Goal: Task Accomplishment & Management: Complete application form

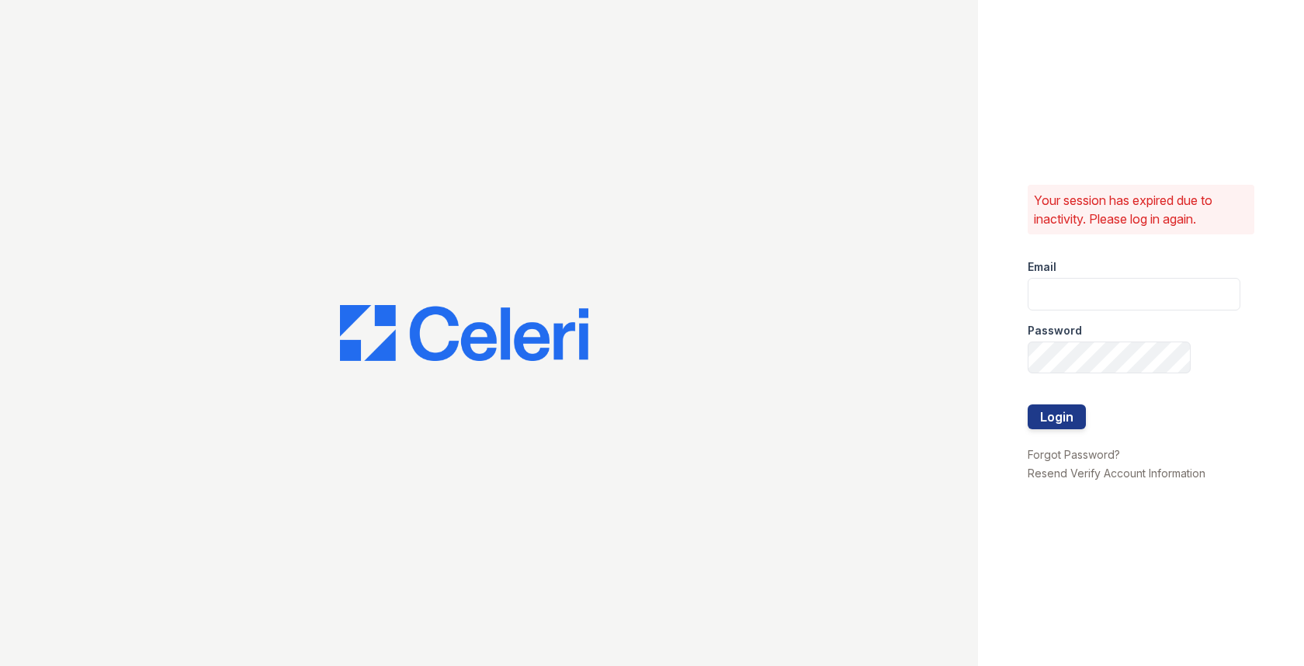
click at [1124, 323] on div "Password" at bounding box center [1134, 325] width 213 height 31
click at [1119, 293] on input "email" at bounding box center [1134, 294] width 213 height 33
click at [0, 665] on com-1password-button at bounding box center [0, 666] width 0 height 0
type input "max@getceleri.com"
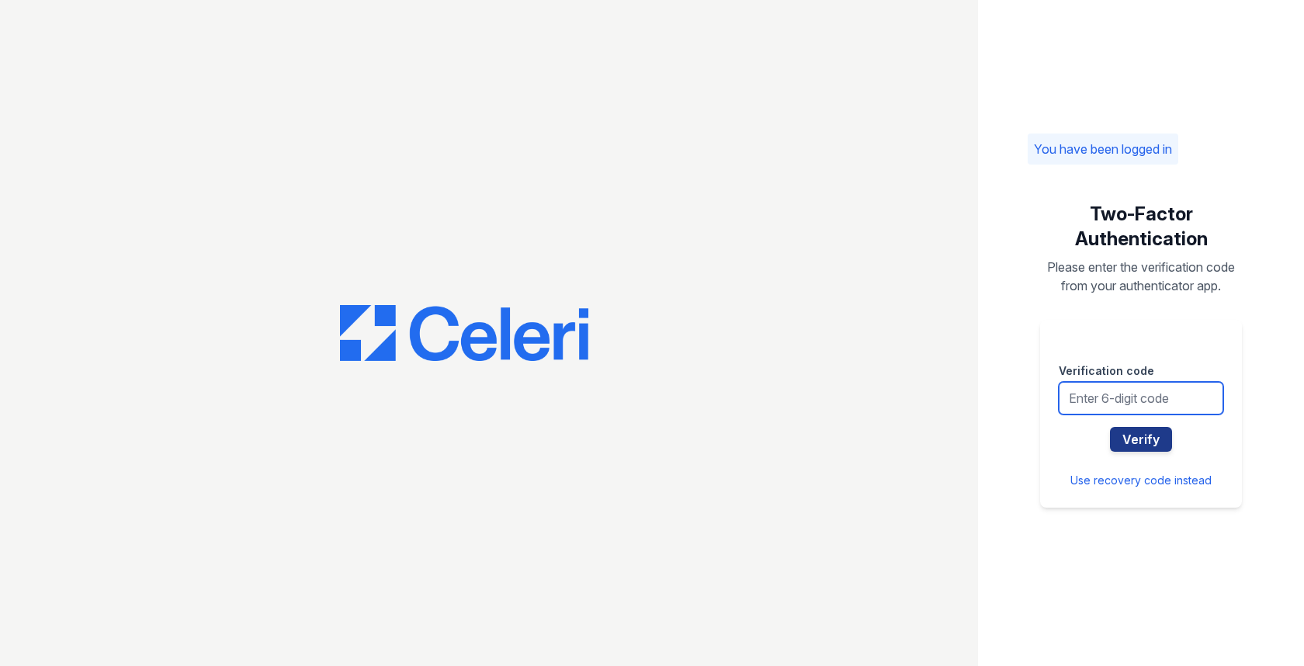
click at [1081, 406] on input "text" at bounding box center [1141, 398] width 165 height 33
type input "848398"
click at [1110, 427] on button "Verify" at bounding box center [1141, 439] width 62 height 25
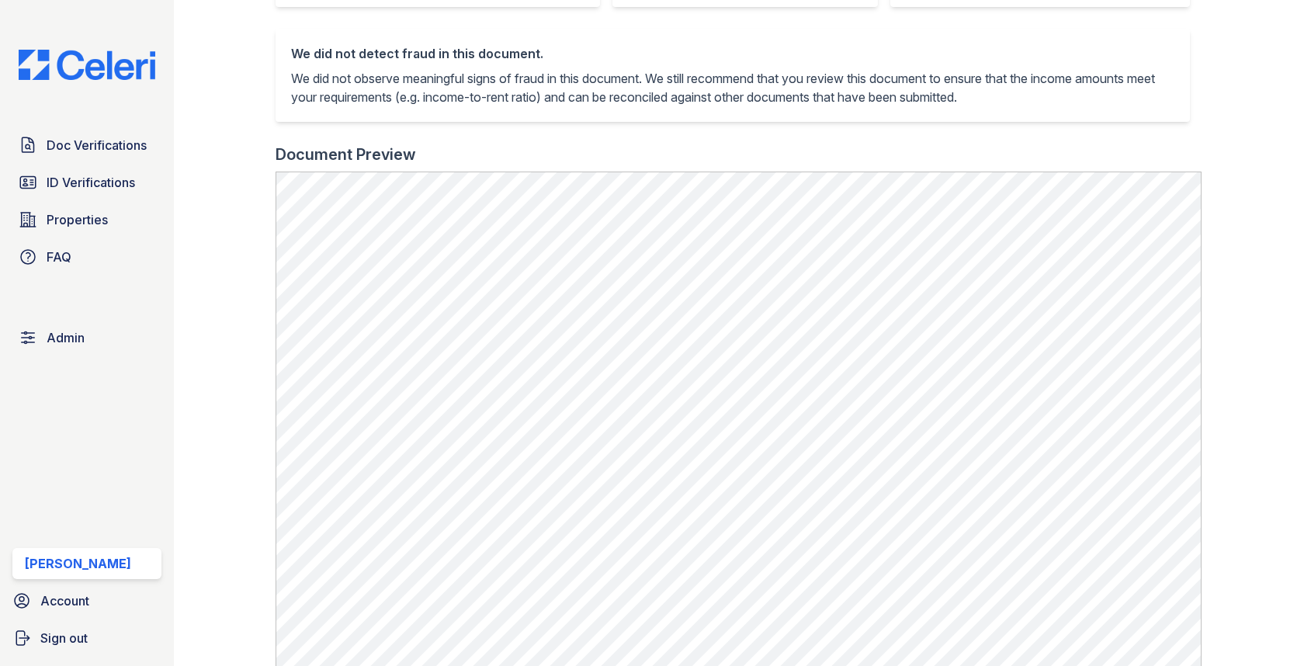
scroll to position [608, 0]
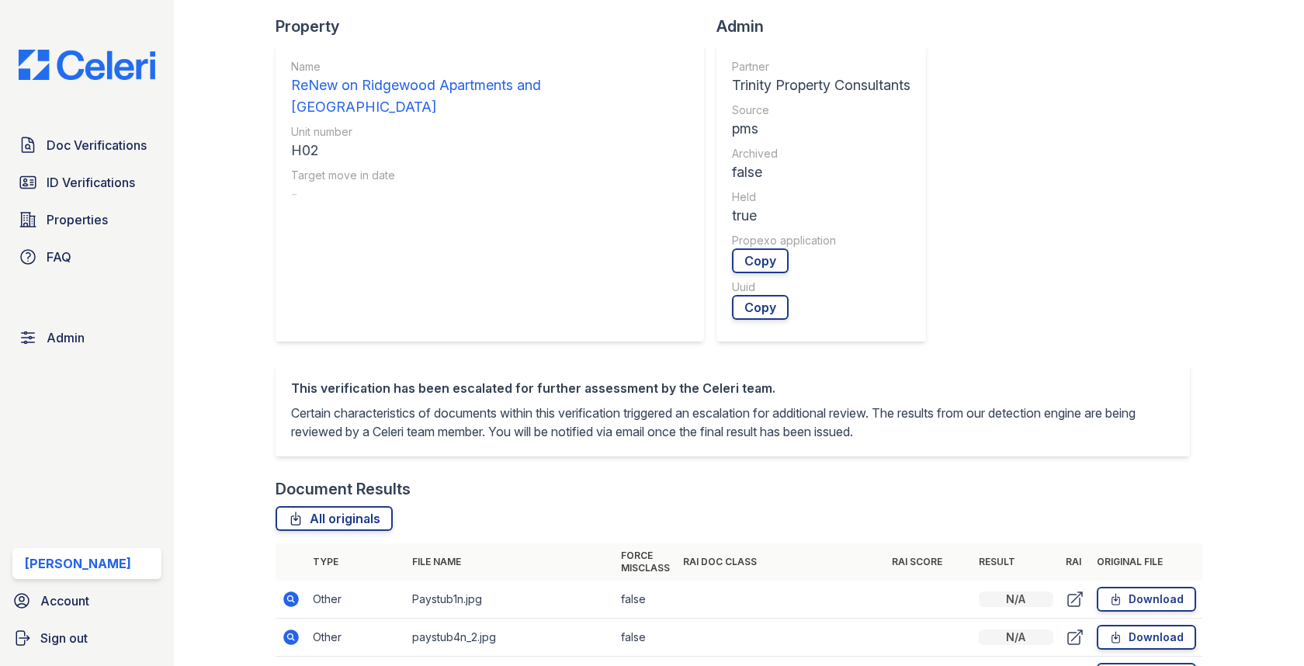
scroll to position [912, 0]
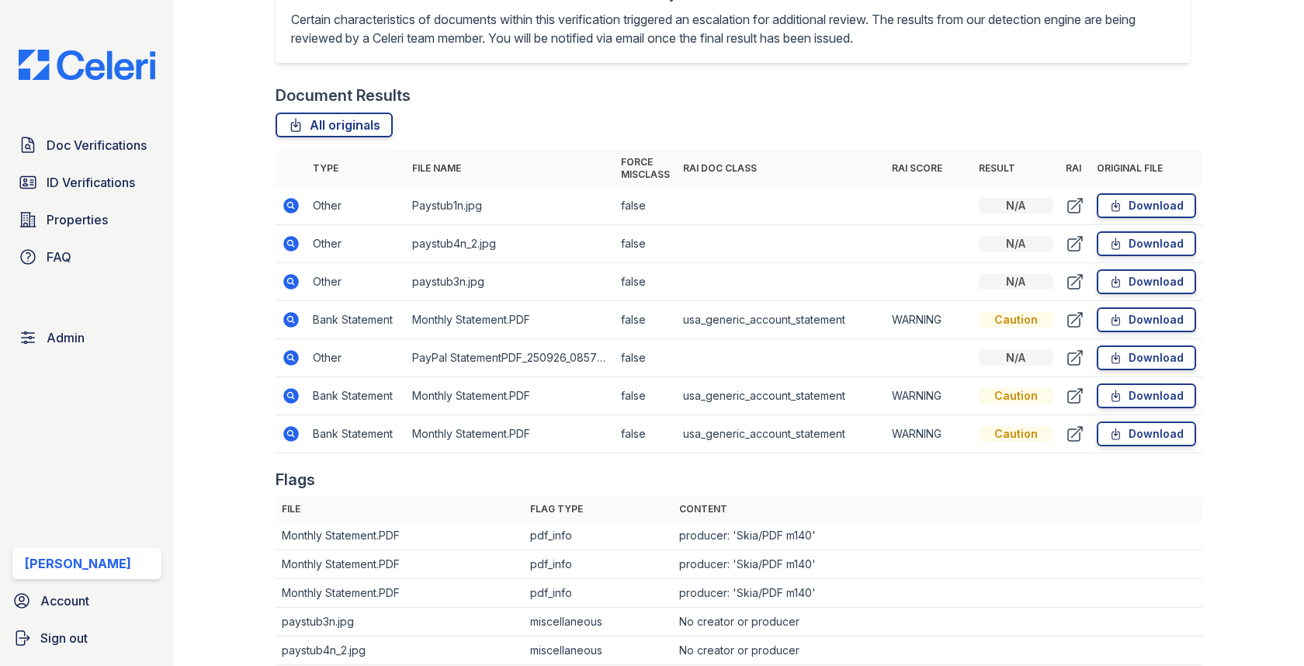
click at [287, 278] on icon at bounding box center [292, 282] width 16 height 16
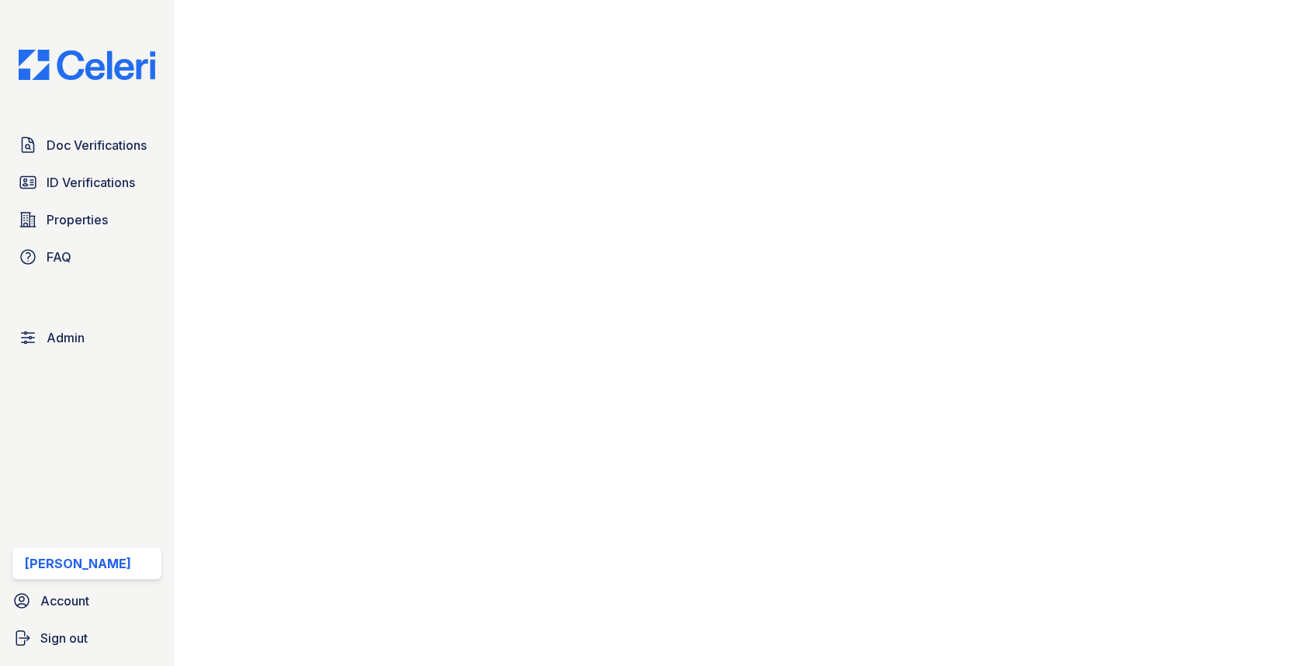
scroll to position [510, 0]
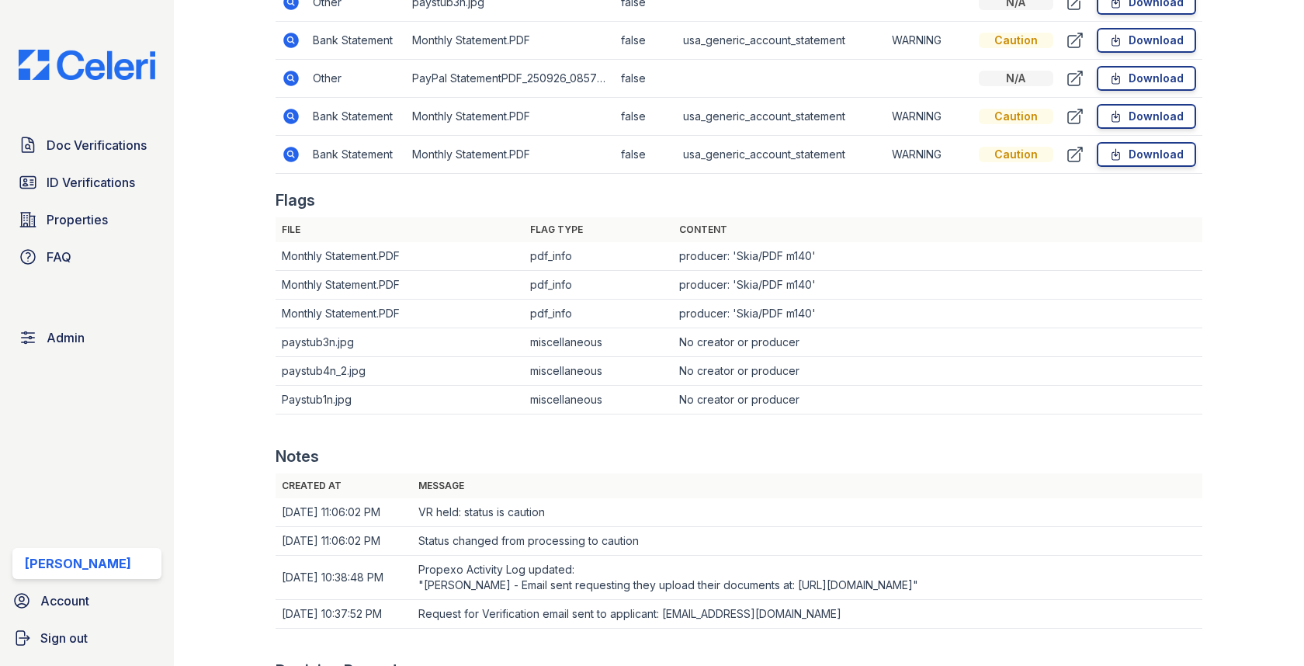
scroll to position [970, 0]
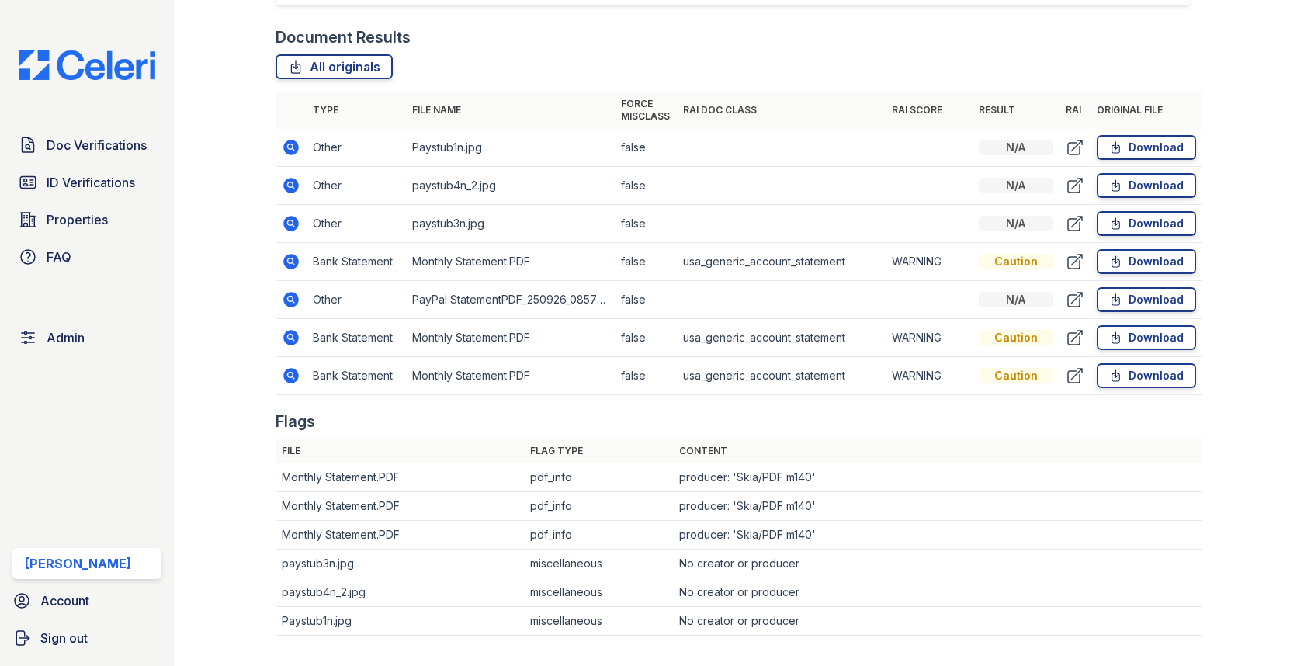
click at [286, 258] on icon at bounding box center [292, 262] width 16 height 16
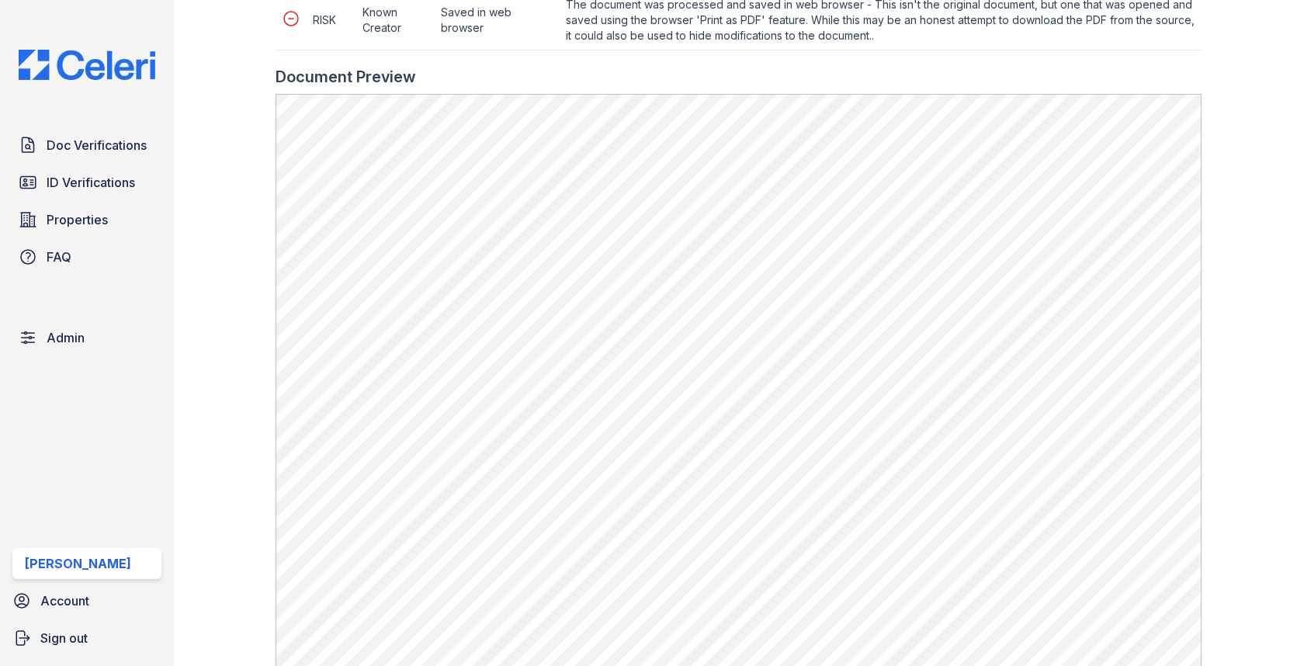
scroll to position [973, 0]
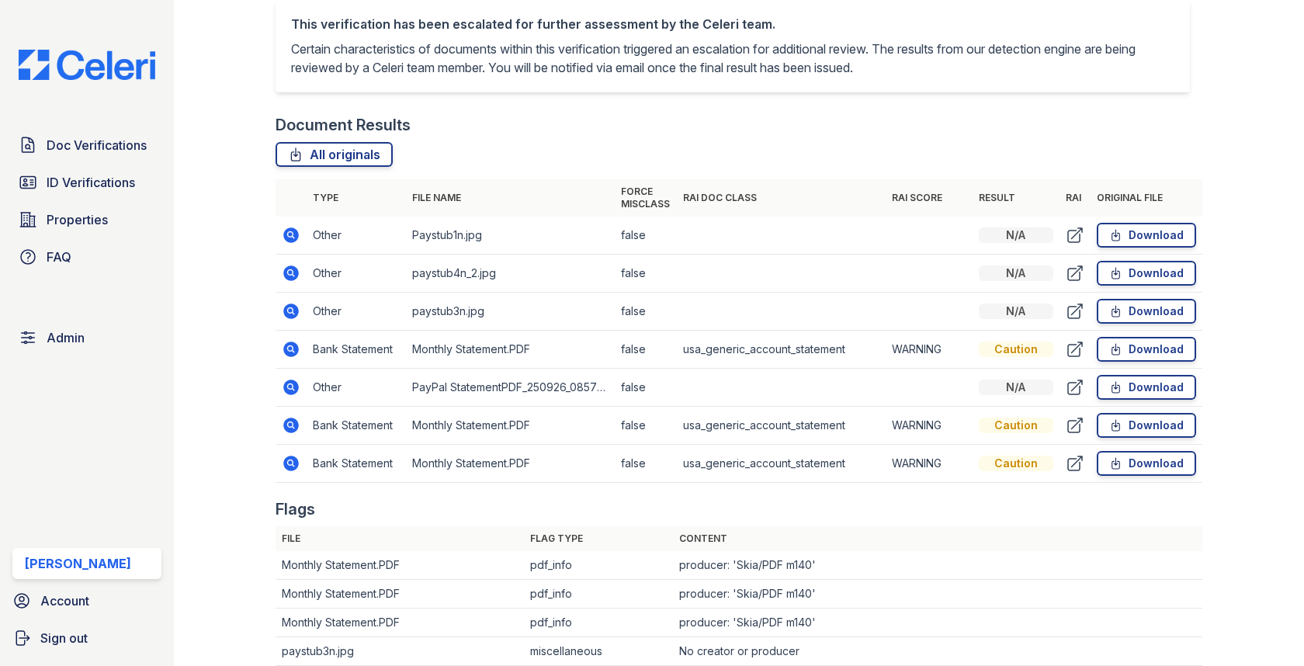
scroll to position [966, 0]
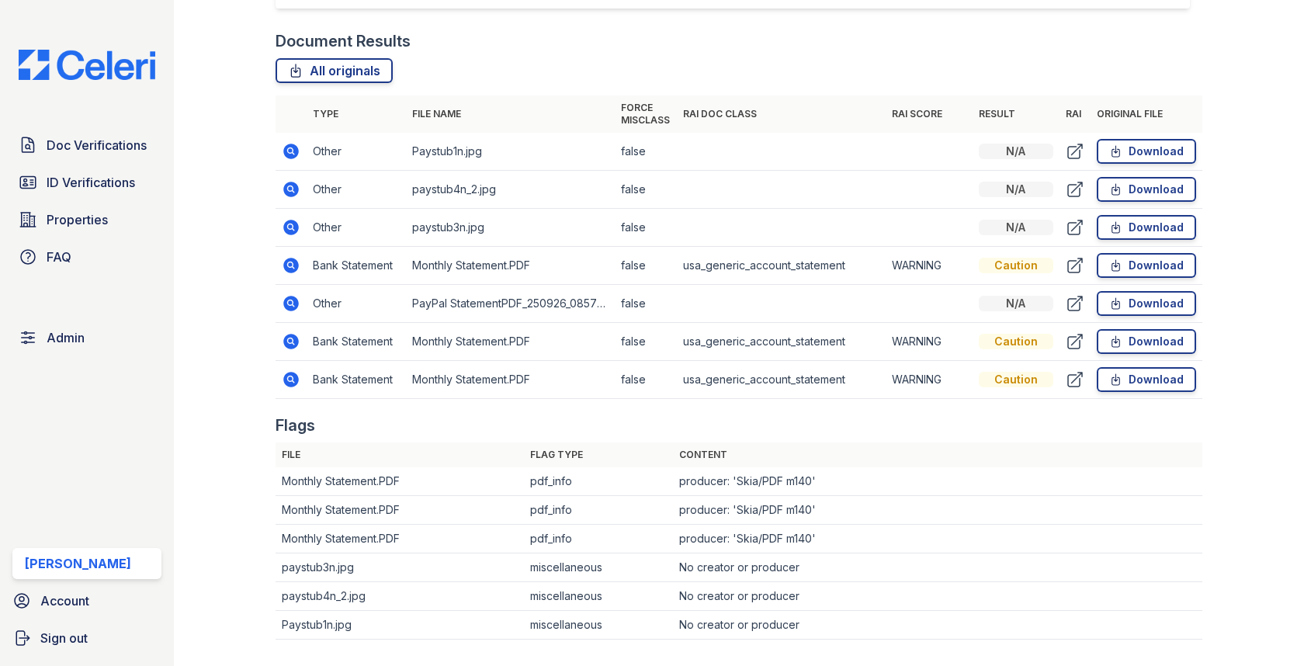
click at [293, 298] on icon at bounding box center [292, 304] width 16 height 16
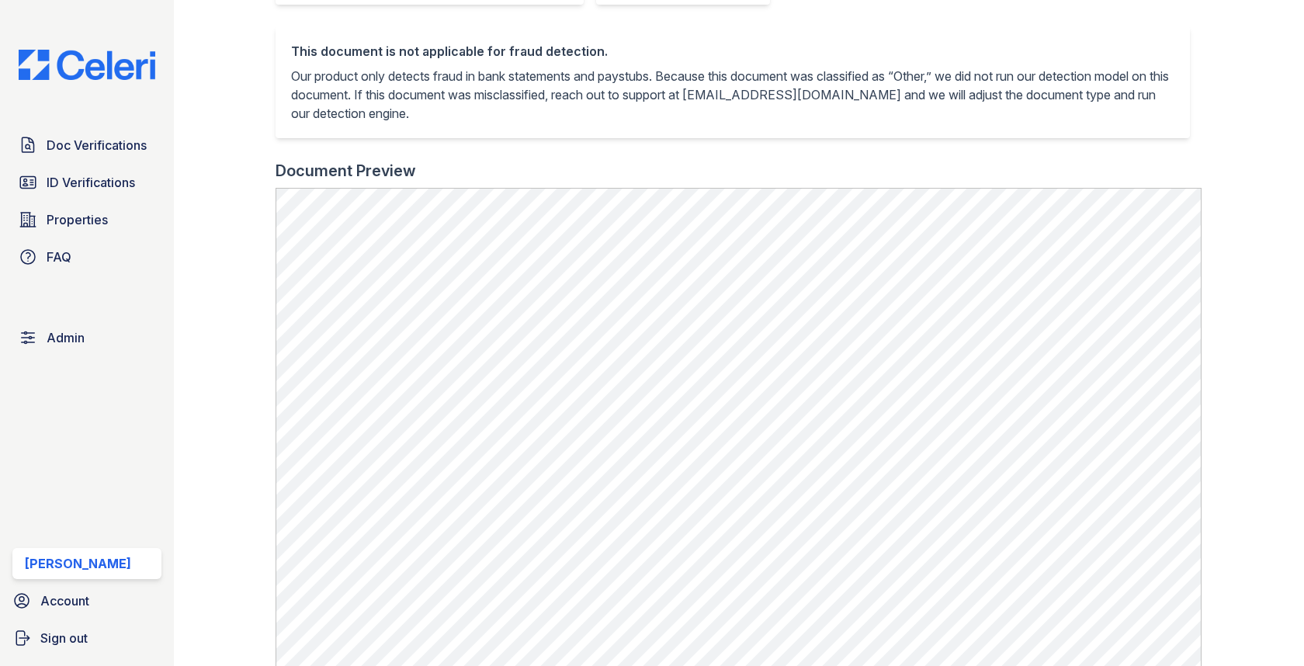
scroll to position [478, 0]
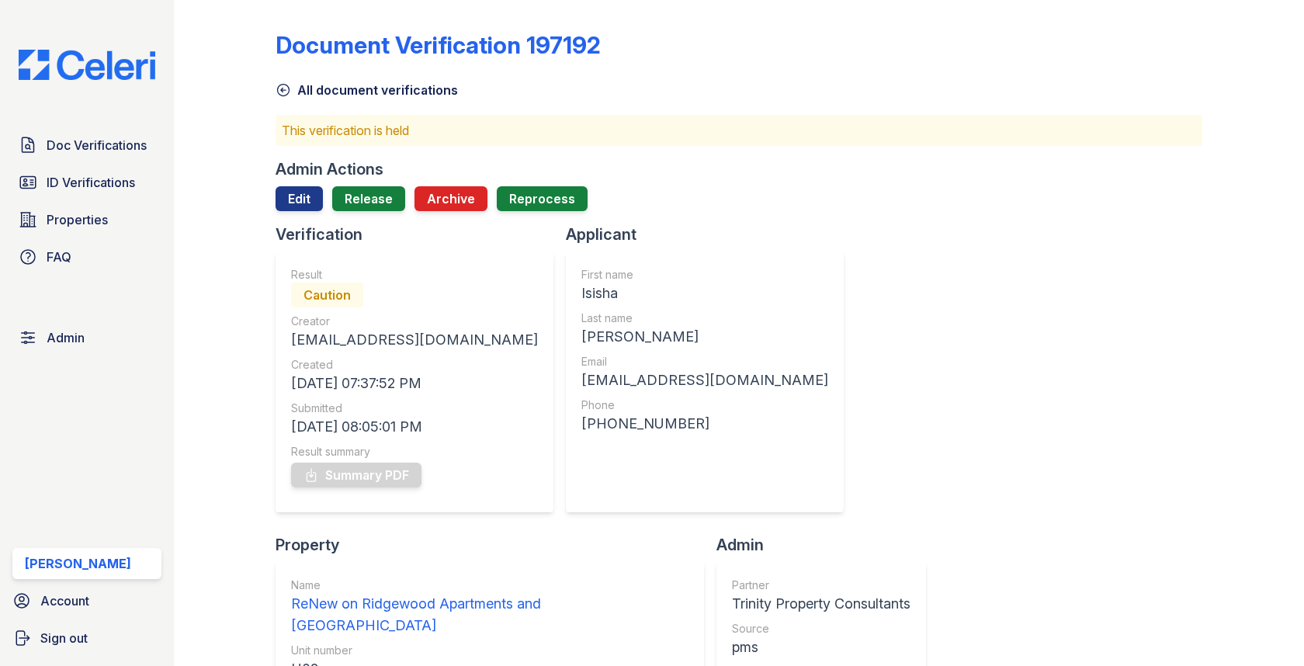
click at [305, 212] on div at bounding box center [739, 217] width 926 height 12
click at [305, 193] on link "Edit" at bounding box center [299, 198] width 47 height 25
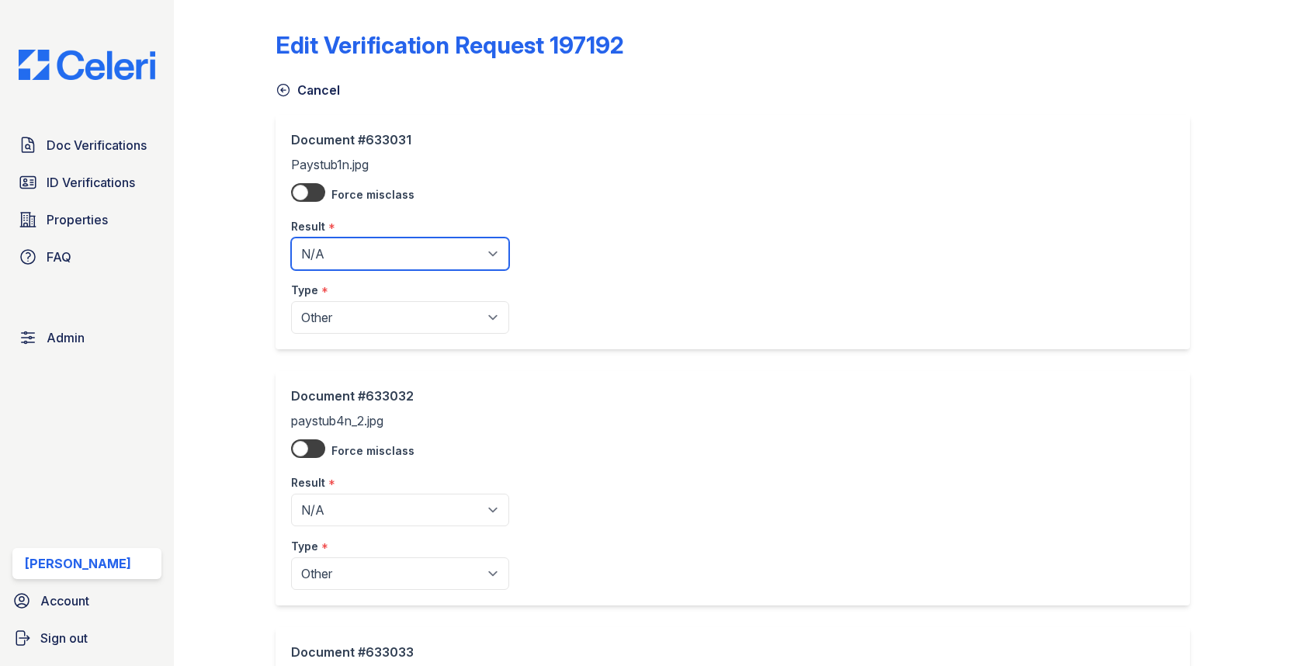
click at [319, 265] on select "Pending Sent Started Processing Pass Fail Caution Error N/A" at bounding box center [400, 253] width 218 height 33
select select "fail"
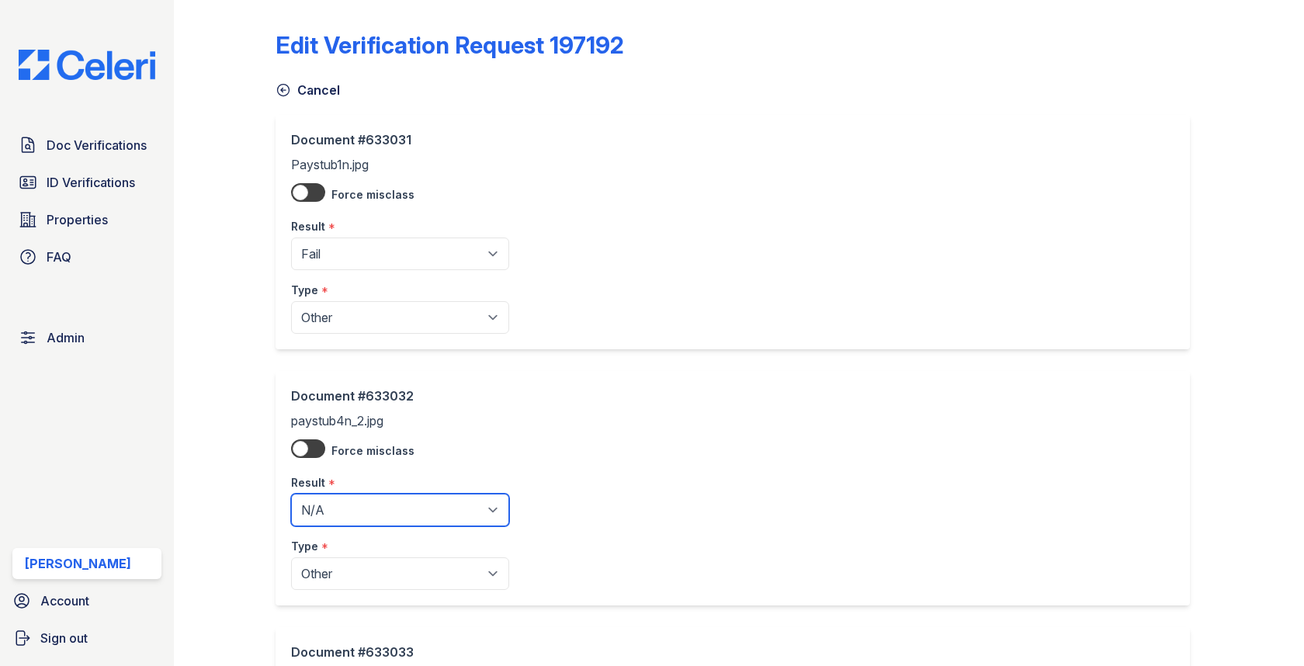
click at [354, 515] on select "Pending Sent Started Processing Pass Fail Caution Error N/A" at bounding box center [400, 510] width 218 height 33
click at [345, 510] on select "Pending Sent Started Processing Pass Fail Caution Error N/A" at bounding box center [400, 510] width 218 height 33
select select "fail"
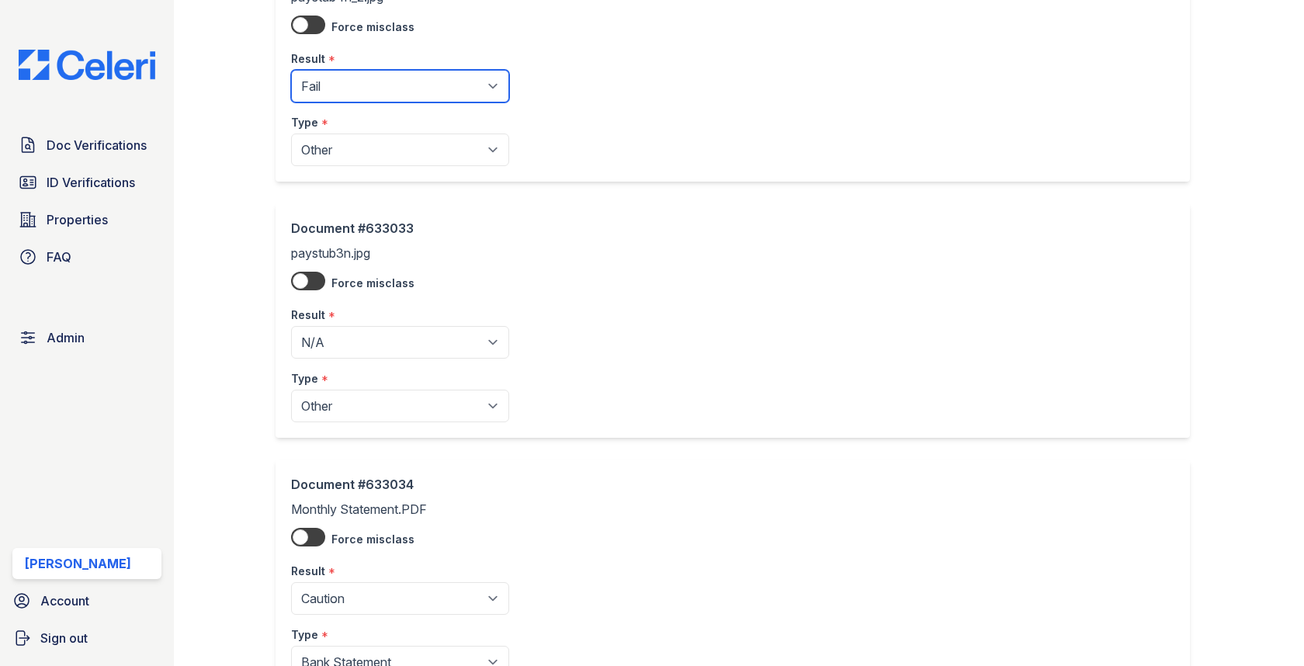
scroll to position [452, 0]
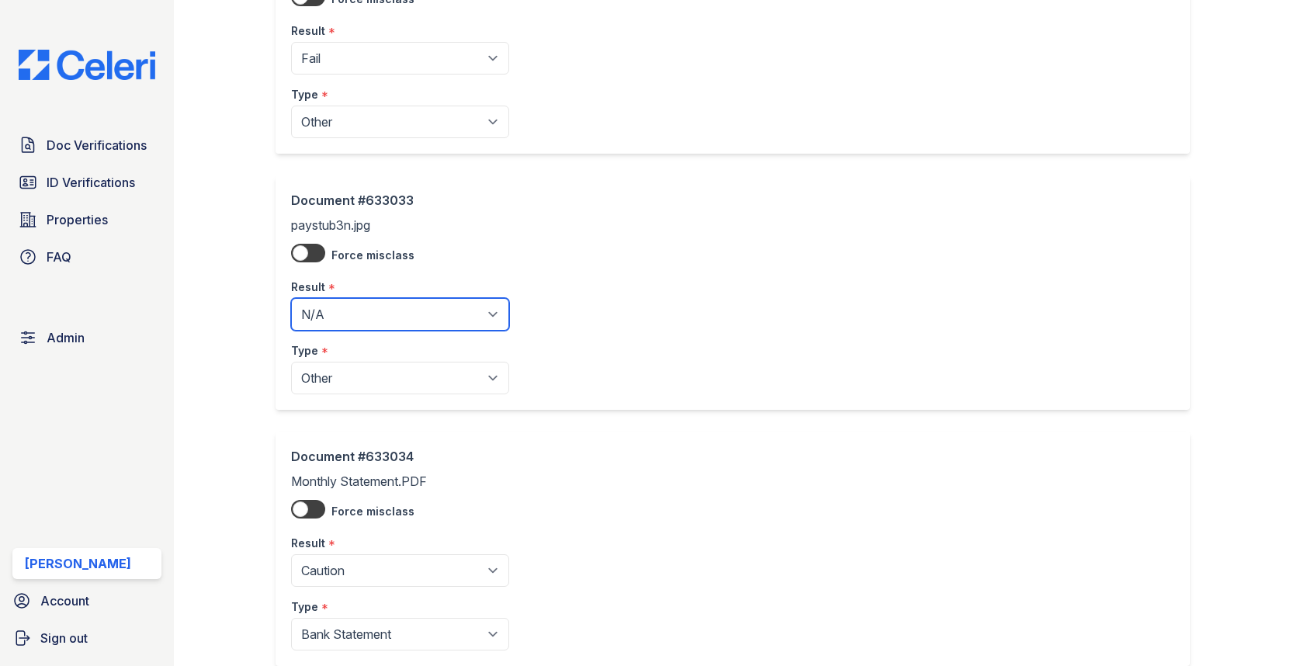
click at [388, 323] on select "Pending Sent Started Processing Pass Fail Caution Error N/A" at bounding box center [400, 314] width 218 height 33
select select "fail"
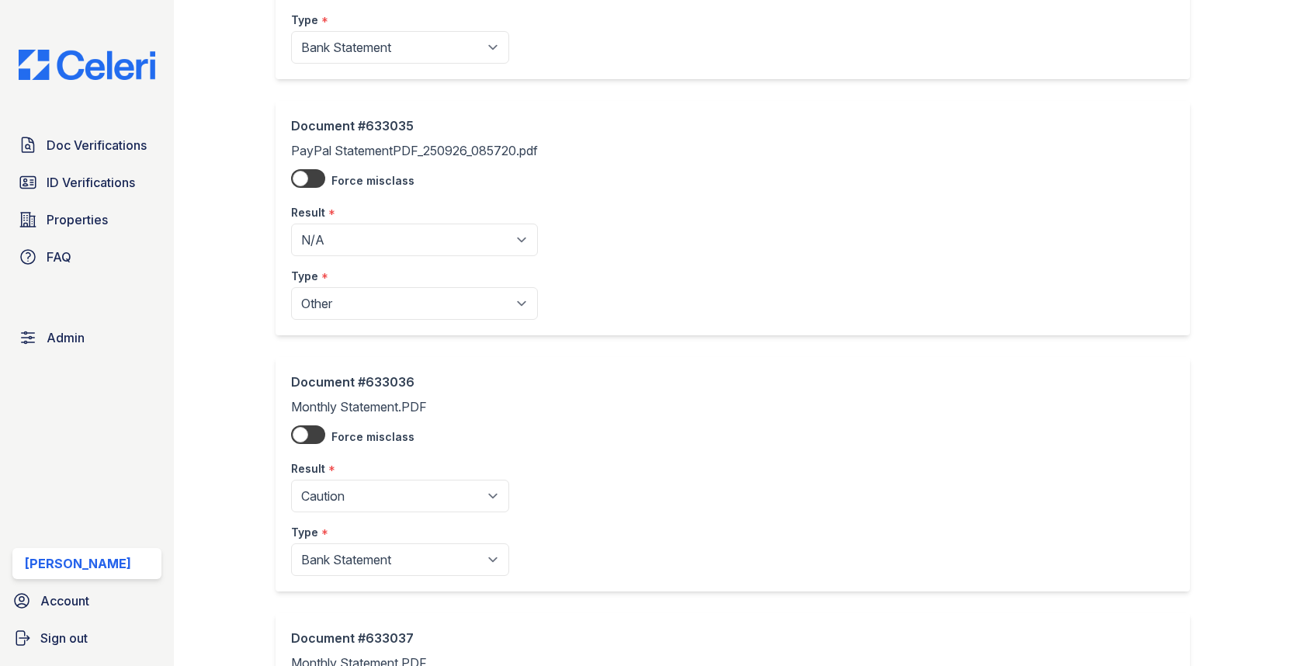
scroll to position [1038, 0]
click at [386, 233] on select "Pending Sent Started Processing Pass Fail Caution Error N/A" at bounding box center [414, 240] width 247 height 33
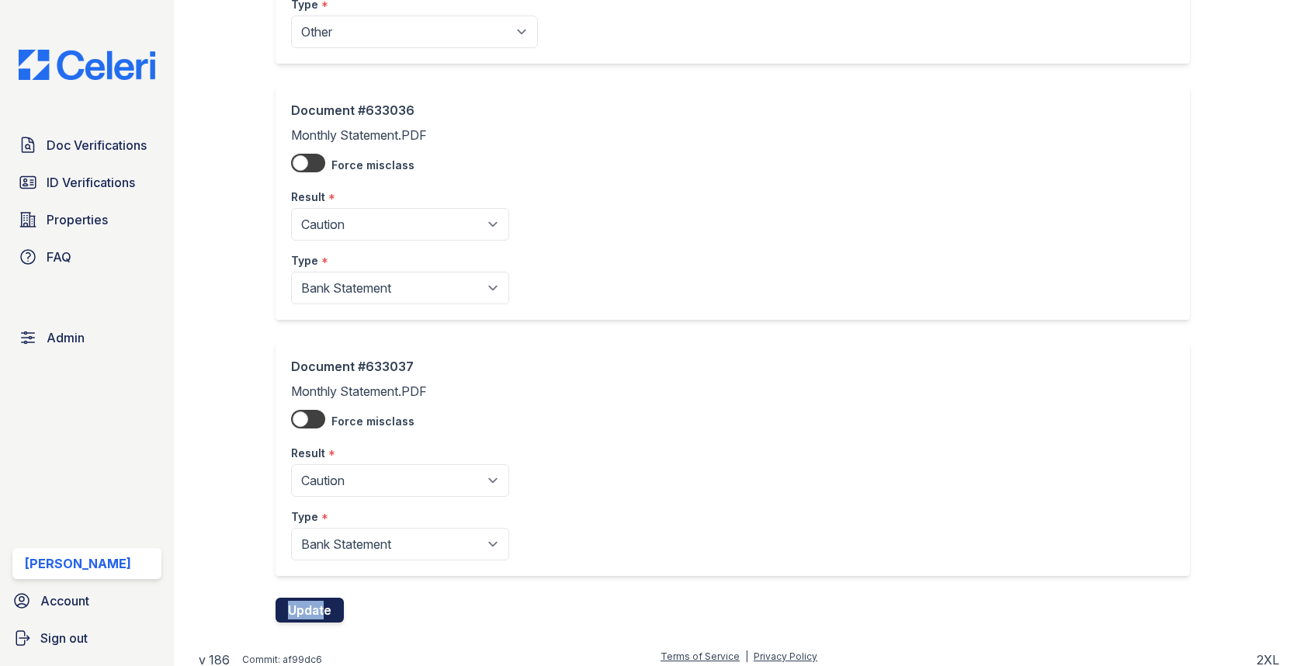
drag, startPoint x: 347, startPoint y: 569, endPoint x: 321, endPoint y: 603, distance: 42.7
click at [321, 603] on button "Update" at bounding box center [310, 610] width 68 height 25
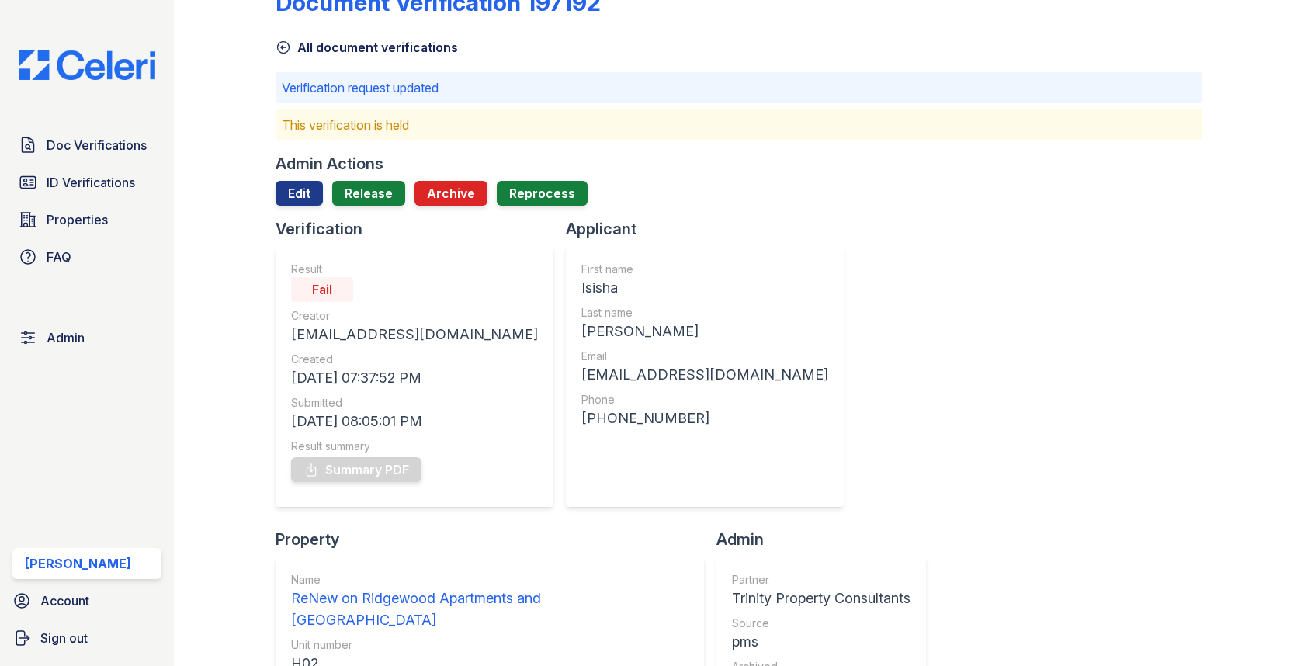
scroll to position [53, 0]
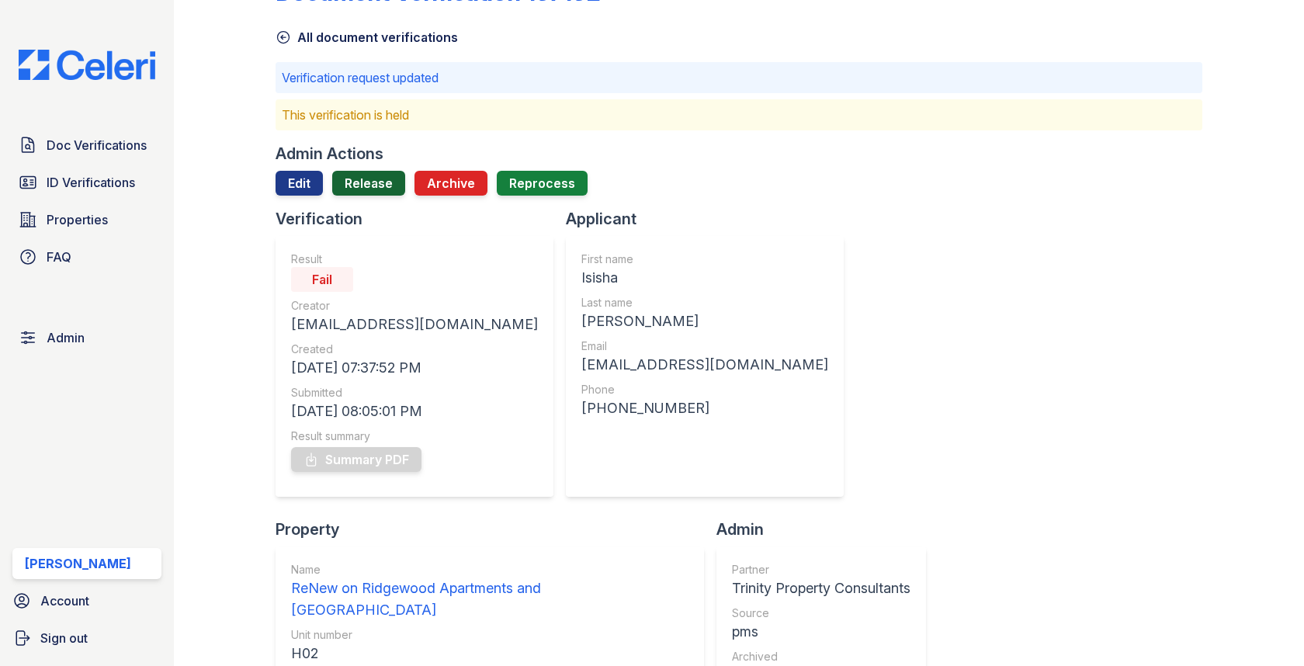
click at [342, 189] on link "Release" at bounding box center [368, 183] width 73 height 25
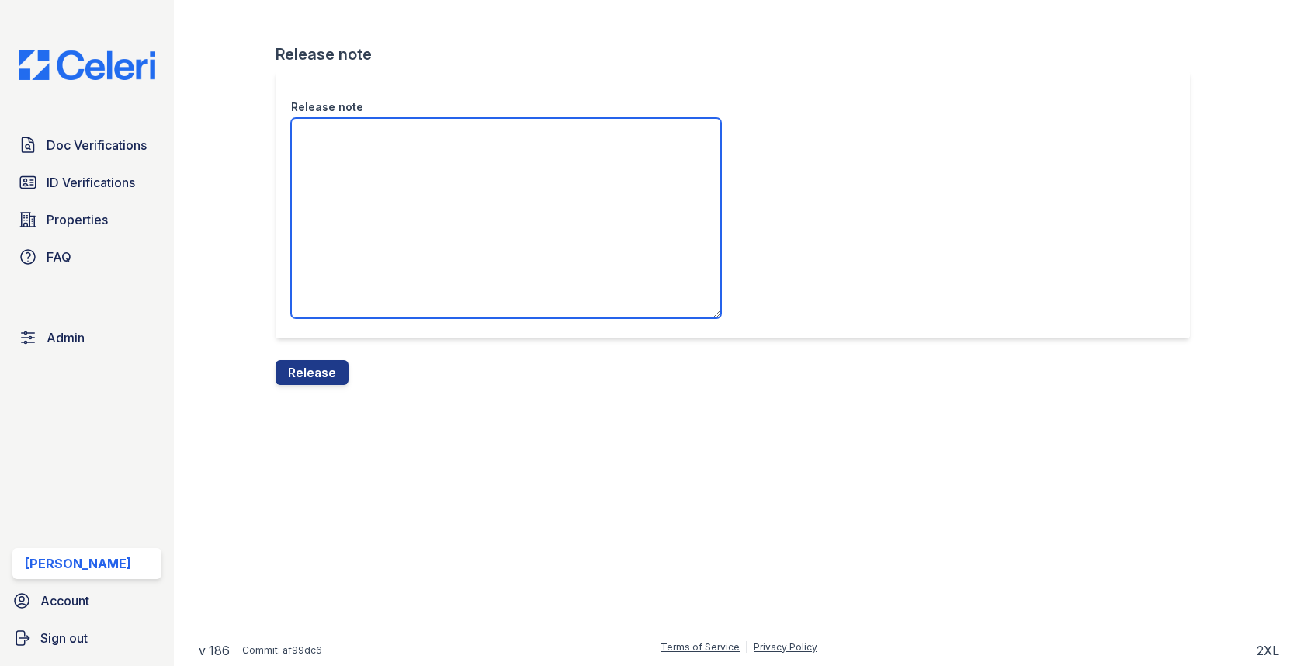
click at [348, 203] on textarea "Release note" at bounding box center [506, 218] width 430 height 200
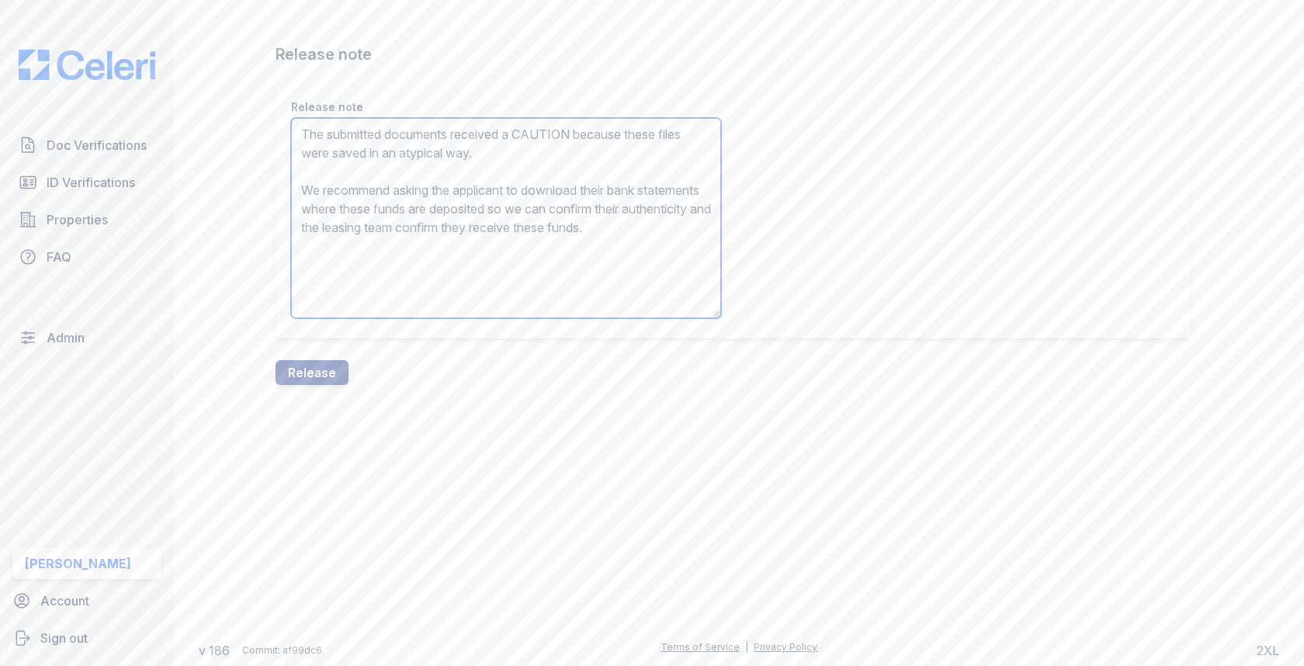
click at [556, 130] on textarea "The submitted documents received a CAUTION because these files were saved in an…" at bounding box center [506, 218] width 430 height 200
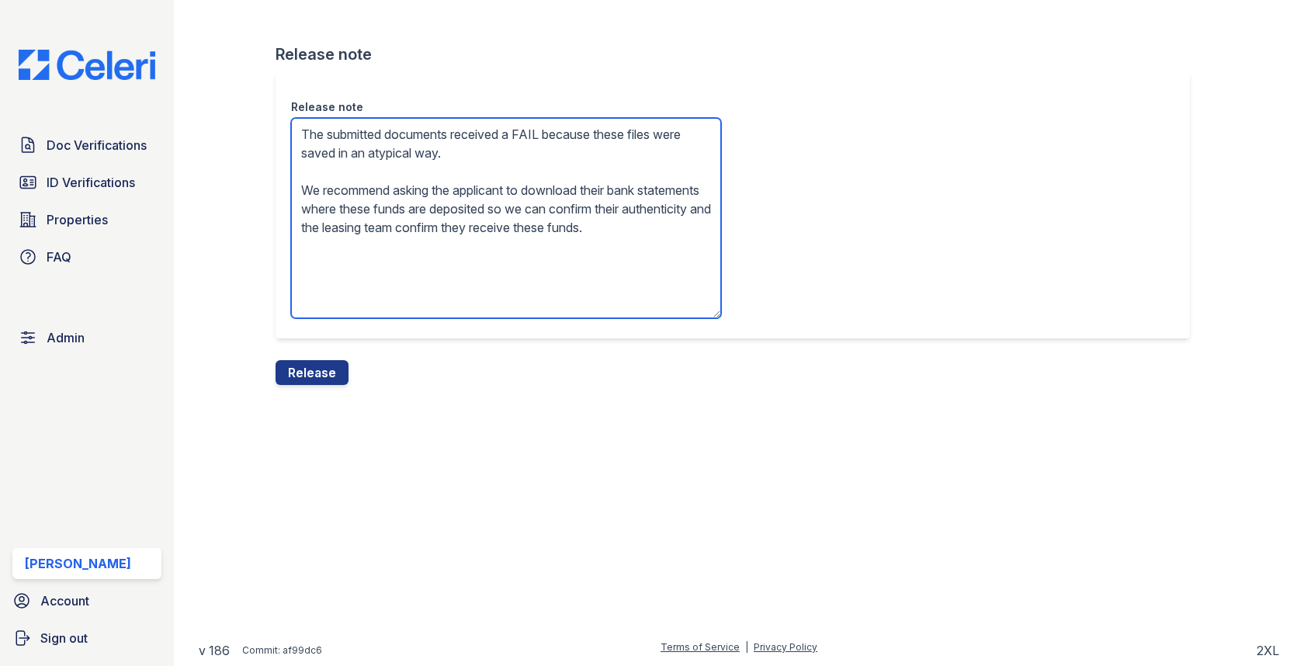
click at [640, 185] on textarea "The submitted documents received a FAIL because these files were saved in an at…" at bounding box center [506, 218] width 430 height 200
click at [612, 188] on textarea "The submitted documents received a FAIL because these files were saved in an at…" at bounding box center [506, 218] width 430 height 200
drag, startPoint x: 592, startPoint y: 188, endPoint x: 636, endPoint y: 302, distance: 122.4
click at [636, 302] on textarea "The submitted documents received a FAIL because these files were saved in an at…" at bounding box center [506, 218] width 430 height 200
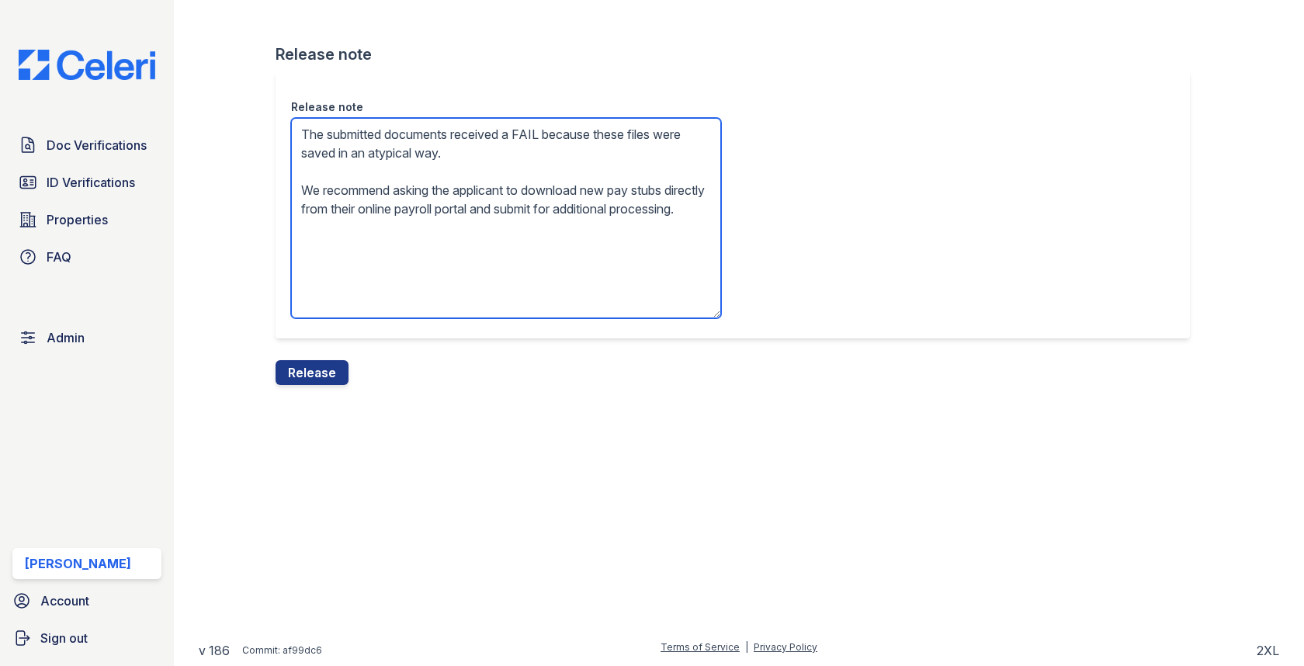
type textarea "The submitted documents received a FAIL because these files were saved in an at…"
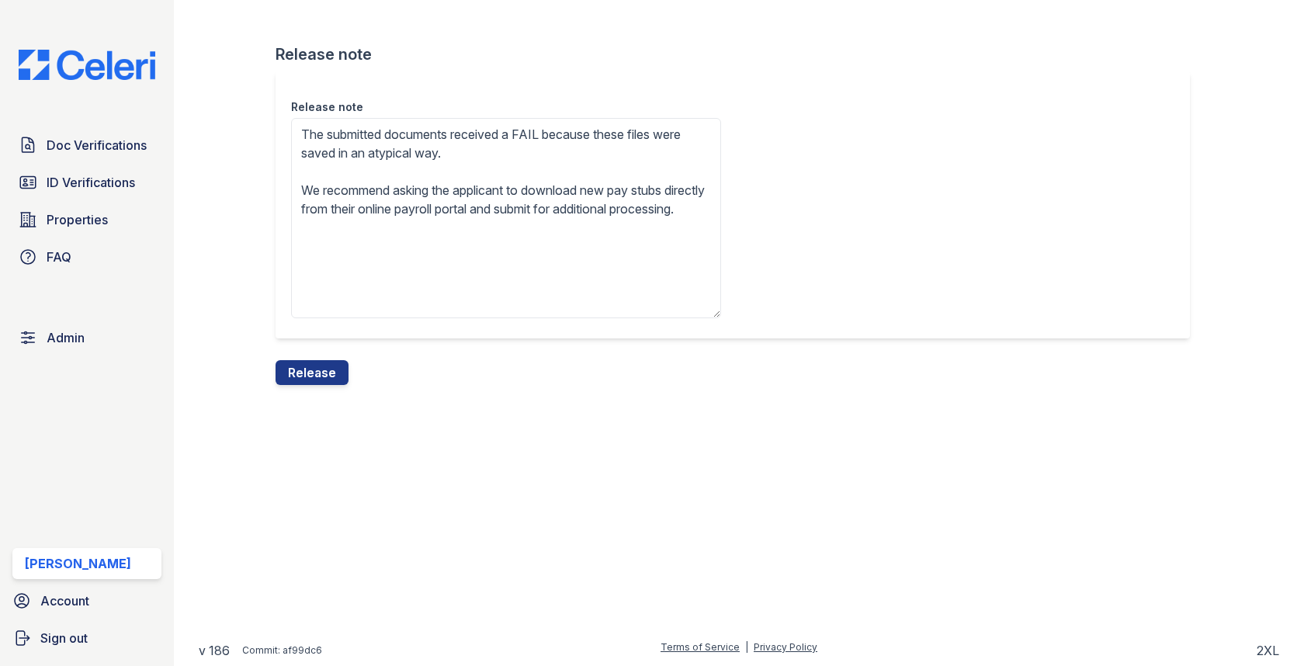
click at [340, 393] on div "Release note Release note The submitted documents received a FAIL because these…" at bounding box center [739, 205] width 1080 height 410
click at [338, 376] on button "Release" at bounding box center [312, 372] width 73 height 25
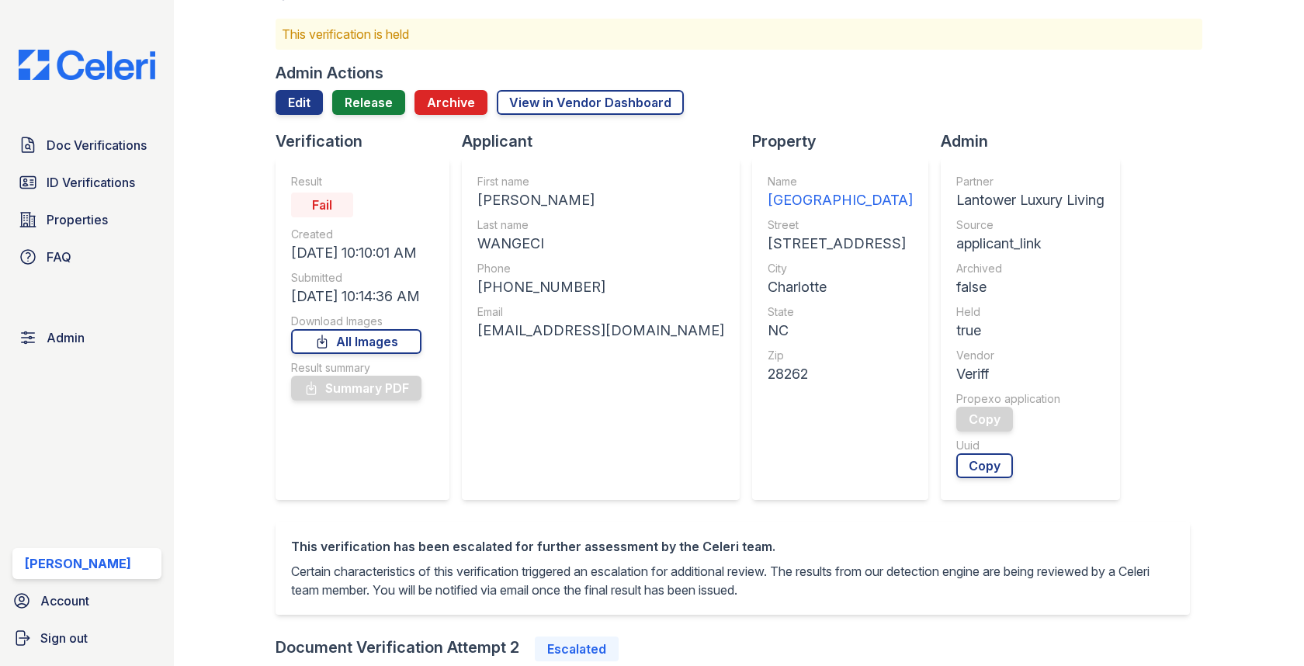
scroll to position [336, 0]
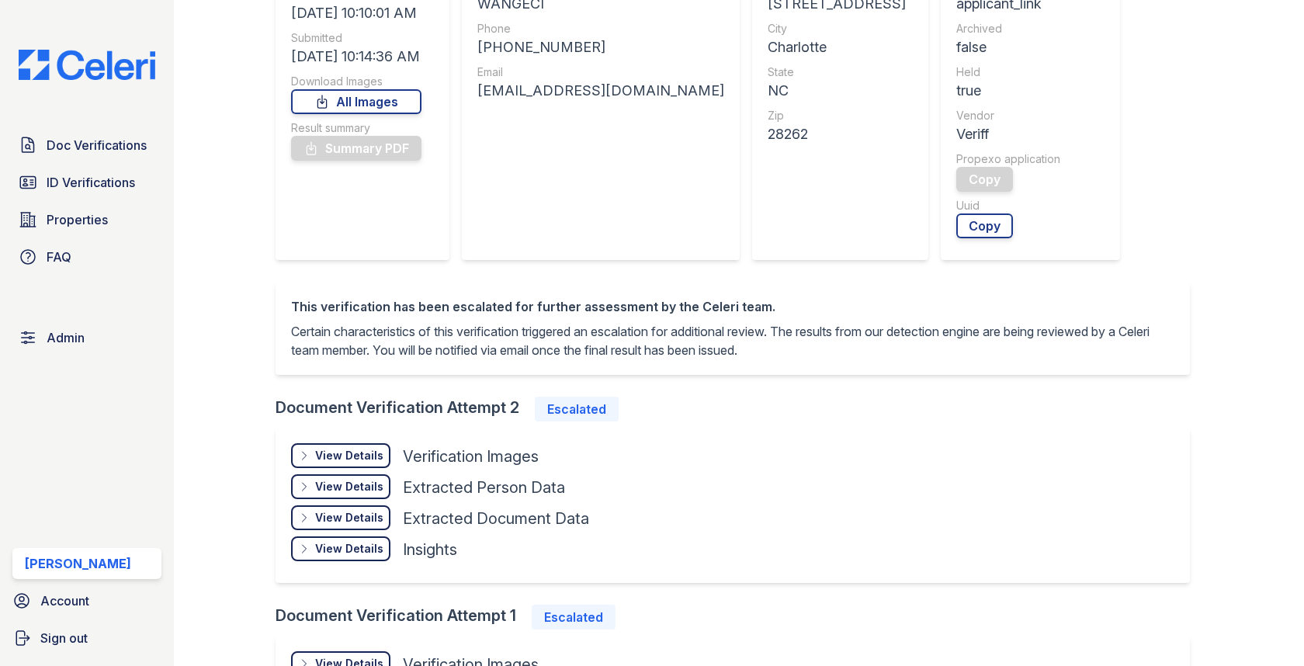
click at [361, 456] on div "View Details" at bounding box center [349, 456] width 68 height 16
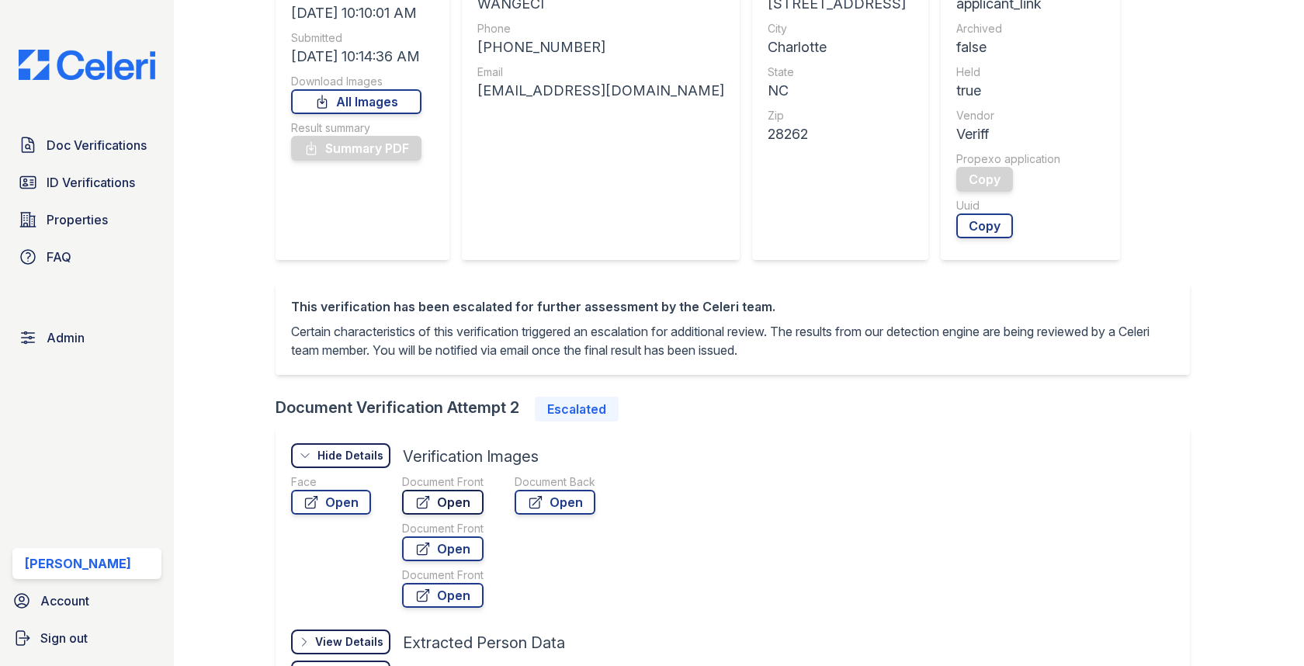
click at [465, 499] on link "Open" at bounding box center [442, 502] width 81 height 25
click at [337, 485] on div "Face" at bounding box center [331, 482] width 80 height 16
click at [334, 496] on link "Open" at bounding box center [331, 502] width 80 height 25
click at [453, 543] on link "Open" at bounding box center [442, 548] width 81 height 25
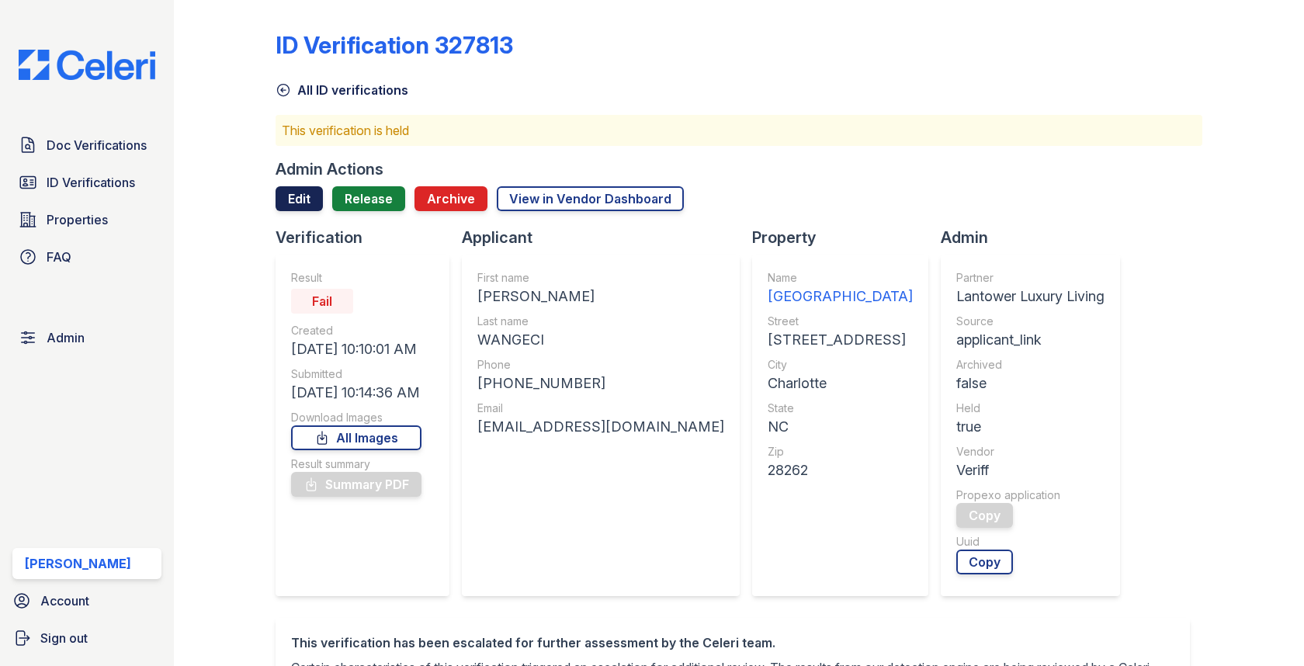
click at [306, 206] on link "Edit" at bounding box center [299, 198] width 47 height 25
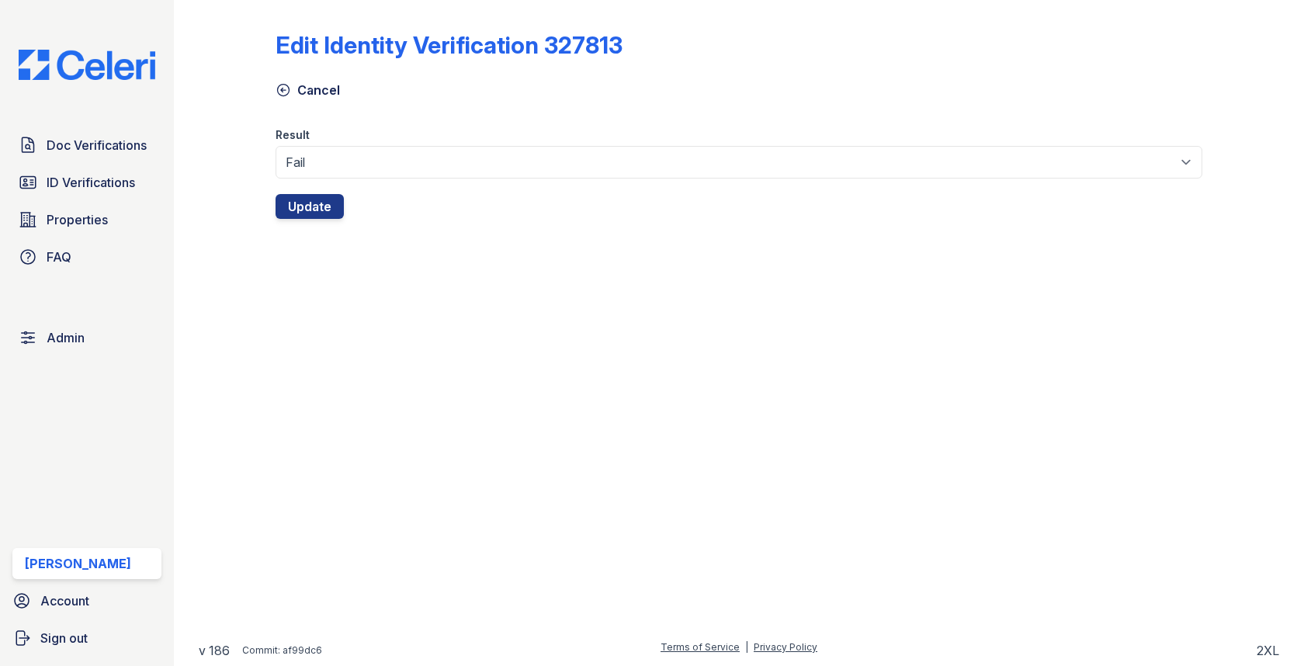
click at [359, 179] on div at bounding box center [739, 186] width 926 height 16
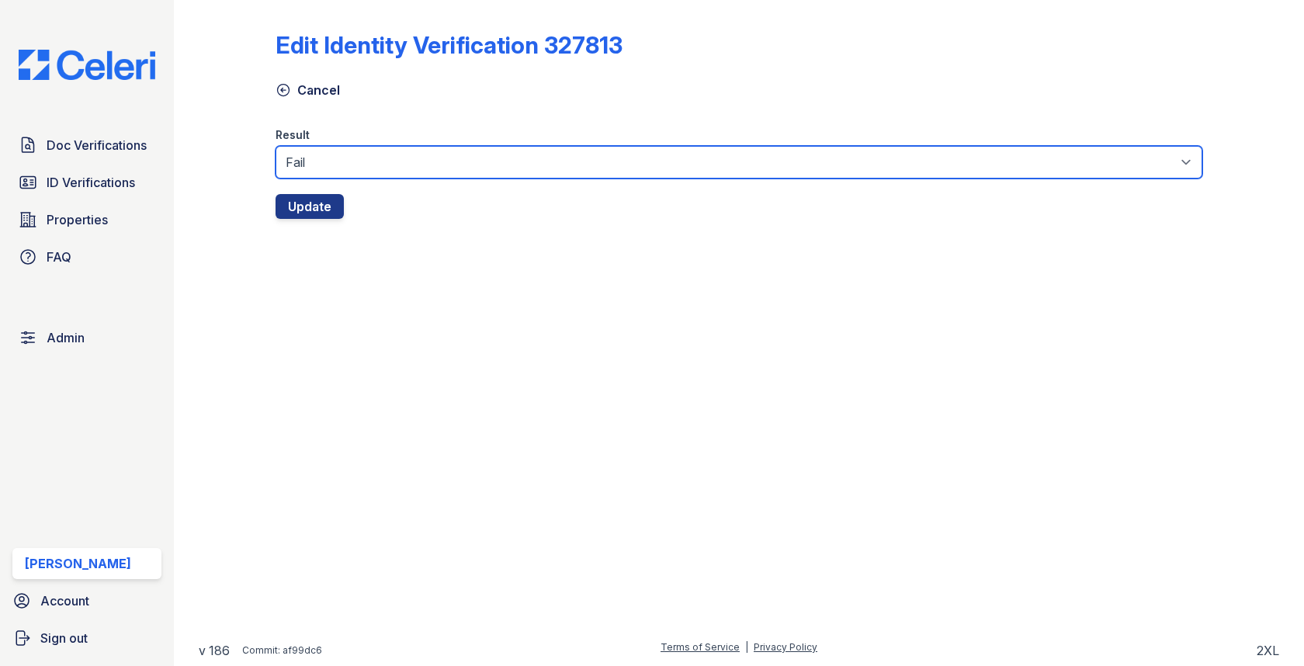
click at [359, 172] on select "Fail Pass" at bounding box center [739, 162] width 926 height 33
select select "pass"
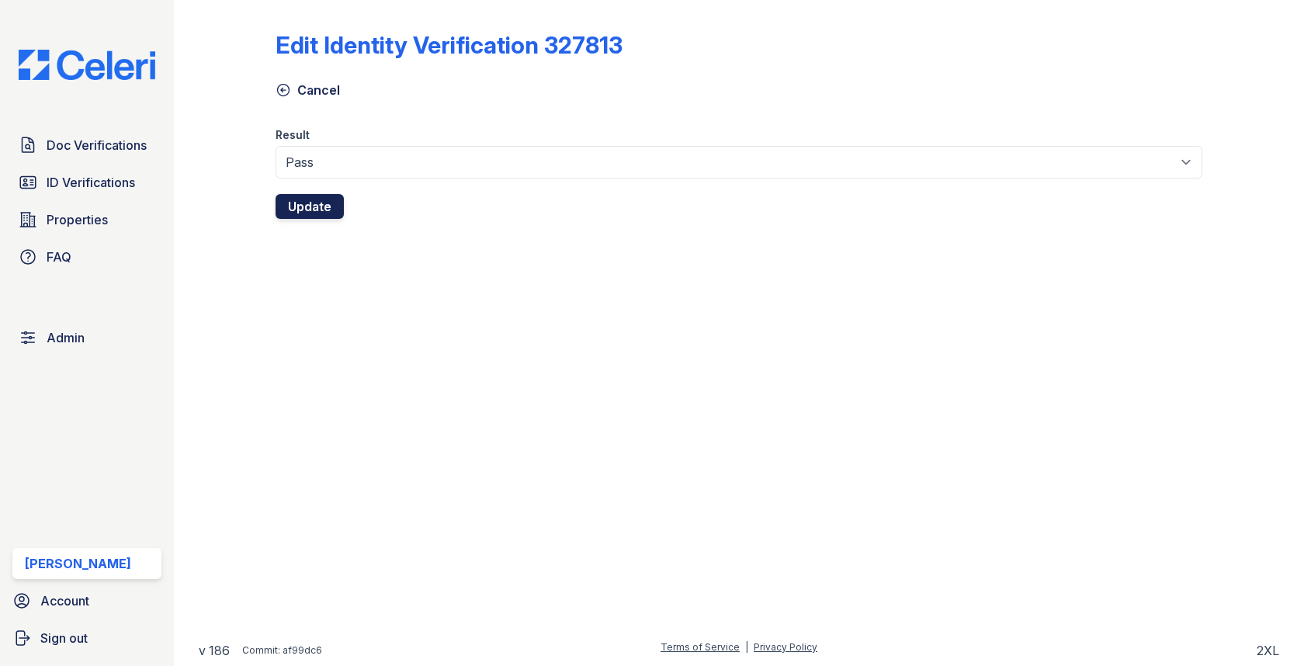
click at [318, 208] on button "Update" at bounding box center [310, 206] width 68 height 25
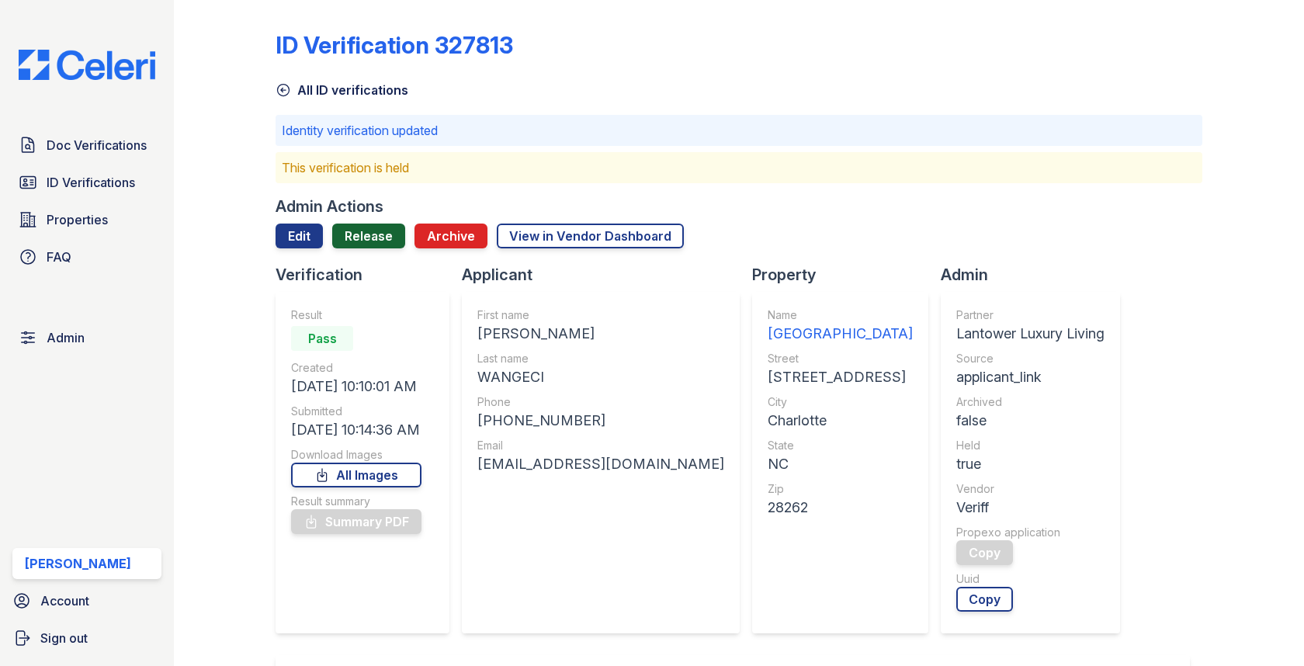
click at [382, 230] on link "Release" at bounding box center [368, 236] width 73 height 25
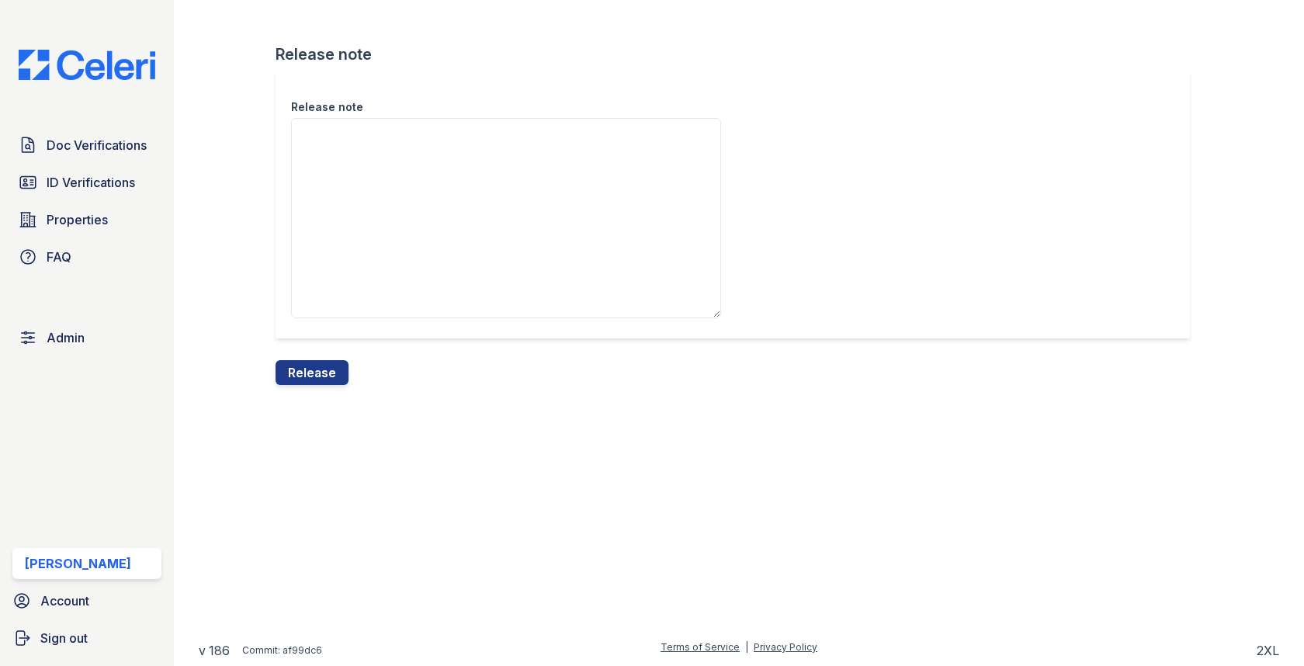
click at [309, 385] on div "Release note Release note Release" at bounding box center [739, 205] width 1080 height 410
click at [317, 378] on button "Release" at bounding box center [312, 372] width 73 height 25
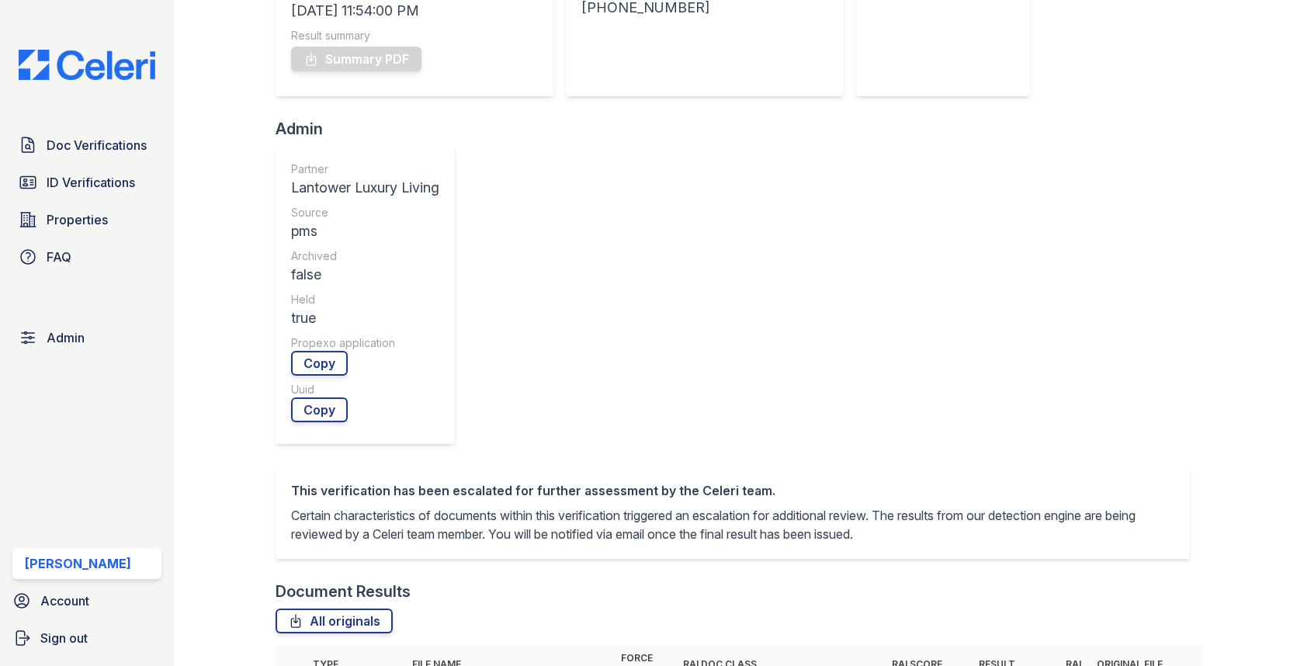
scroll to position [622, 0]
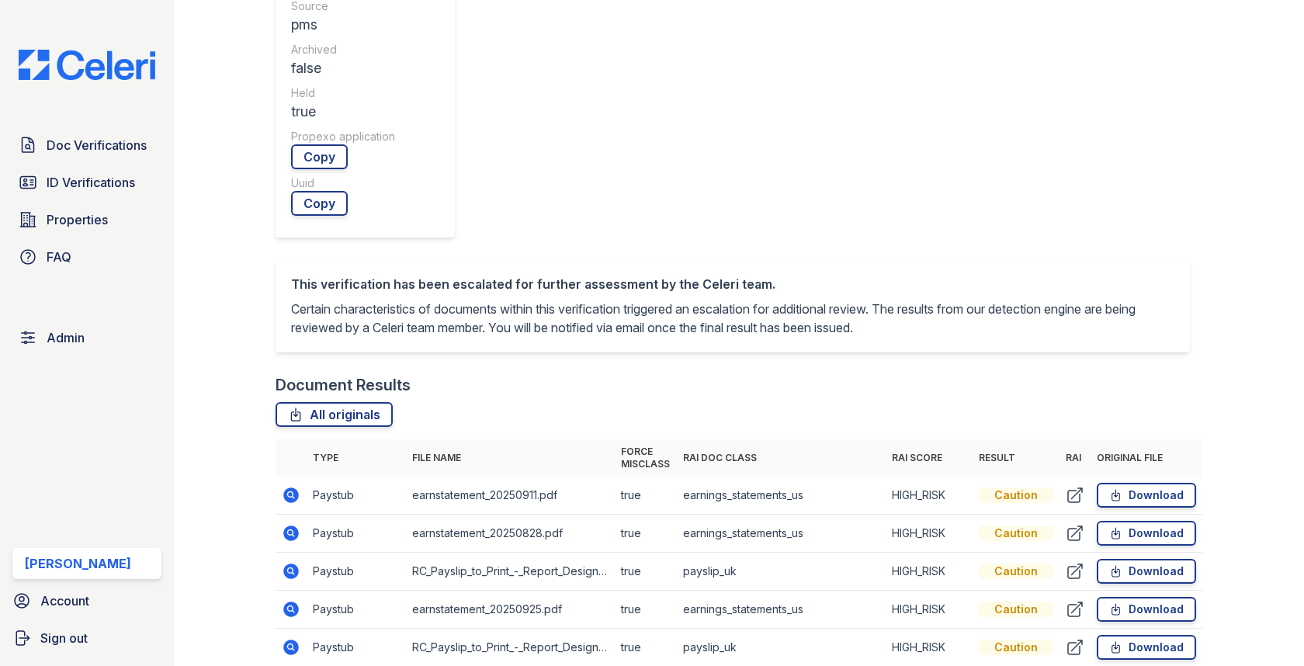
click at [289, 487] on icon at bounding box center [292, 495] width 16 height 16
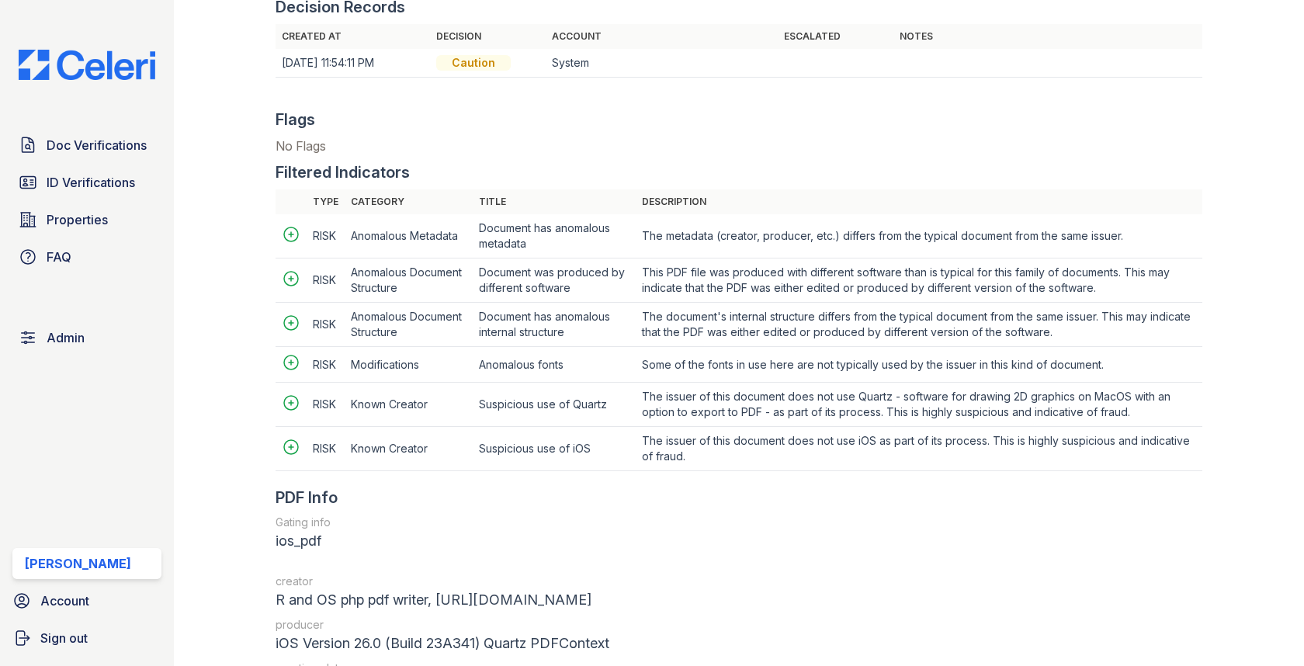
scroll to position [1617, 0]
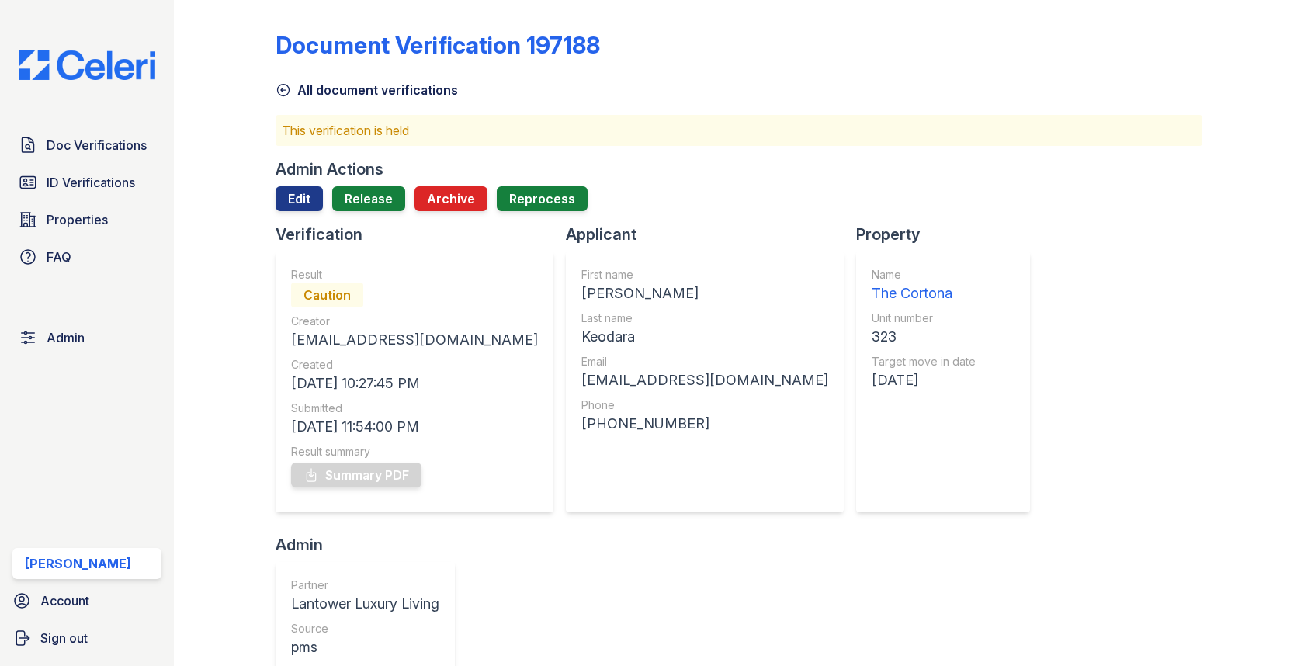
click at [364, 169] on div "Admin Actions" at bounding box center [330, 169] width 108 height 22
click at [364, 186] on link "Release" at bounding box center [368, 198] width 73 height 25
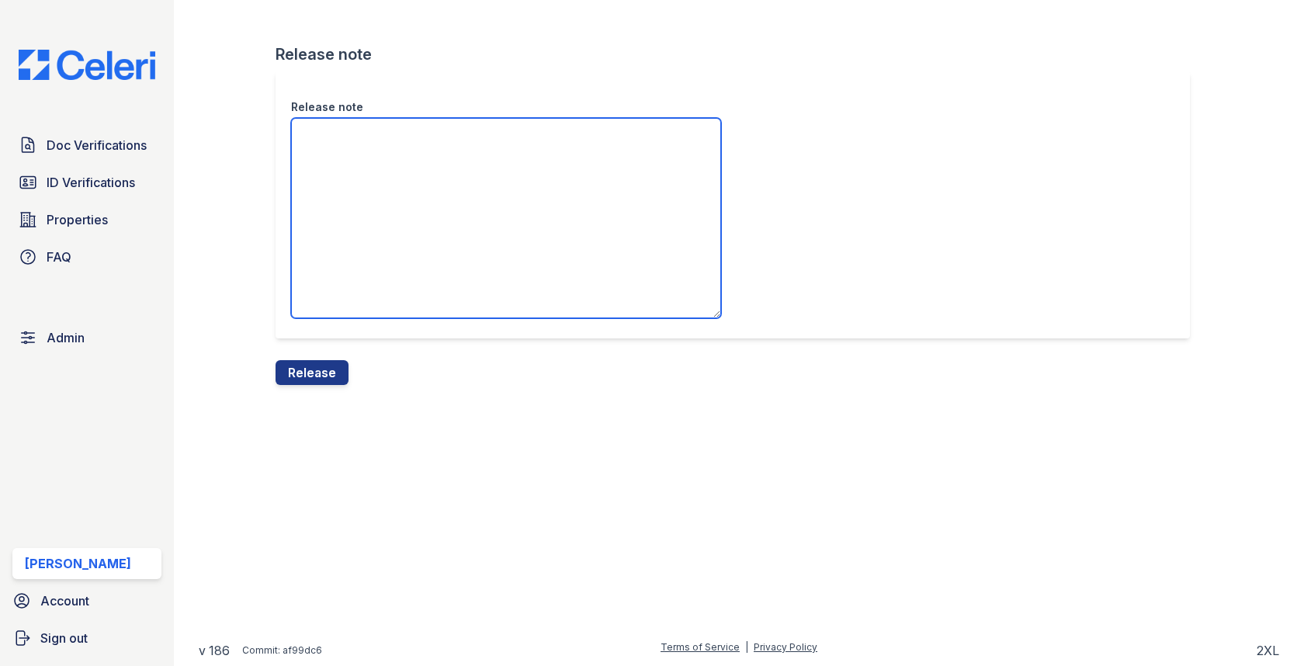
click at [361, 203] on textarea "Release note" at bounding box center [506, 218] width 430 height 200
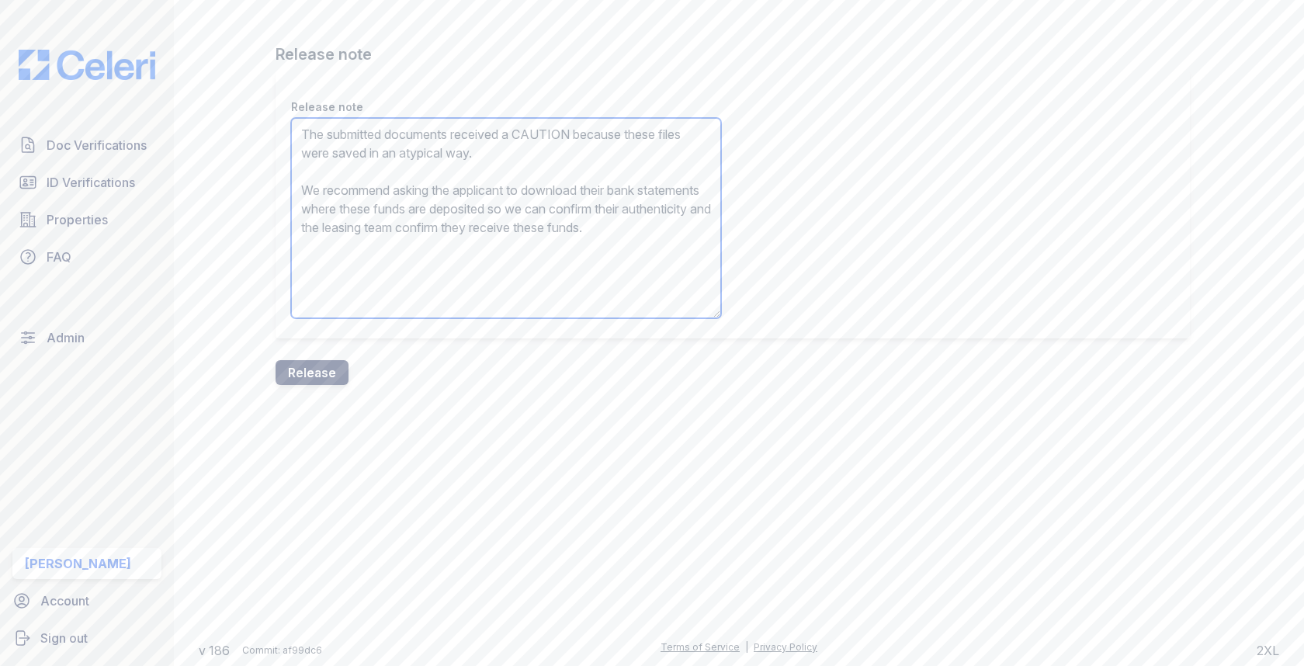
type textarea "The submitted documents received a CAUTION because these files were saved in an…"
click at [299, 375] on button "Release" at bounding box center [312, 372] width 73 height 25
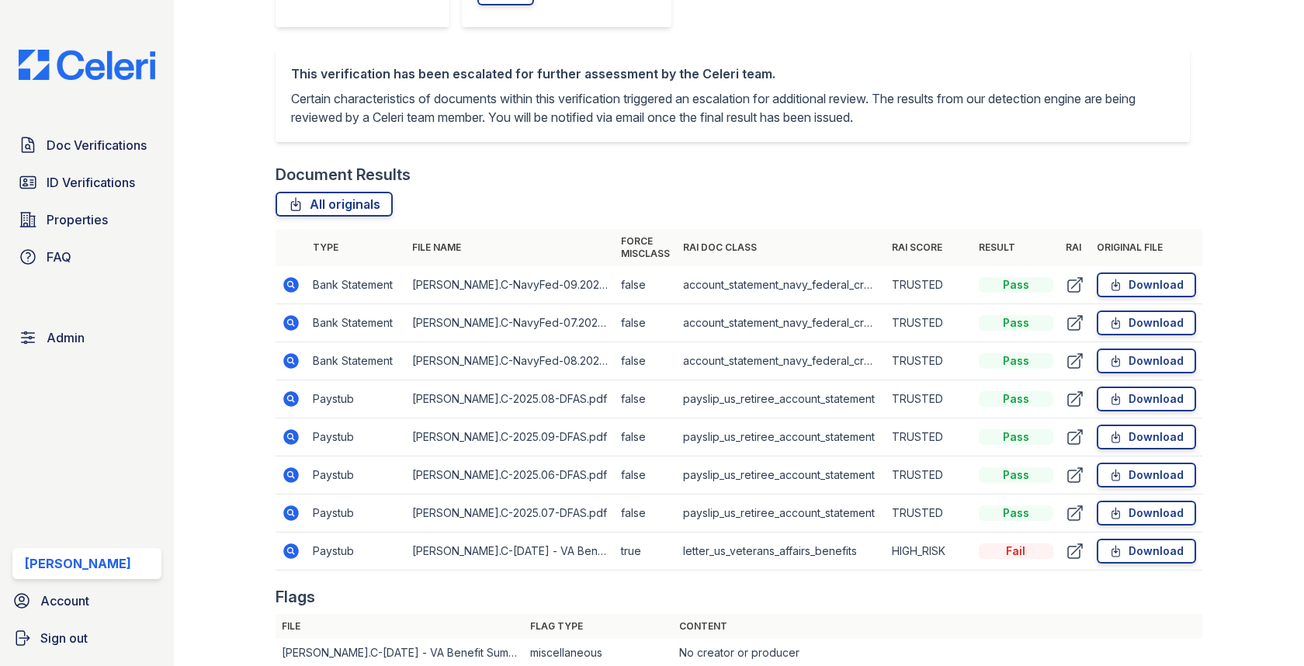
scroll to position [1026, 0]
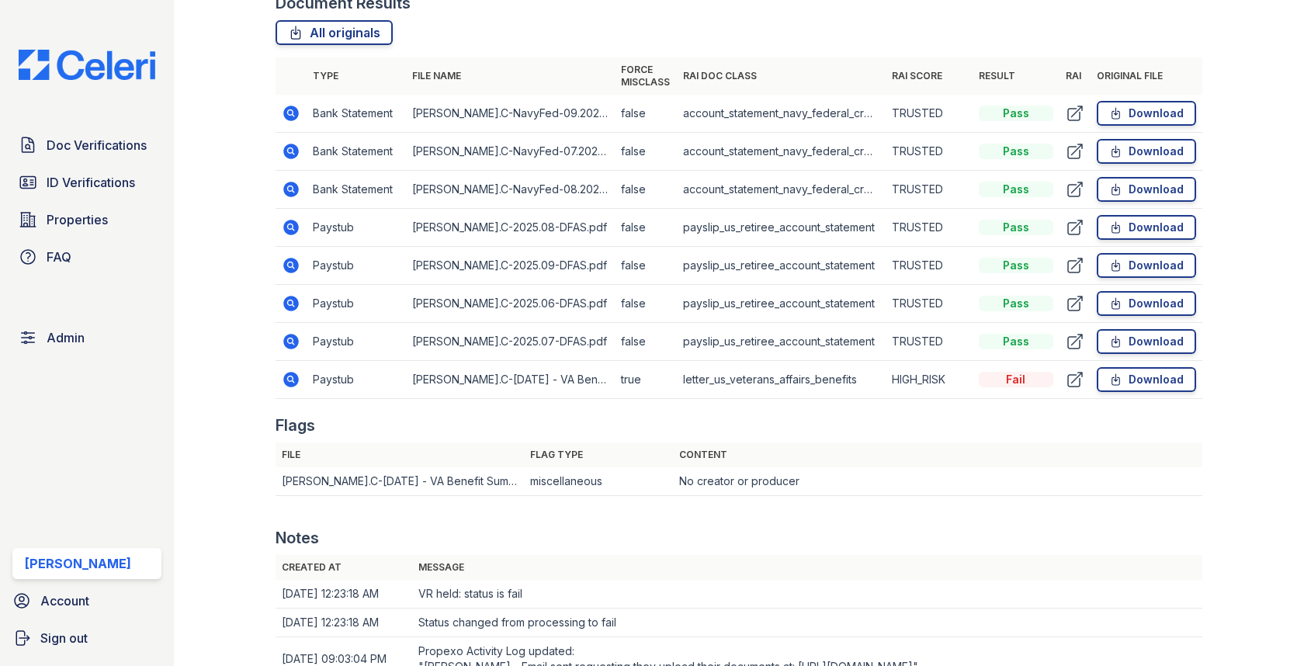
click at [289, 376] on icon at bounding box center [291, 378] width 4 height 4
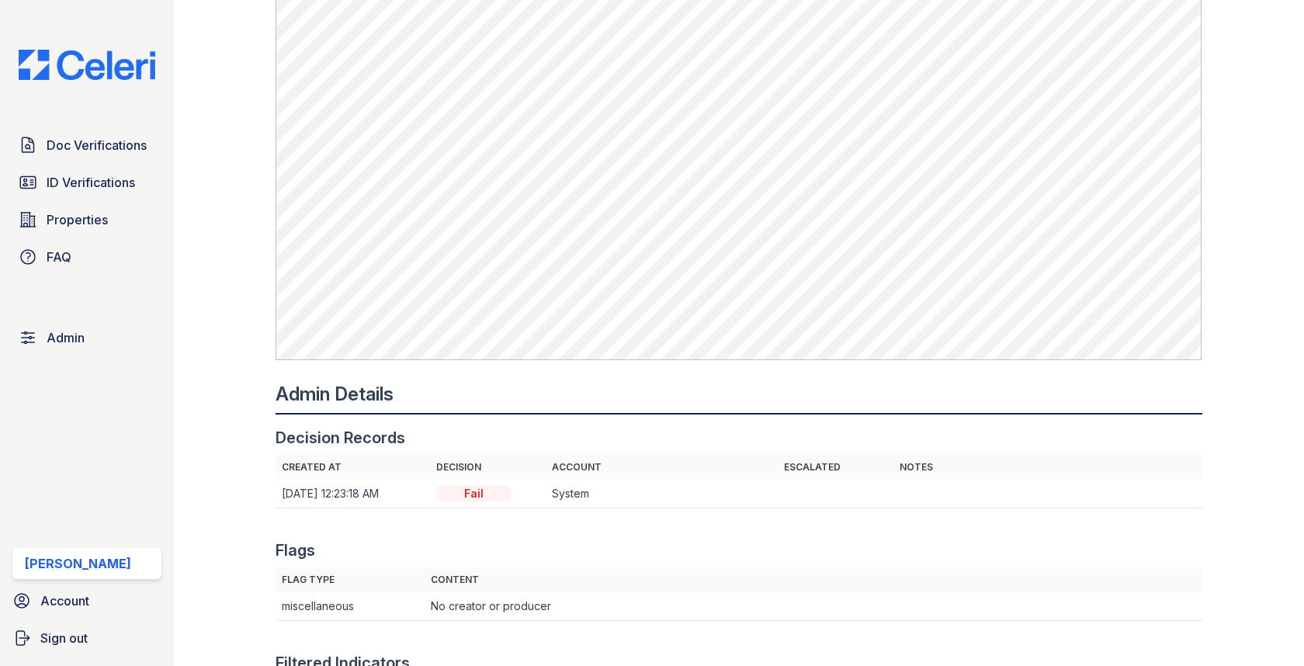
scroll to position [1778, 0]
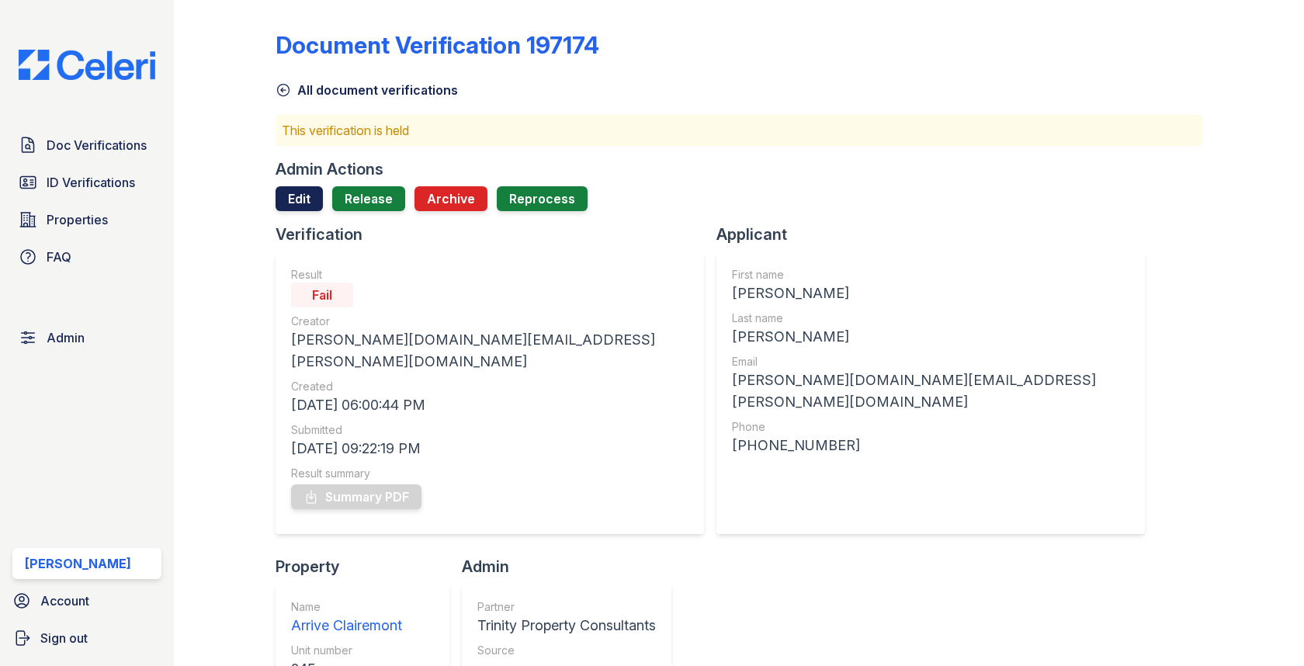
click at [302, 188] on link "Edit" at bounding box center [299, 198] width 47 height 25
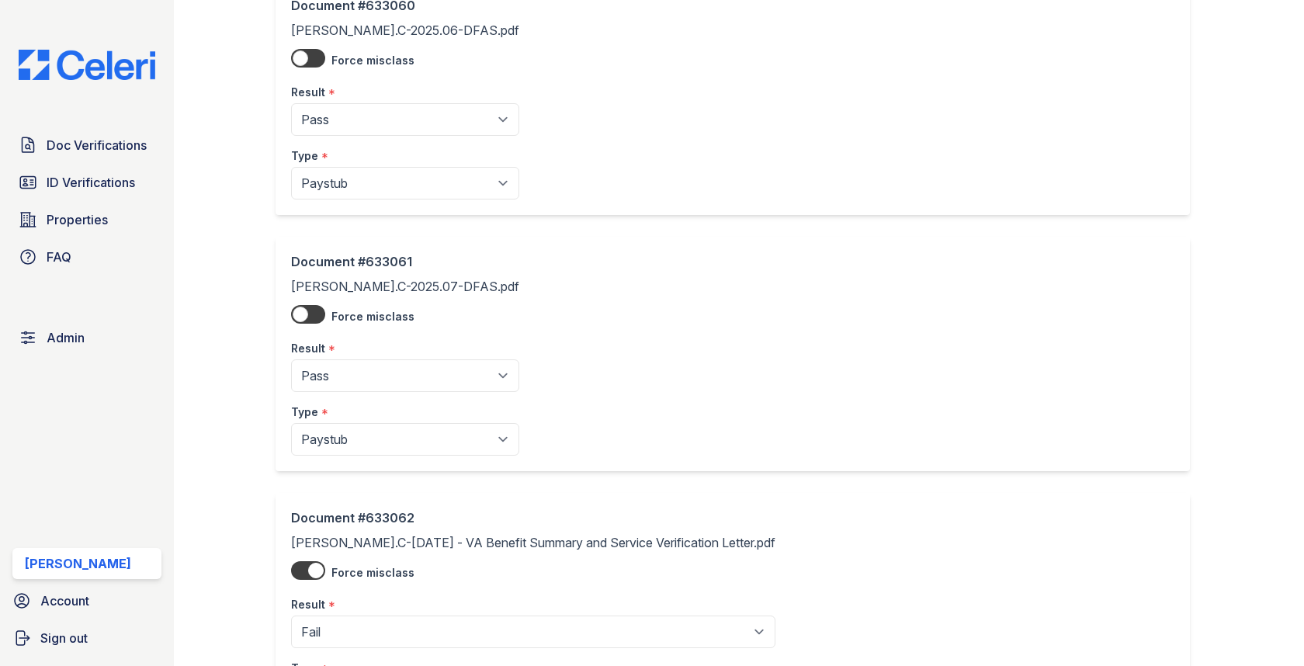
scroll to position [1565, 0]
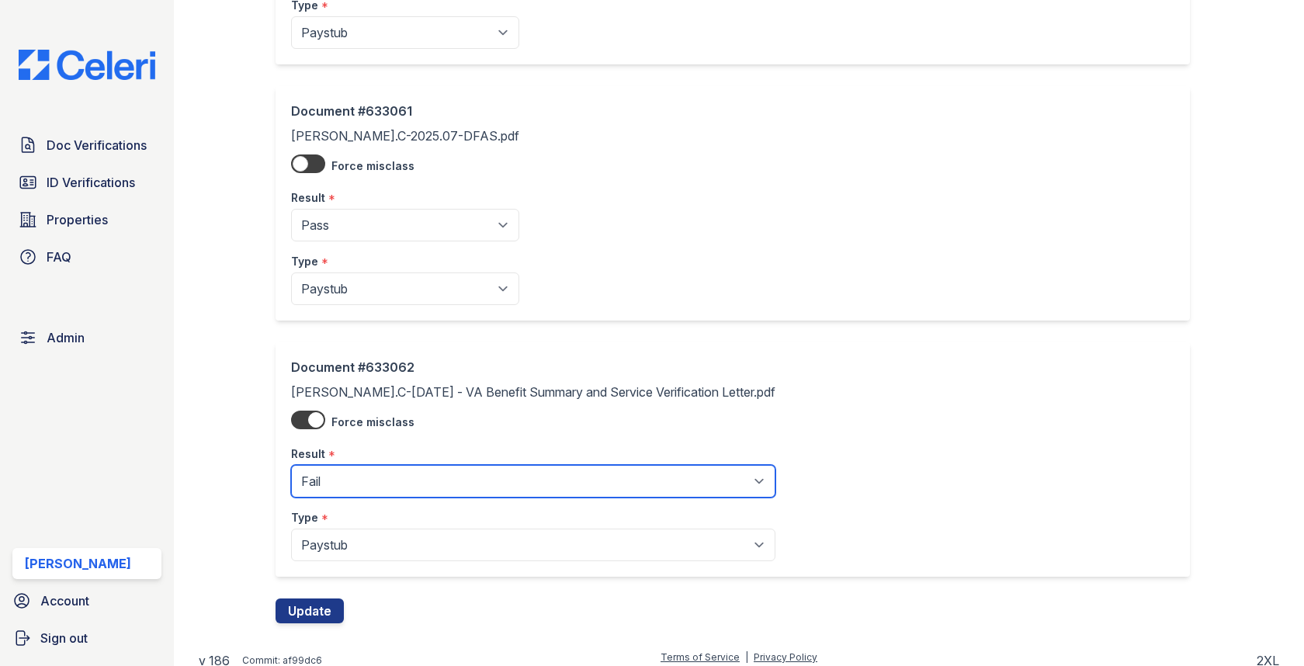
click at [350, 481] on select "Pending Sent Started Processing Pass Fail Caution Error N/A" at bounding box center [533, 481] width 484 height 33
select select "pass"
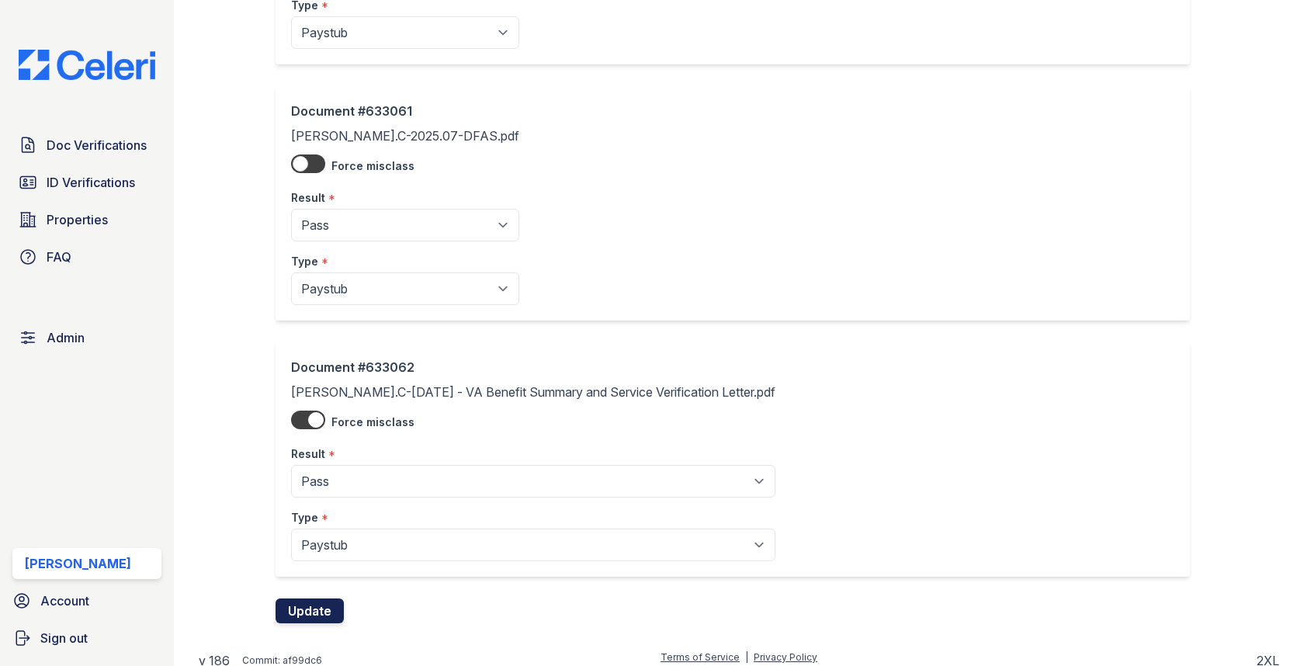
click at [309, 602] on button "Update" at bounding box center [310, 610] width 68 height 25
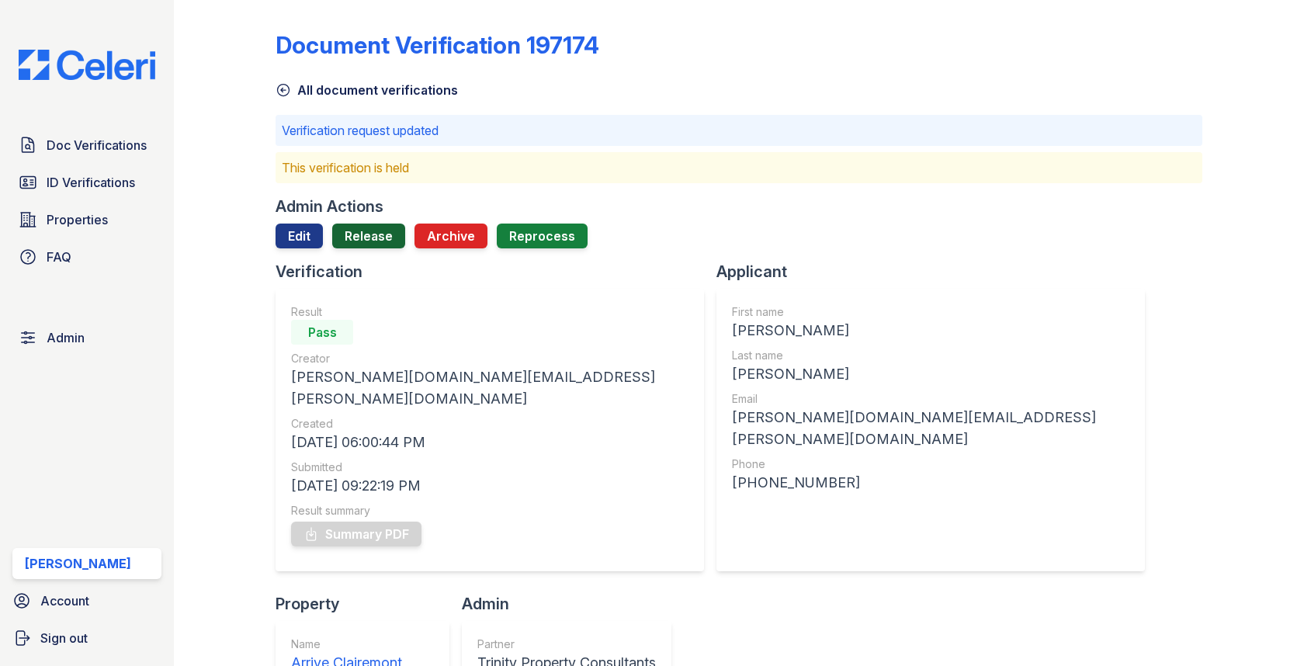
click at [377, 242] on link "Release" at bounding box center [368, 236] width 73 height 25
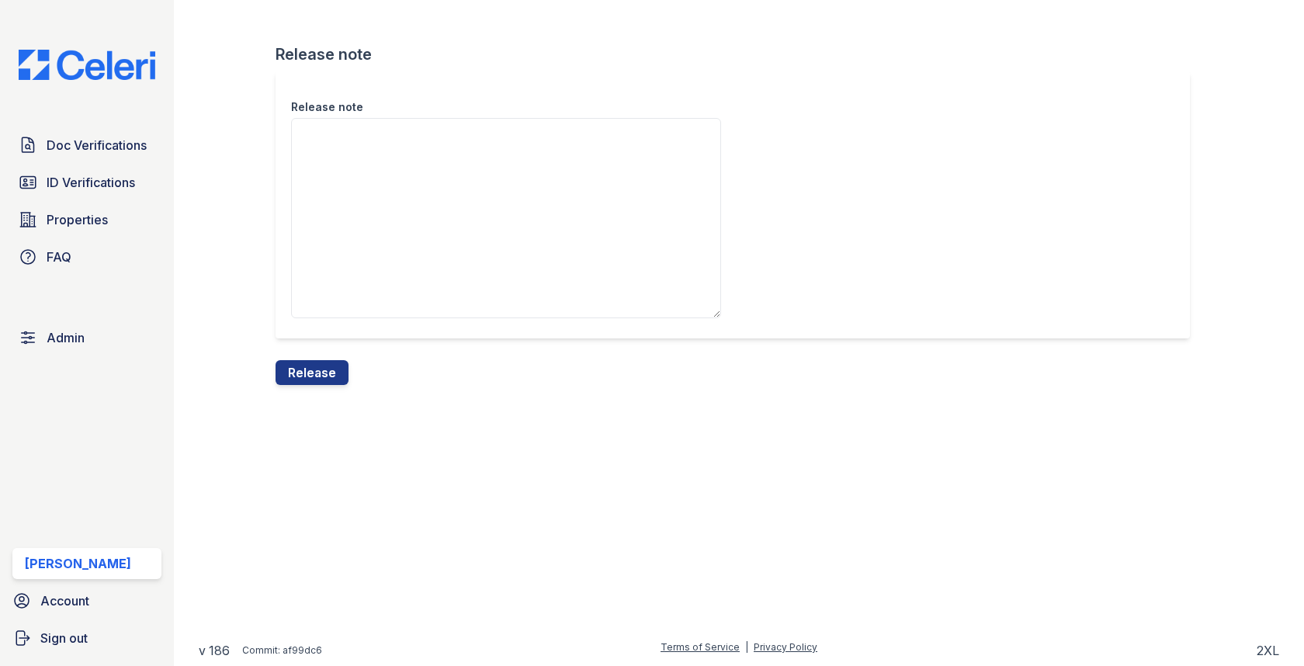
click at [312, 384] on div "Release note Release note Release" at bounding box center [739, 205] width 1080 height 410
click at [312, 383] on div "Release" at bounding box center [312, 372] width 73 height 25
click at [320, 377] on button "Release" at bounding box center [312, 372] width 73 height 25
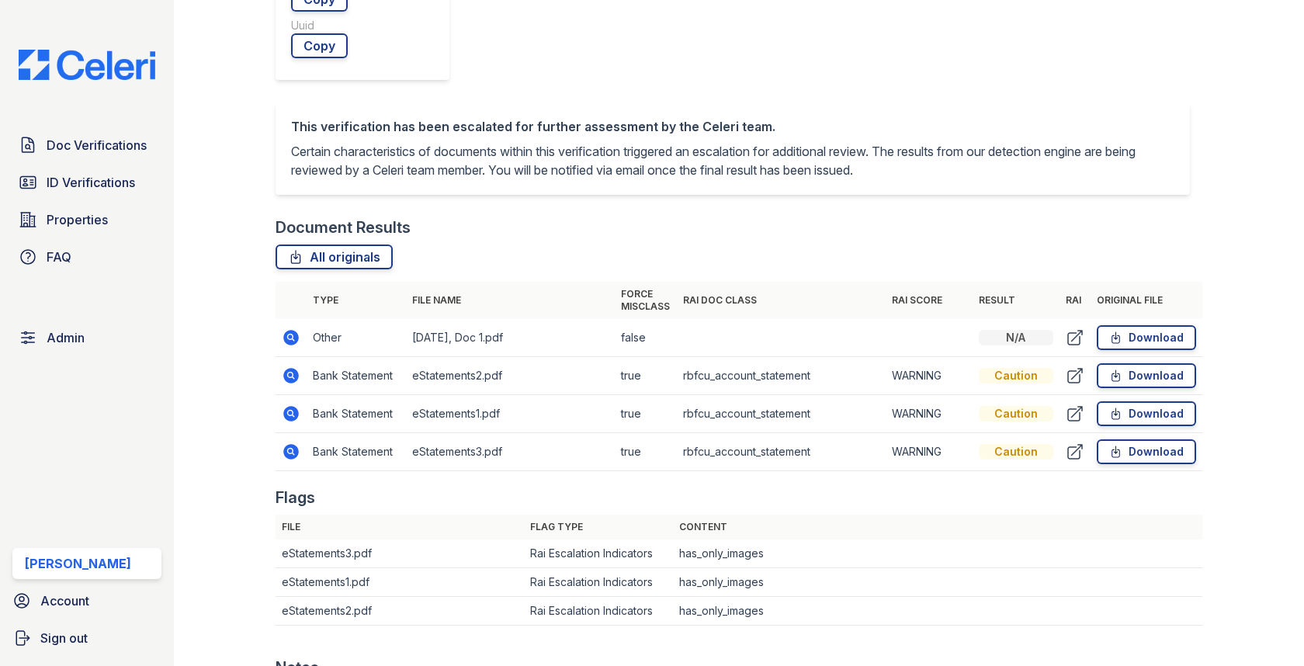
scroll to position [704, 0]
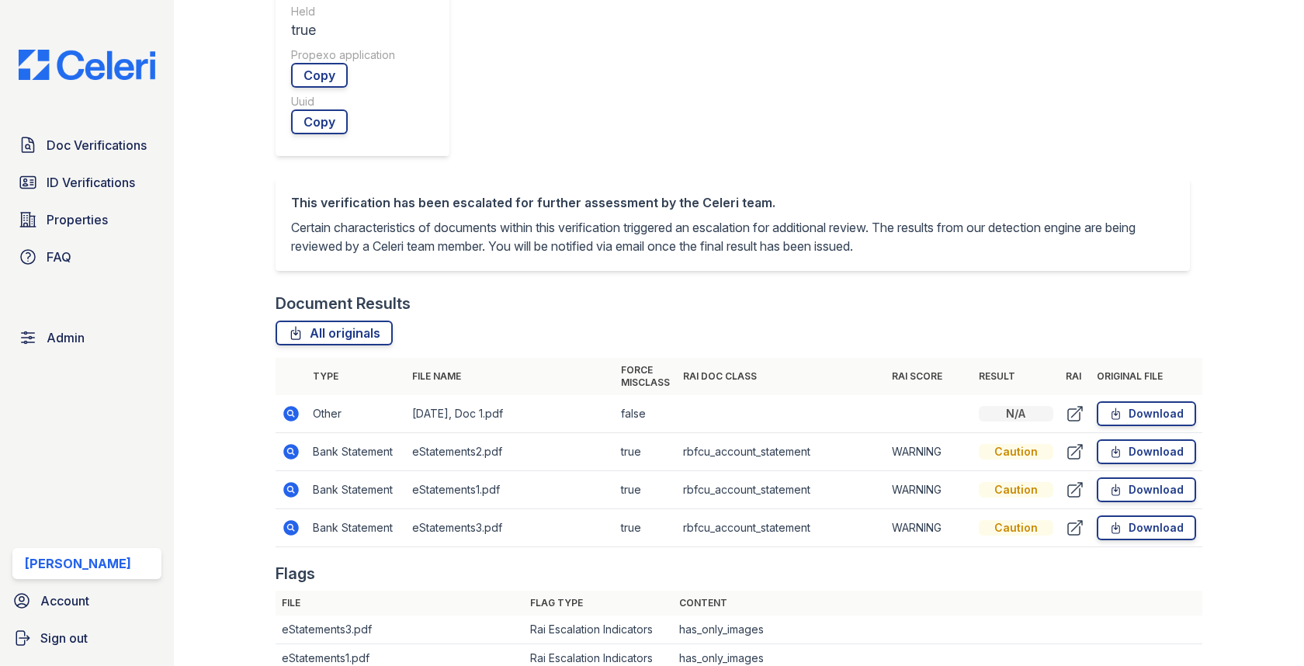
click at [288, 444] on icon at bounding box center [292, 452] width 16 height 16
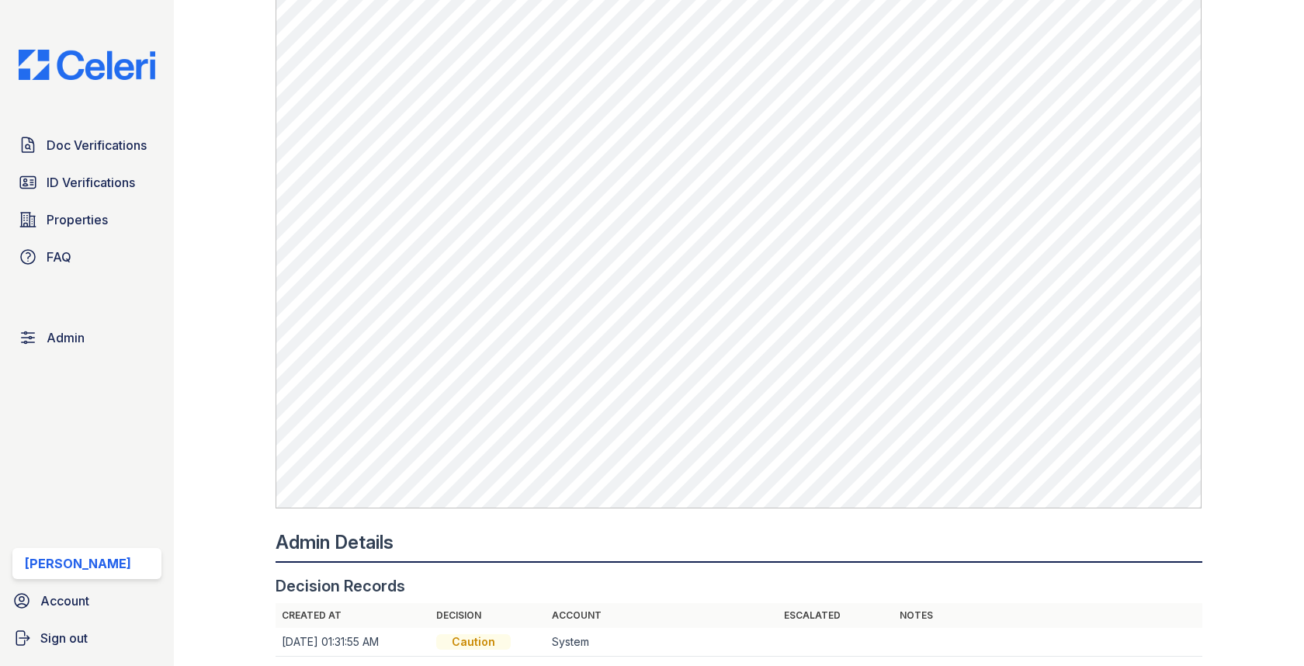
scroll to position [1266, 0]
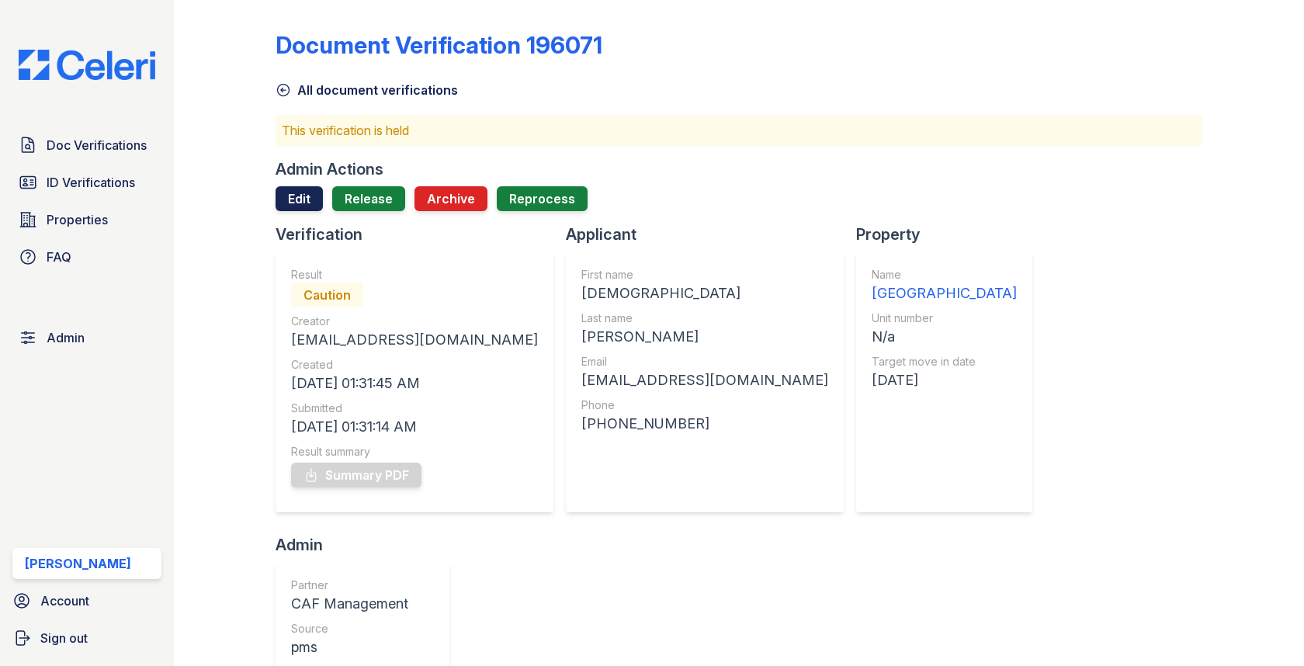
click at [306, 199] on link "Edit" at bounding box center [299, 198] width 47 height 25
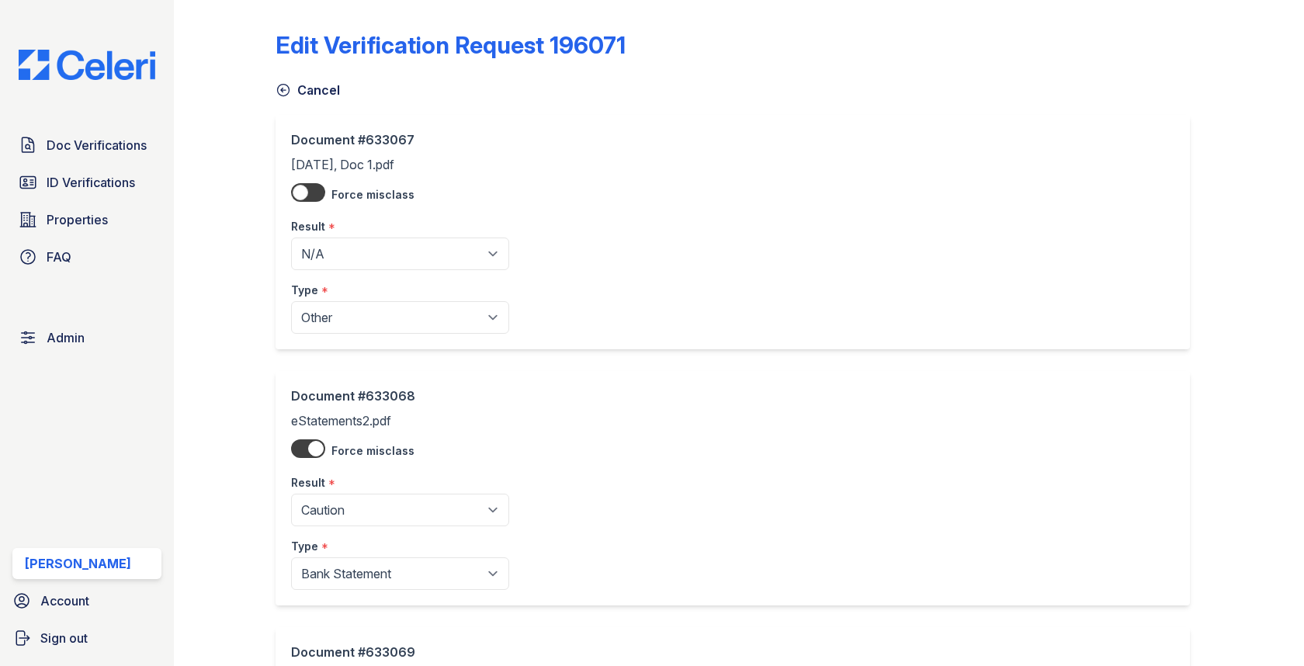
scroll to position [546, 0]
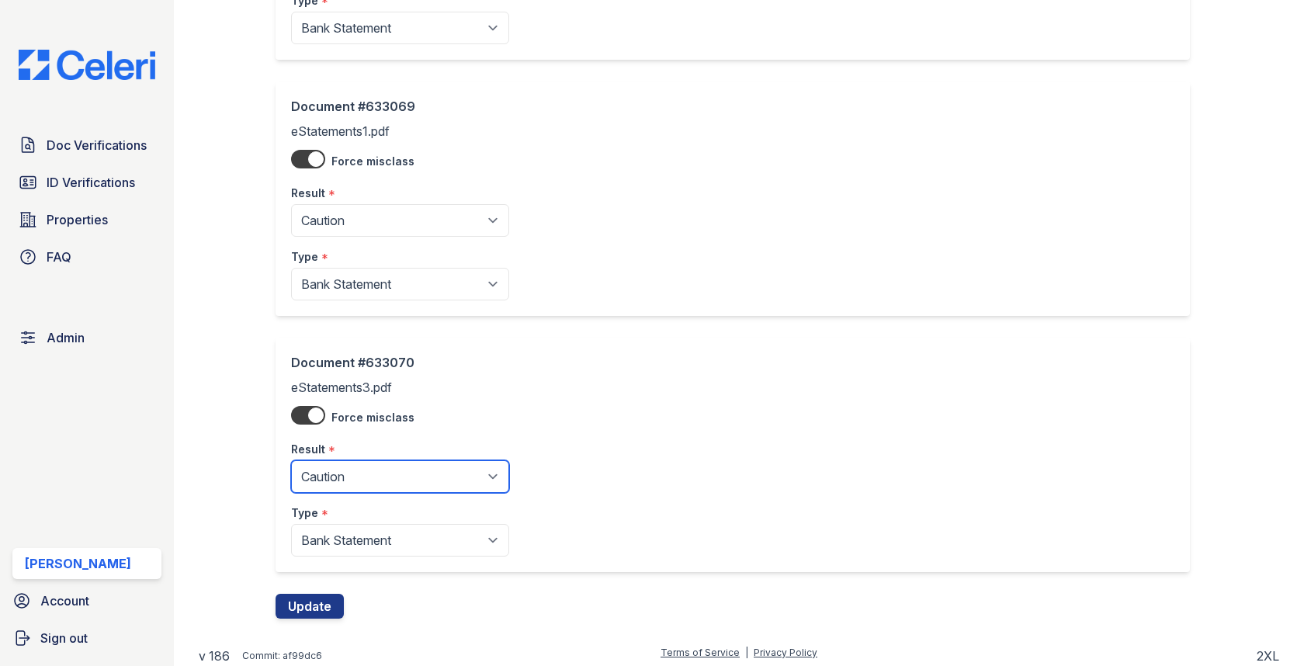
click at [339, 466] on select "Pending Sent Started Processing Pass Fail Caution Error N/A" at bounding box center [400, 476] width 218 height 33
select select "pass"
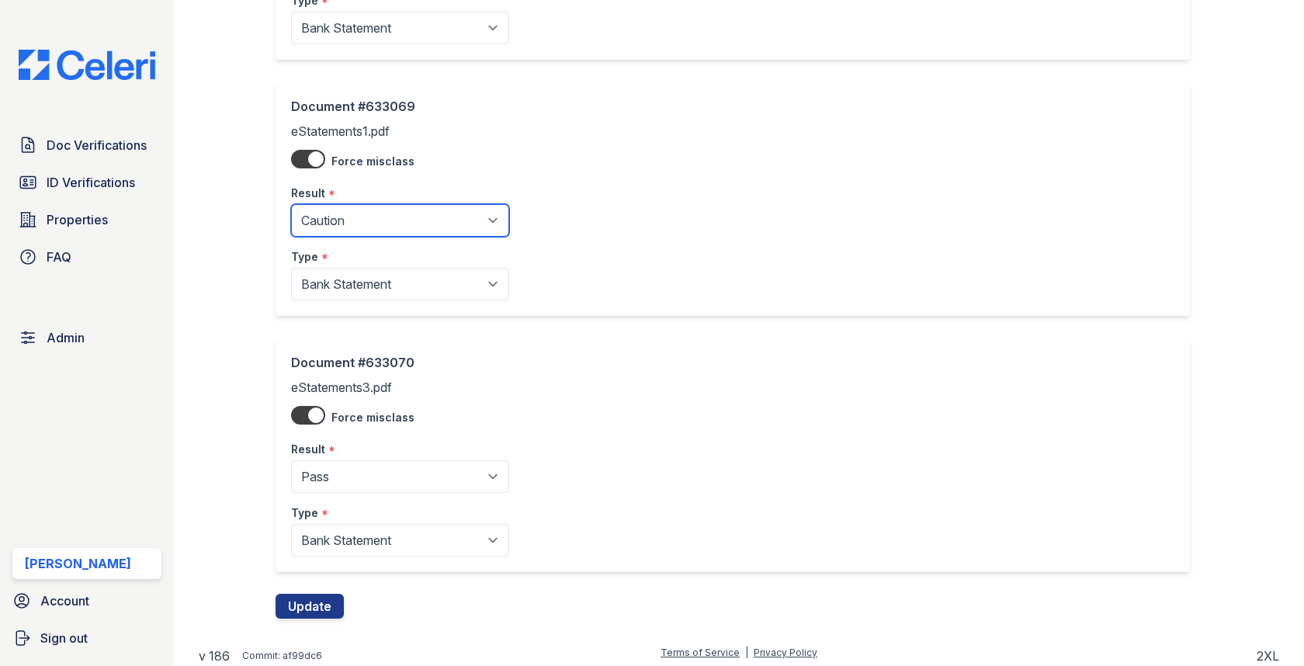
click at [383, 206] on select "Pending Sent Started Processing Pass Fail Caution Error N/A" at bounding box center [400, 220] width 218 height 33
select select "pass"
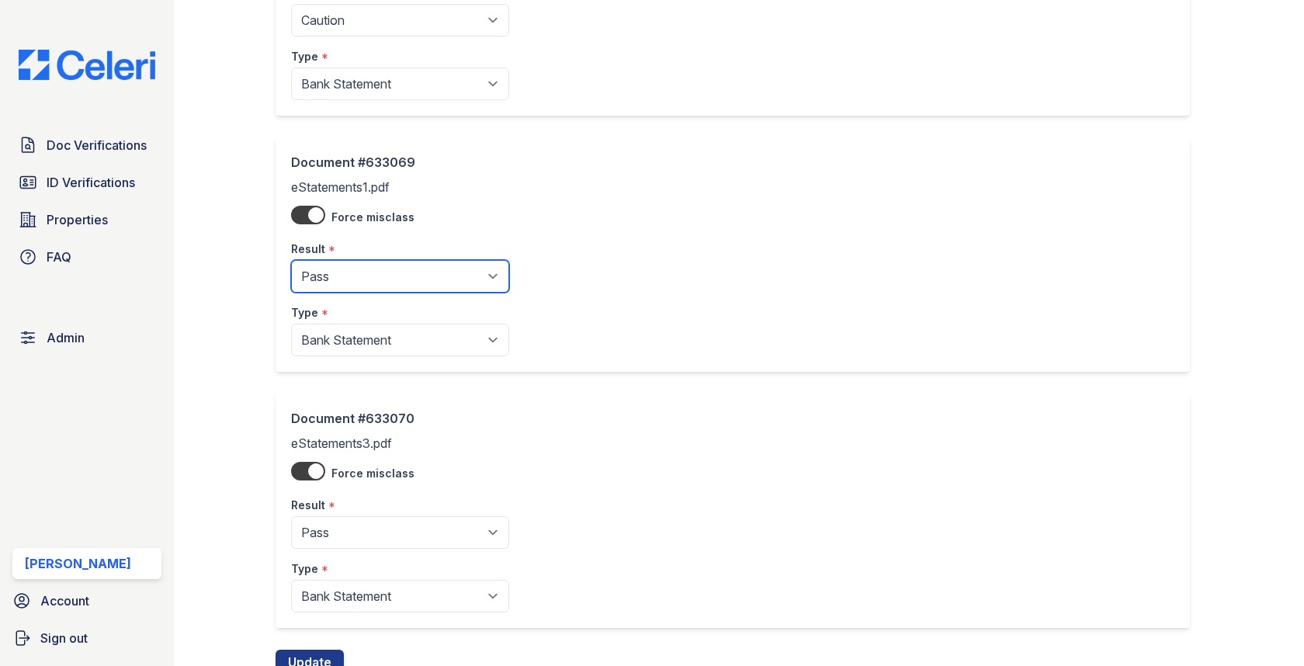
scroll to position [394, 0]
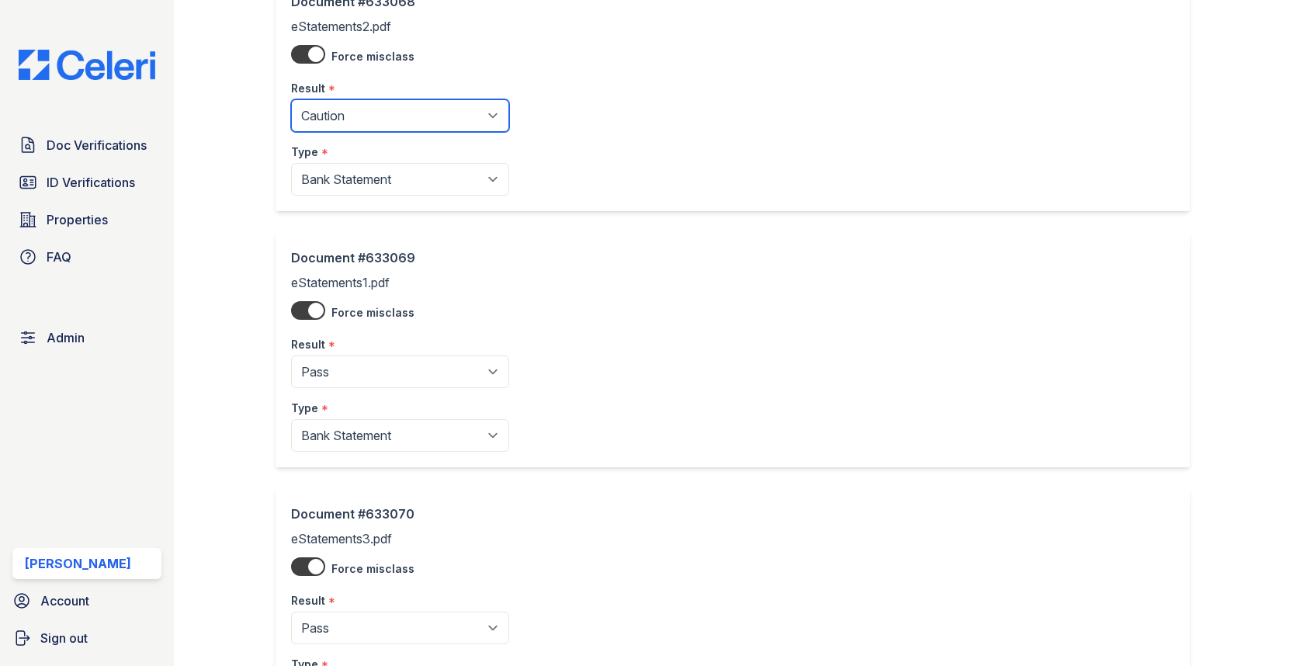
click at [372, 110] on select "Pending Sent Started Processing Pass Fail Caution Error N/A" at bounding box center [400, 115] width 218 height 33
select select "pass"
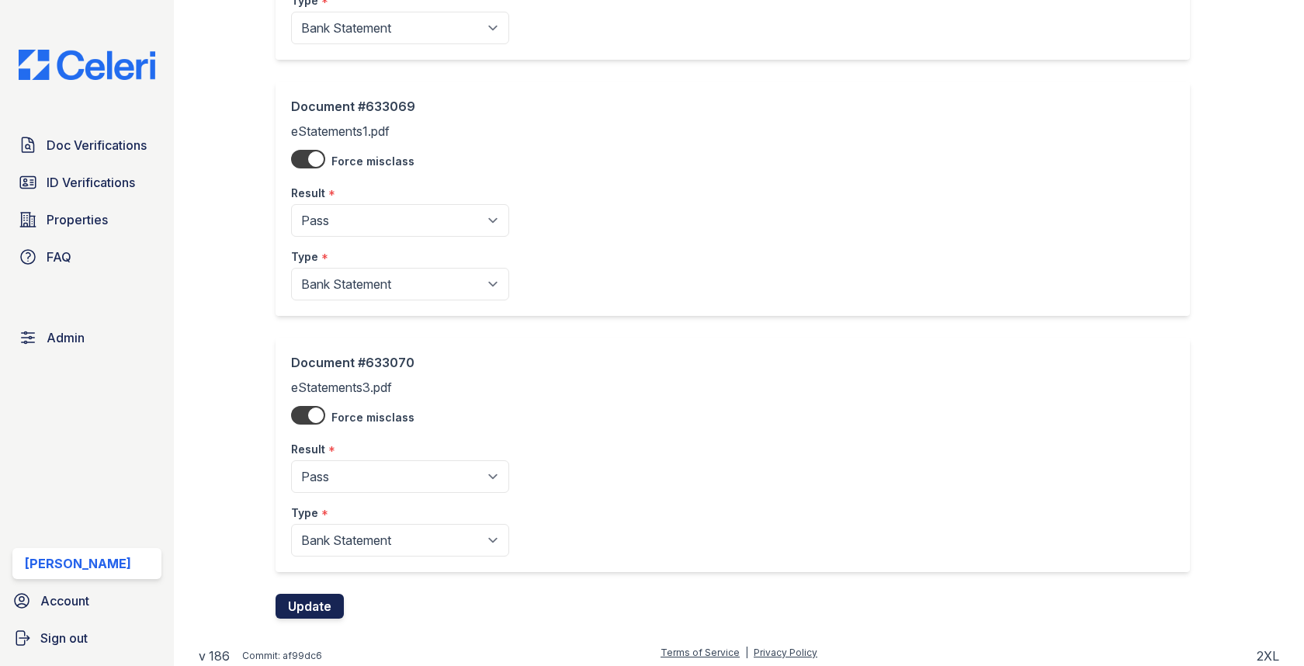
click at [303, 605] on button "Update" at bounding box center [310, 606] width 68 height 25
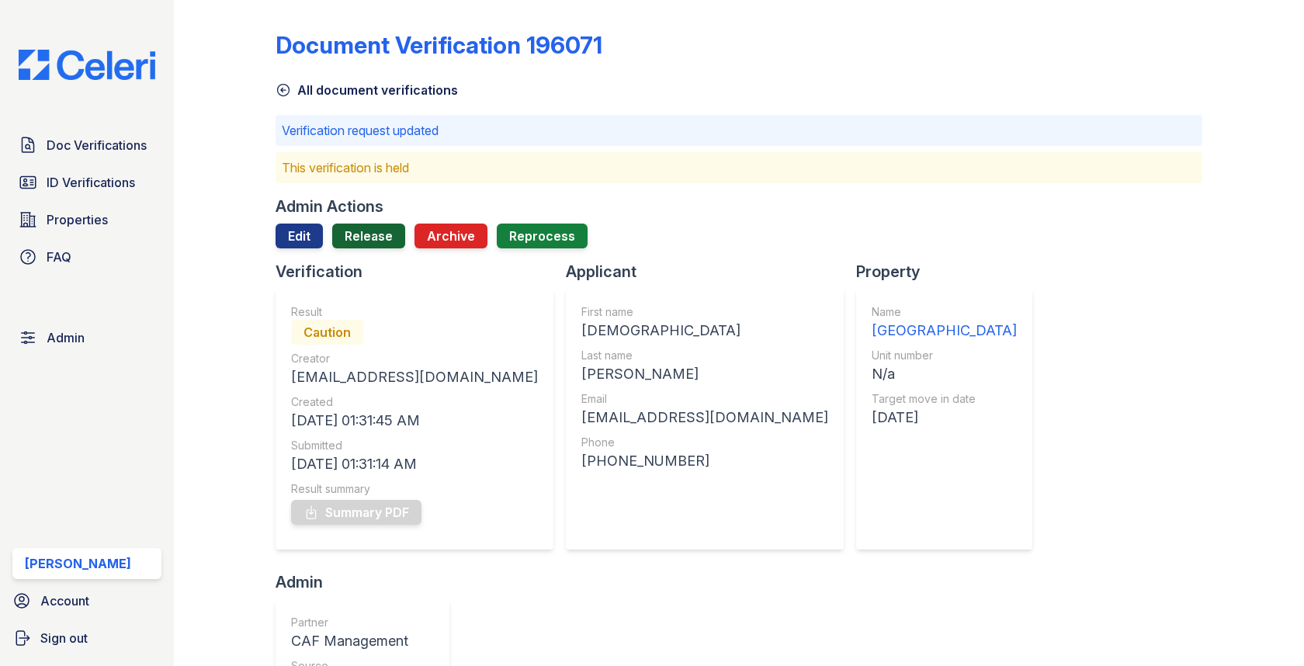
click at [351, 238] on link "Release" at bounding box center [368, 236] width 73 height 25
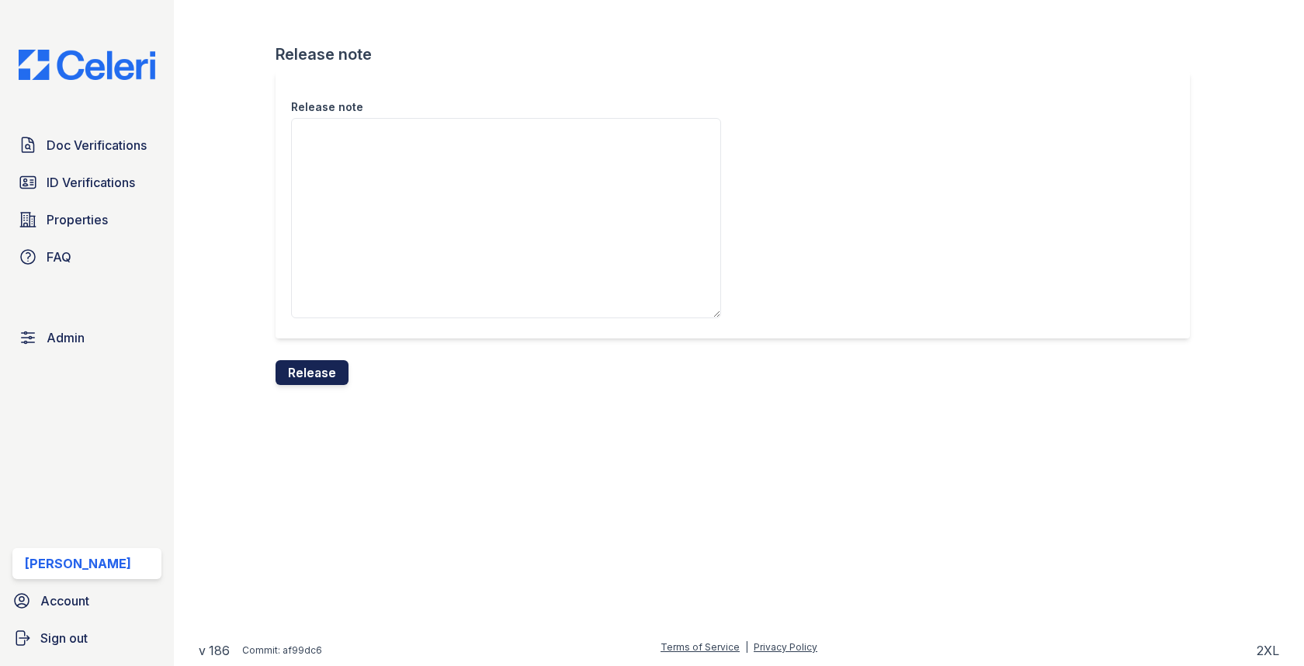
click at [327, 373] on button "Release" at bounding box center [312, 372] width 73 height 25
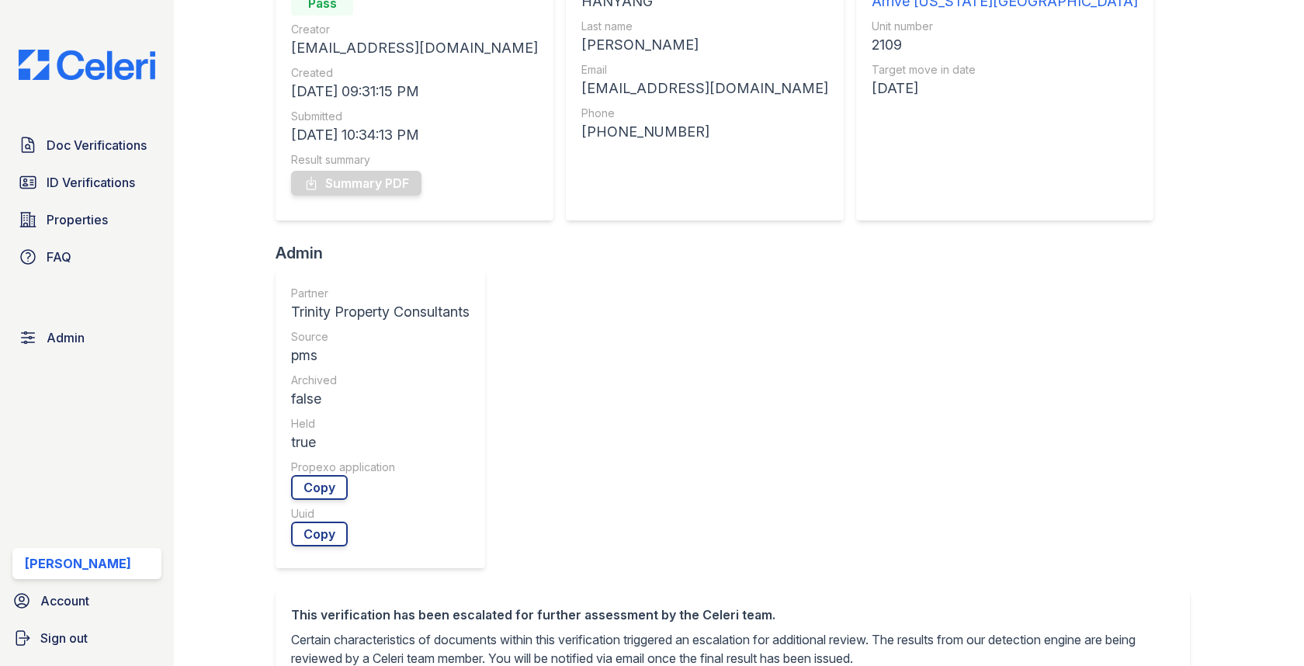
scroll to position [5, 0]
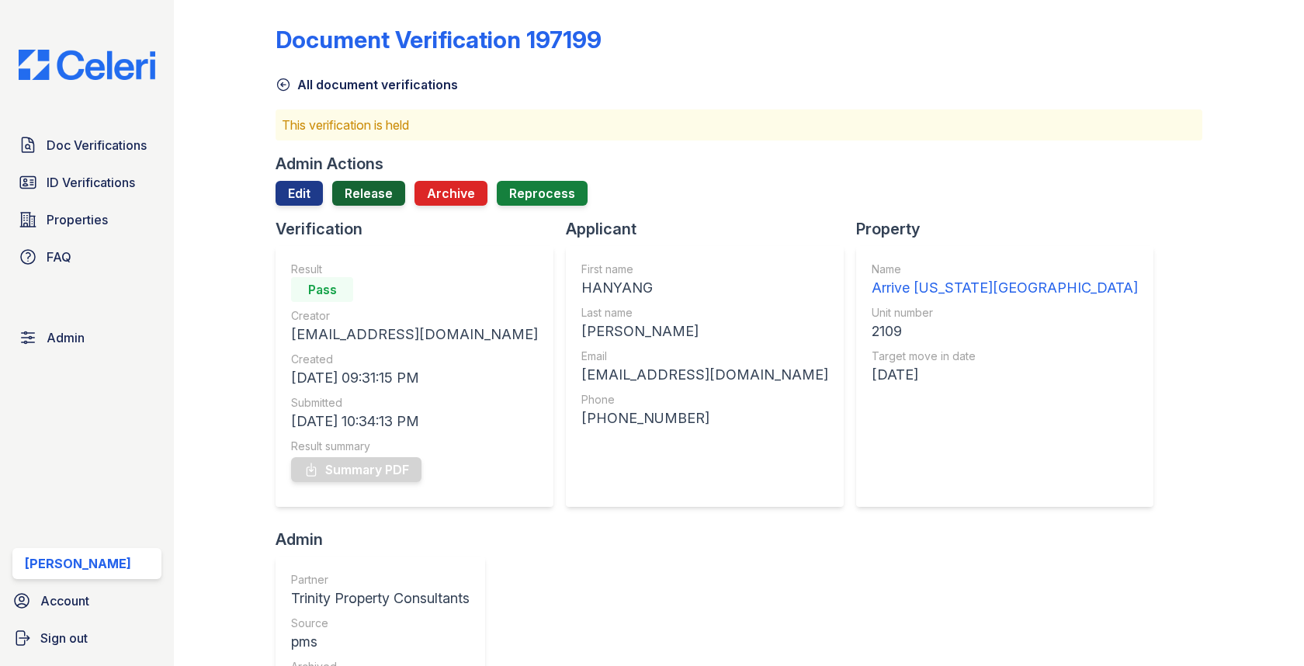
click at [369, 202] on link "Release" at bounding box center [368, 193] width 73 height 25
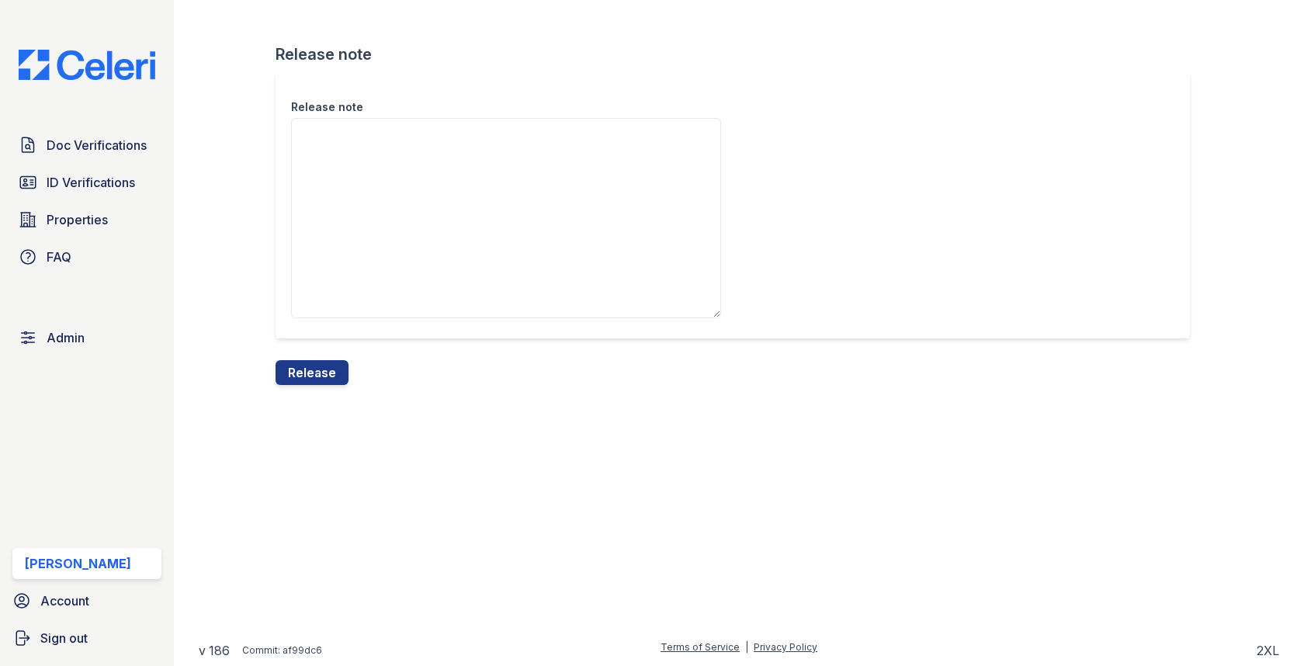
click at [304, 389] on div "Release note Release note Release" at bounding box center [739, 205] width 1080 height 410
click at [307, 374] on button "Release" at bounding box center [312, 372] width 73 height 25
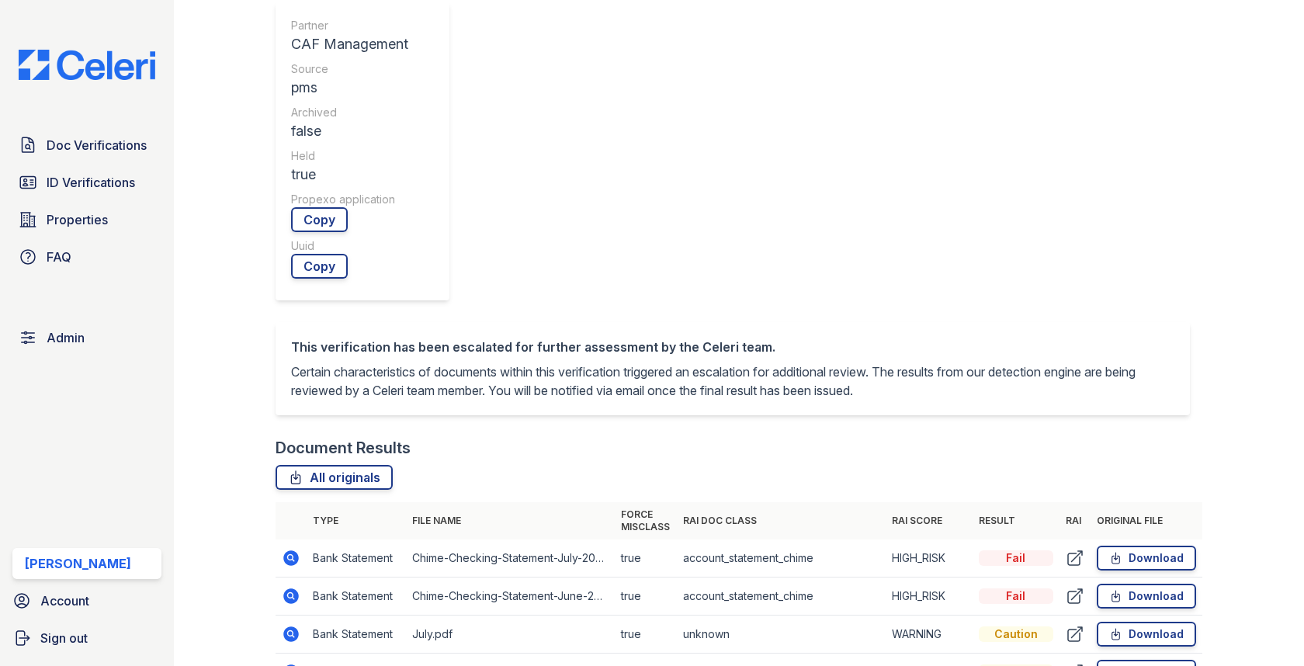
scroll to position [433, 0]
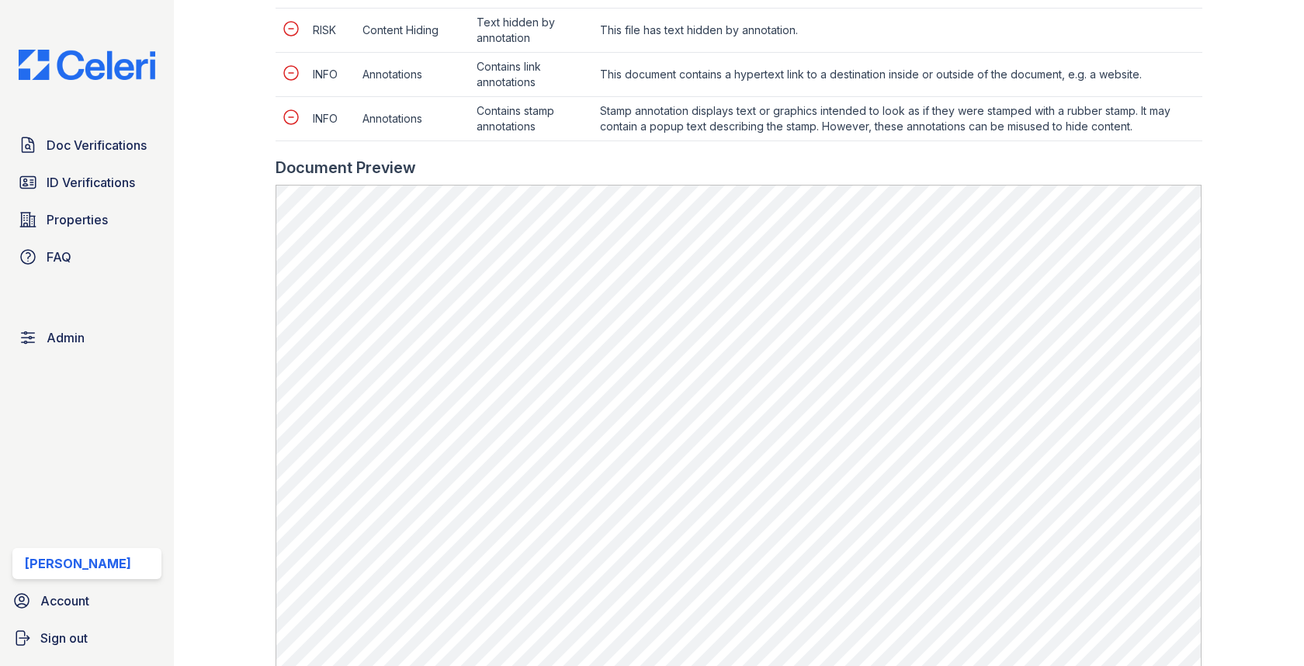
scroll to position [1102, 0]
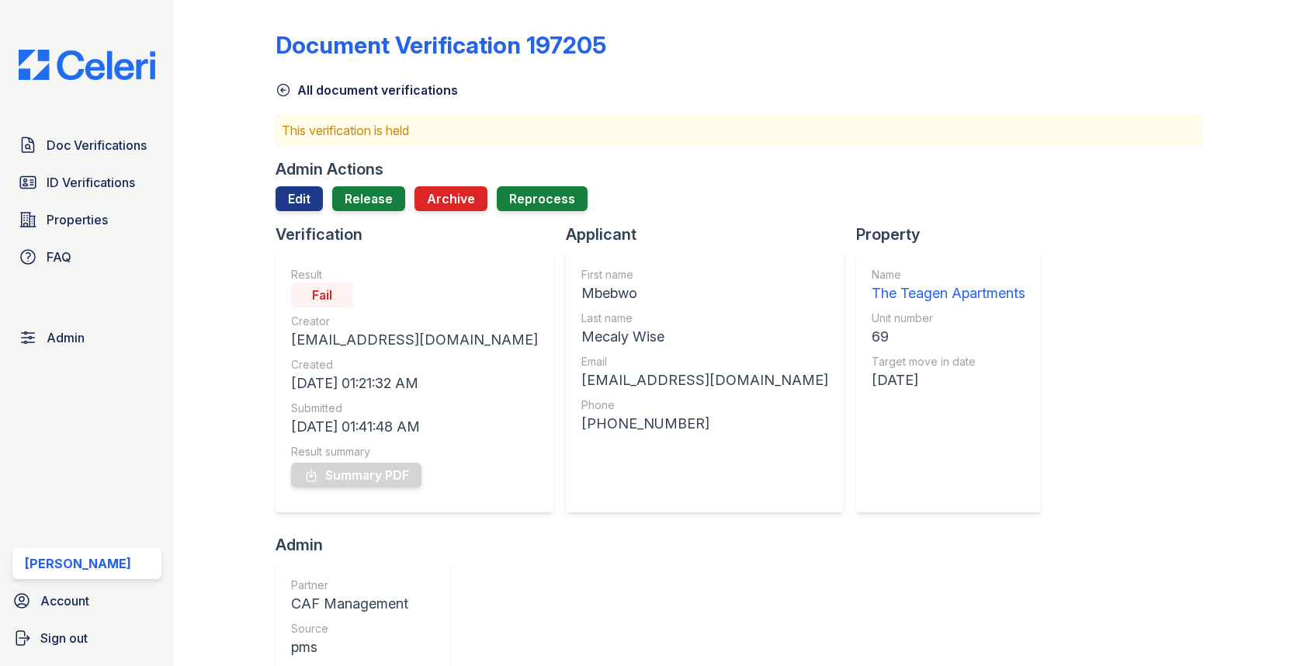
click at [380, 211] on div at bounding box center [739, 217] width 926 height 12
click at [380, 196] on link "Release" at bounding box center [368, 198] width 73 height 25
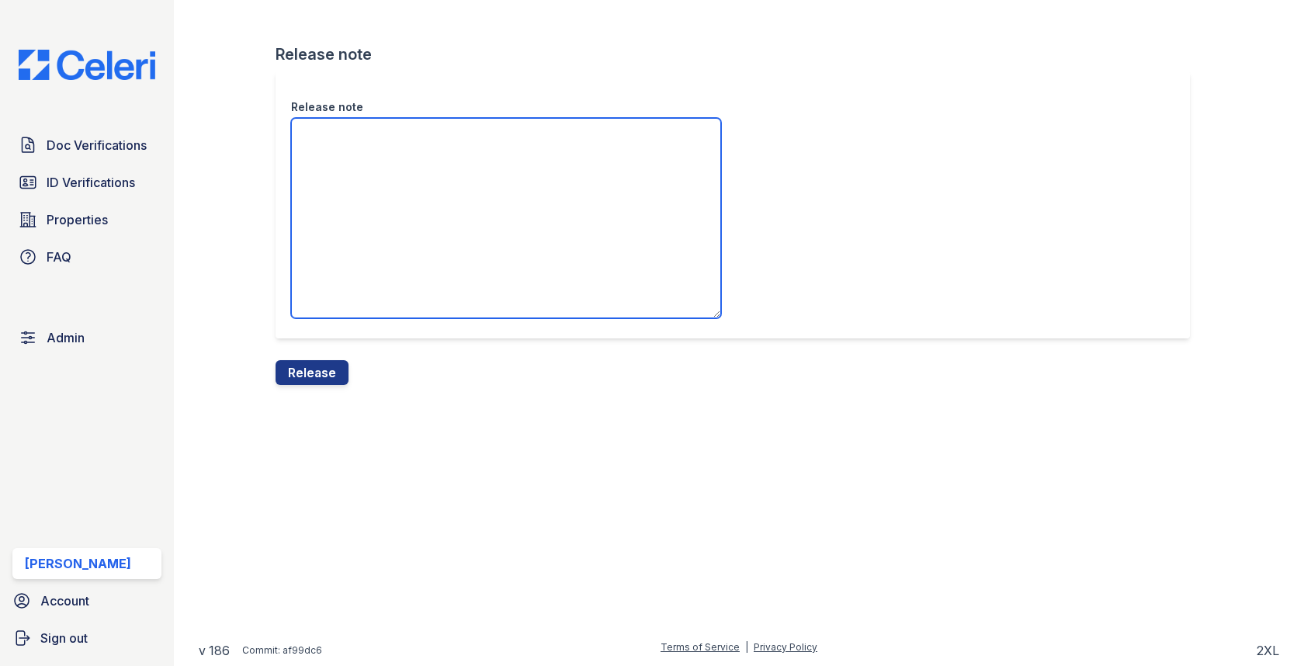
click at [380, 223] on textarea "Release note" at bounding box center [506, 218] width 430 height 200
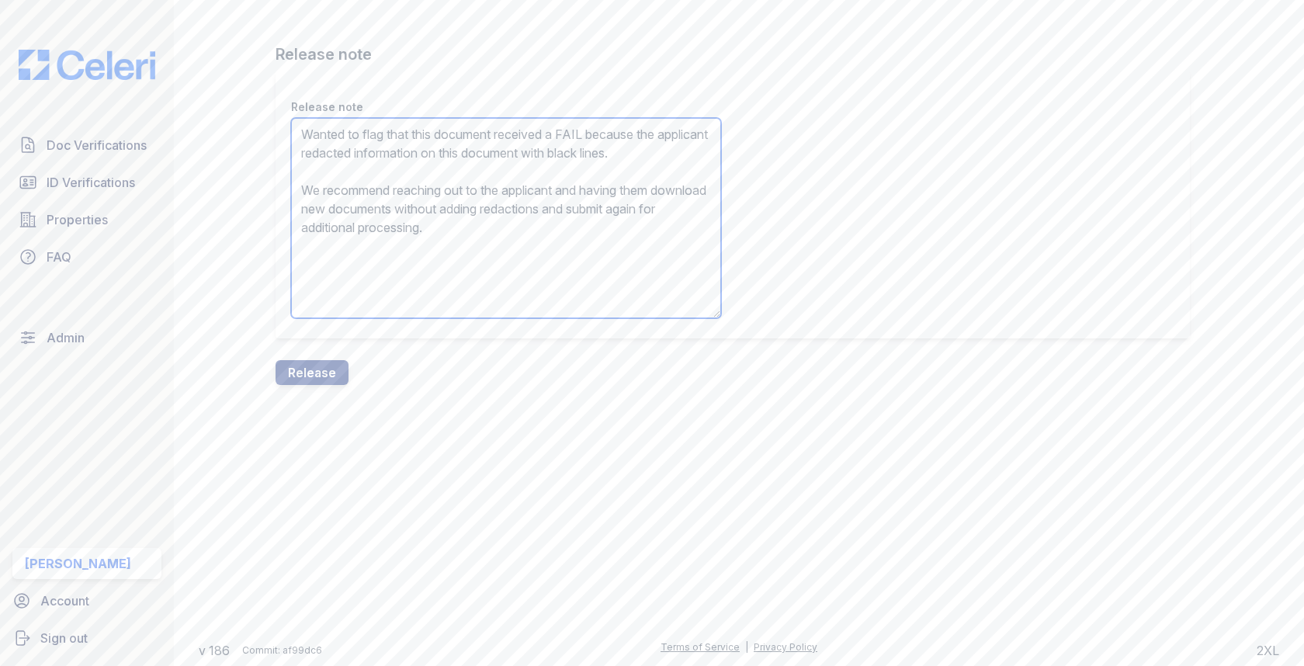
click at [315, 165] on textarea "Wanted to flag that this document received a FAIL because the applicant redacte…" at bounding box center [506, 218] width 430 height 200
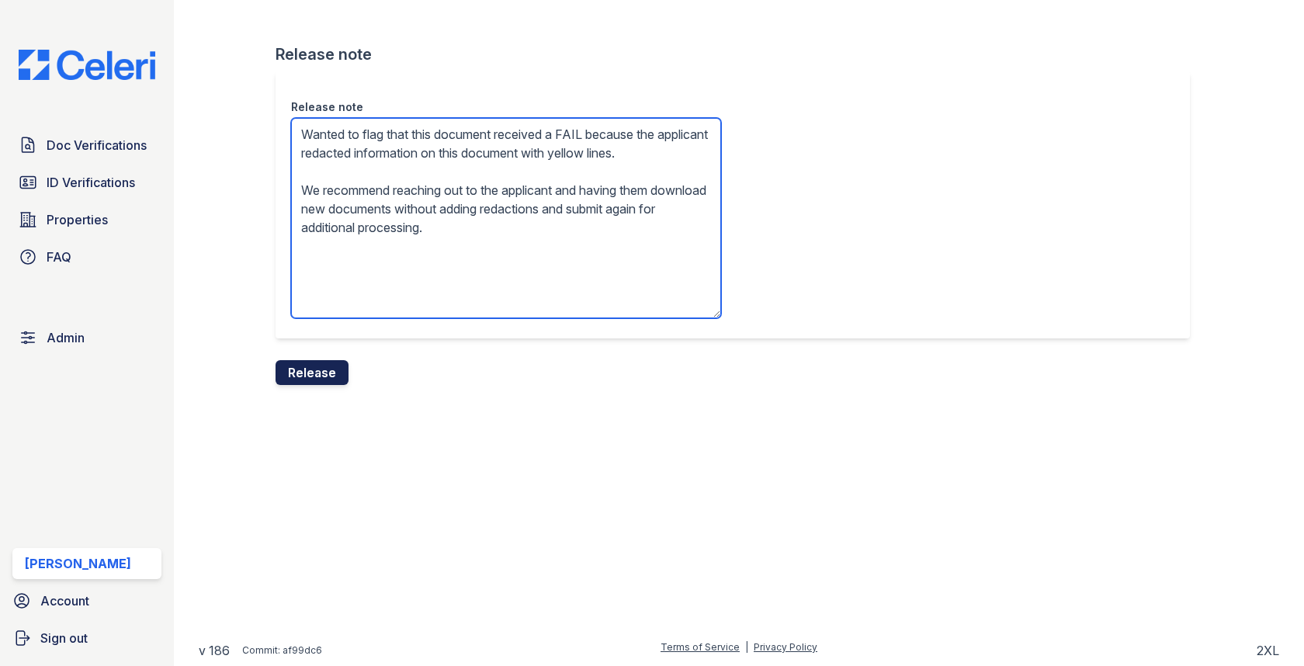
type textarea "Wanted to flag that this document received a FAIL because the applicant redacte…"
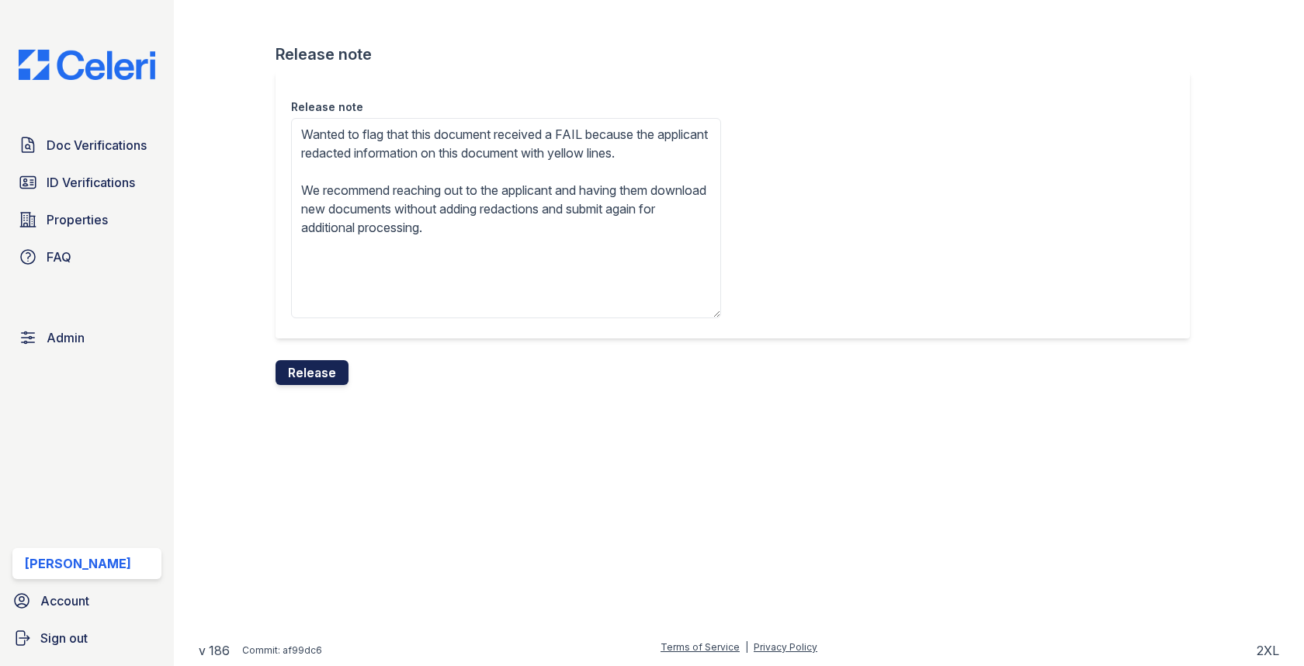
click at [310, 366] on button "Release" at bounding box center [312, 372] width 73 height 25
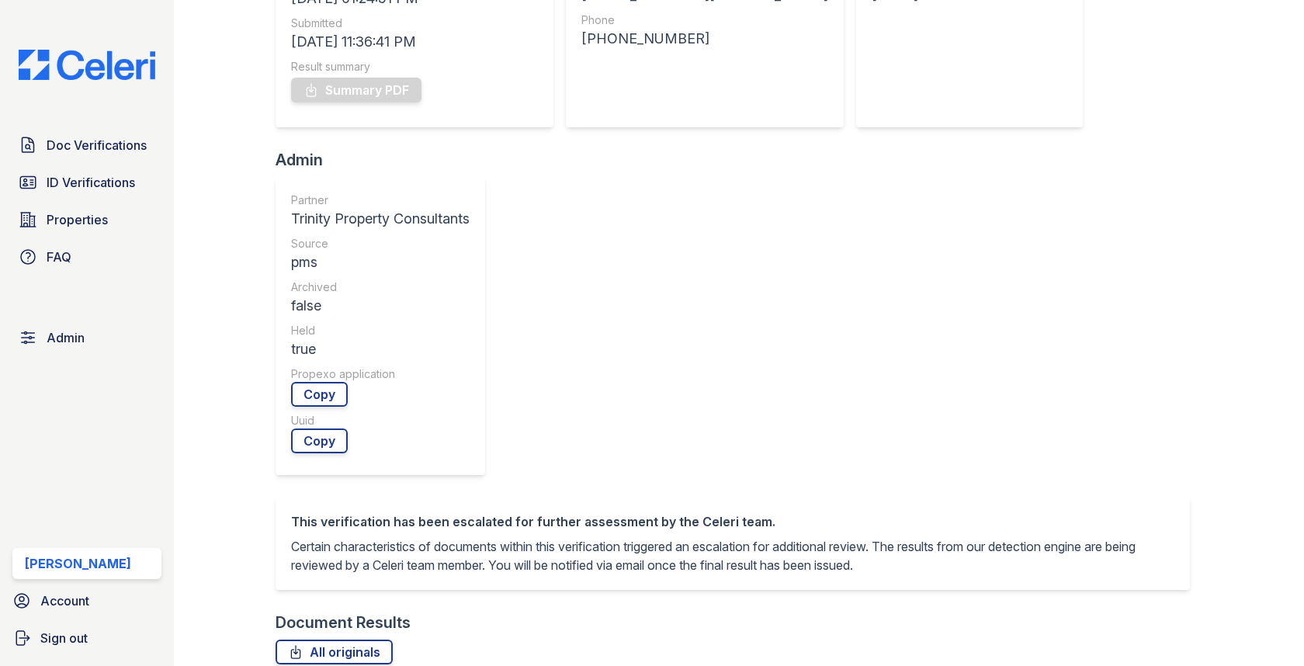
scroll to position [655, 0]
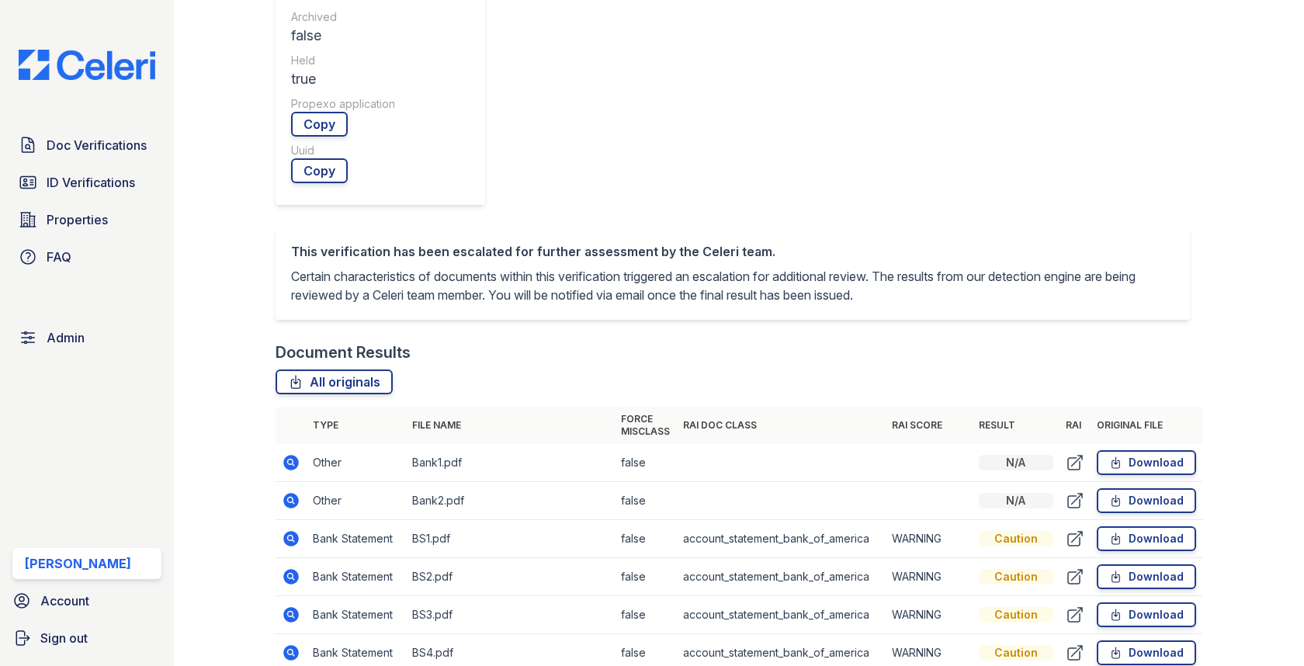
click at [291, 535] on icon at bounding box center [291, 537] width 4 height 4
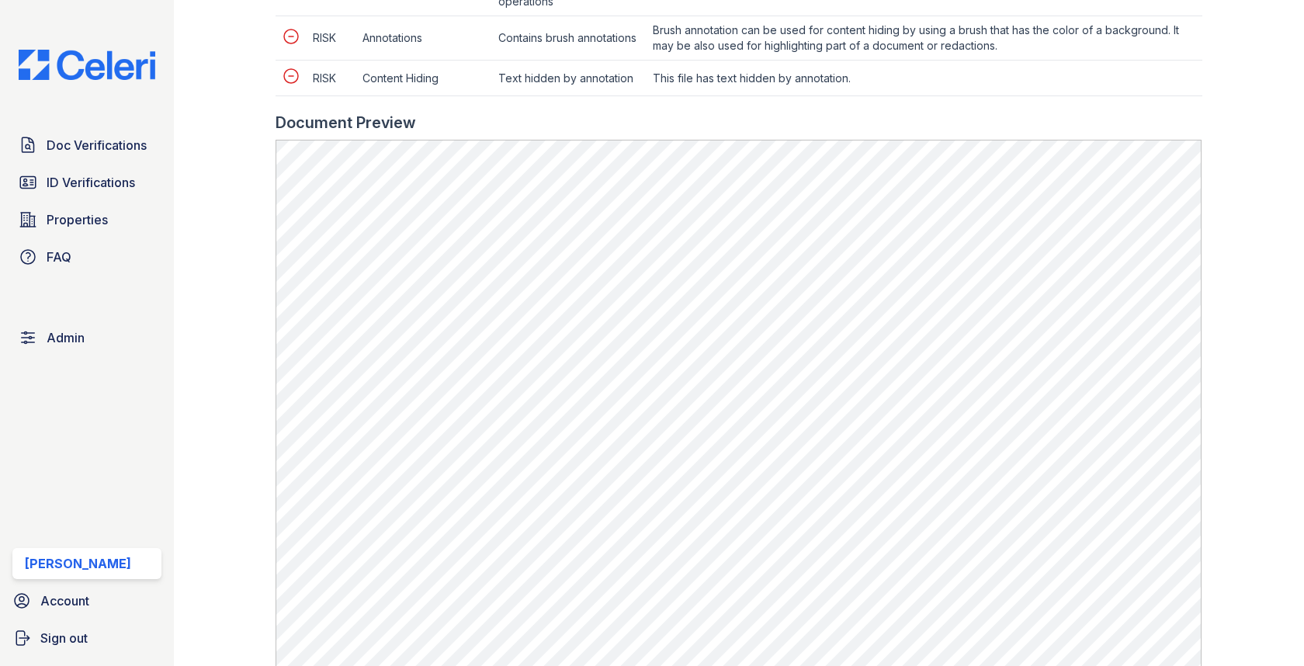
scroll to position [972, 0]
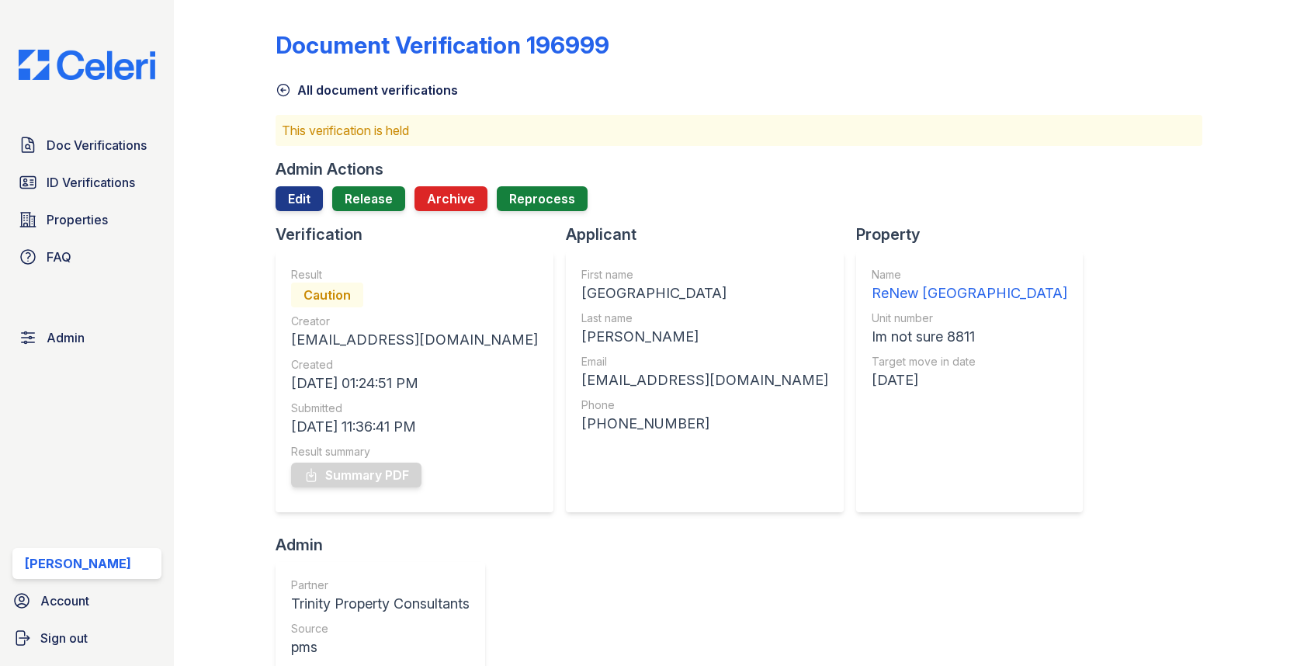
click at [317, 185] on div "Admin Actions Edit Release Archive Reprocess" at bounding box center [739, 190] width 926 height 65
click at [313, 205] on link "Edit" at bounding box center [299, 198] width 47 height 25
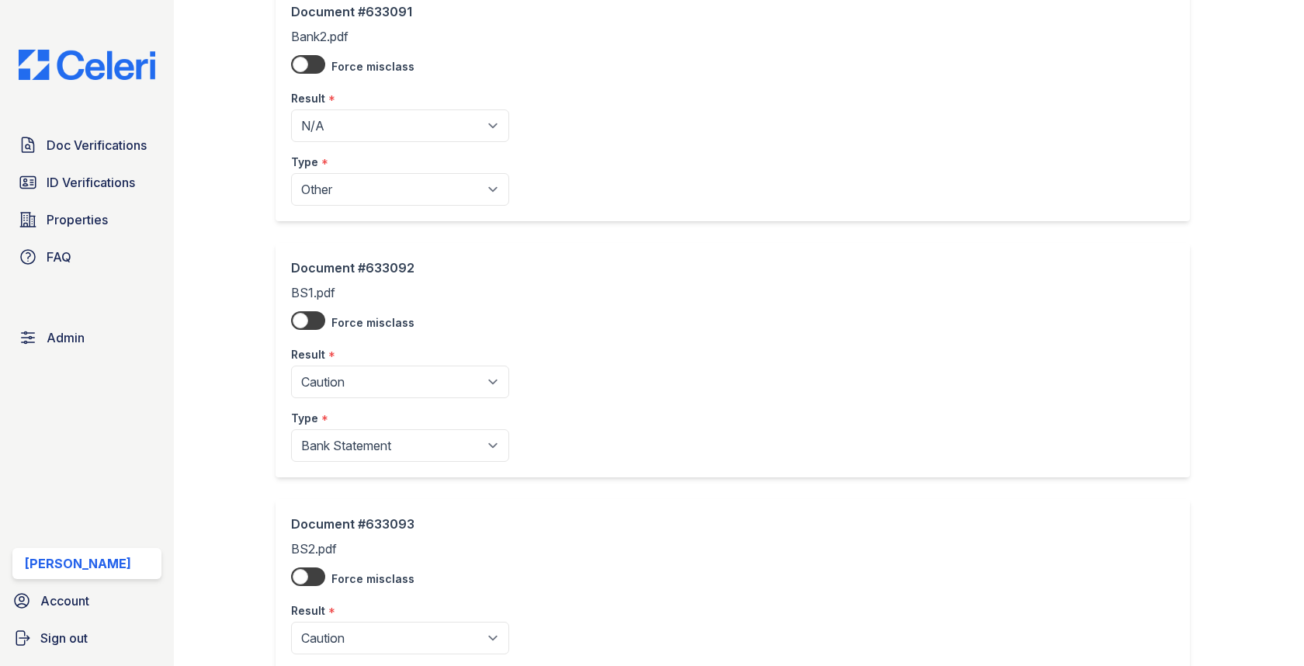
scroll to position [483, 0]
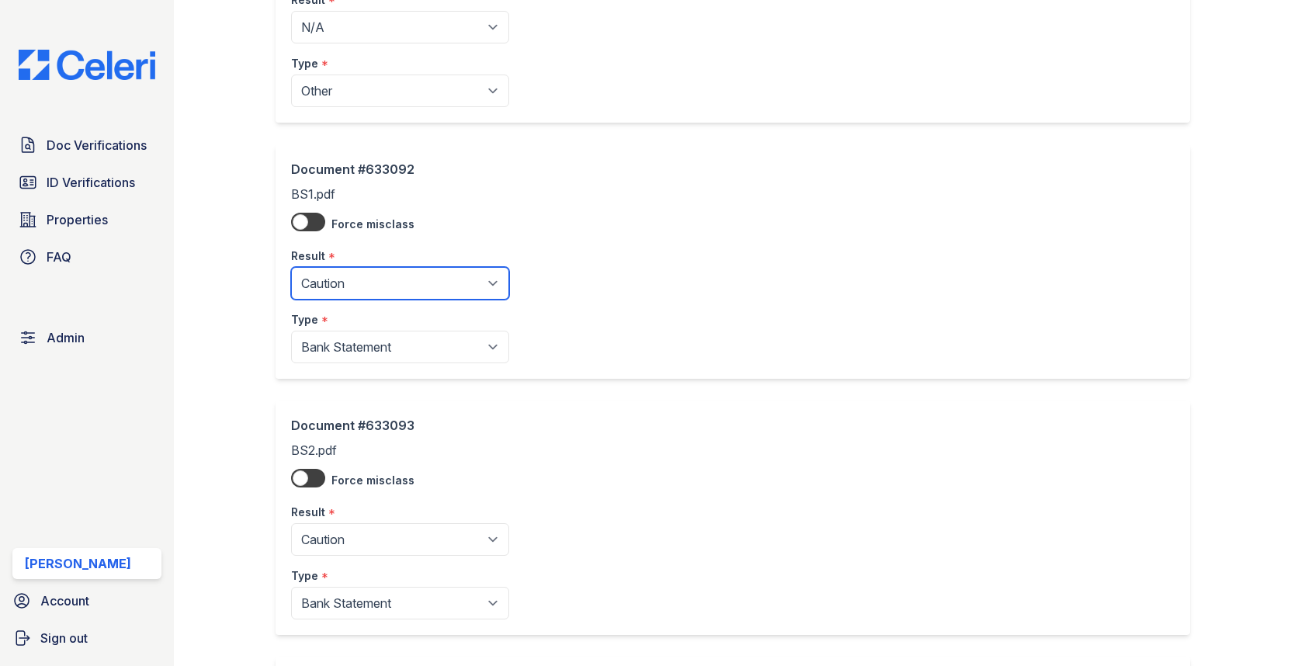
click at [407, 279] on select "Pending Sent Started Processing Pass Fail Caution Error N/A" at bounding box center [400, 283] width 218 height 33
select select "fail"
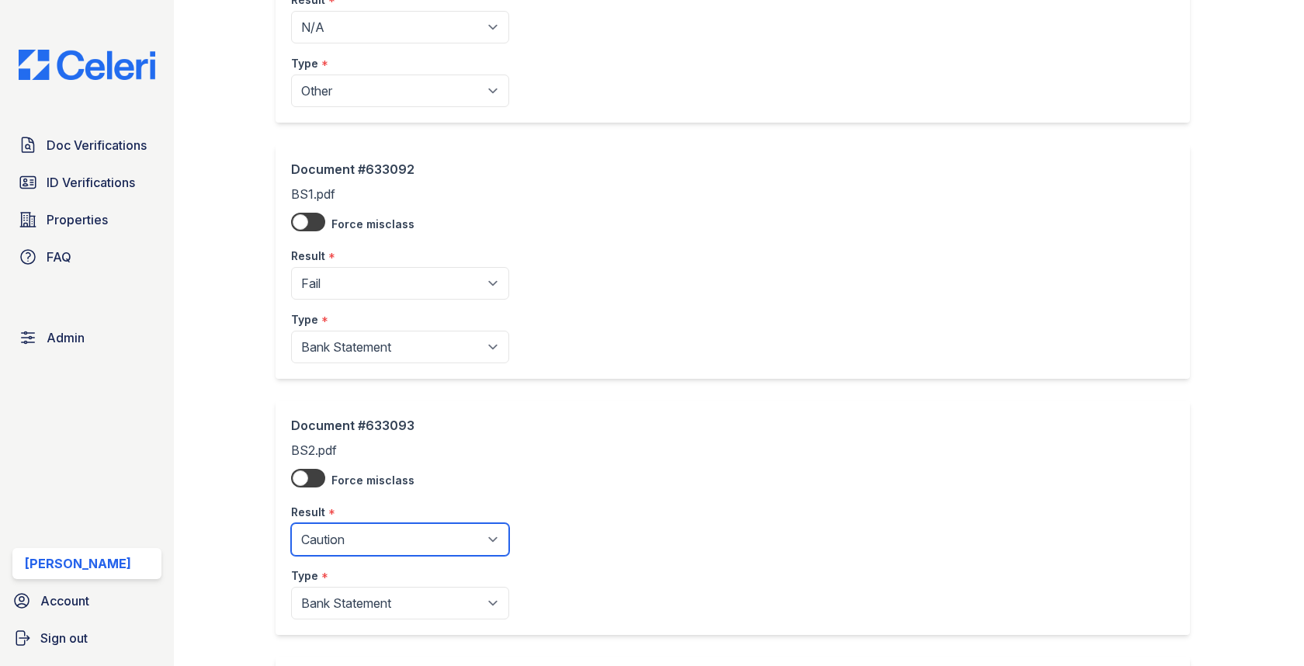
click at [369, 529] on select "Pending Sent Started Processing Pass Fail Caution Error N/A" at bounding box center [400, 539] width 218 height 33
select select "fail"
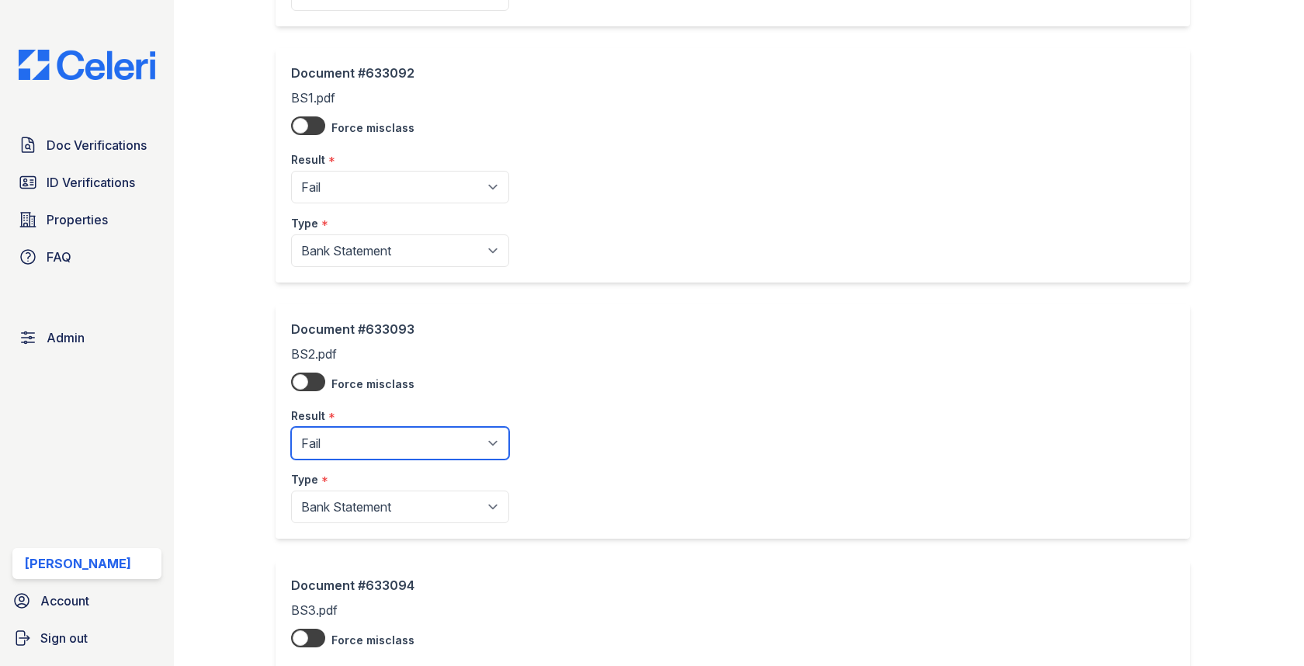
scroll to position [844, 0]
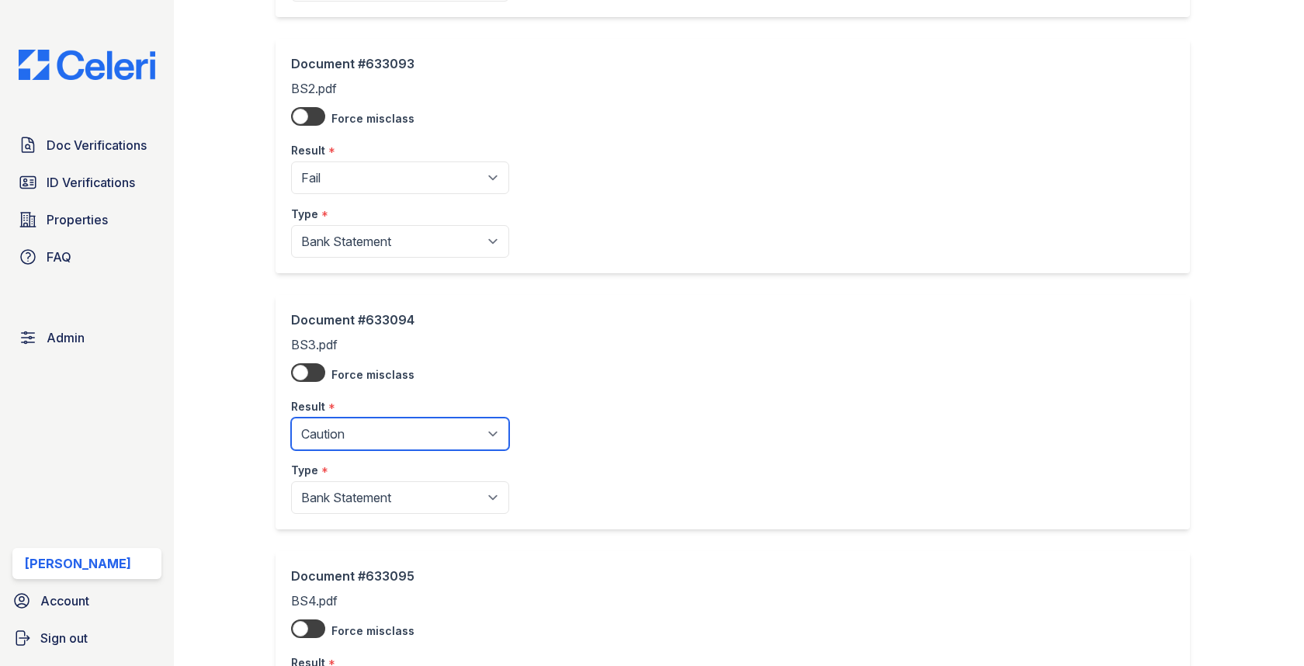
click at [386, 432] on select "Pending Sent Started Processing Pass Fail Caution Error N/A" at bounding box center [400, 434] width 218 height 33
select select "fail"
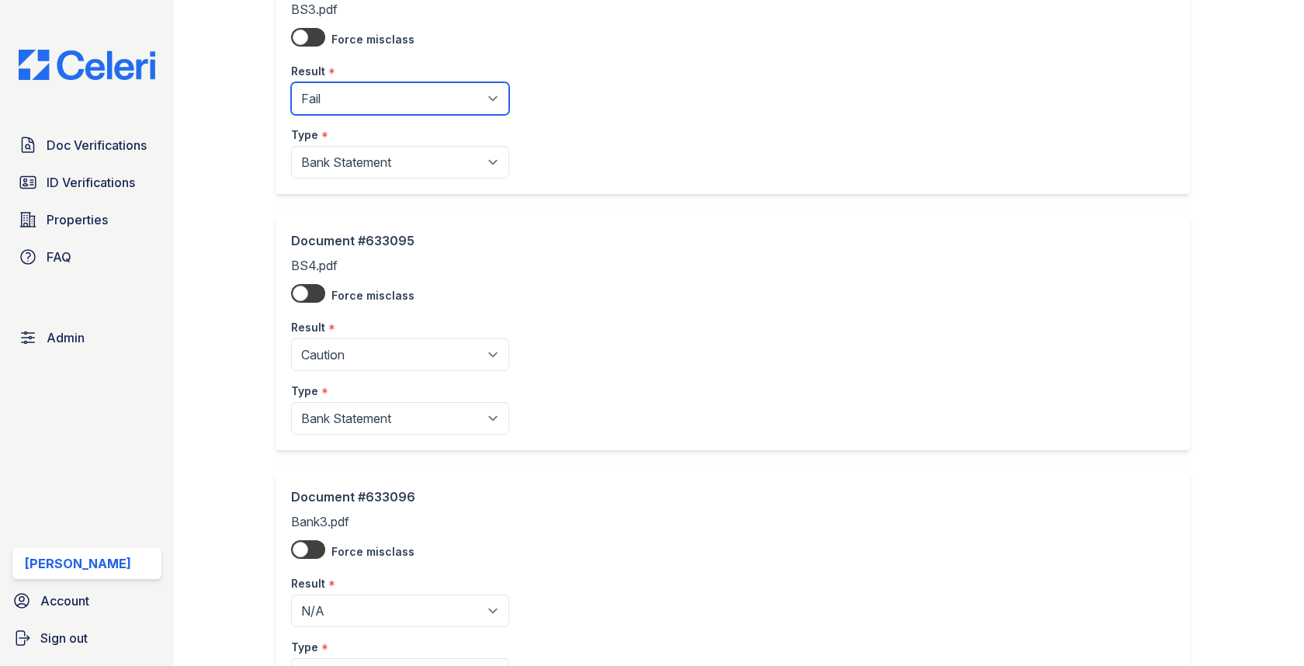
scroll to position [1085, 0]
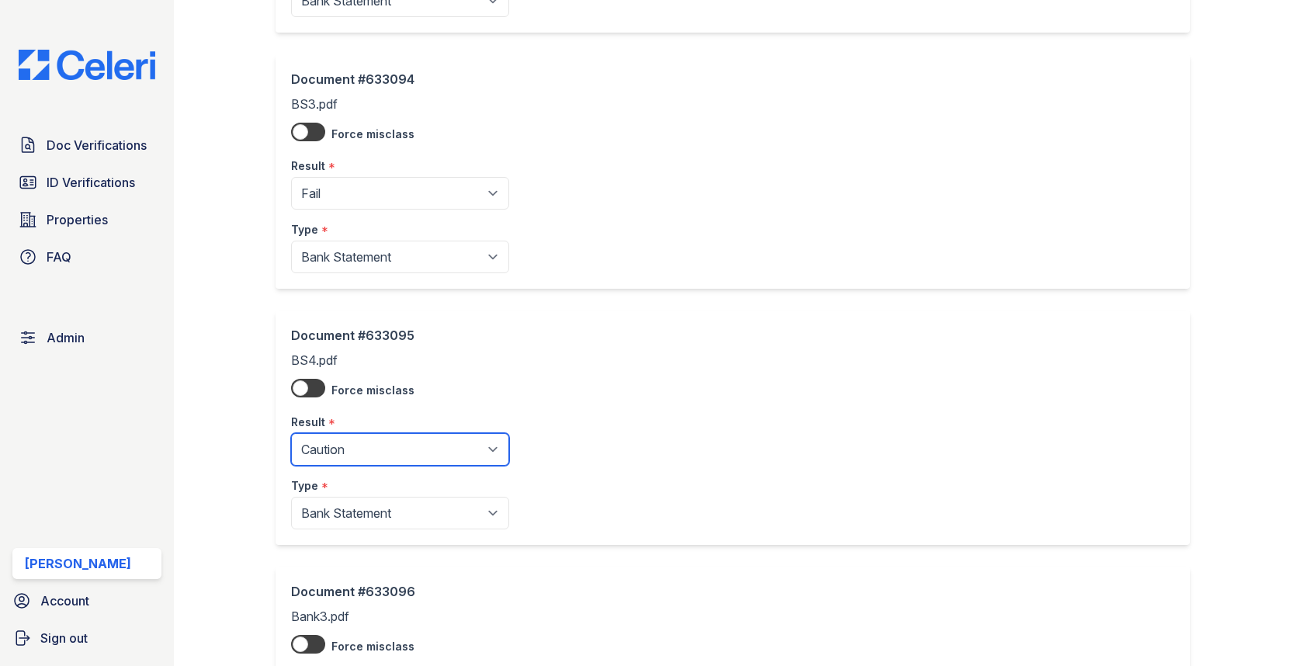
click at [359, 433] on select "Pending Sent Started Processing Pass Fail Caution Error N/A" at bounding box center [400, 449] width 218 height 33
select select "fail"
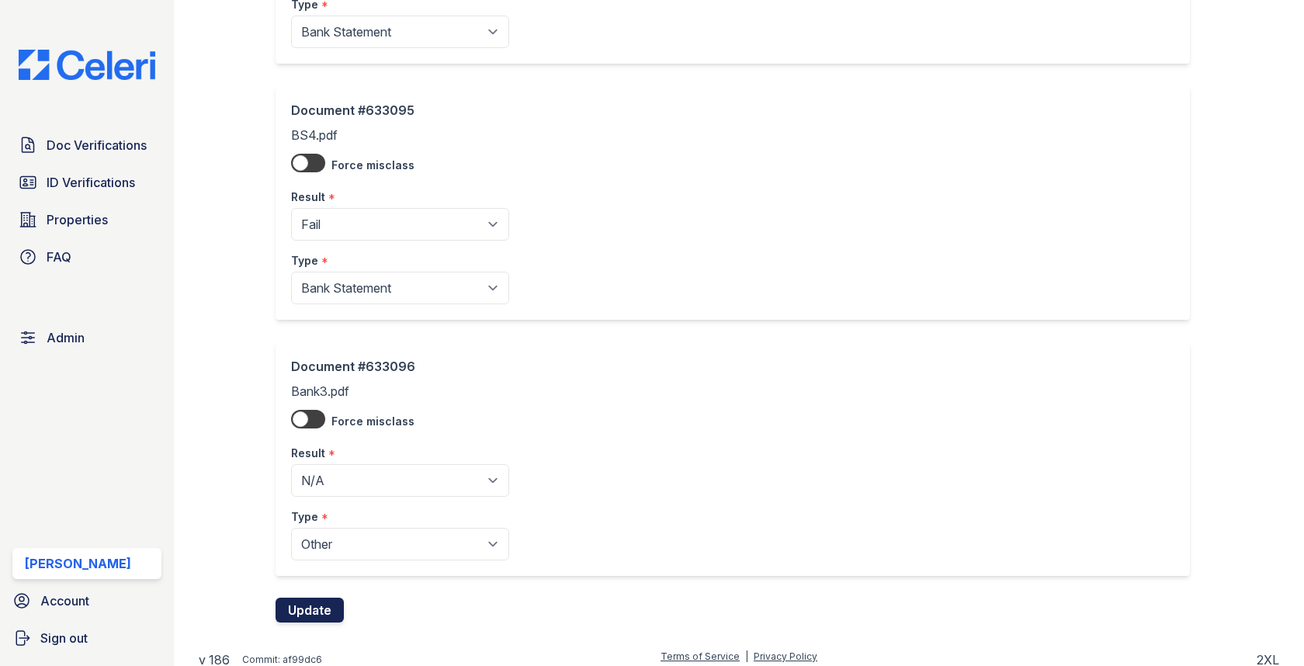
click at [319, 598] on button "Update" at bounding box center [310, 610] width 68 height 25
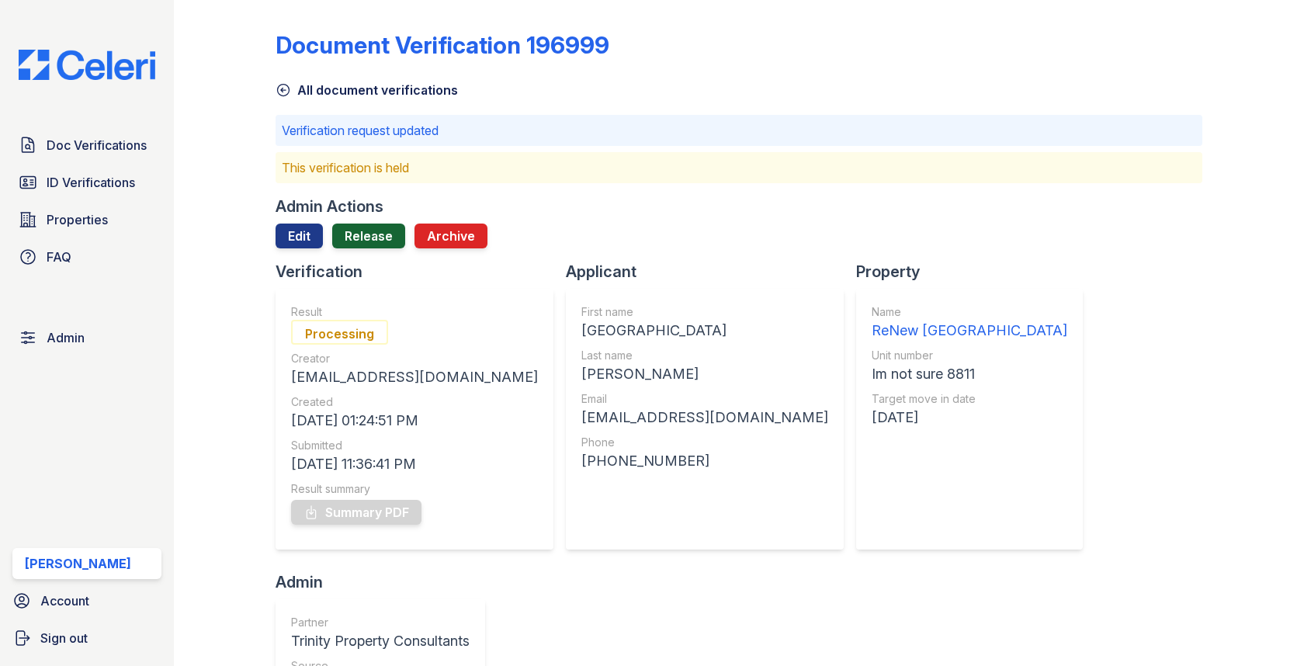
click at [380, 227] on link "Release" at bounding box center [368, 236] width 73 height 25
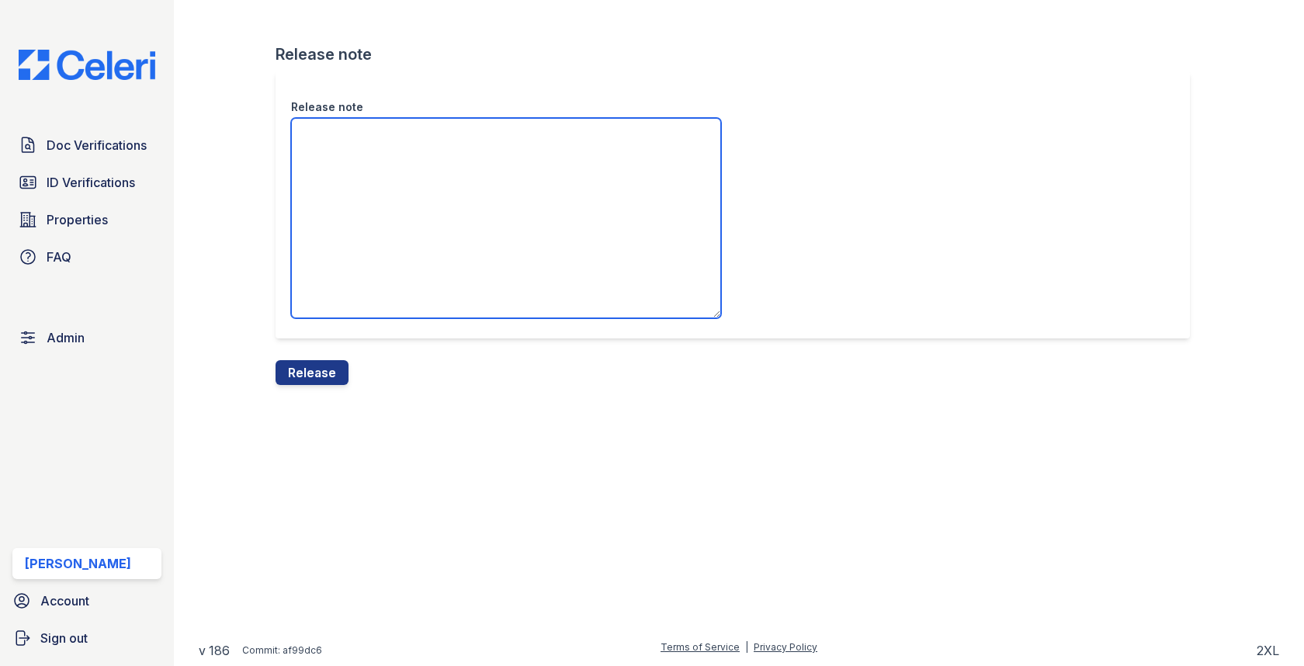
click at [369, 261] on textarea "Release note" at bounding box center [506, 218] width 430 height 200
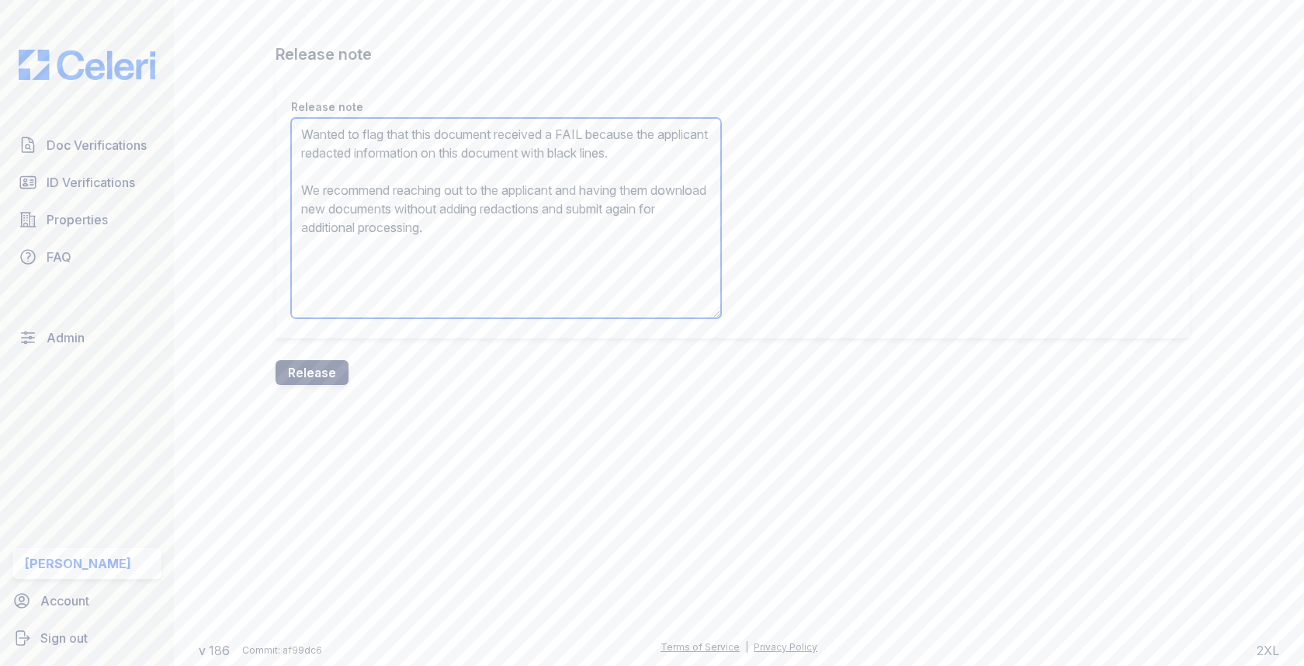
type textarea "Wanted to flag that this document received a FAIL because the applicant redacte…"
click at [326, 362] on button "Release" at bounding box center [312, 372] width 73 height 25
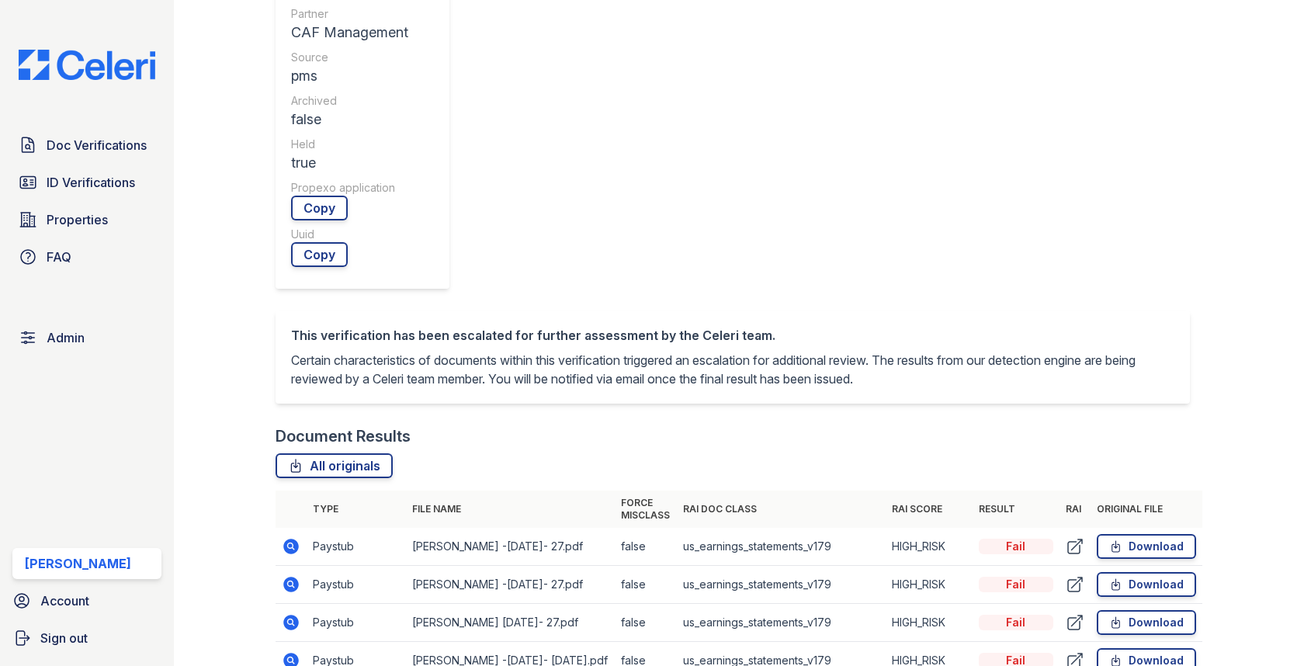
scroll to position [373, 0]
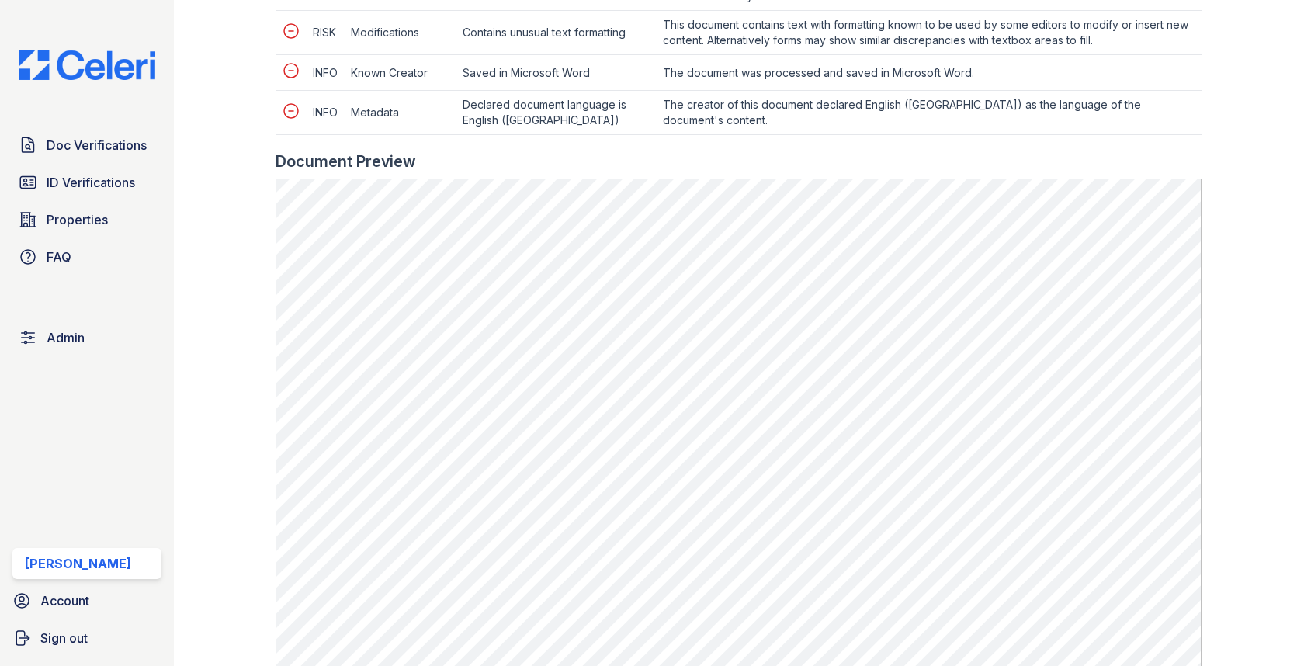
scroll to position [979, 0]
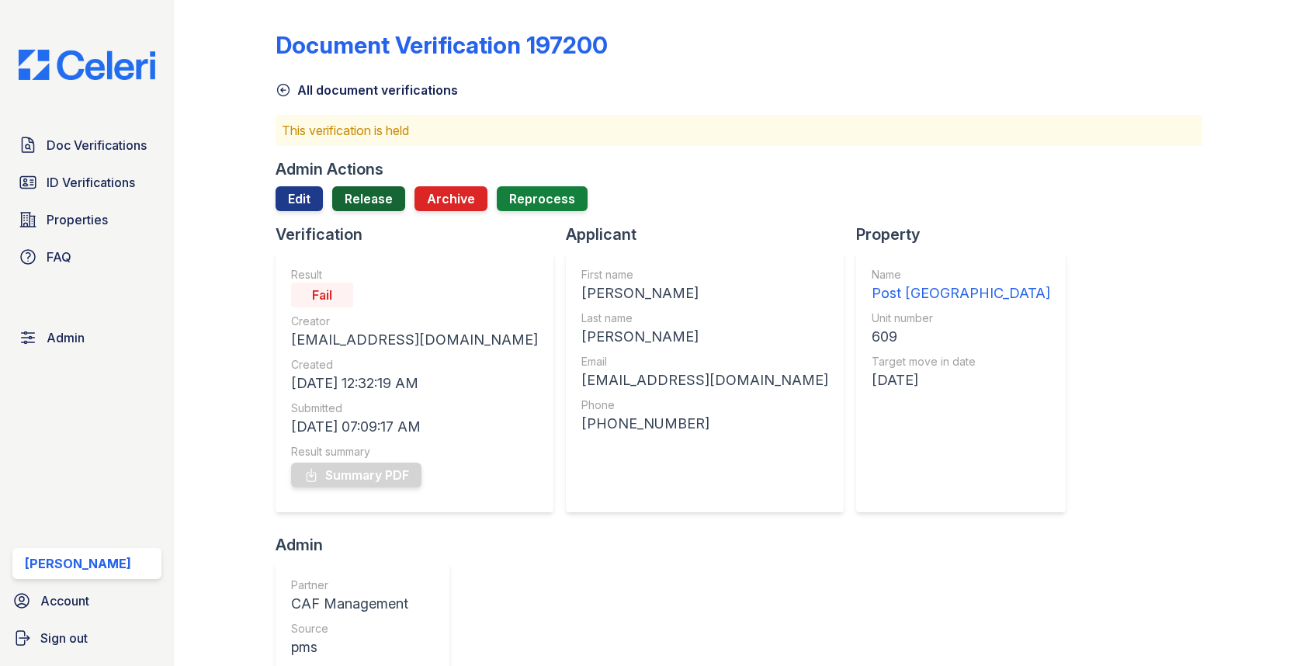
click at [371, 192] on link "Release" at bounding box center [368, 198] width 73 height 25
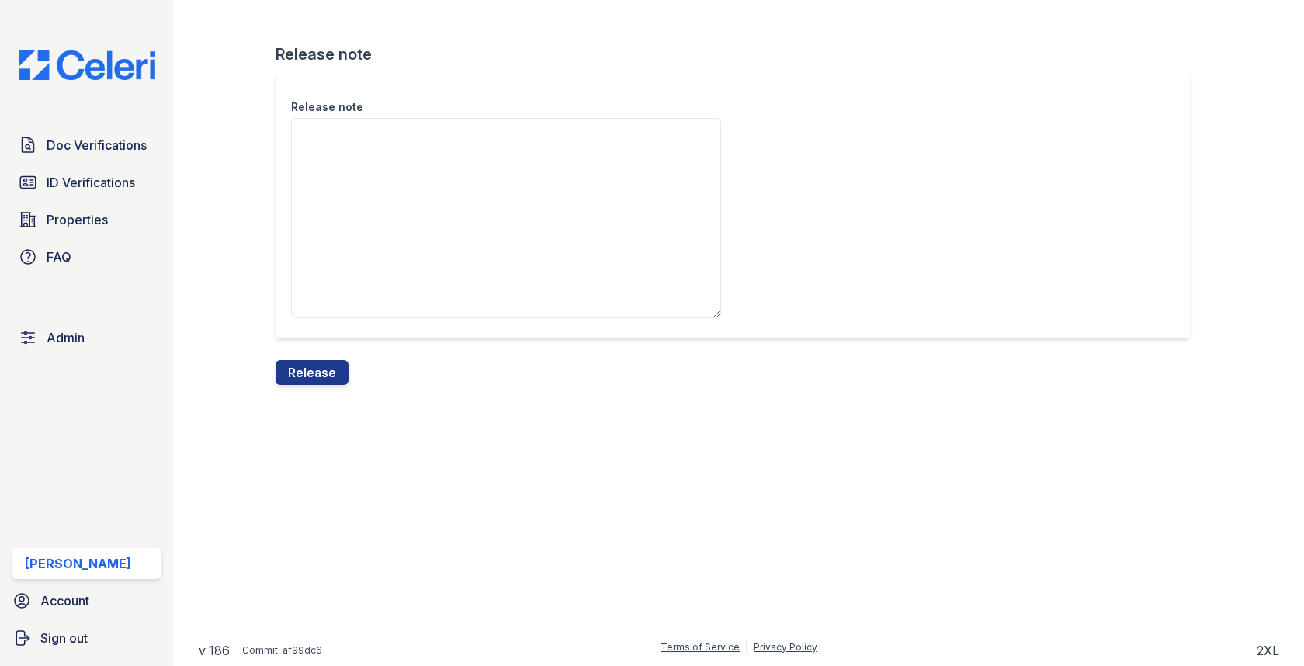
click at [317, 345] on div "Release note" at bounding box center [739, 215] width 926 height 289
click at [310, 389] on div "Release note Release note Release" at bounding box center [739, 205] width 1080 height 410
click at [314, 377] on button "Release" at bounding box center [312, 372] width 73 height 25
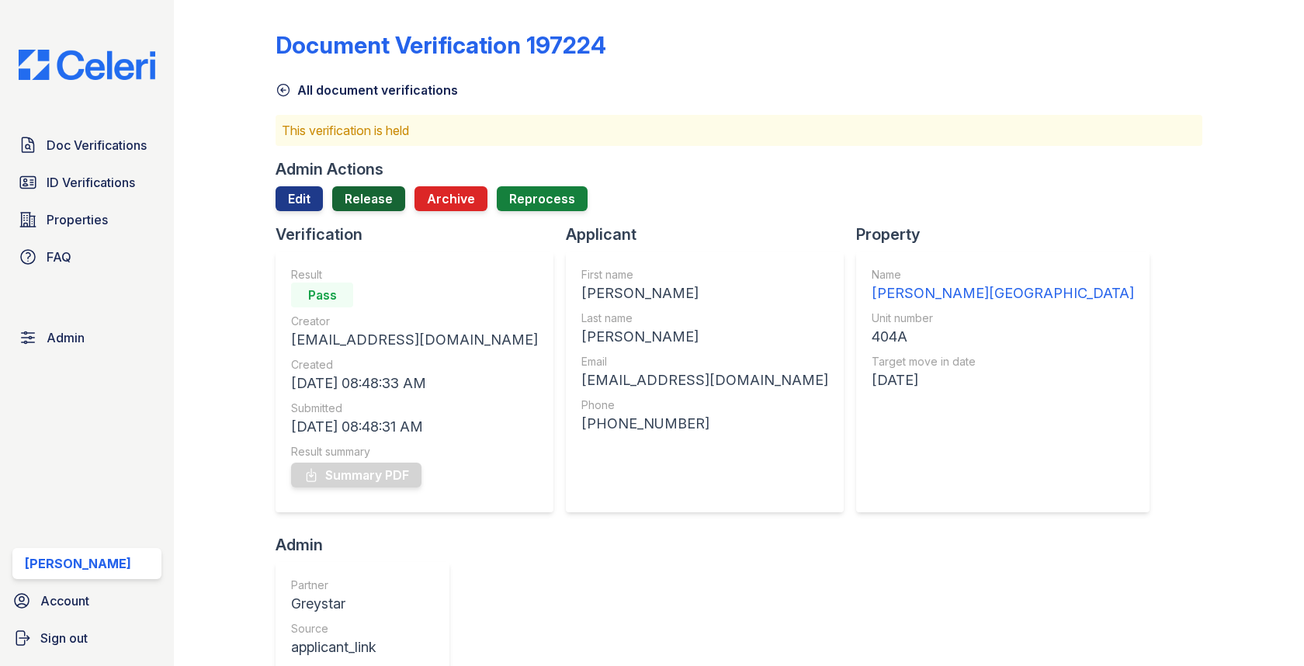
click at [370, 207] on link "Release" at bounding box center [368, 198] width 73 height 25
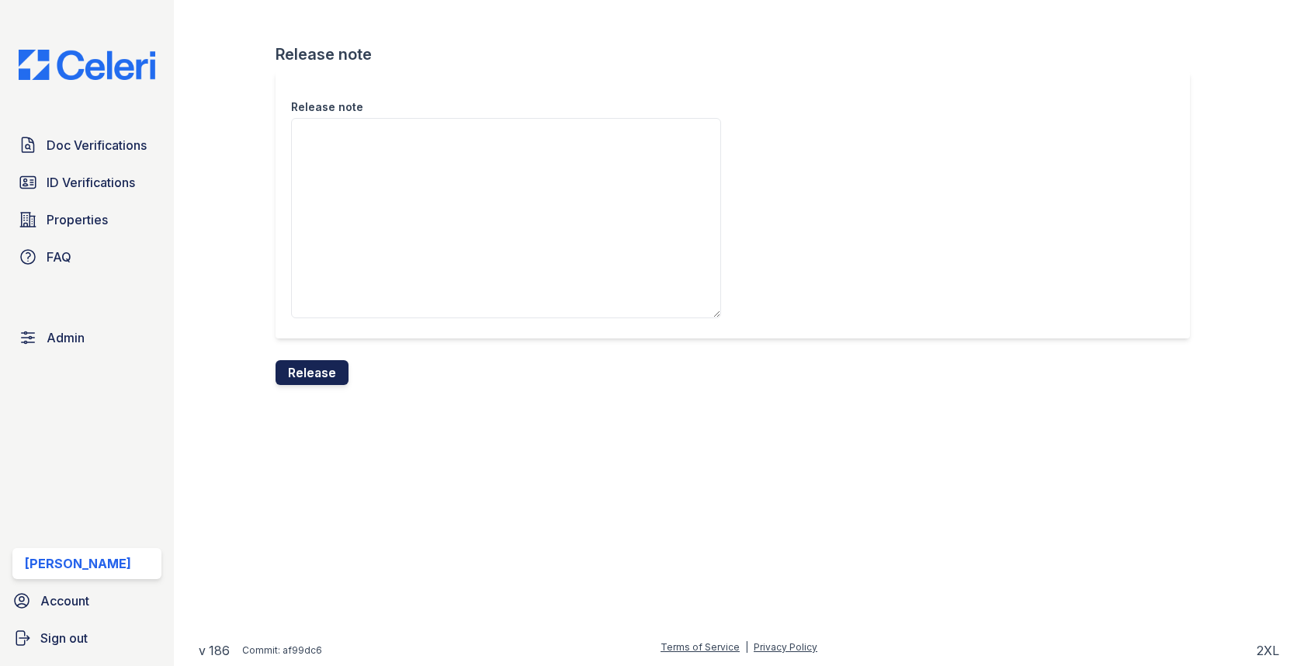
click at [307, 367] on button "Release" at bounding box center [312, 372] width 73 height 25
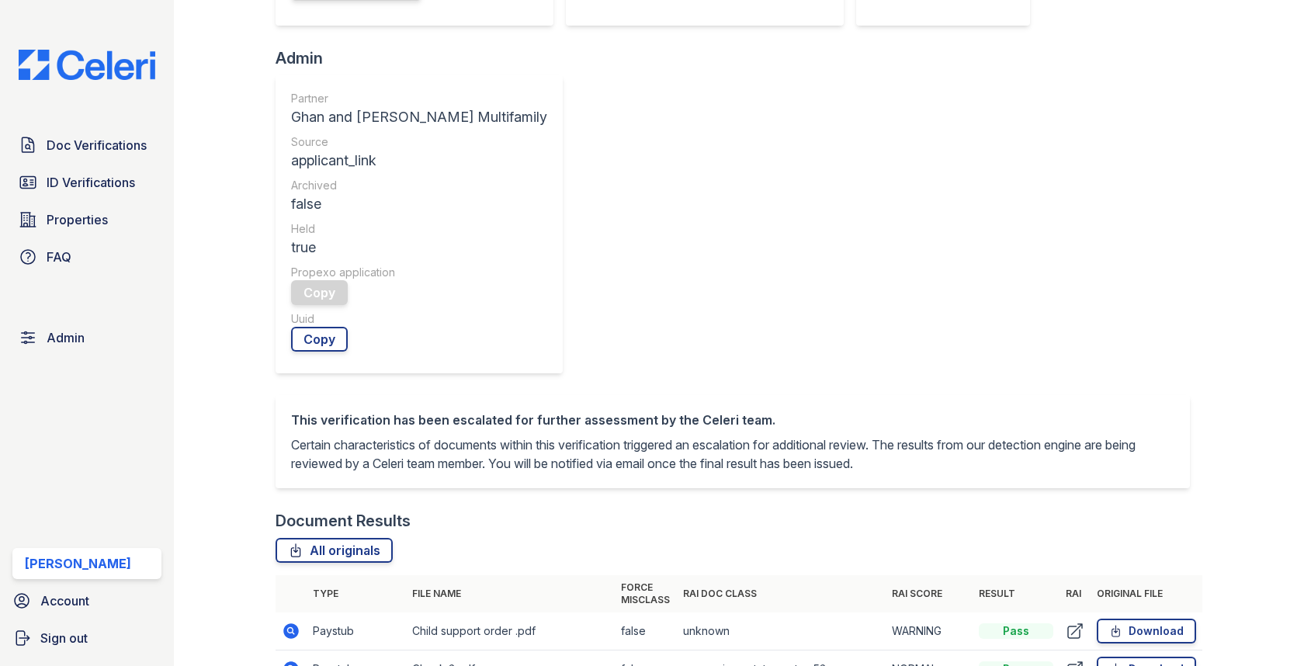
scroll to position [600, 0]
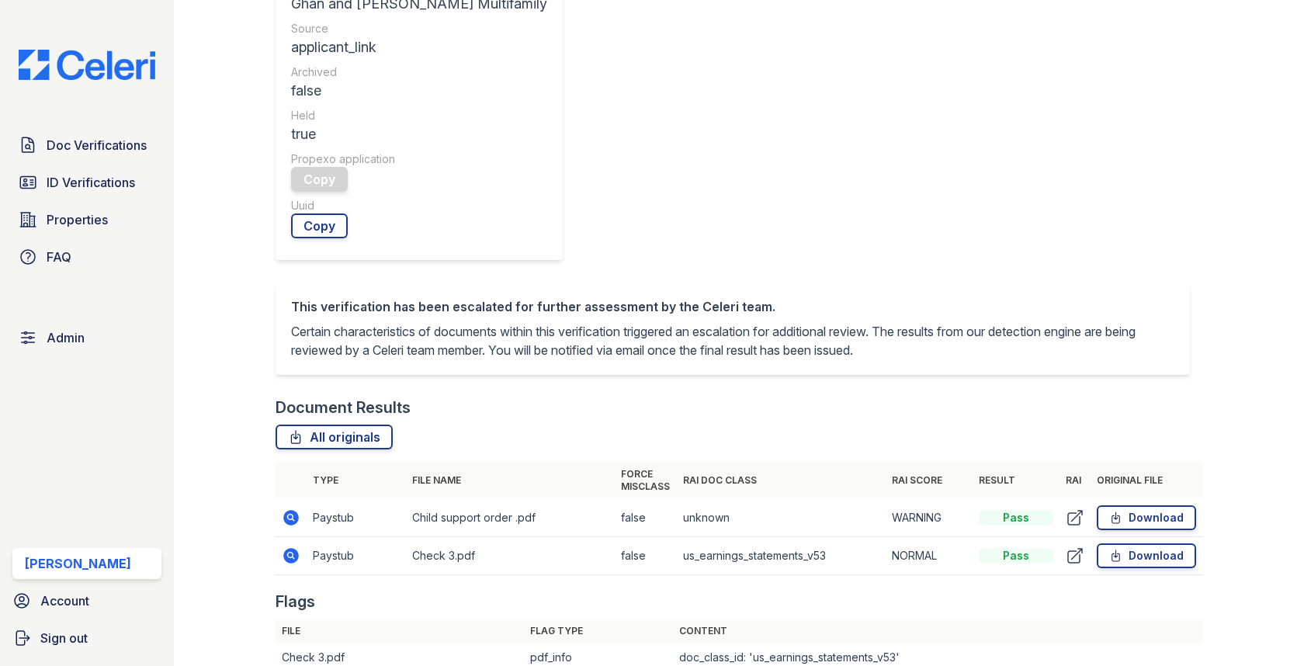
click at [289, 548] on icon at bounding box center [292, 556] width 16 height 16
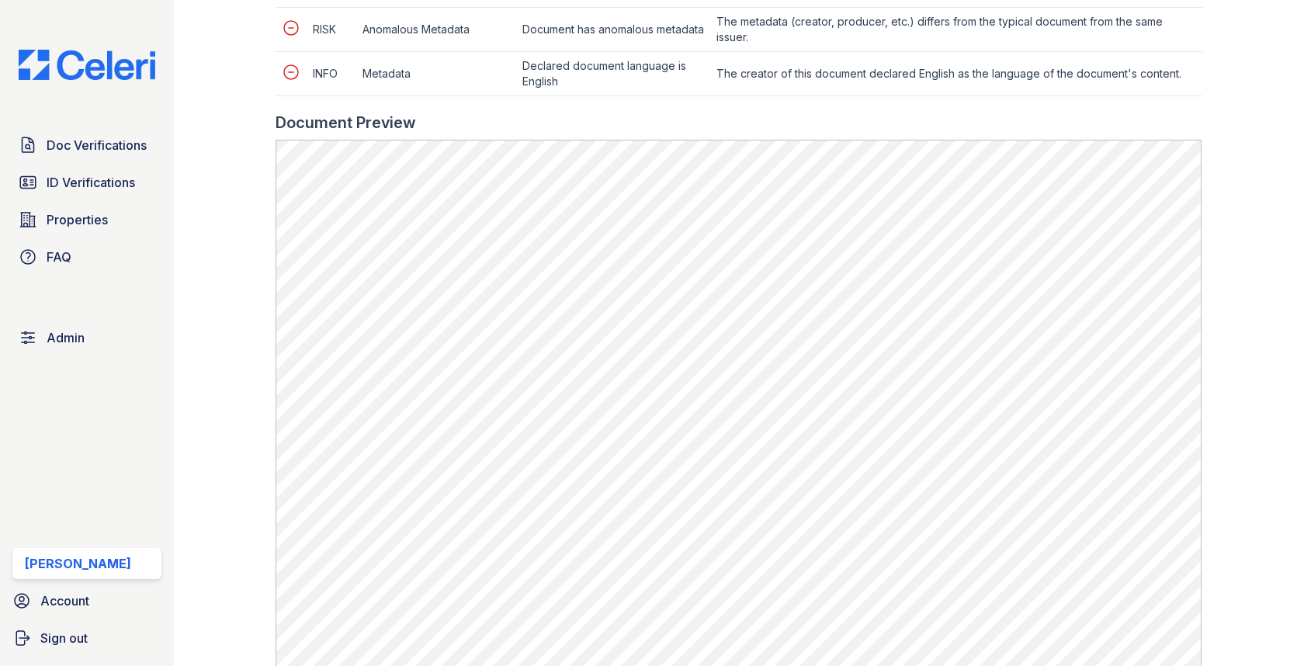
scroll to position [872, 0]
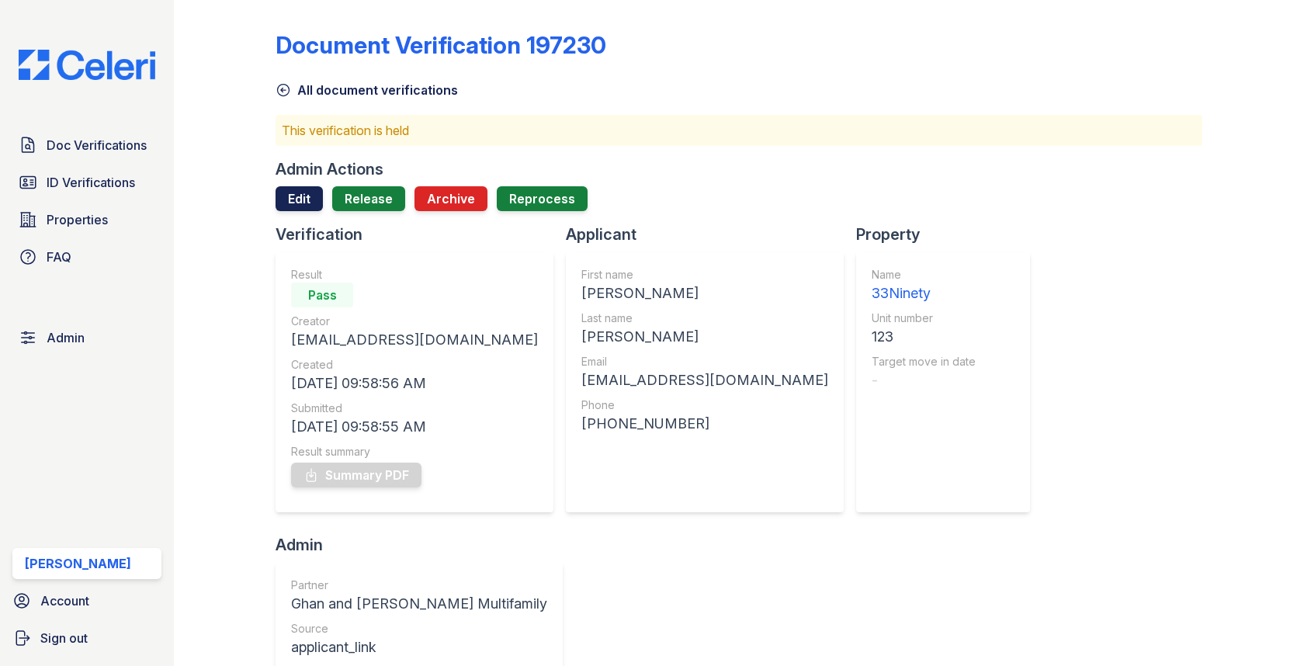
click at [293, 198] on link "Edit" at bounding box center [299, 198] width 47 height 25
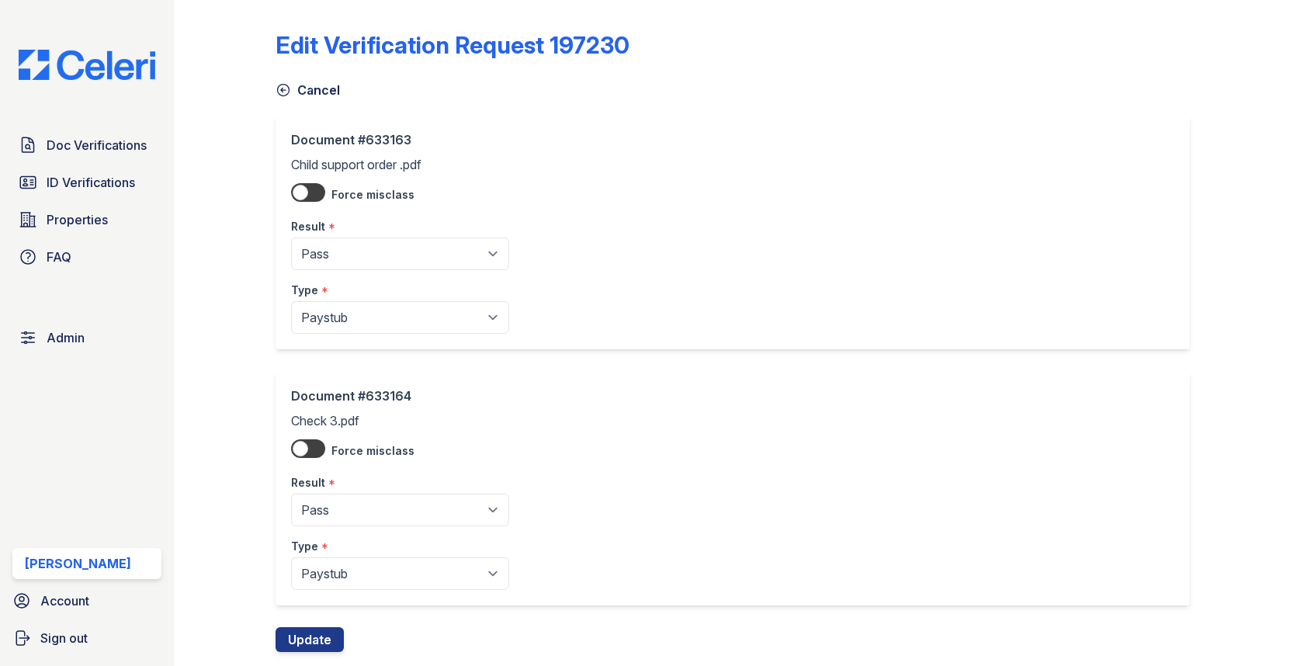
scroll to position [36, 0]
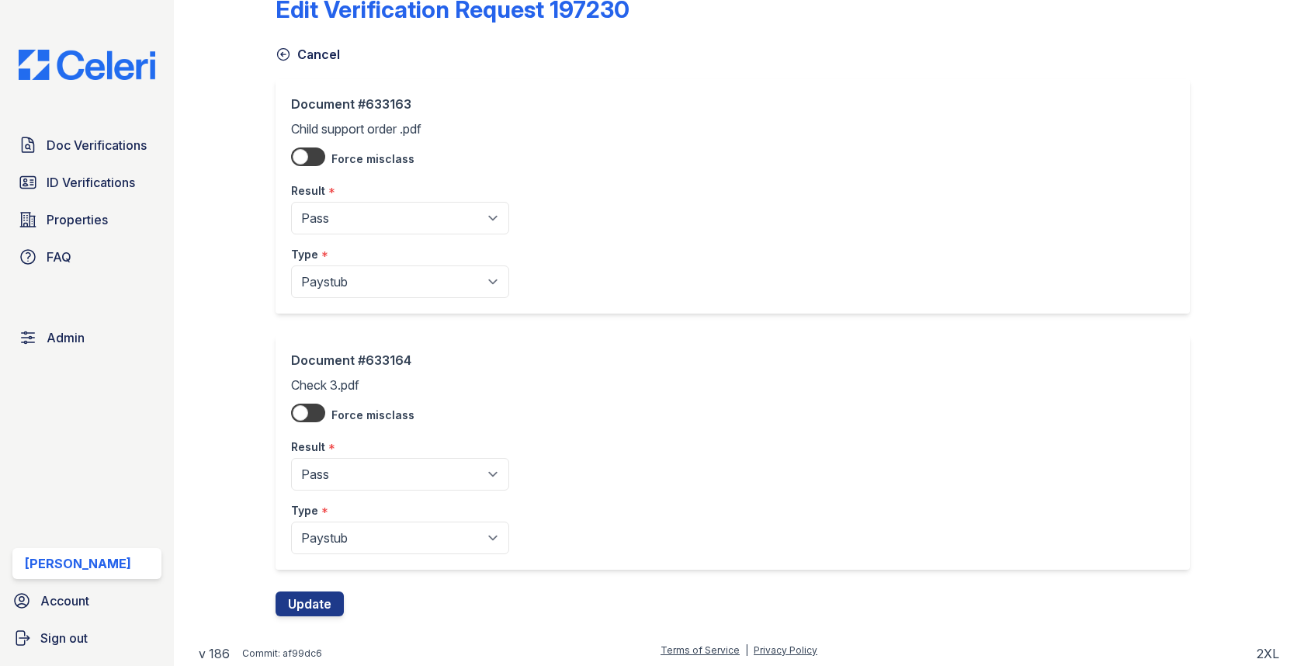
click at [339, 456] on div "Document #633164 Check 3.pdf Force misclass Result * Pending Sent Started Proce…" at bounding box center [400, 452] width 218 height 203
click at [339, 477] on select "Pending Sent Started Processing Pass Fail Caution Error N/A" at bounding box center [400, 474] width 218 height 33
select select "fail"
click at [317, 586] on div "Document #633164 Check 3.pdf Force misclass Result * Pending Sent Started Proce…" at bounding box center [739, 463] width 926 height 256
click at [317, 591] on button "Update" at bounding box center [310, 603] width 68 height 25
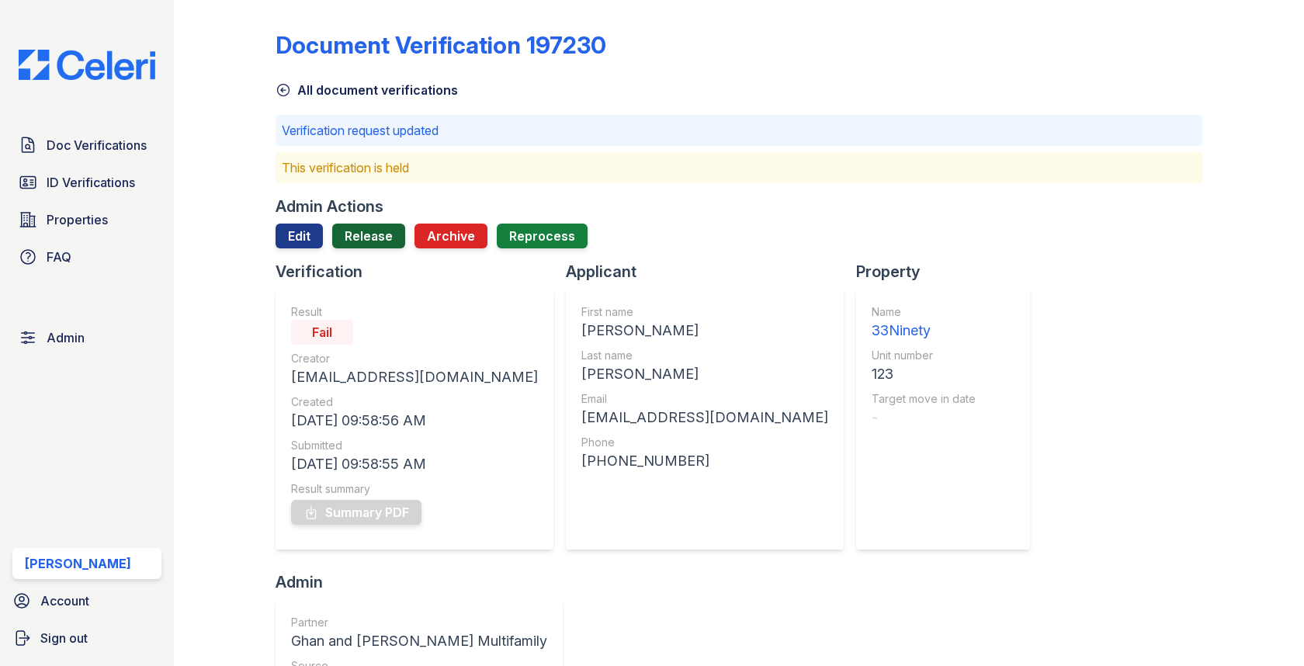
click at [355, 231] on link "Release" at bounding box center [368, 236] width 73 height 25
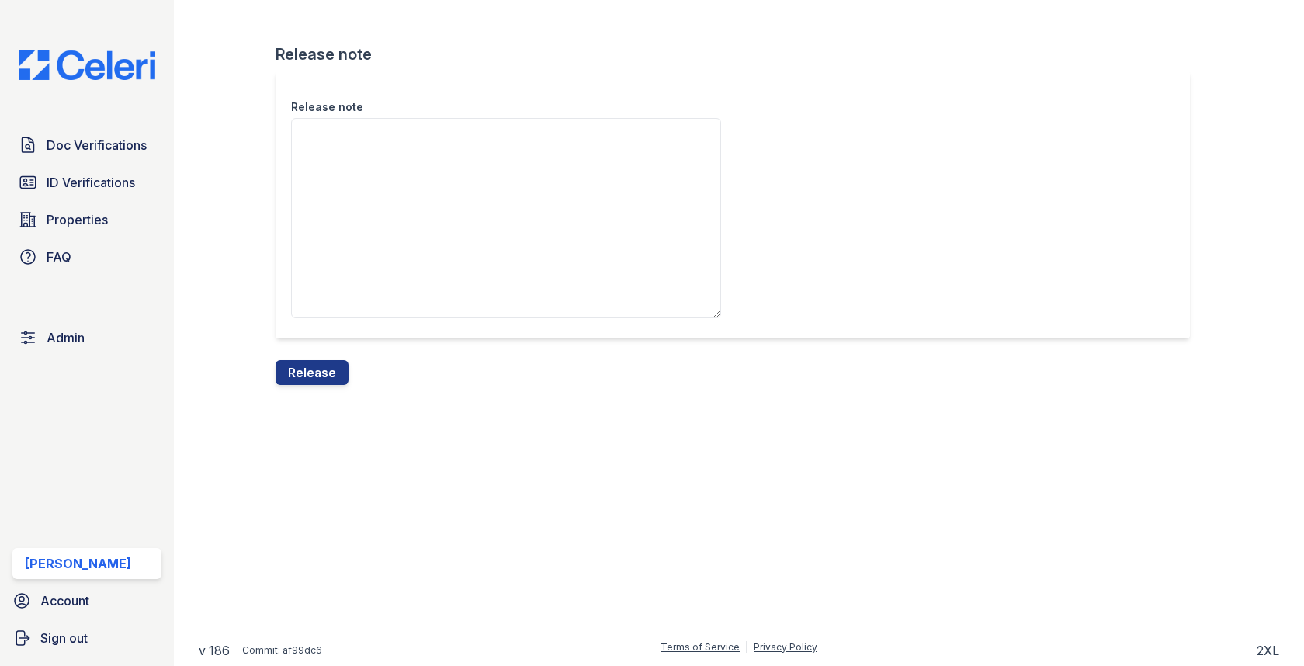
click at [355, 248] on textarea "Release note" at bounding box center [506, 218] width 430 height 200
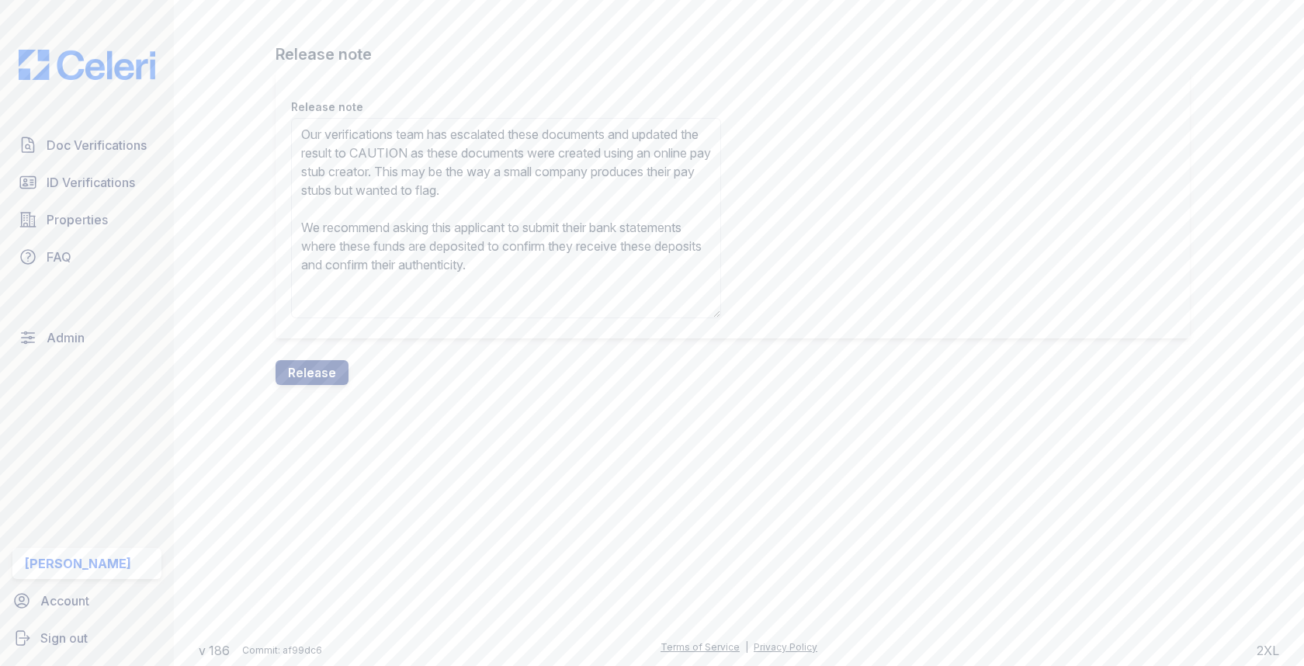
click at [436, 150] on textarea "Our verifications team has escalated these documents and updated the result to …" at bounding box center [506, 218] width 430 height 200
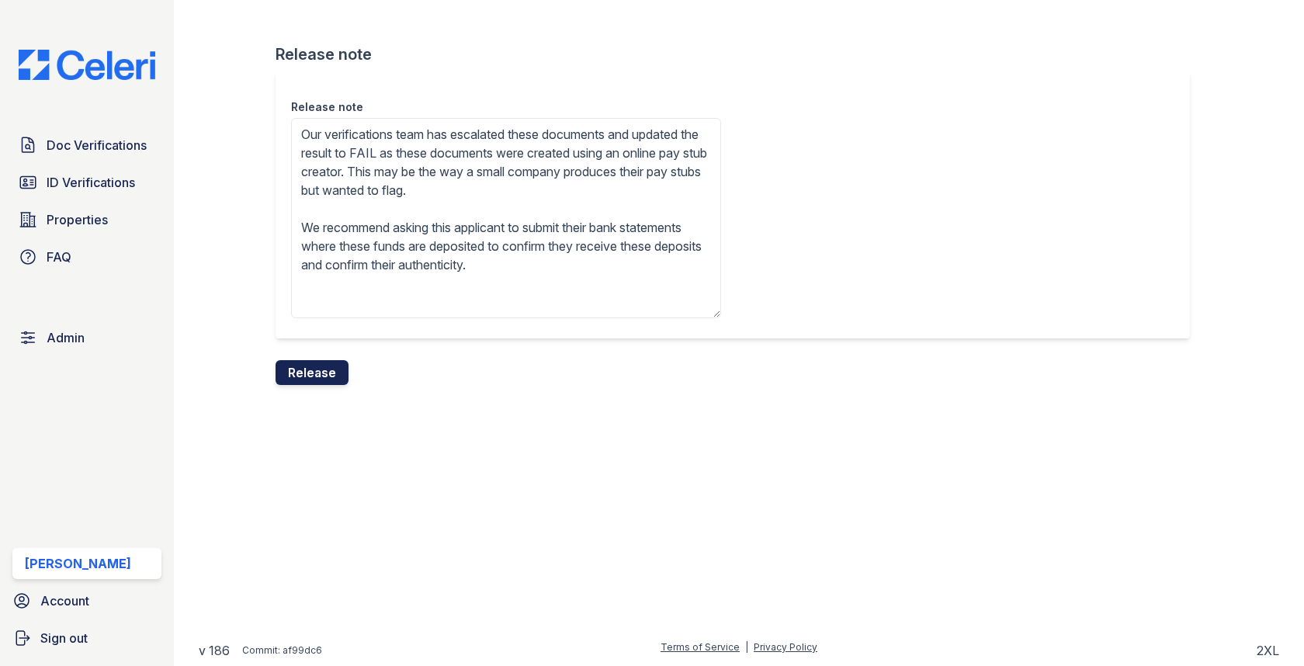
type textarea "Our verifications team has escalated these documents and updated the result to …"
click at [306, 373] on button "Release" at bounding box center [312, 372] width 73 height 25
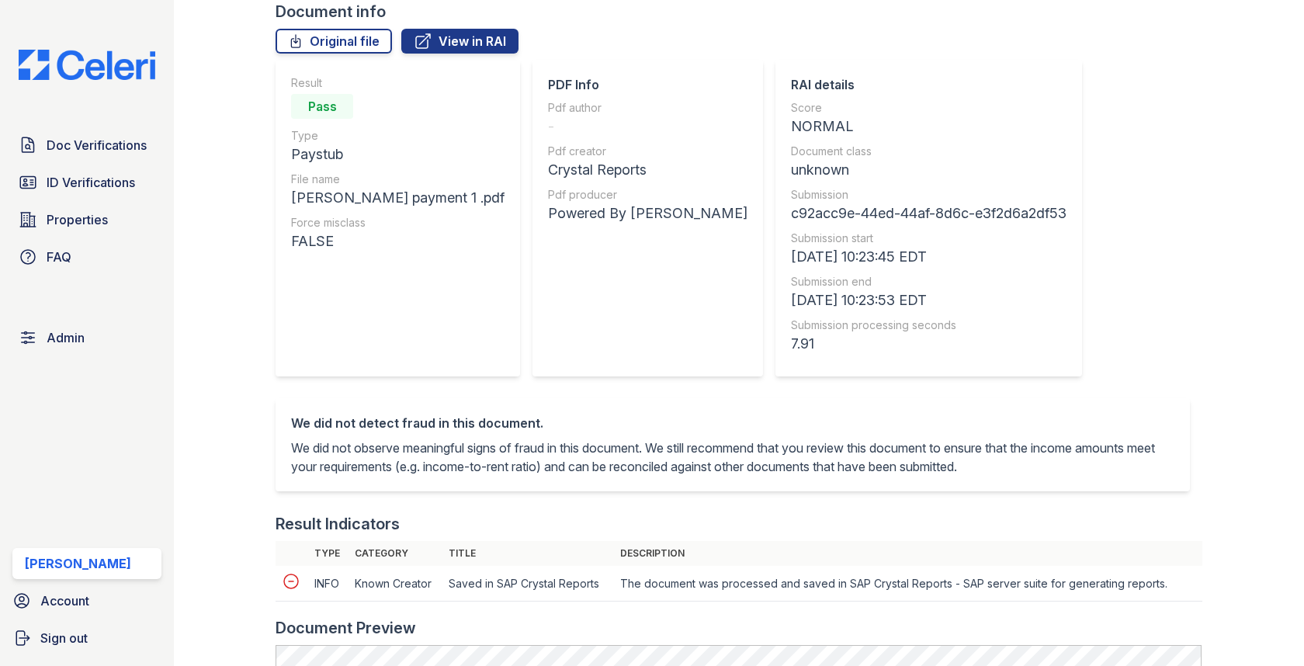
scroll to position [501, 0]
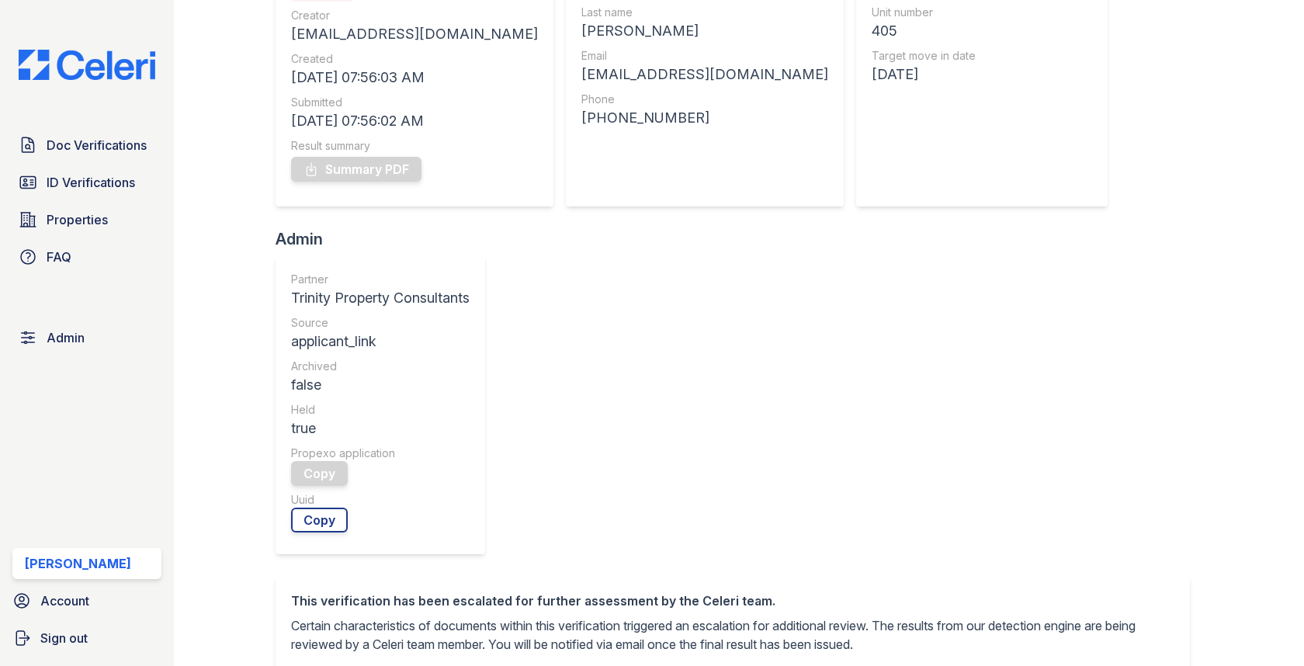
scroll to position [530, 0]
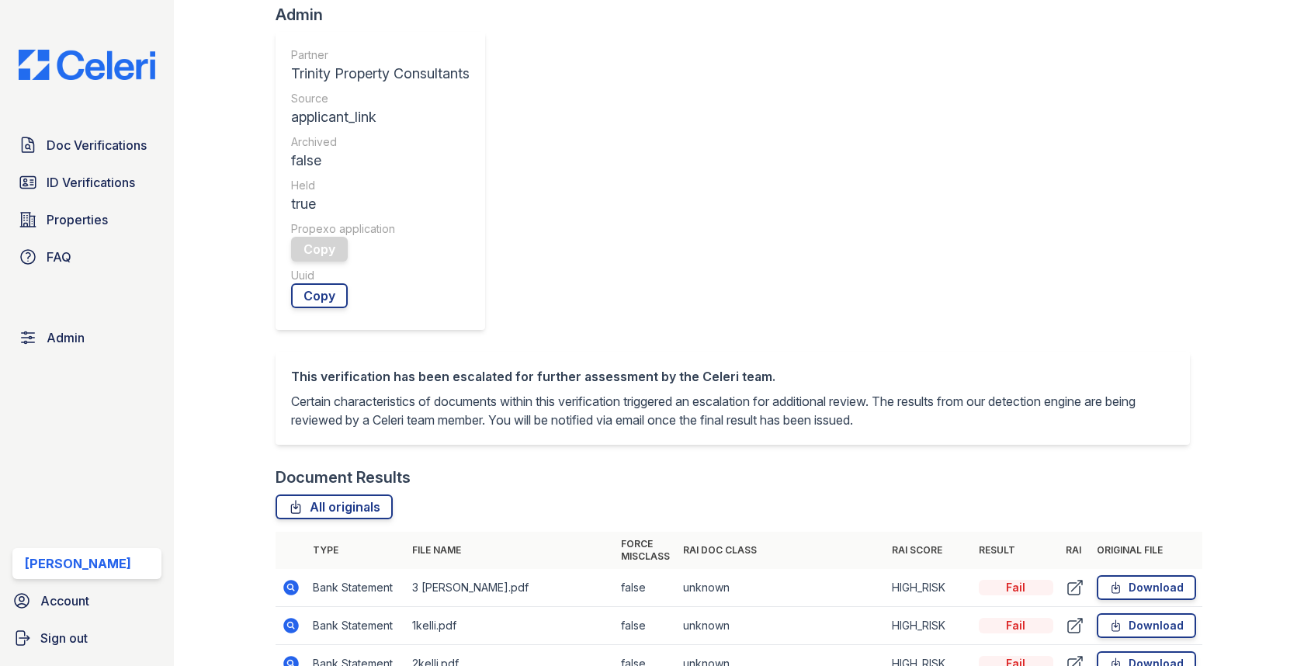
click at [289, 569] on td at bounding box center [291, 588] width 31 height 38
click at [289, 584] on icon at bounding box center [291, 586] width 4 height 4
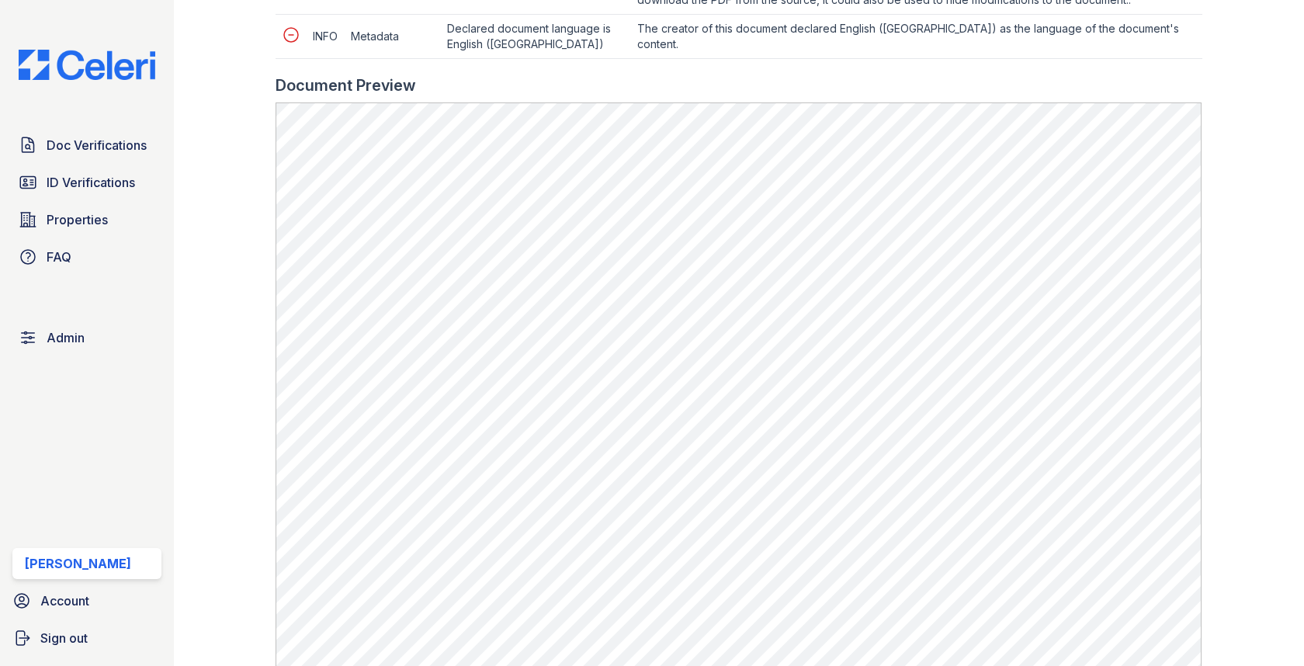
scroll to position [1017, 0]
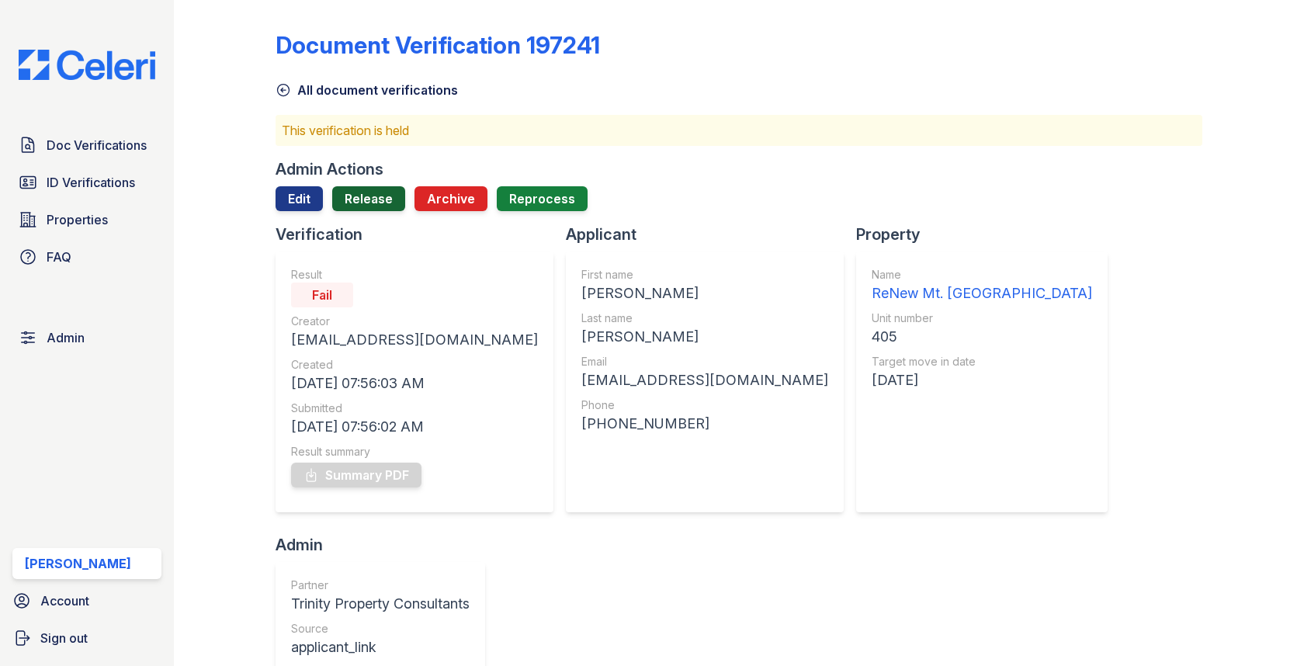
click at [359, 196] on link "Release" at bounding box center [368, 198] width 73 height 25
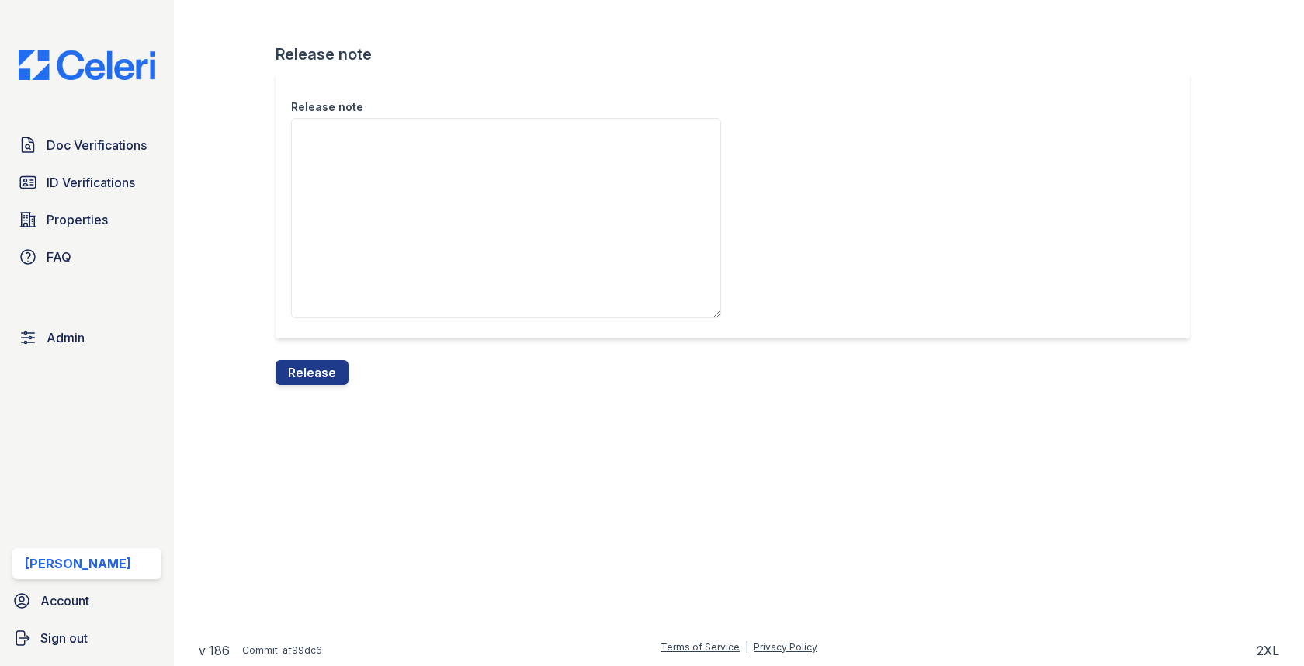
click at [303, 395] on div "Release note Release note Release" at bounding box center [739, 205] width 1080 height 410
click at [304, 376] on button "Release" at bounding box center [312, 372] width 73 height 25
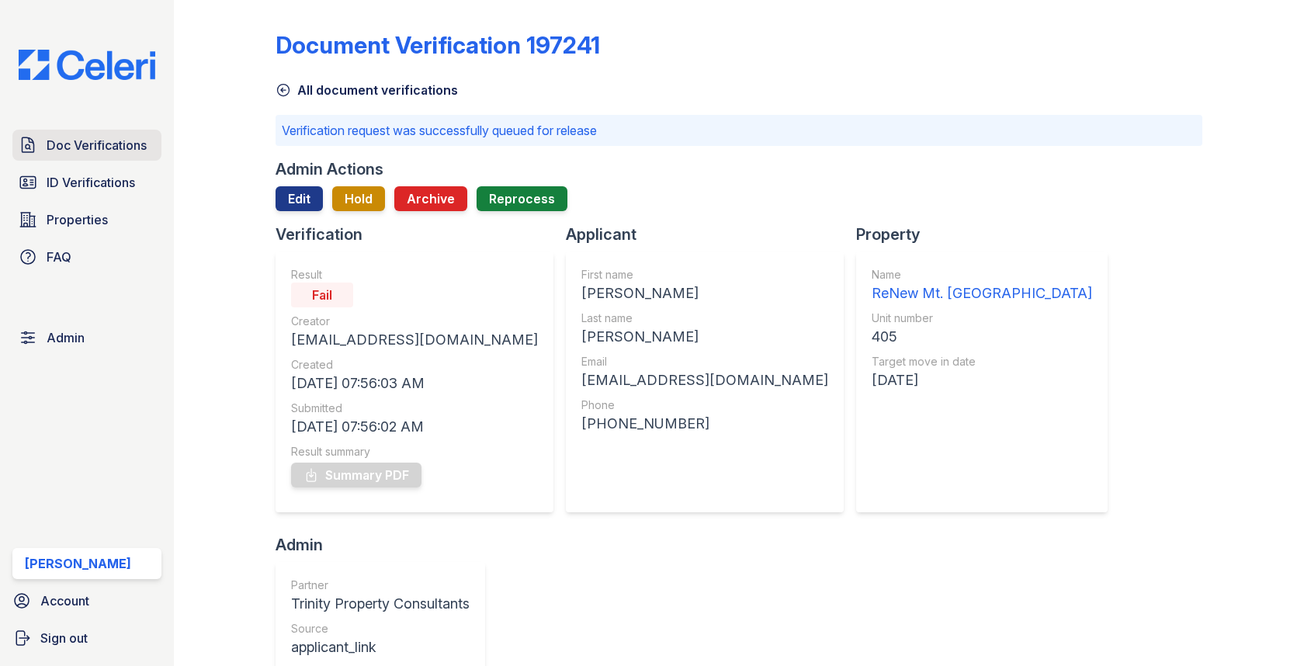
click at [92, 151] on span "Doc Verifications" at bounding box center [97, 145] width 100 height 19
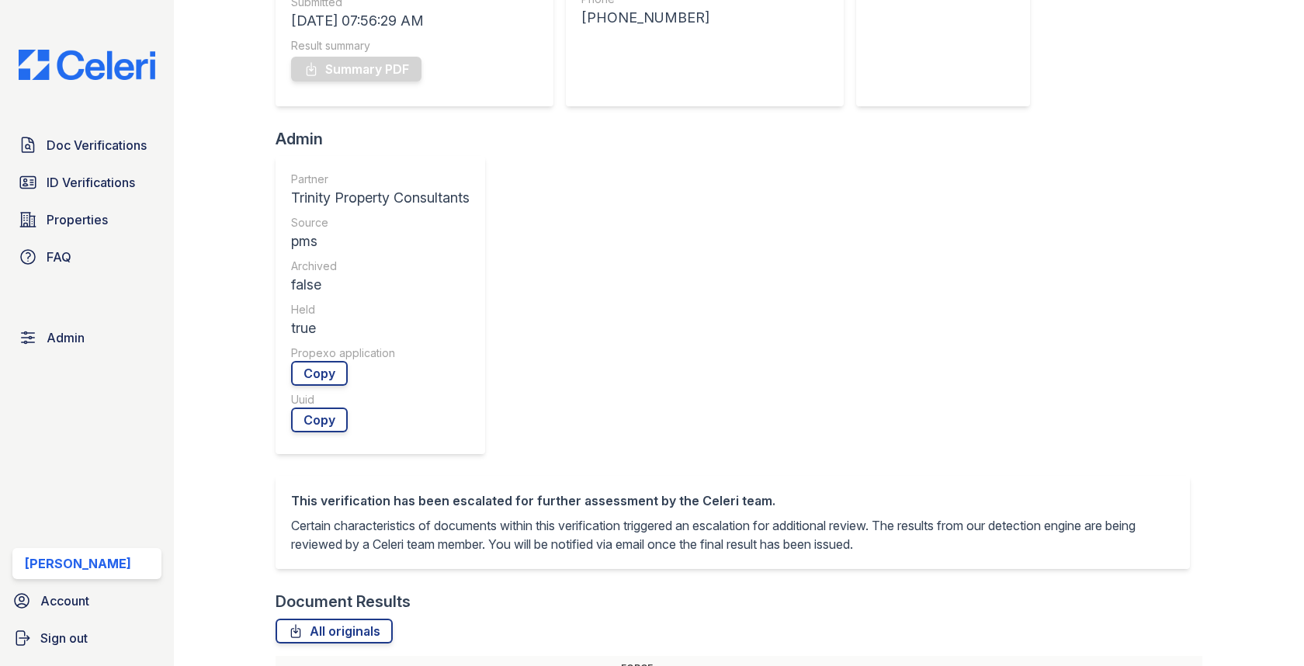
scroll to position [419, 0]
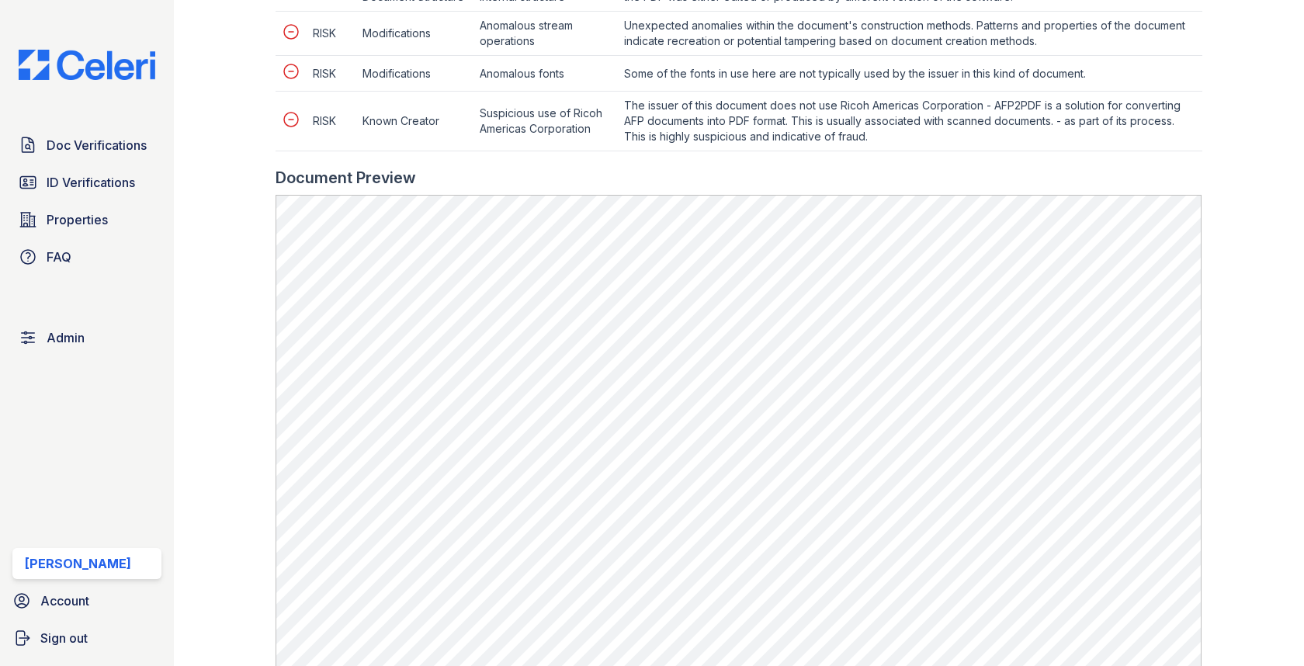
scroll to position [1000, 0]
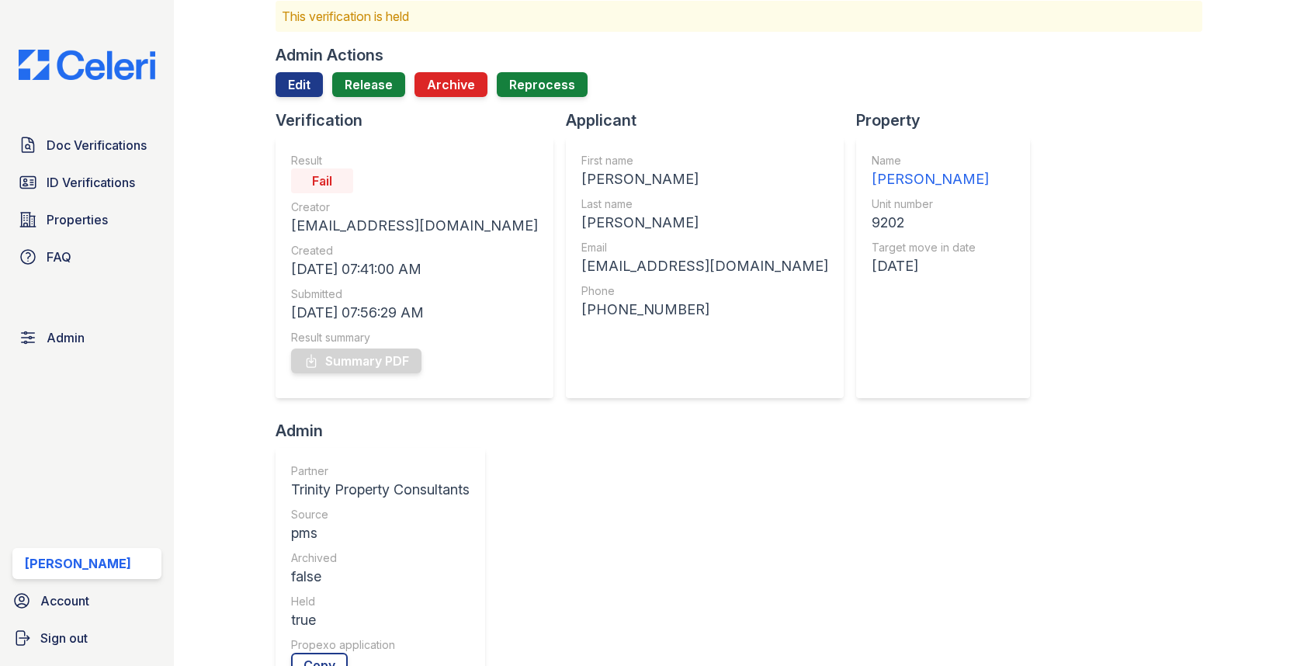
scroll to position [16, 0]
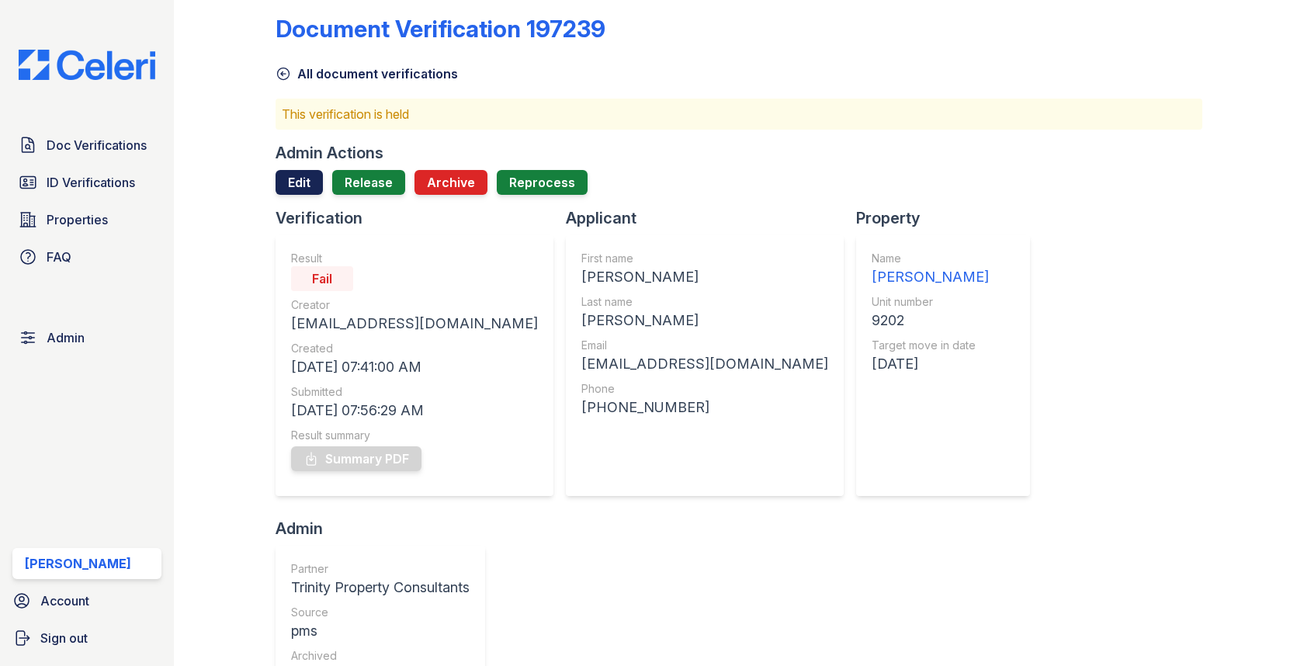
click at [310, 184] on link "Edit" at bounding box center [299, 182] width 47 height 25
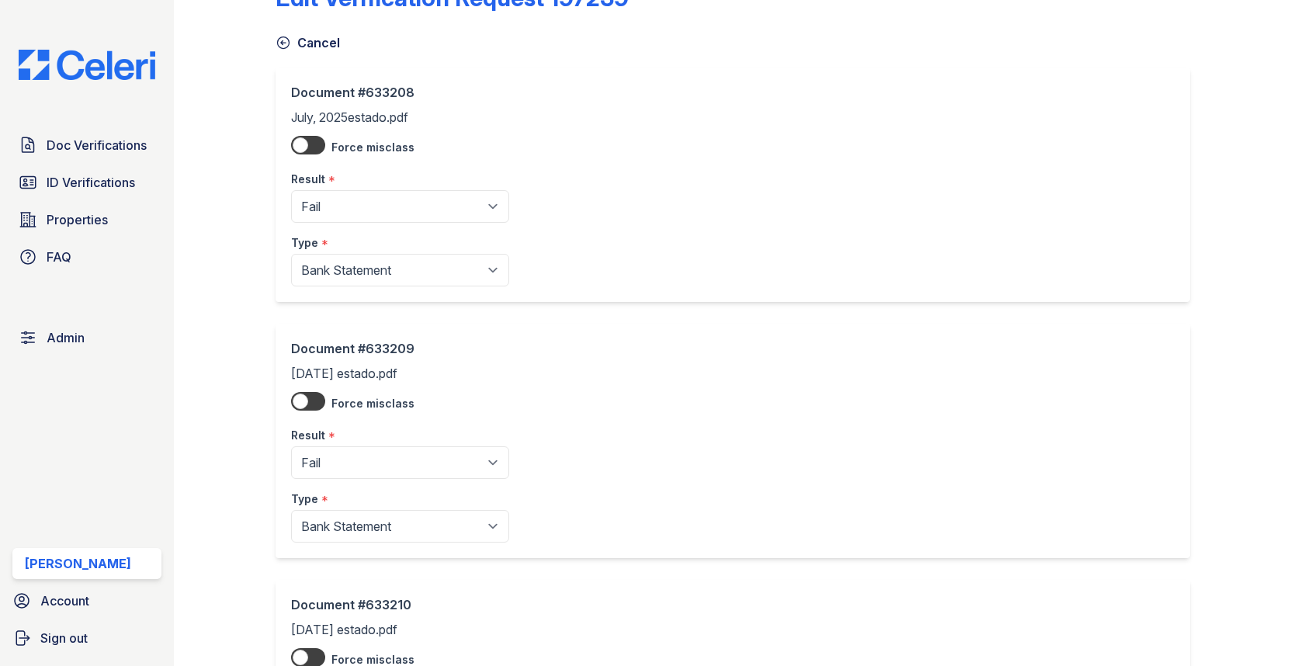
scroll to position [73, 0]
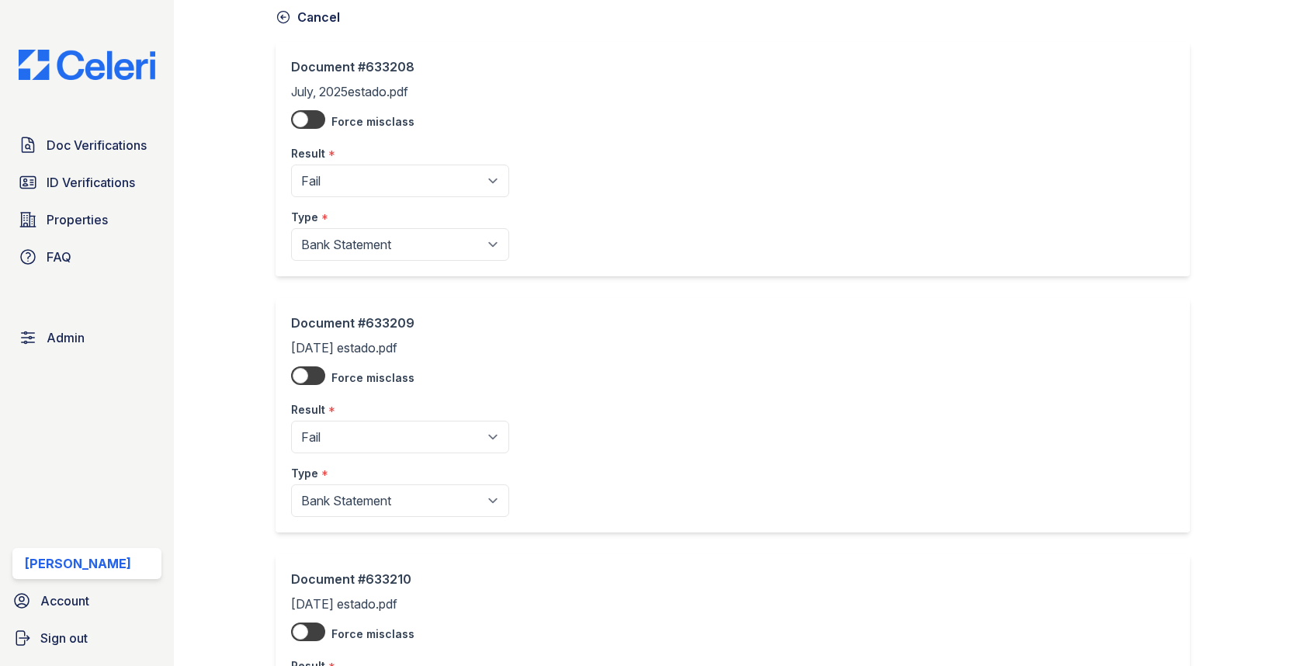
click at [373, 157] on div "Result *" at bounding box center [400, 148] width 218 height 31
click at [372, 172] on select "Pending Sent Started Processing Pass Fail Caution Error N/A" at bounding box center [400, 181] width 218 height 33
select select "pass"
click at [353, 418] on div "Result *" at bounding box center [400, 405] width 218 height 31
click at [352, 418] on div "Document #633209 August, 2025 estado.pdf Force misclass Result * Pending Sent S…" at bounding box center [400, 415] width 218 height 203
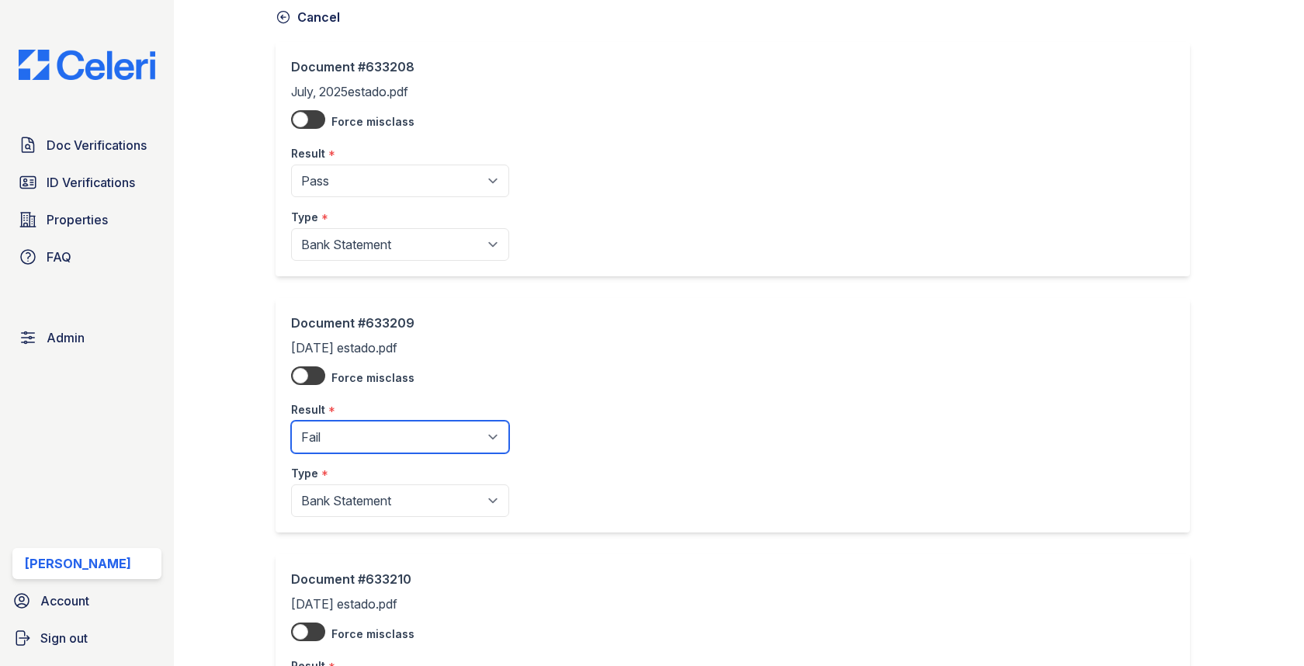
click at [352, 423] on select "Pending Sent Started Processing Pass Fail Caution Error N/A" at bounding box center [400, 437] width 218 height 33
select select "pass"
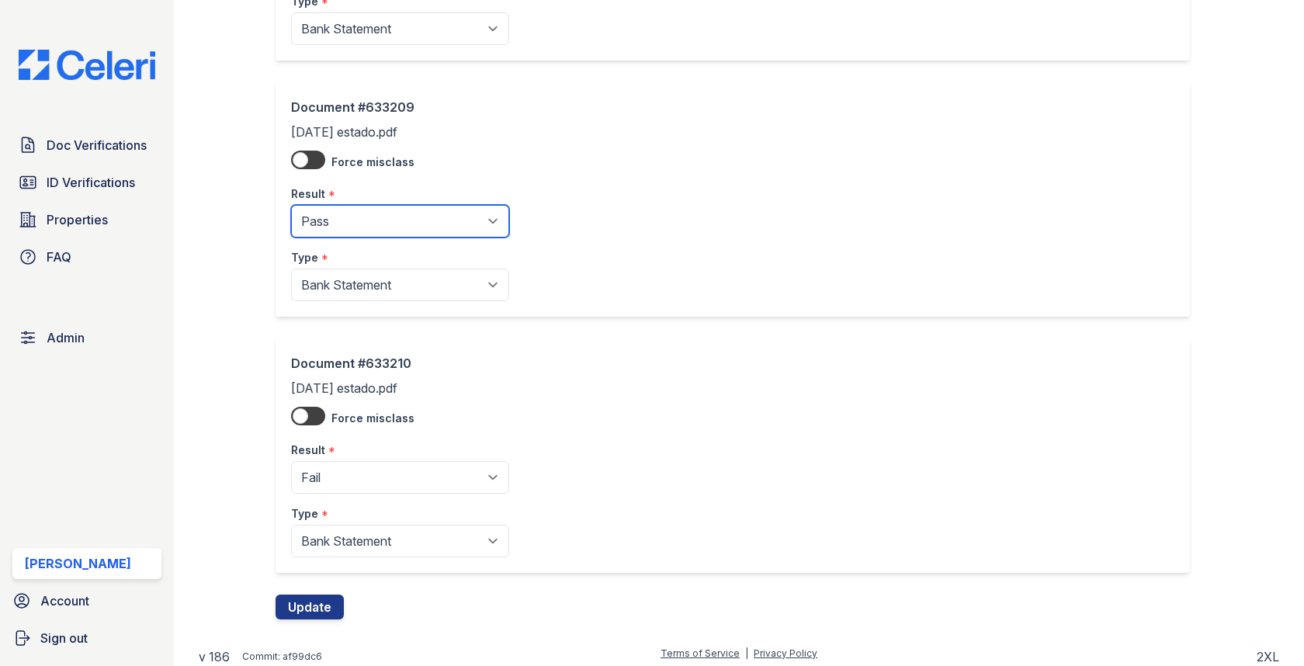
scroll to position [291, 0]
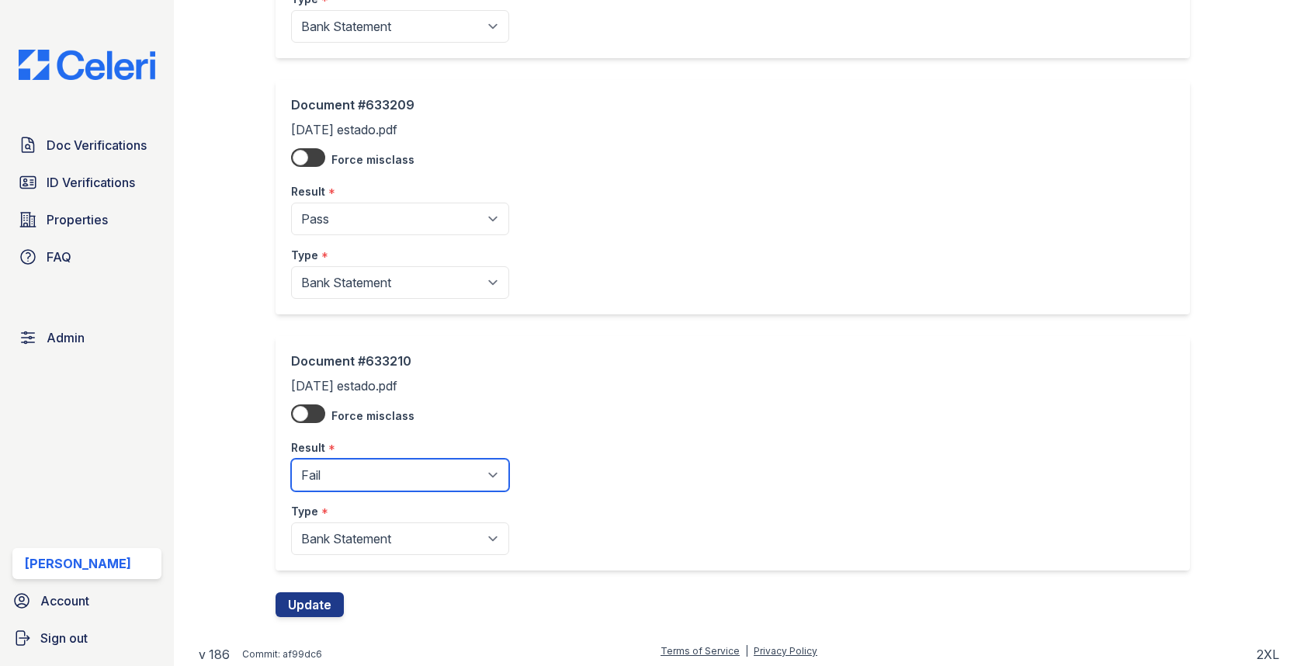
click at [356, 463] on select "Pending Sent Started Processing Pass Fail Caution Error N/A" at bounding box center [400, 475] width 218 height 33
select select "pass"
click at [319, 584] on div "Document #633210 September, 2025 estado.pdf Force misclass Result * Pending Sen…" at bounding box center [739, 464] width 926 height 256
click at [319, 593] on button "Update" at bounding box center [310, 604] width 68 height 25
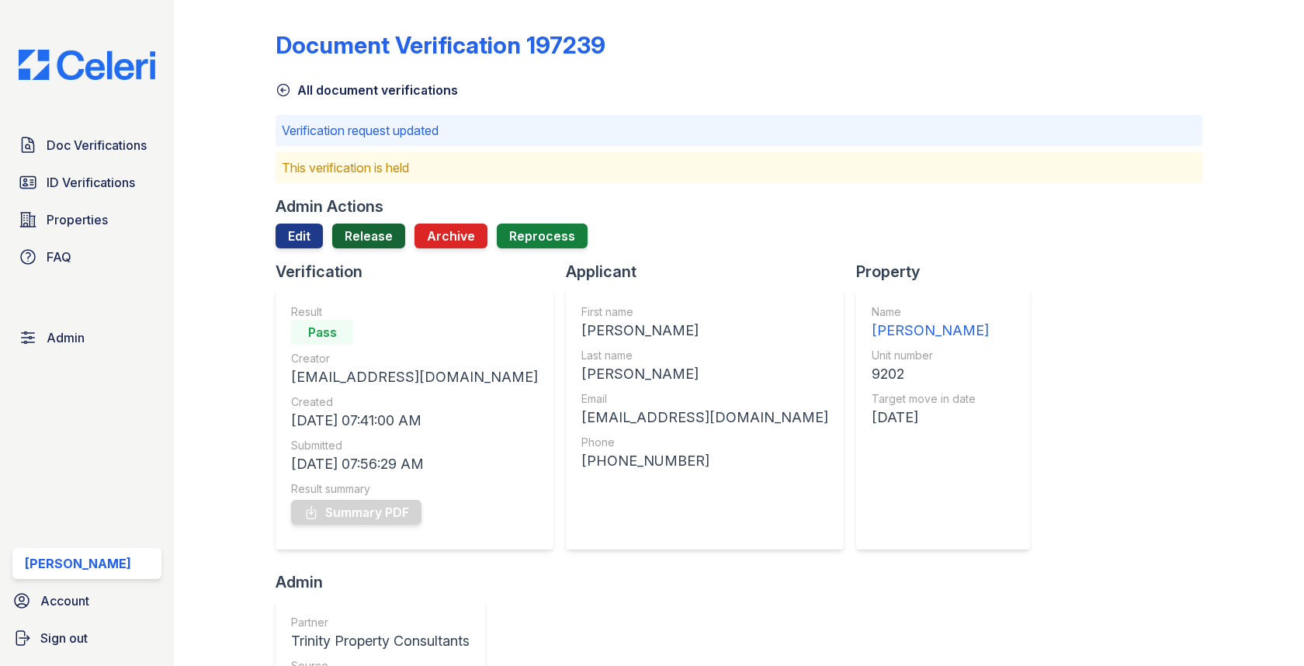
click at [364, 234] on link "Release" at bounding box center [368, 236] width 73 height 25
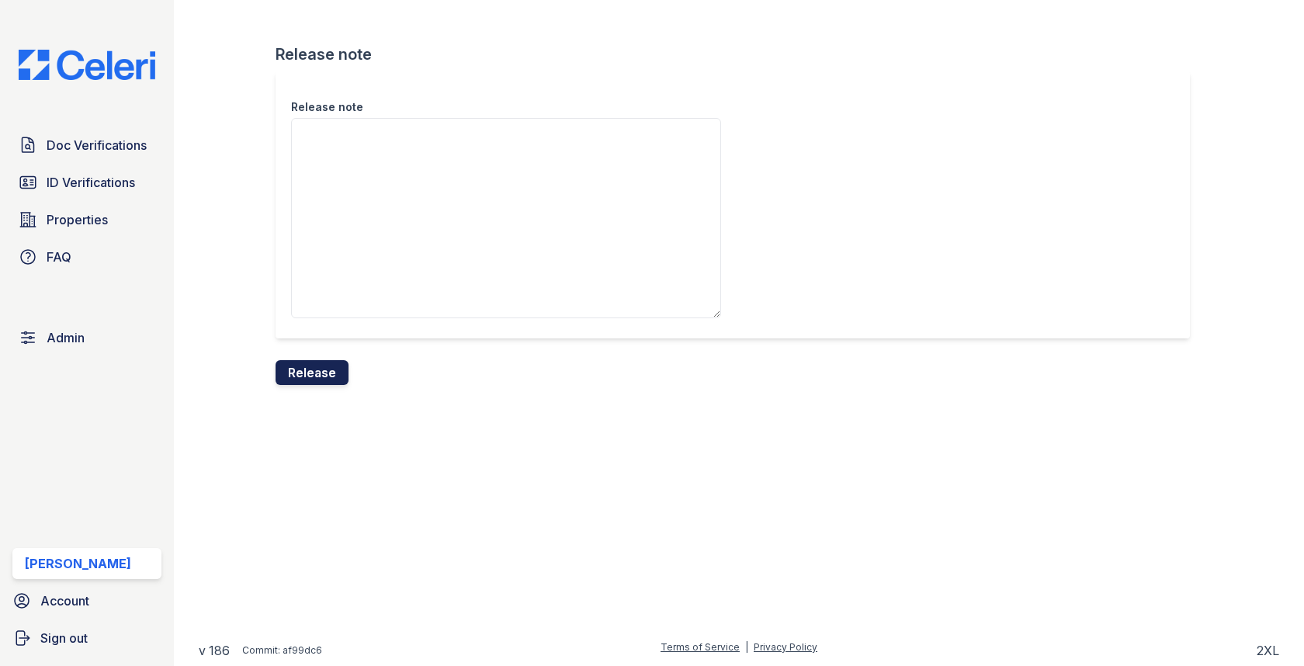
click at [321, 370] on button "Release" at bounding box center [312, 372] width 73 height 25
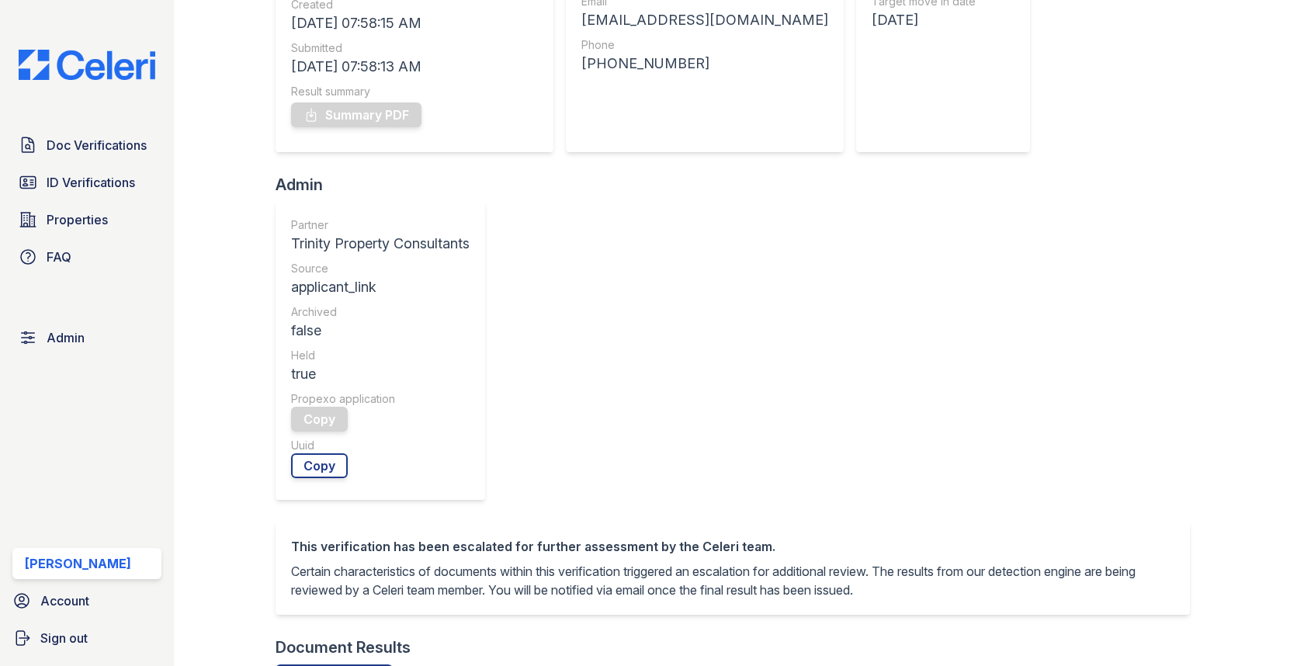
scroll to position [618, 0]
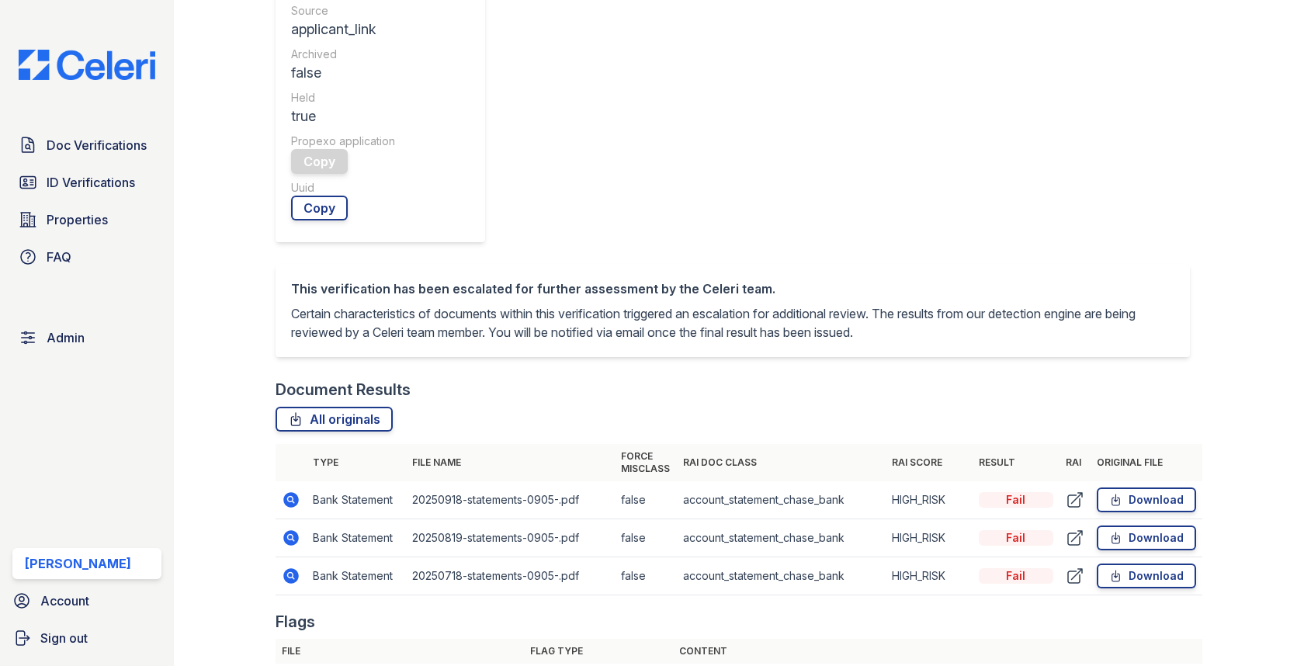
click at [293, 501] on icon at bounding box center [291, 499] width 19 height 19
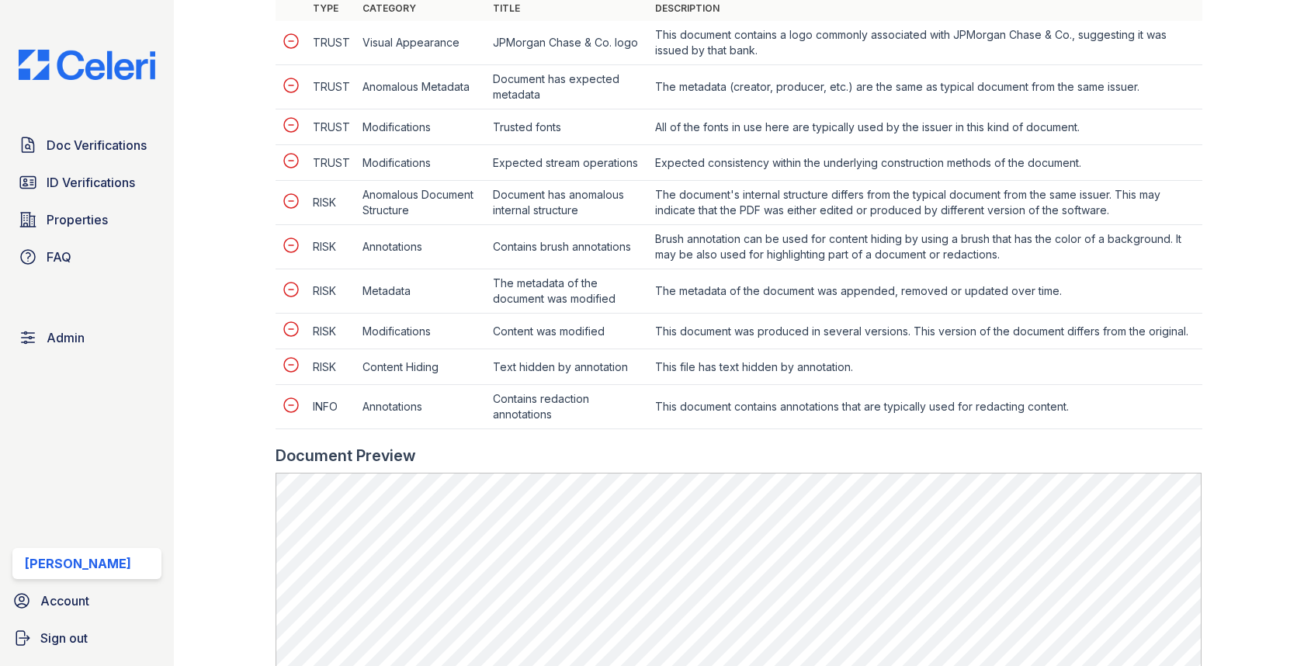
scroll to position [932, 0]
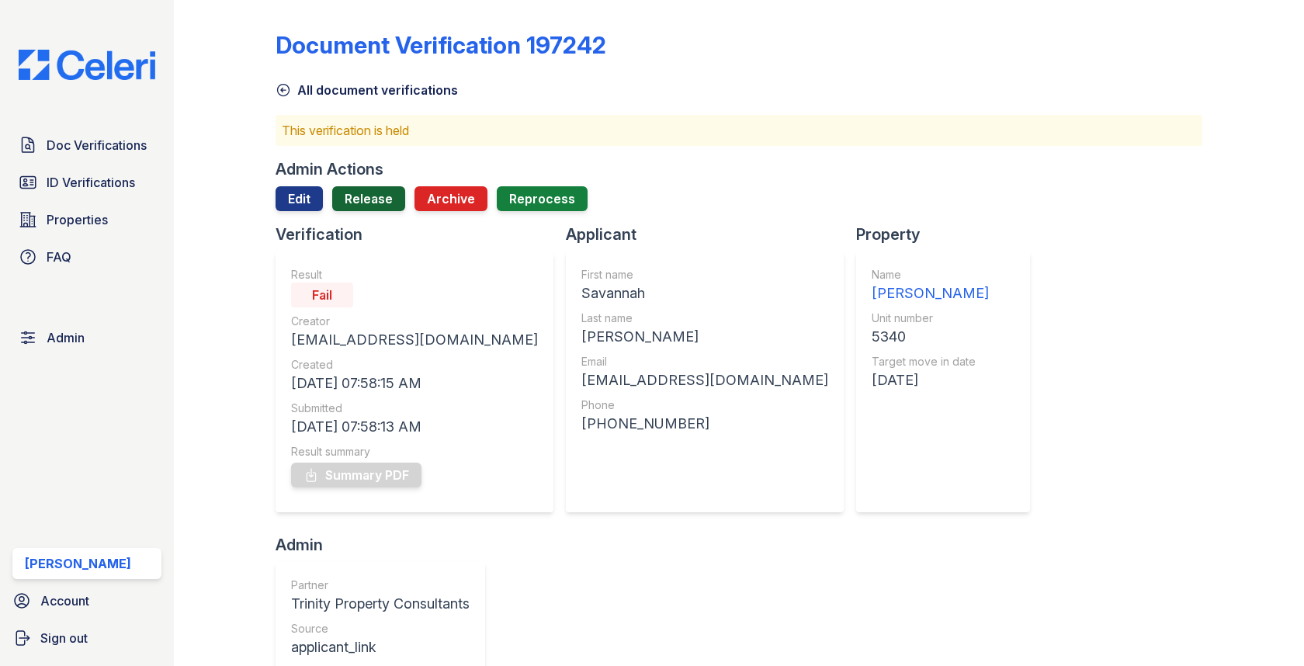
click at [362, 201] on link "Release" at bounding box center [368, 198] width 73 height 25
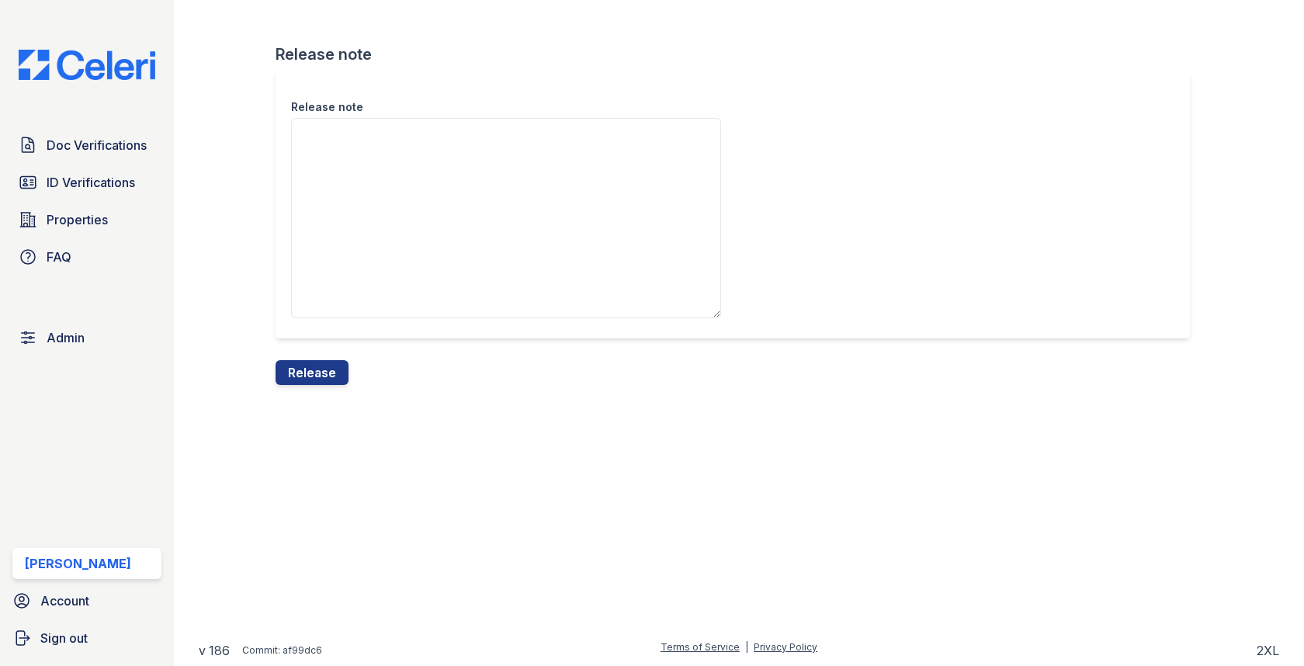
click at [362, 220] on textarea "Release note" at bounding box center [506, 218] width 430 height 200
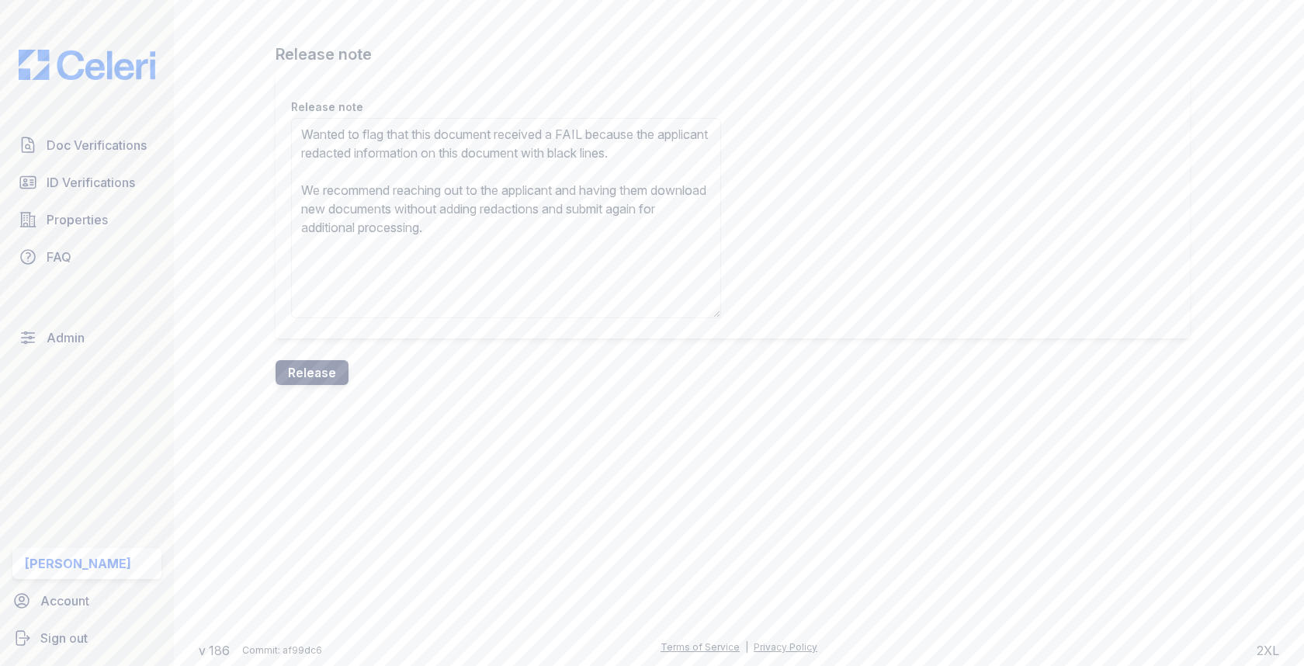
type textarea "Wanted to flag that this document received a FAIL because the applicant redacte…"
click at [317, 363] on button "Release" at bounding box center [312, 372] width 73 height 25
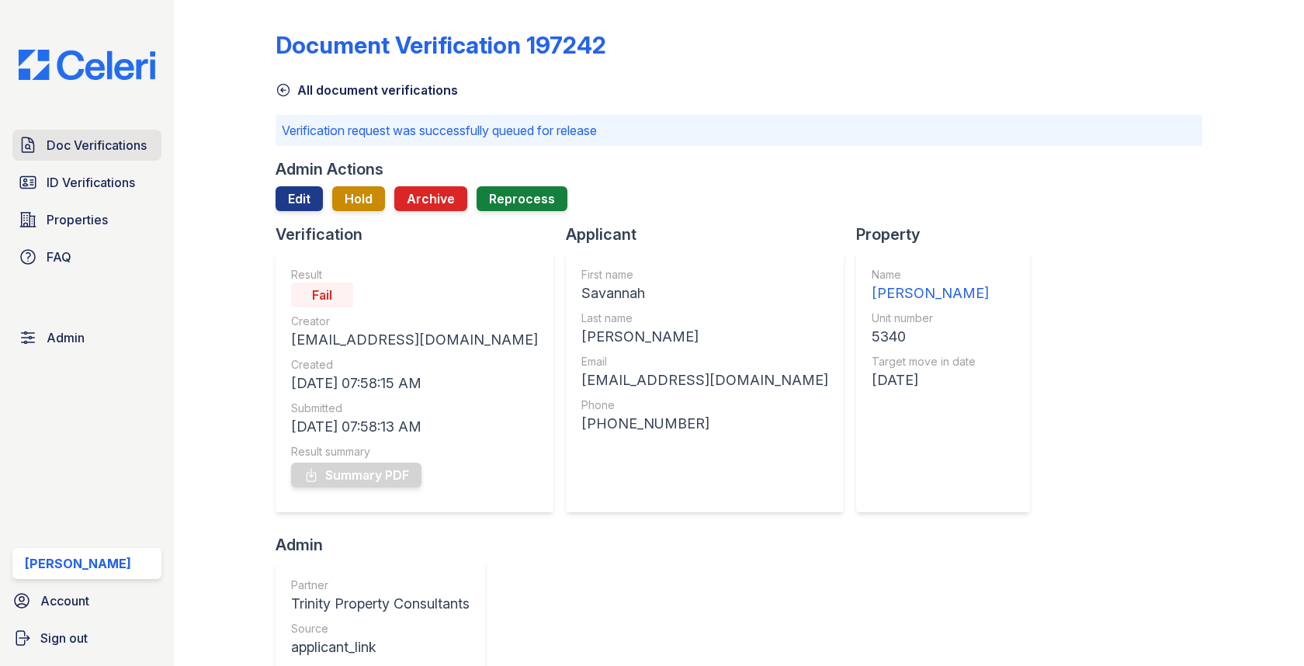
click at [67, 151] on span "Doc Verifications" at bounding box center [97, 145] width 100 height 19
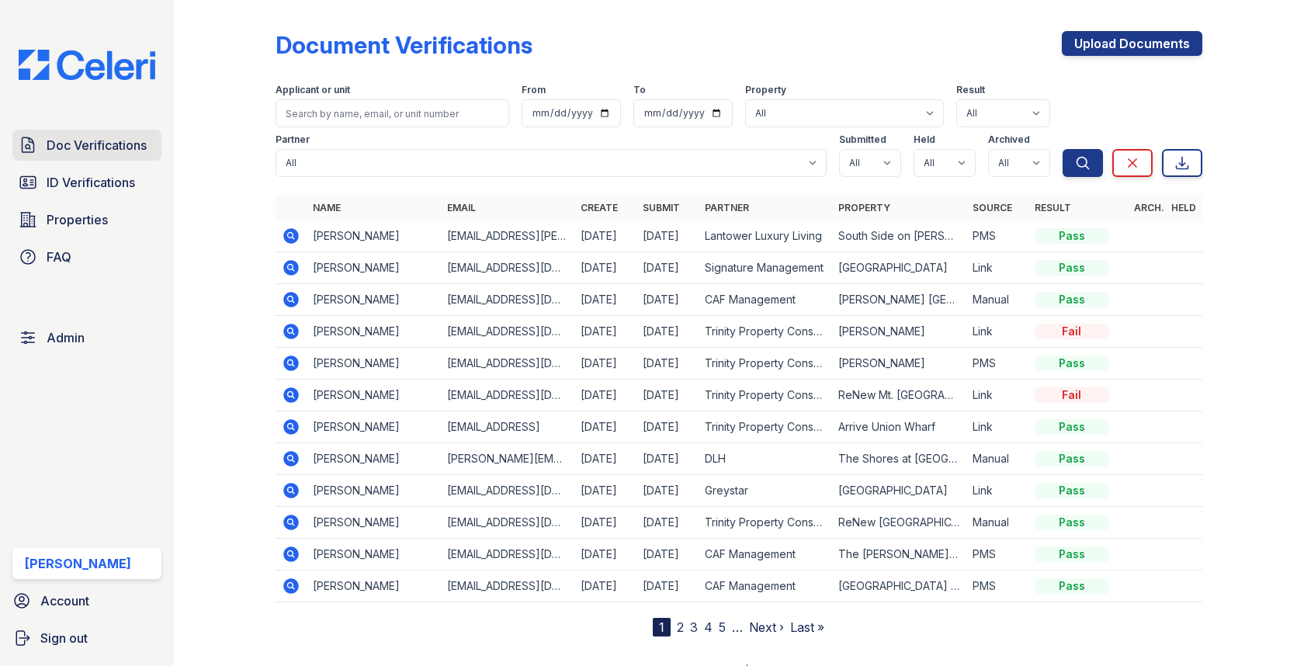
click at [148, 142] on link "Doc Verifications" at bounding box center [86, 145] width 149 height 31
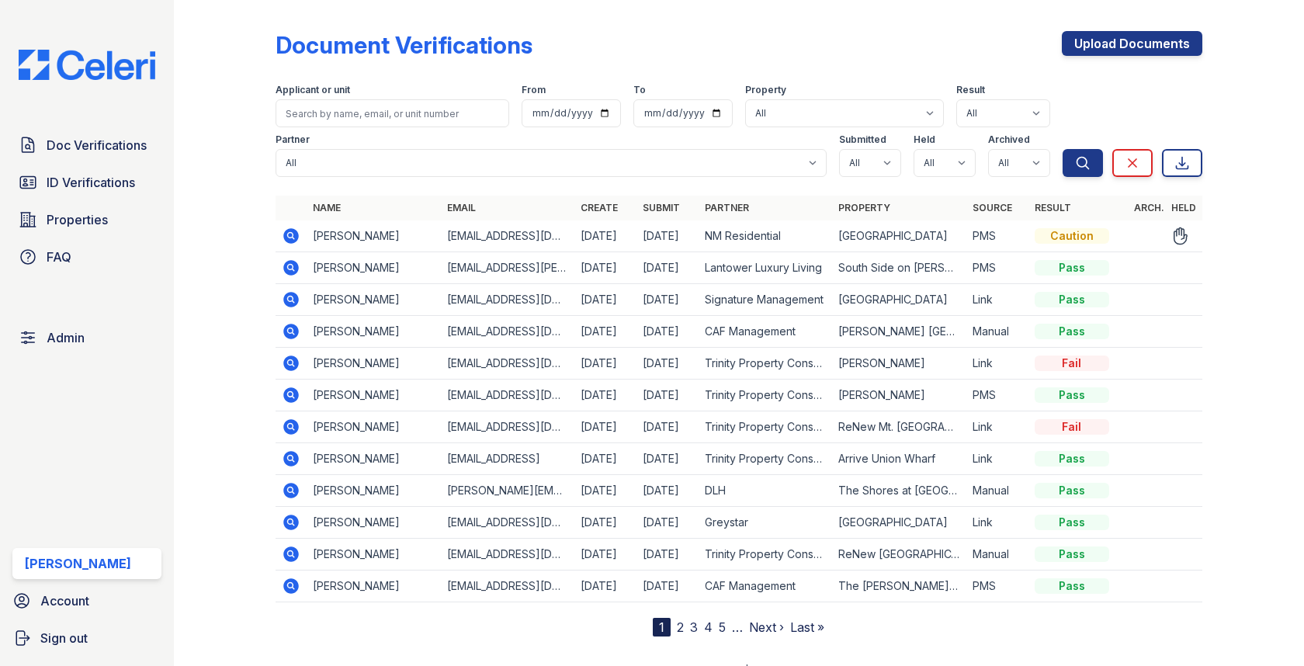
click at [289, 234] on icon at bounding box center [291, 235] width 4 height 4
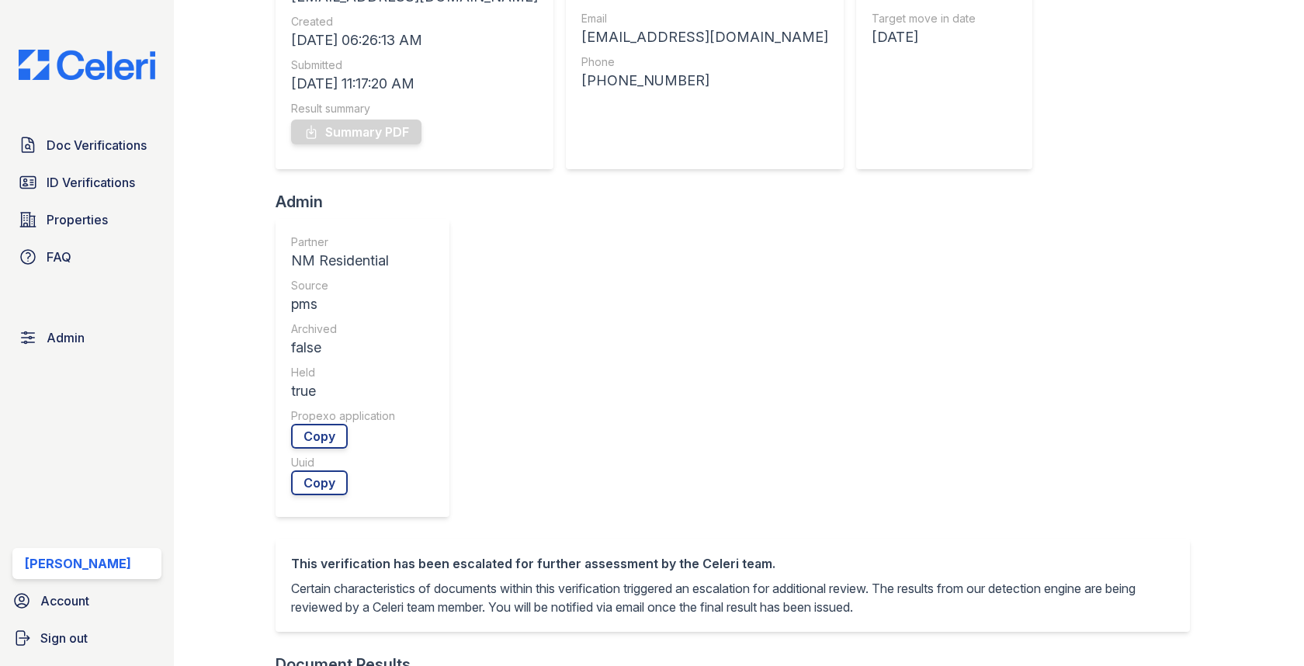
scroll to position [571, 0]
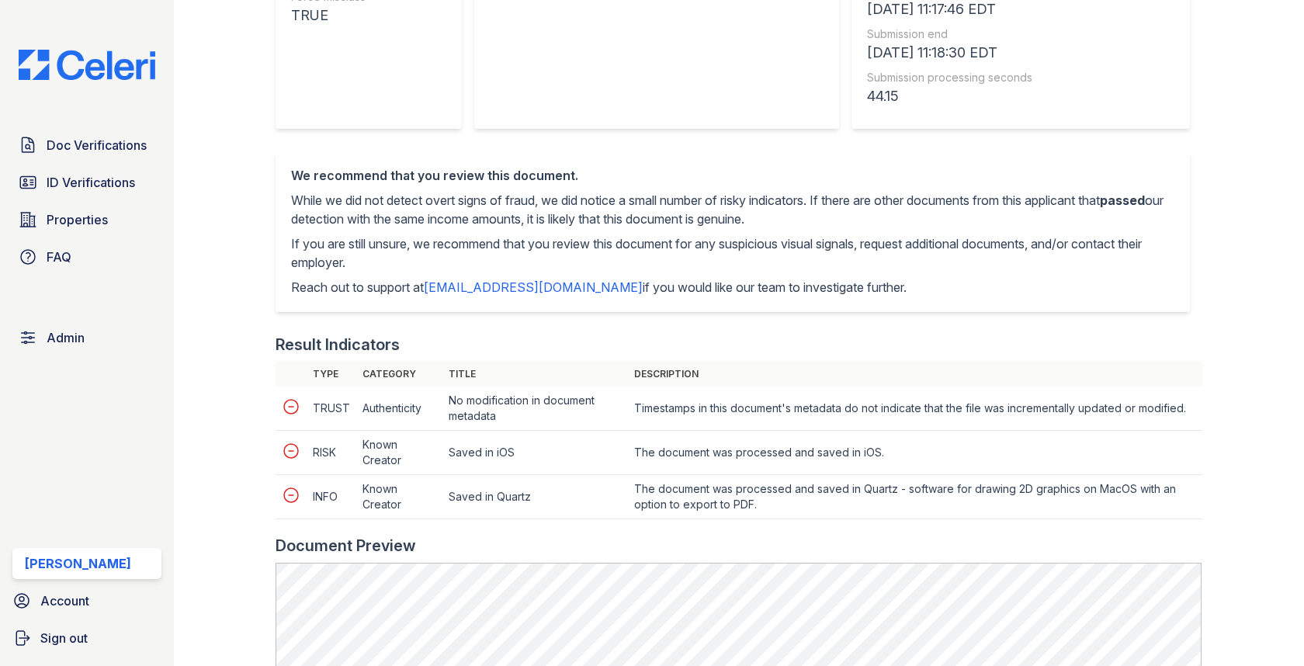
scroll to position [618, 0]
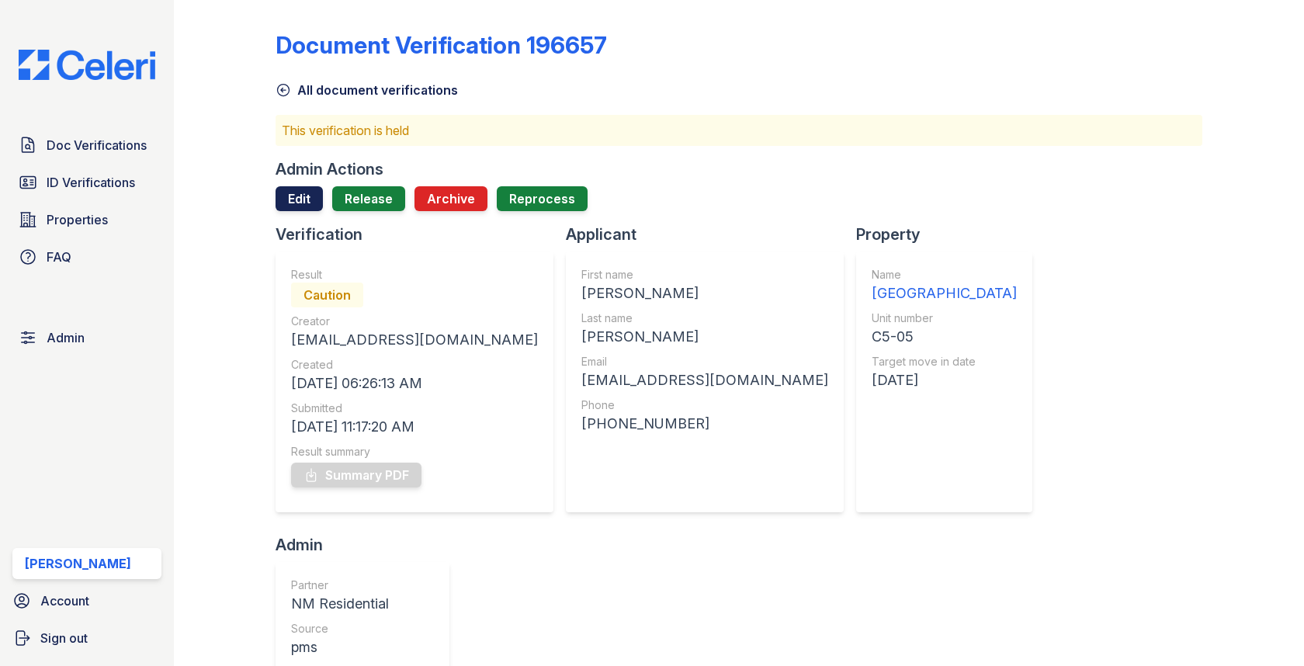
click at [307, 207] on link "Edit" at bounding box center [299, 198] width 47 height 25
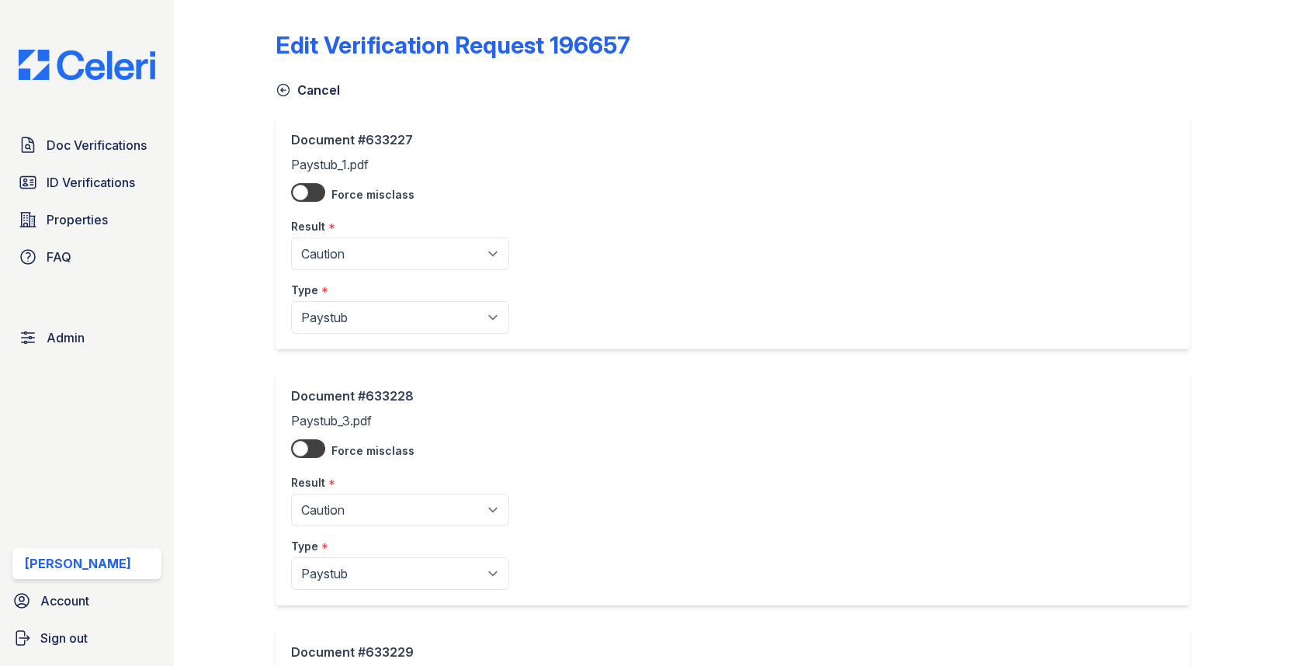
click at [317, 295] on div "Type *" at bounding box center [400, 285] width 218 height 31
click at [318, 259] on select "Pending Sent Started Processing Pass Fail Caution Error N/A" at bounding box center [400, 253] width 218 height 33
select select "pass"
click at [325, 502] on select "Pending Sent Started Processing Pass Fail Caution Error N/A" at bounding box center [400, 510] width 218 height 33
select select "pass"
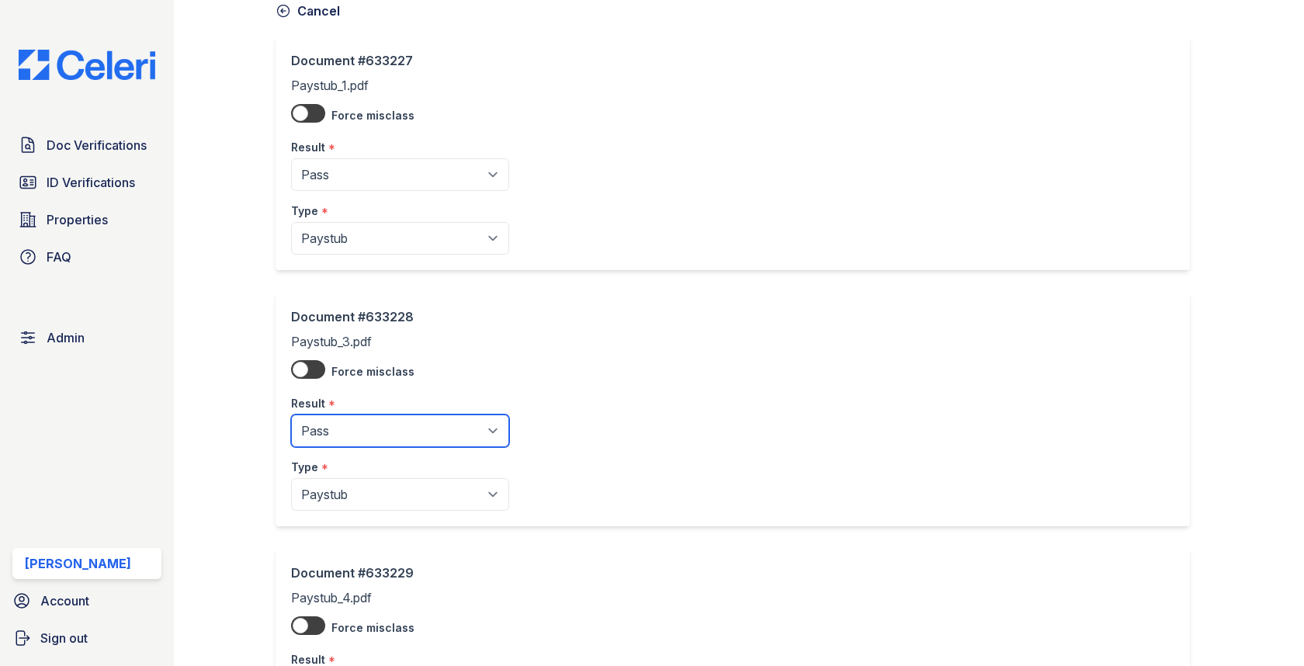
scroll to position [436, 0]
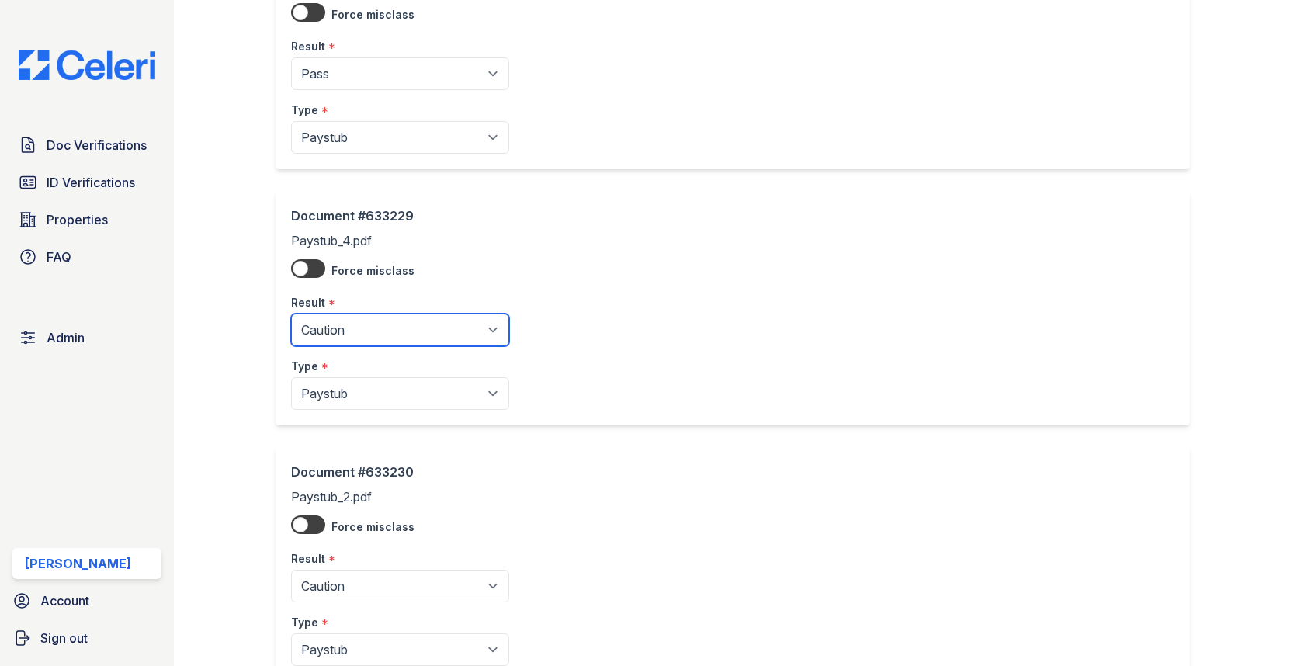
click at [359, 326] on select "Pending Sent Started Processing Pass Fail Caution Error N/A" at bounding box center [400, 330] width 218 height 33
select select "pass"
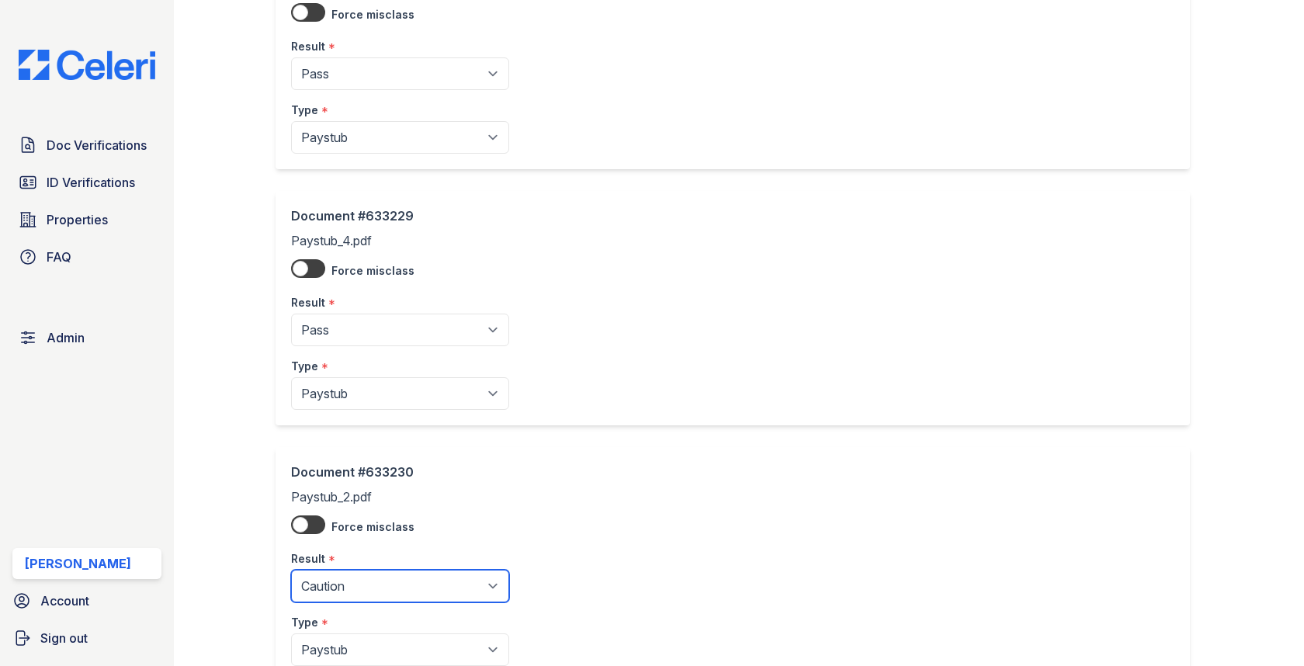
click at [385, 570] on select "Pending Sent Started Processing Pass Fail Caution Error N/A" at bounding box center [400, 586] width 218 height 33
click at [370, 580] on select "Pending Sent Started Processing Pass Fail Caution Error N/A" at bounding box center [400, 586] width 218 height 33
select select "pass"
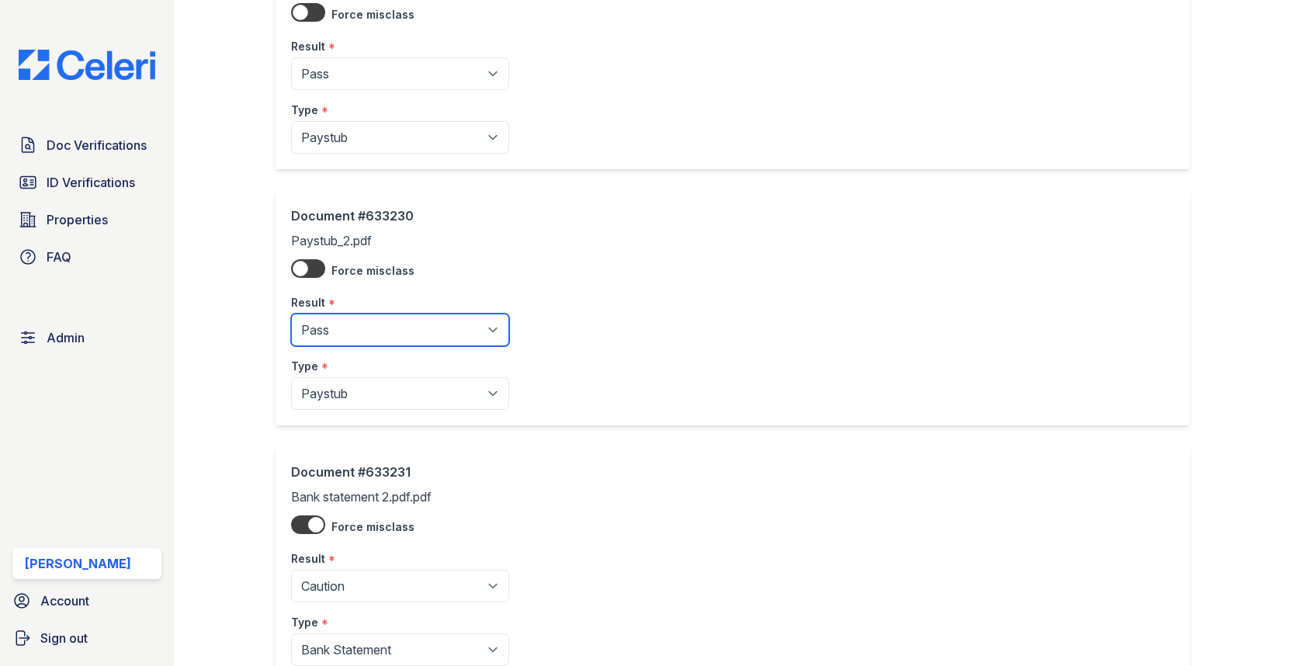
scroll to position [941, 0]
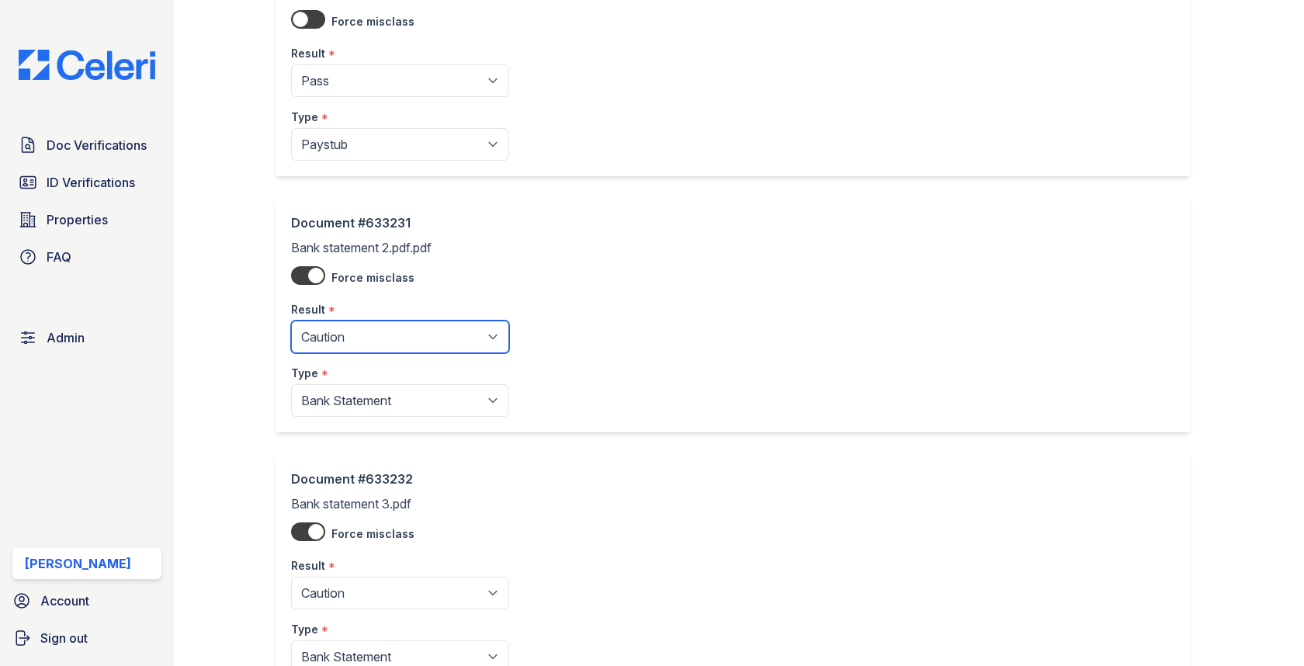
click at [352, 322] on select "Pending Sent Started Processing Pass Fail Caution Error N/A" at bounding box center [400, 337] width 218 height 33
select select "pass"
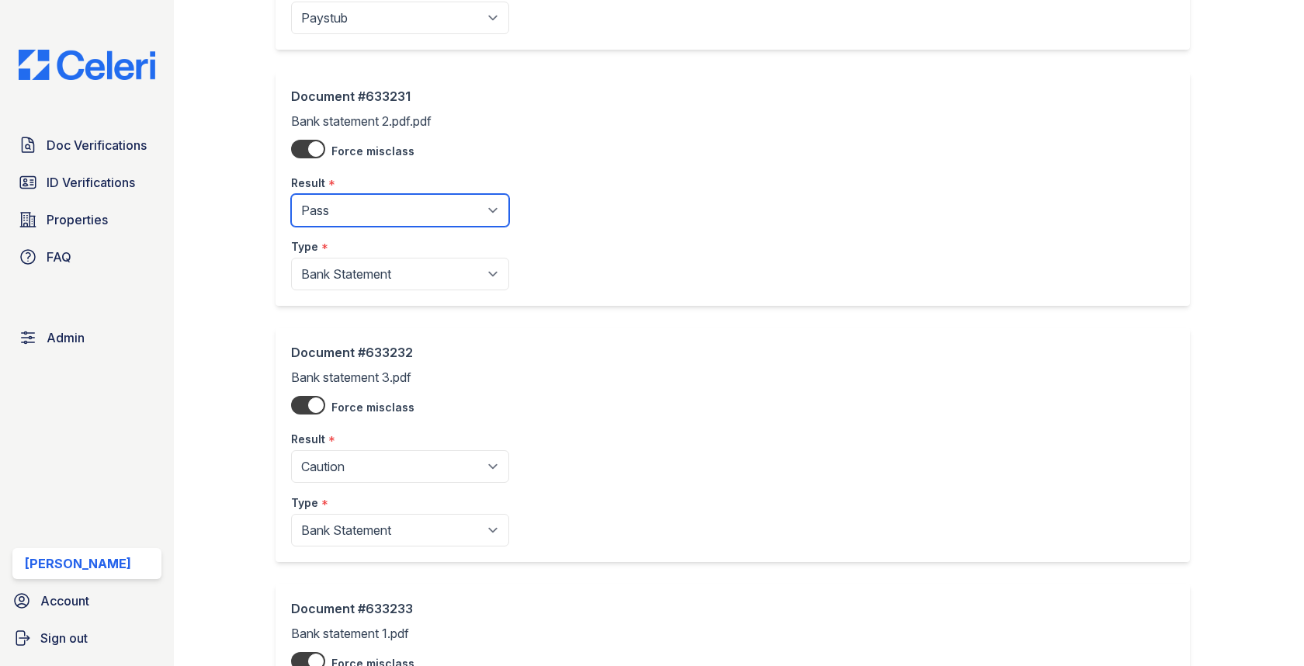
scroll to position [1119, 0]
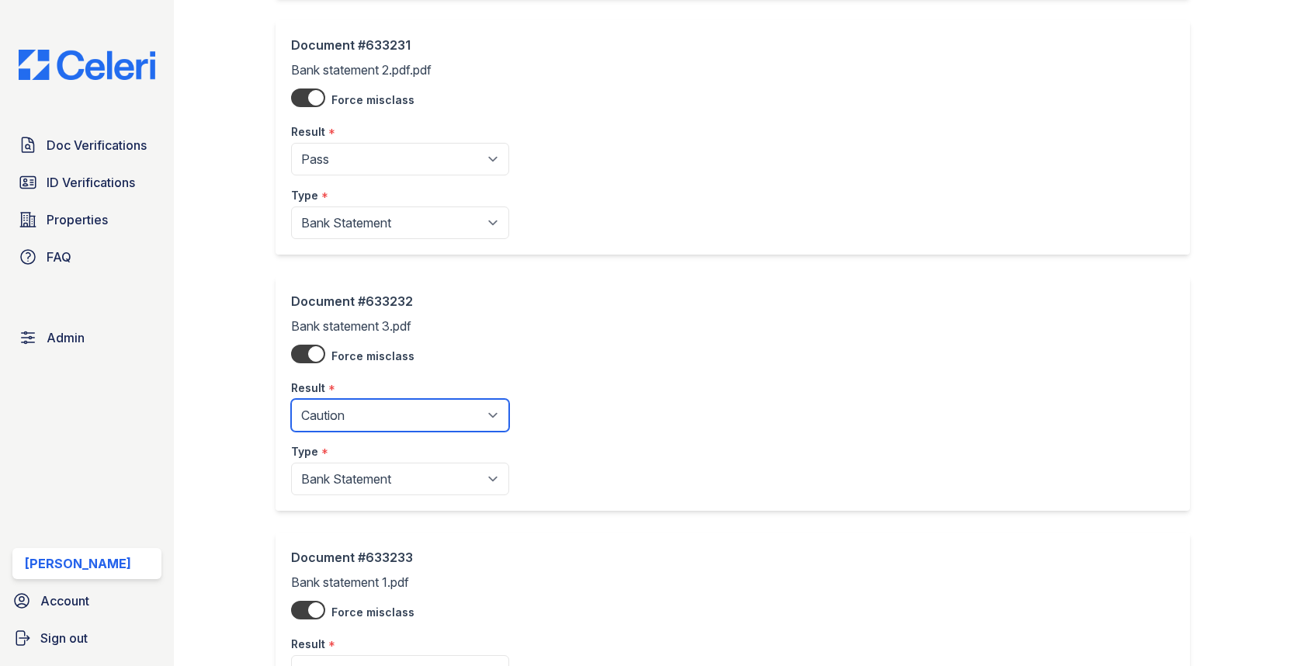
click at [351, 399] on select "Pending Sent Started Processing Pass Fail Caution Error N/A" at bounding box center [400, 415] width 218 height 33
select select "pass"
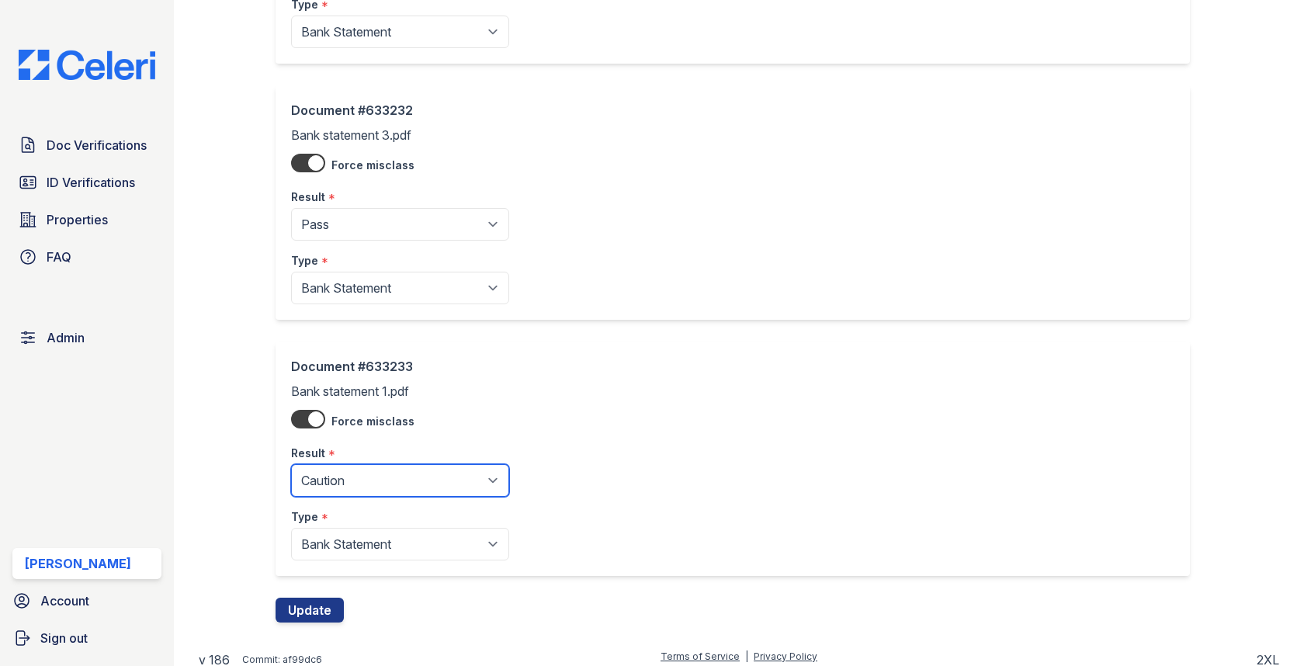
click at [357, 484] on select "Pending Sent Started Processing Pass Fail Caution Error N/A" at bounding box center [400, 480] width 218 height 33
select select "pass"
click at [317, 601] on button "Update" at bounding box center [310, 610] width 68 height 25
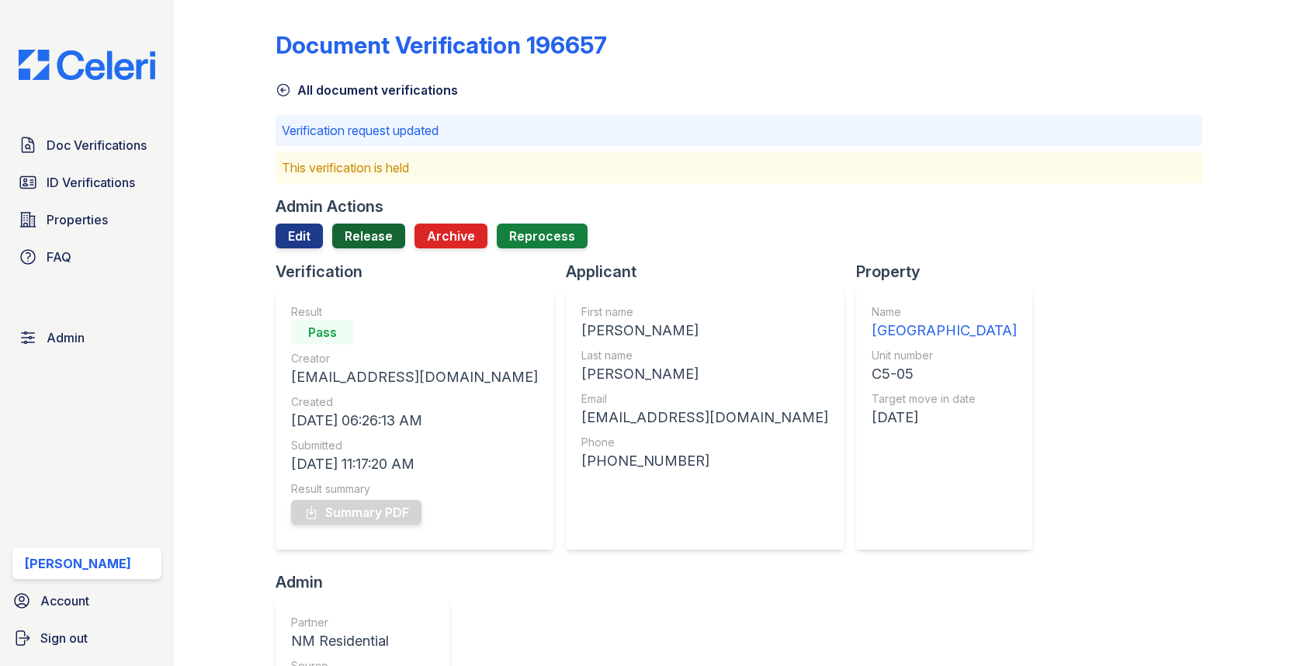
click at [383, 230] on link "Release" at bounding box center [368, 236] width 73 height 25
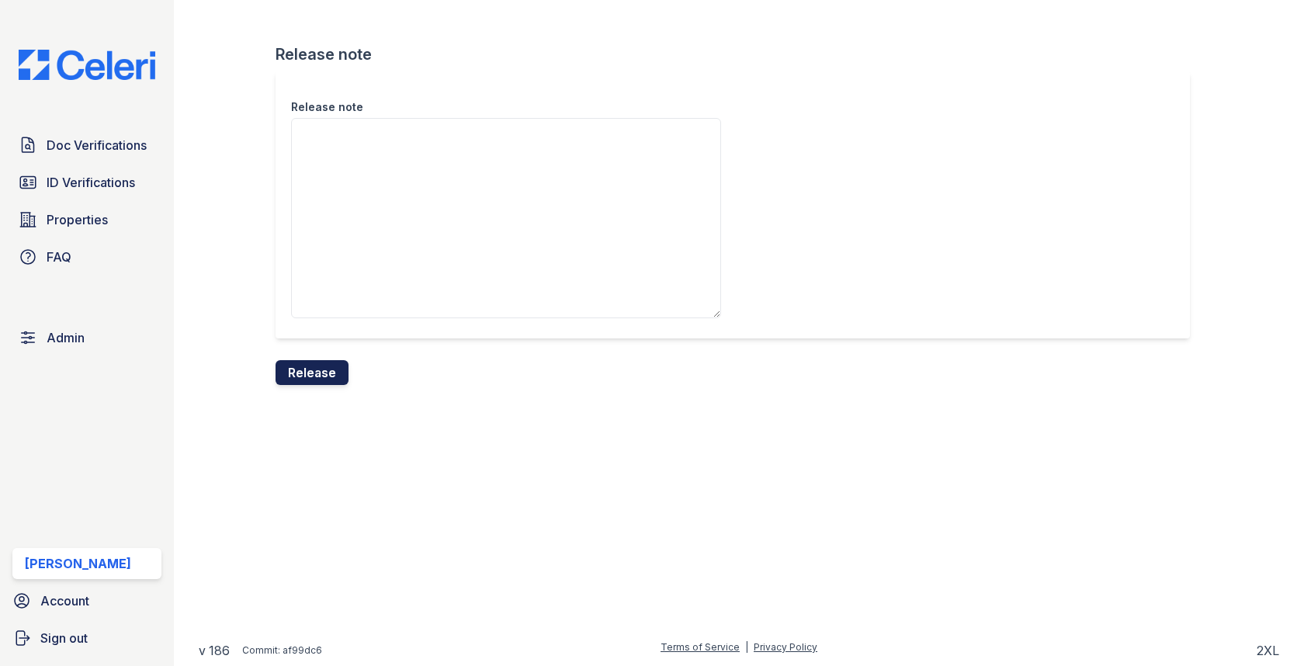
click at [306, 364] on button "Release" at bounding box center [312, 372] width 73 height 25
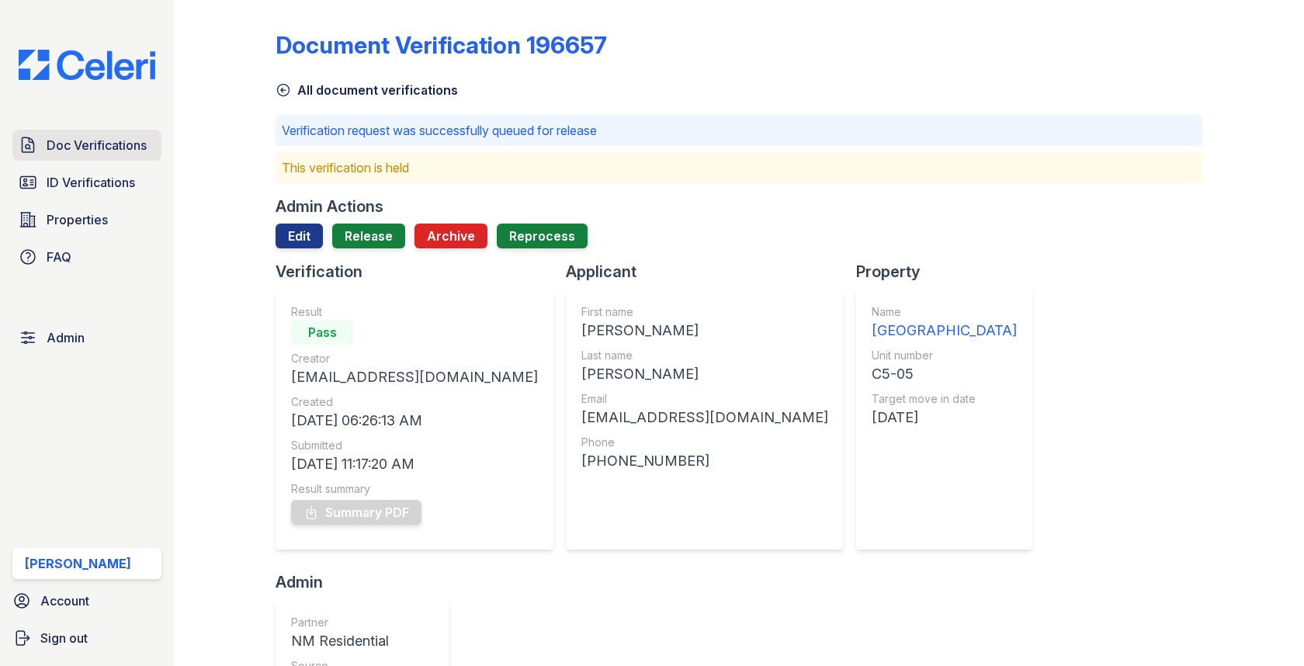
click at [99, 154] on span "Doc Verifications" at bounding box center [97, 145] width 100 height 19
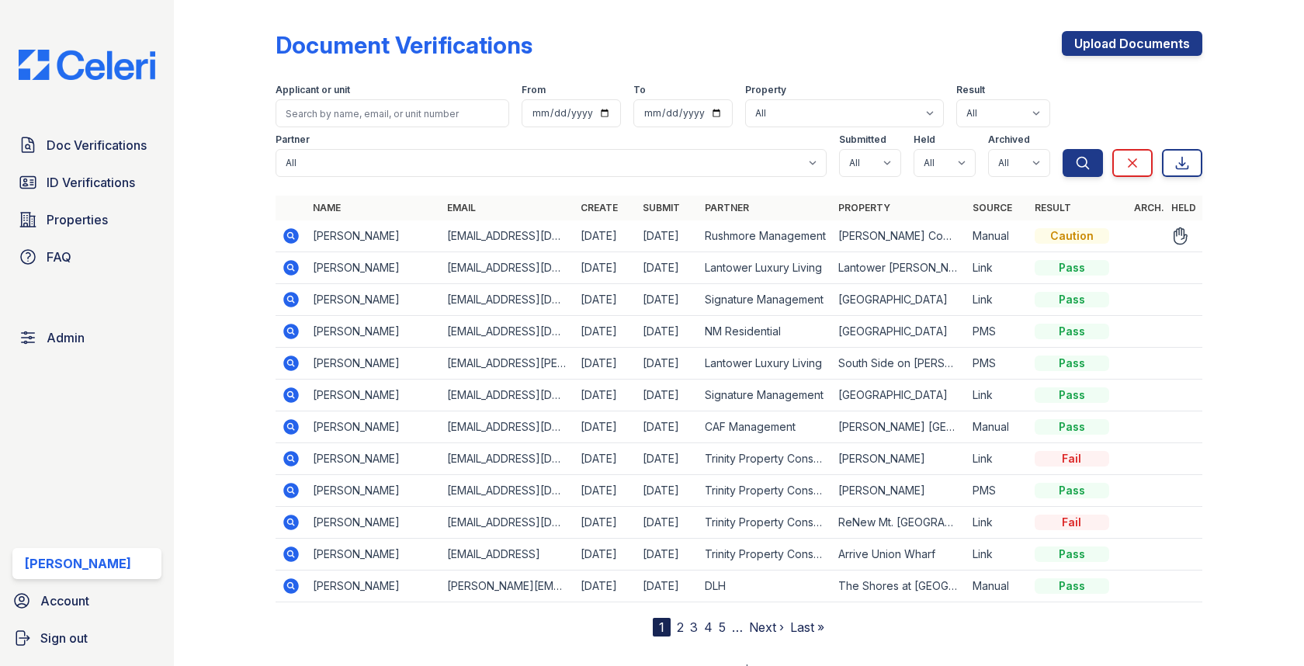
click at [292, 237] on icon at bounding box center [291, 236] width 19 height 19
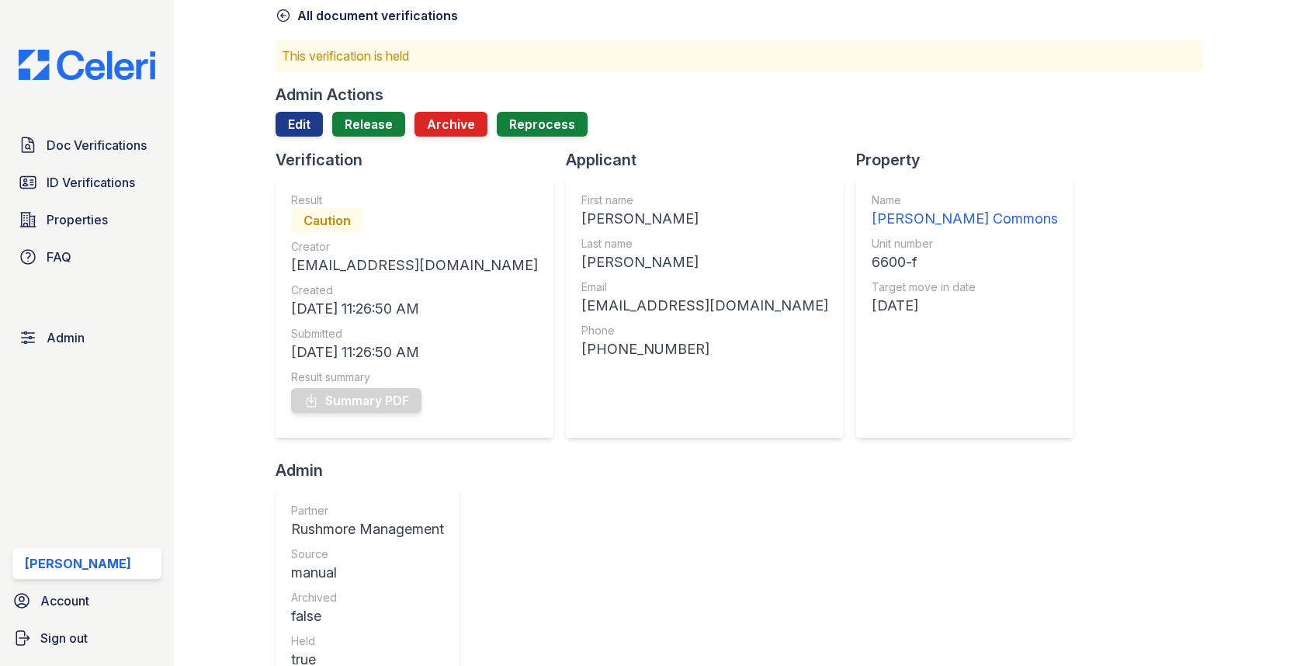
scroll to position [352, 0]
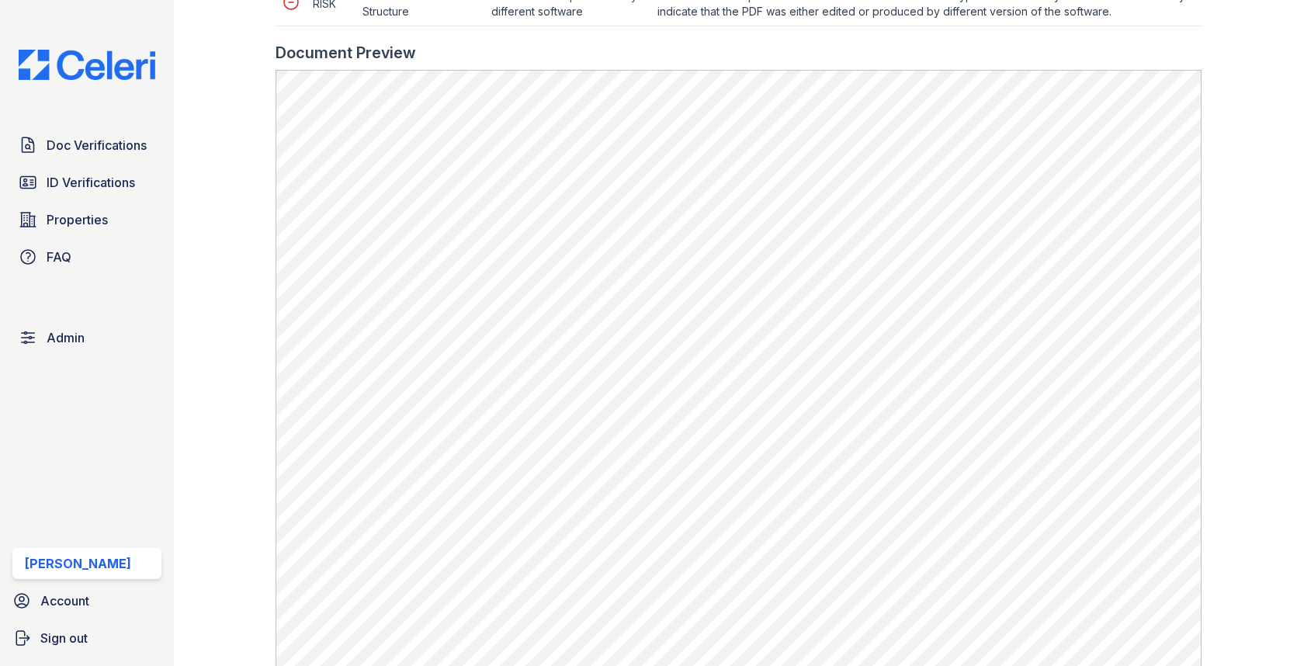
scroll to position [991, 0]
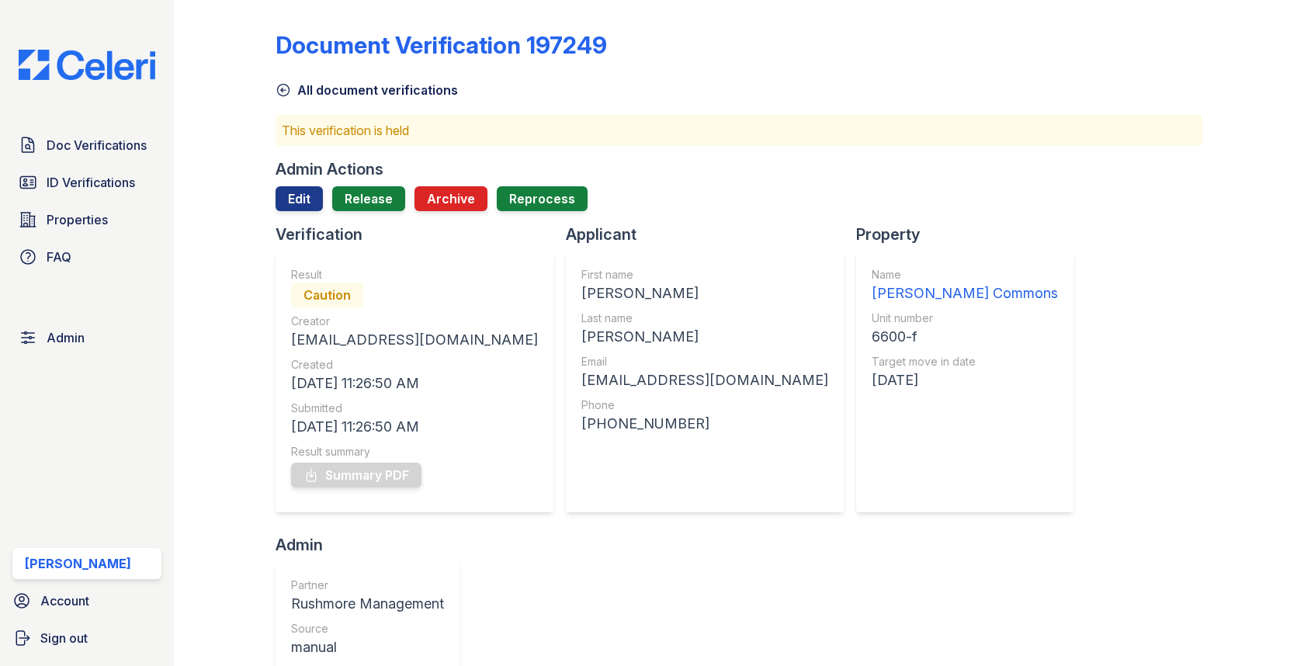
click at [310, 214] on div at bounding box center [739, 217] width 926 height 12
click at [312, 199] on link "Edit" at bounding box center [299, 198] width 47 height 25
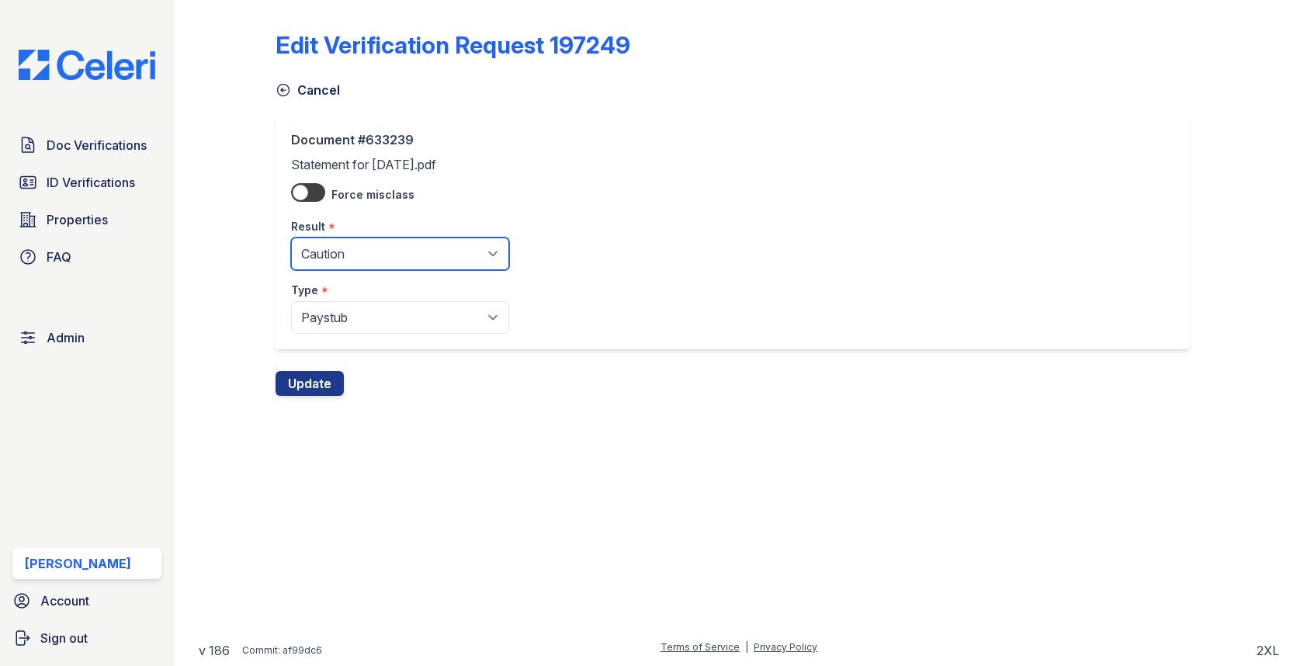
click at [308, 248] on select "Pending Sent Started Processing Pass Fail Caution Error N/A" at bounding box center [400, 253] width 218 height 33
click at [317, 249] on select "Pending Sent Started Processing Pass Fail Caution Error N/A" at bounding box center [400, 253] width 218 height 33
select select "pass"
click at [309, 380] on button "Update" at bounding box center [310, 383] width 68 height 25
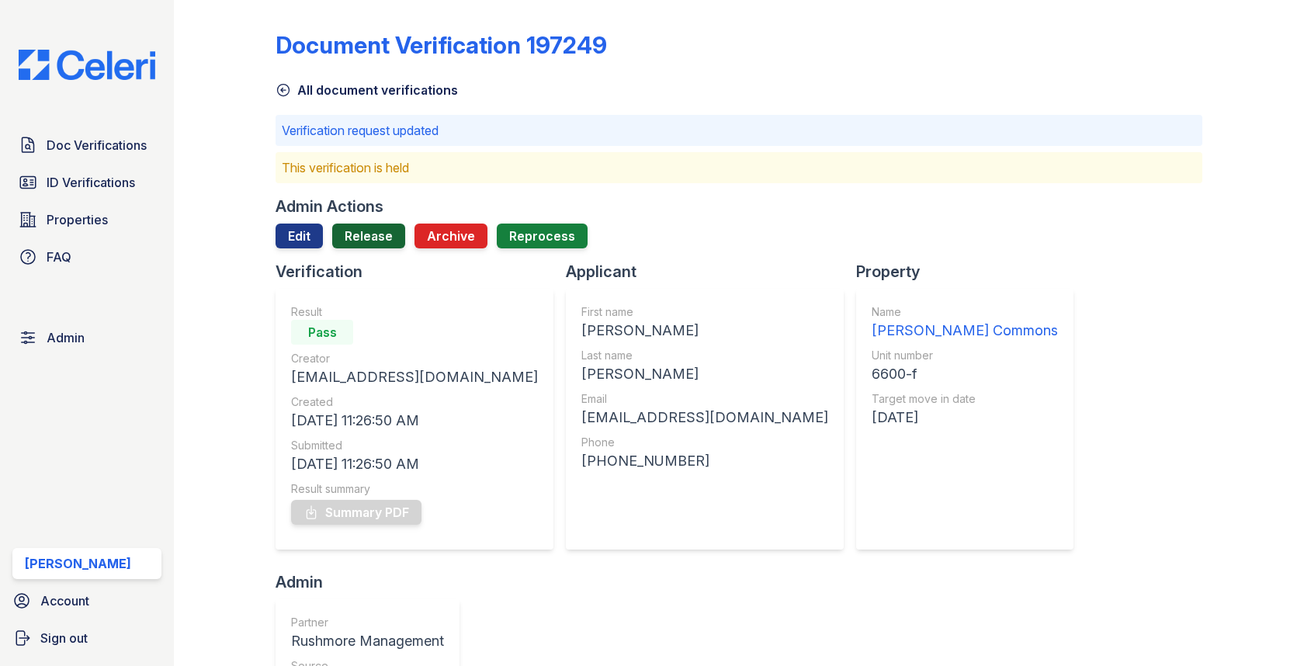
click at [380, 232] on link "Release" at bounding box center [368, 236] width 73 height 25
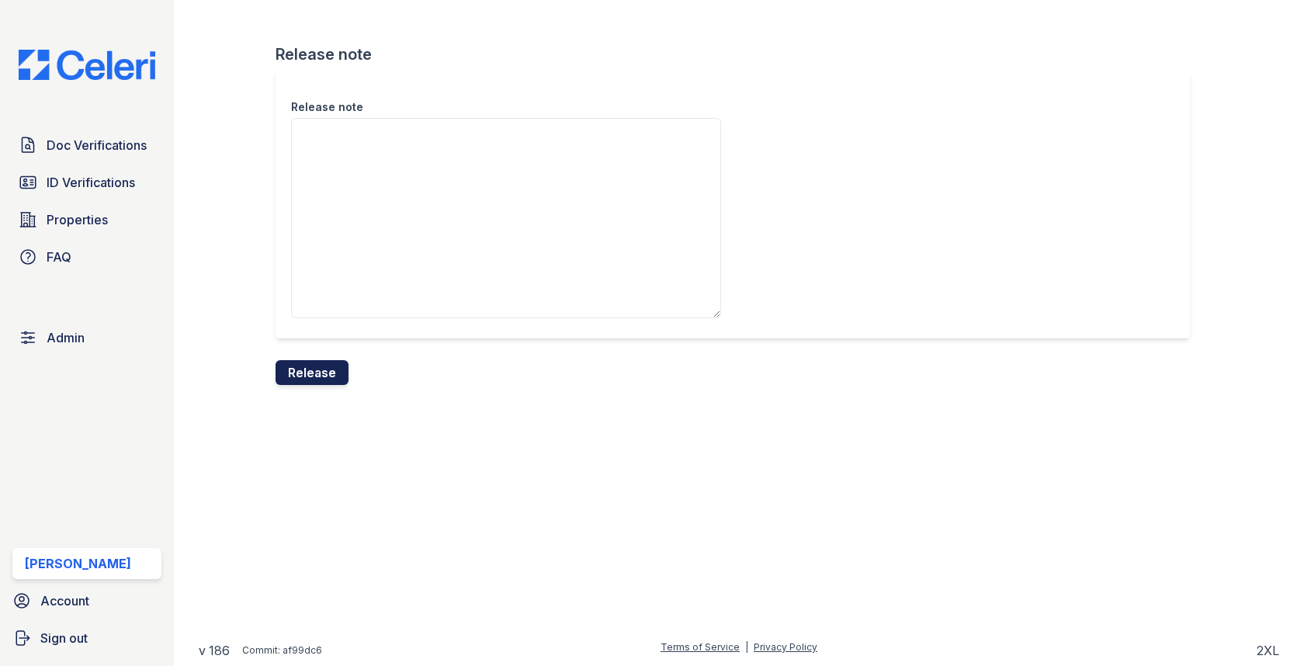
click at [324, 373] on button "Release" at bounding box center [312, 372] width 73 height 25
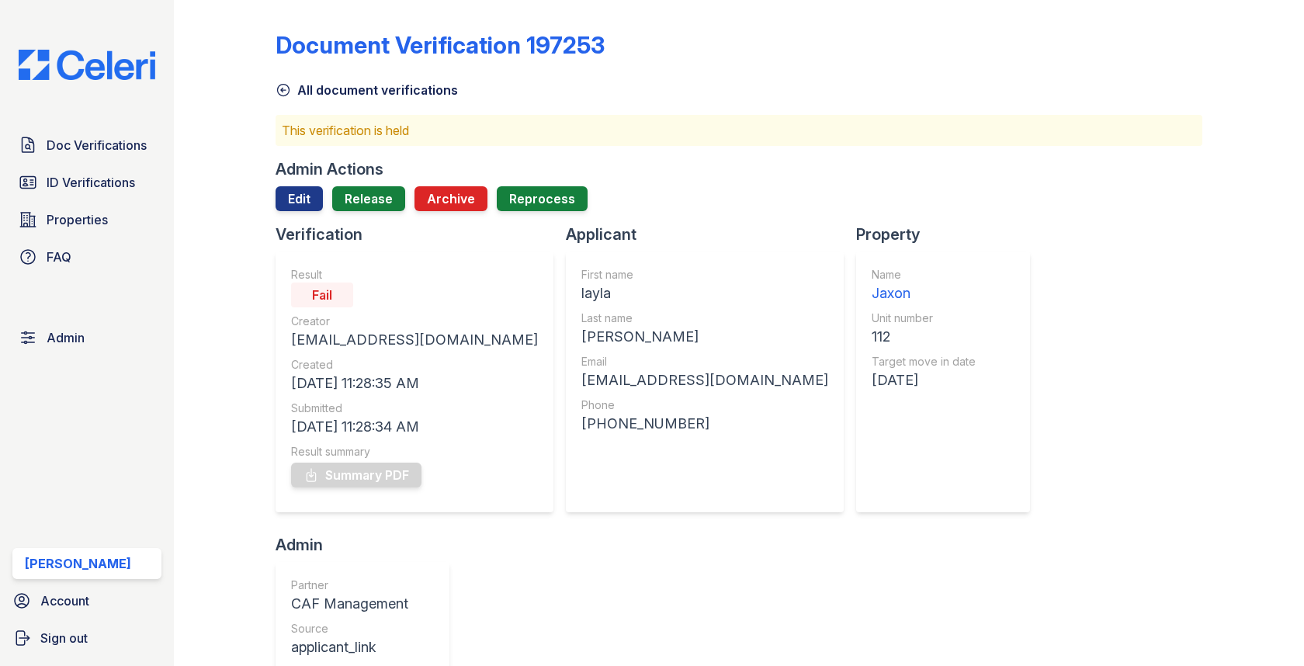
scroll to position [559, 0]
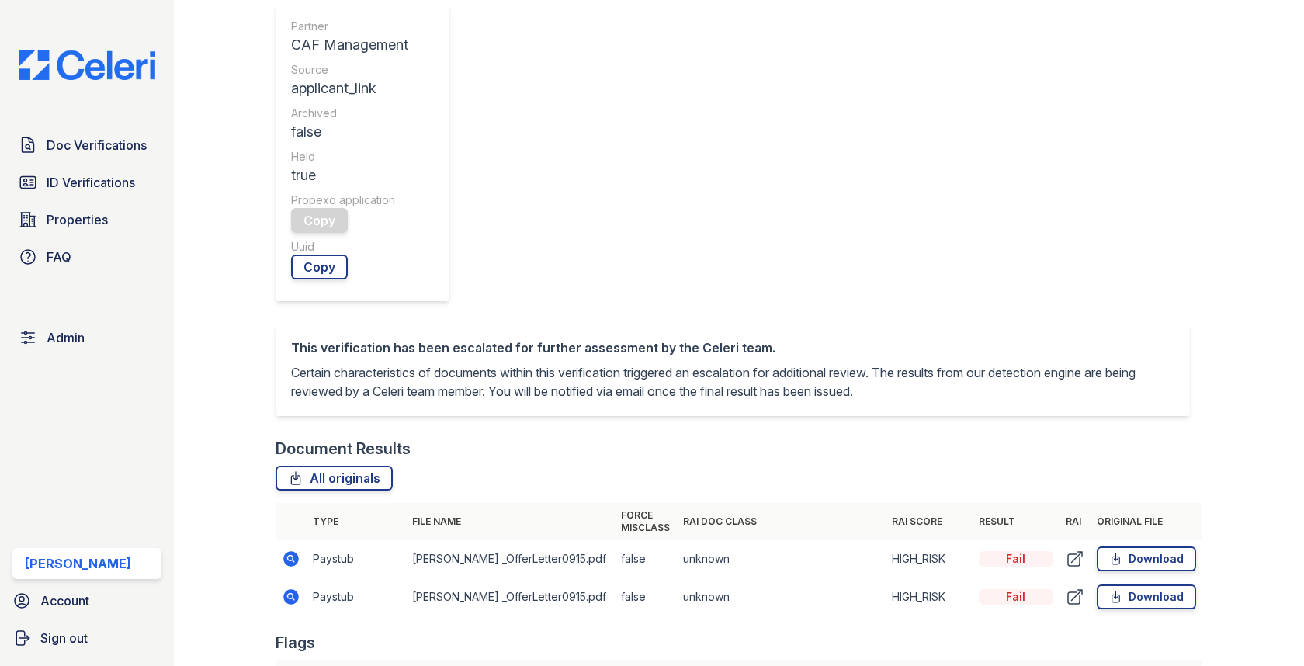
click at [305, 578] on td at bounding box center [291, 597] width 31 height 38
click at [289, 587] on icon at bounding box center [291, 596] width 19 height 19
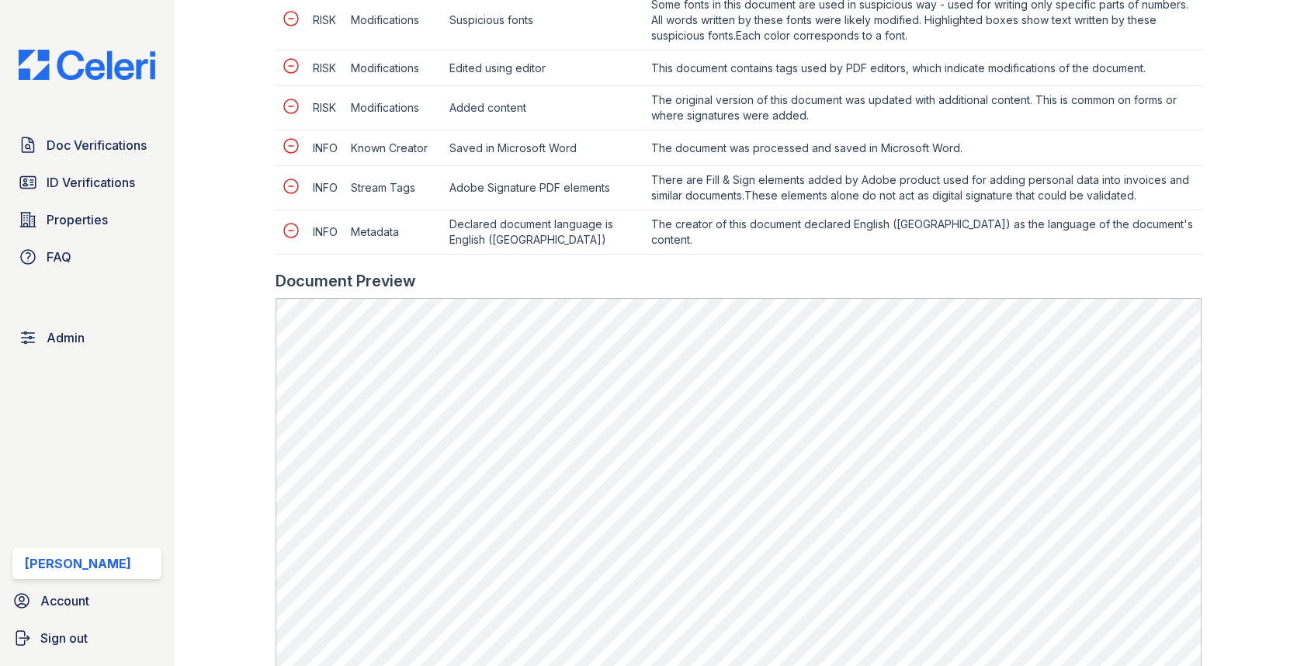
scroll to position [1128, 0]
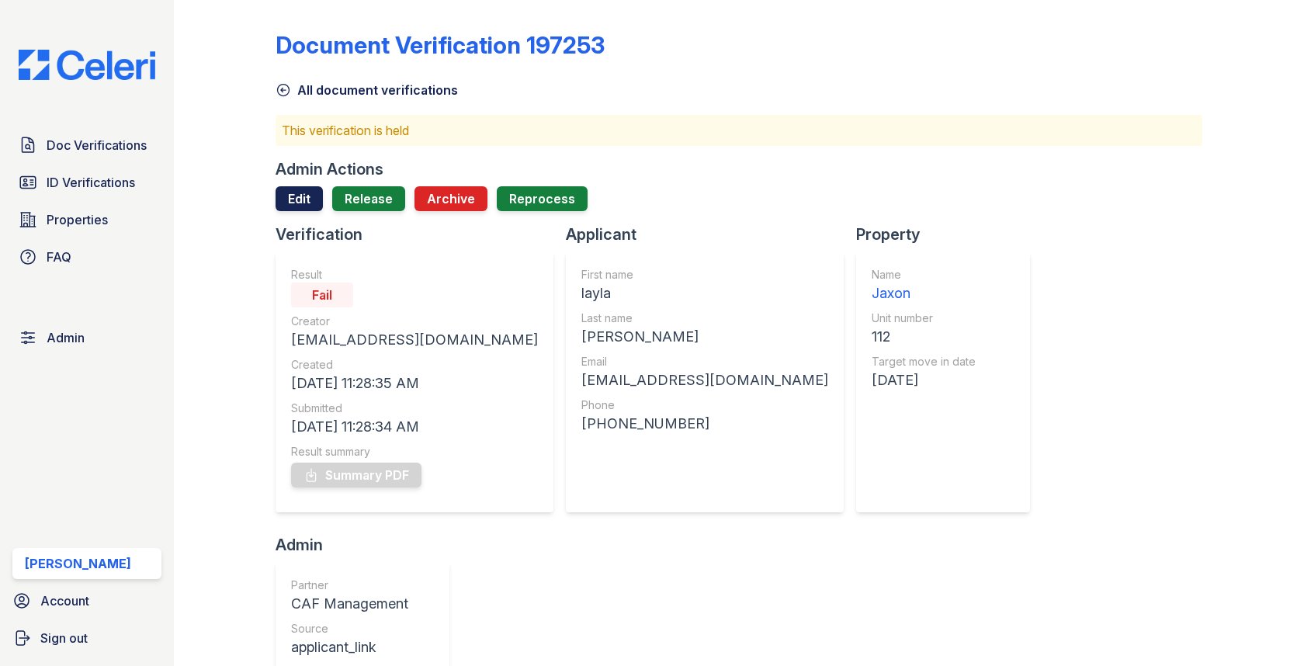
click at [307, 208] on link "Edit" at bounding box center [299, 198] width 47 height 25
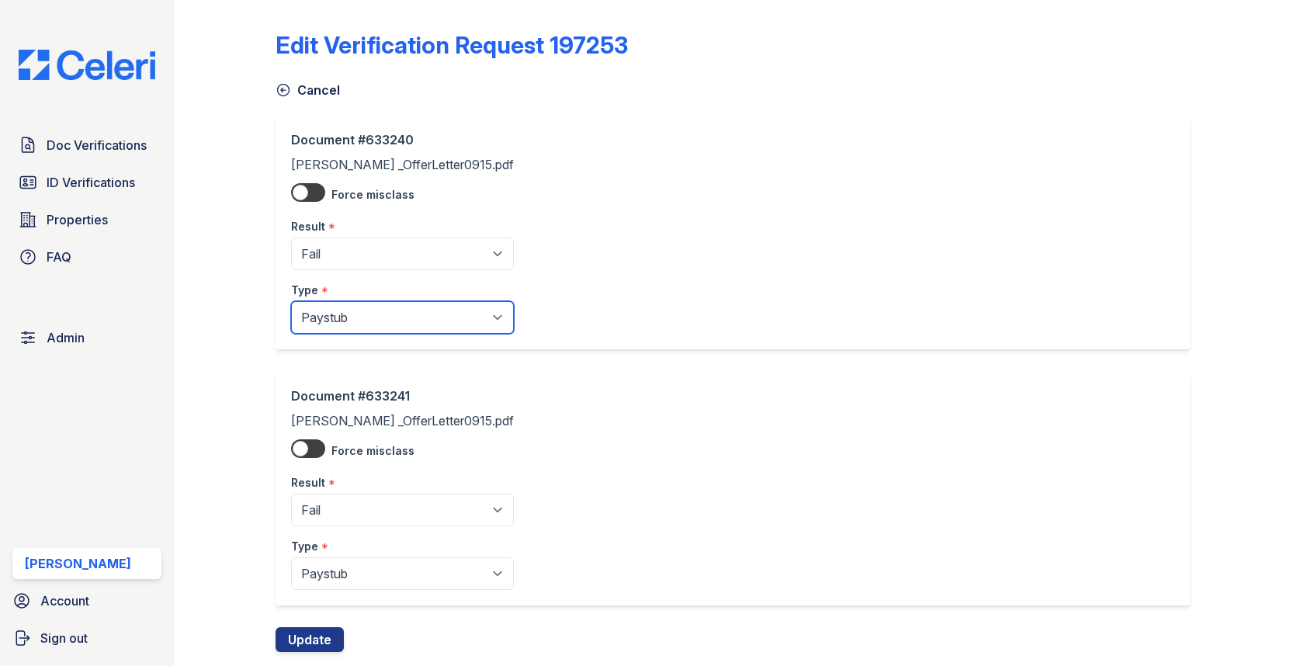
click at [323, 324] on select "Paystub Bank Statement Offer Letter Tax Documents Benefit Award Letter Investme…" at bounding box center [402, 317] width 223 height 33
select select "offer_letter"
click at [345, 587] on div "Document #633241 [PERSON_NAME] _OfferLetter0915.pdf Force misclass Result * Pen…" at bounding box center [732, 488] width 913 height 234
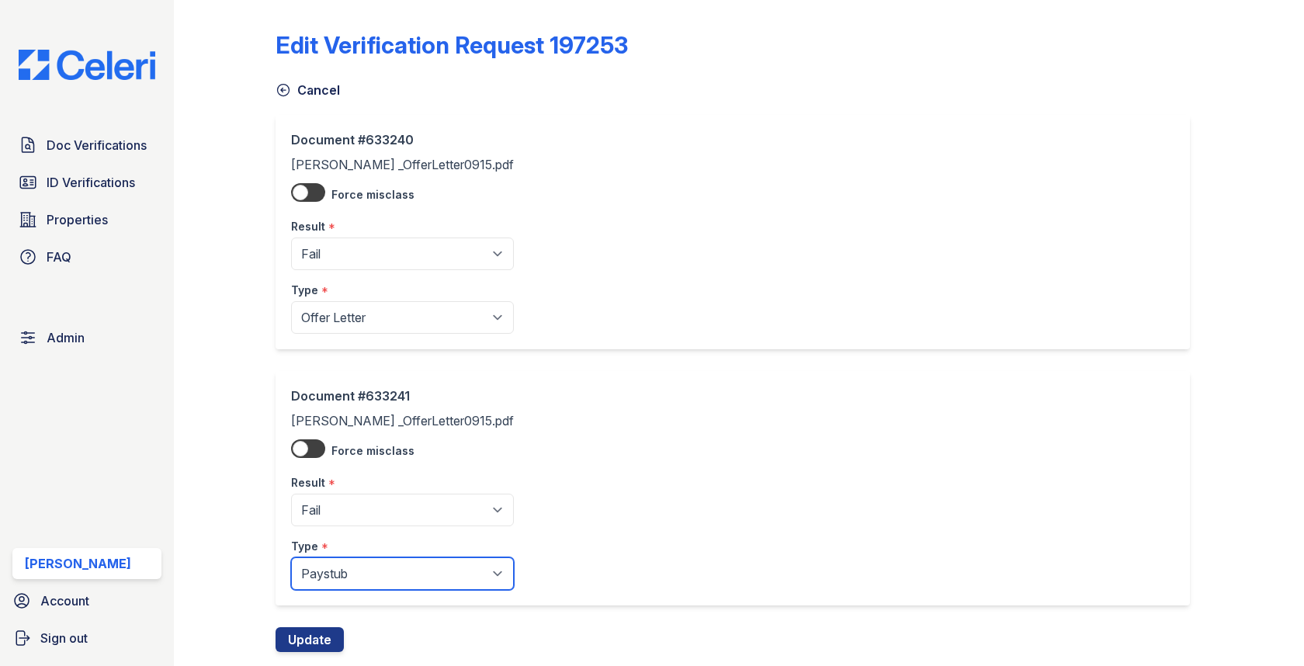
click at [345, 571] on select "Paystub Bank Statement Offer Letter Tax Documents Benefit Award Letter Investme…" at bounding box center [402, 573] width 223 height 33
select select "offer_letter"
click at [315, 633] on button "Update" at bounding box center [310, 639] width 68 height 25
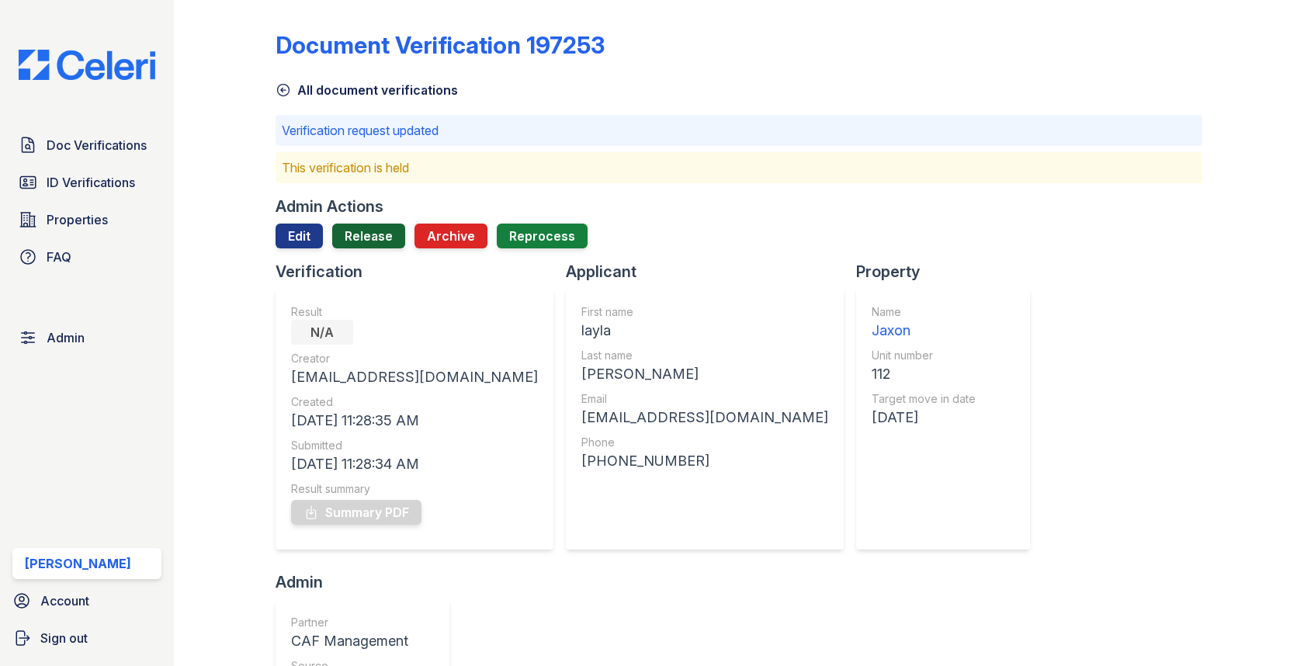
click at [371, 226] on link "Release" at bounding box center [368, 236] width 73 height 25
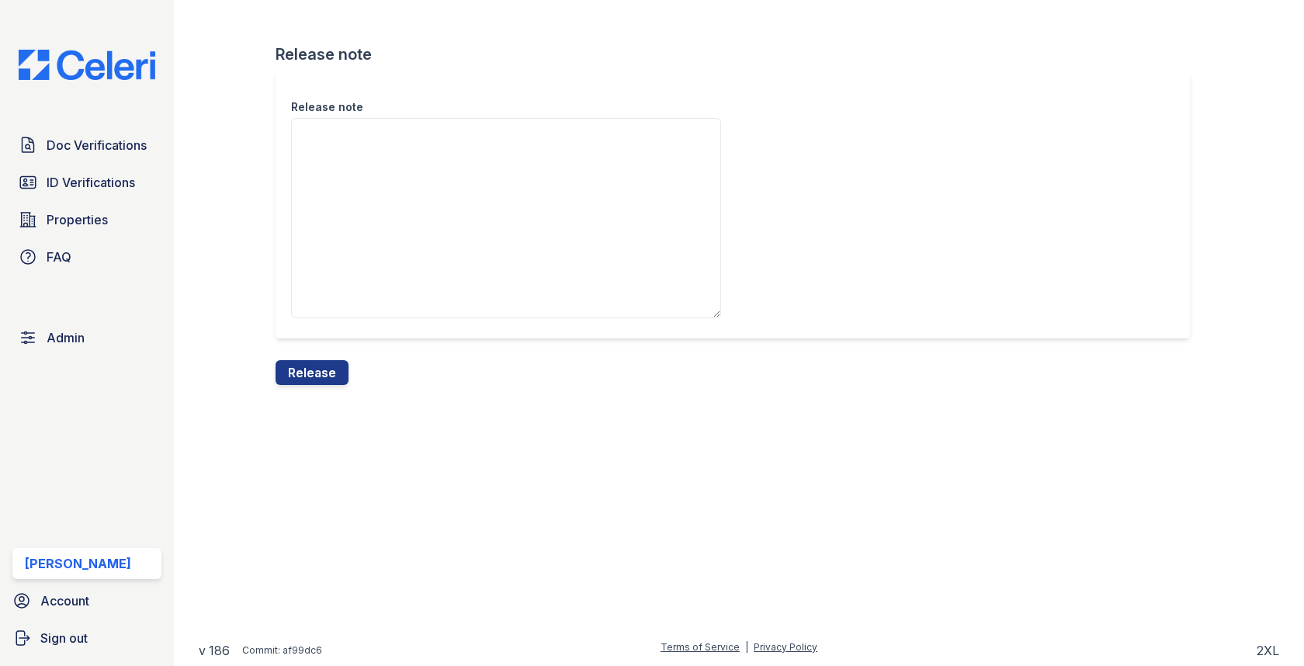
click at [367, 248] on textarea "Release note" at bounding box center [506, 218] width 430 height 200
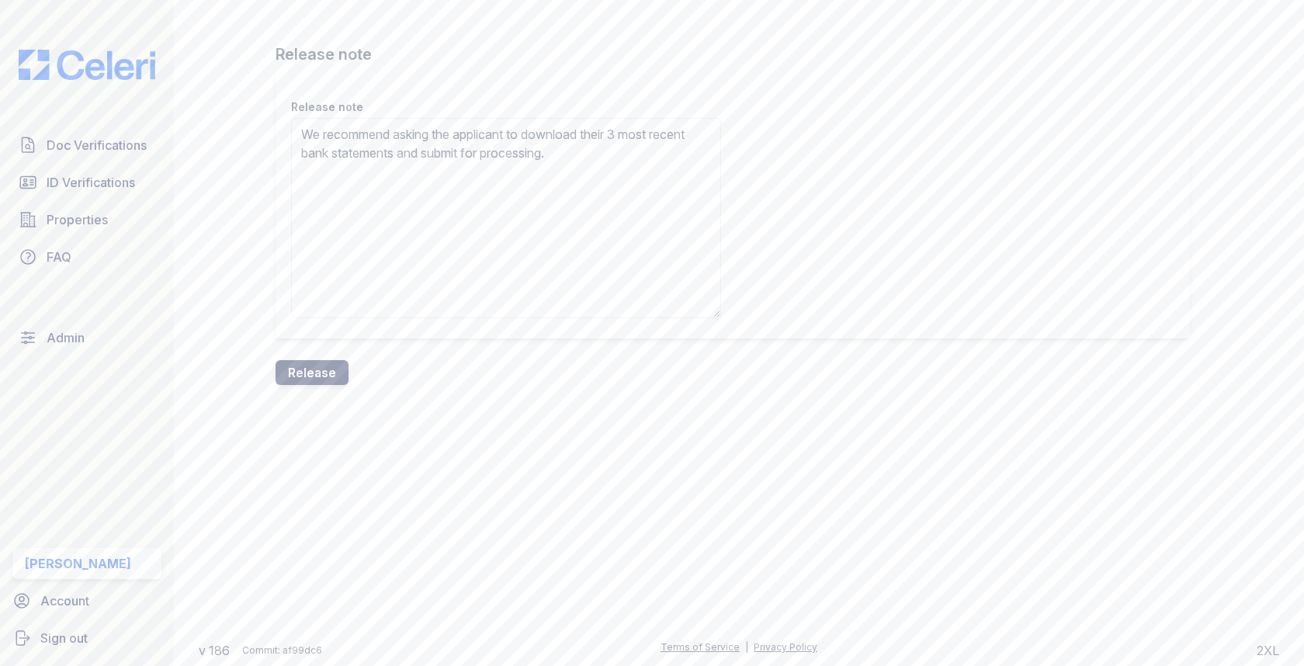
type textarea "We recommend asking the applicant to download their 3 most recent bank statemen…"
click at [338, 360] on button "Release" at bounding box center [312, 372] width 73 height 25
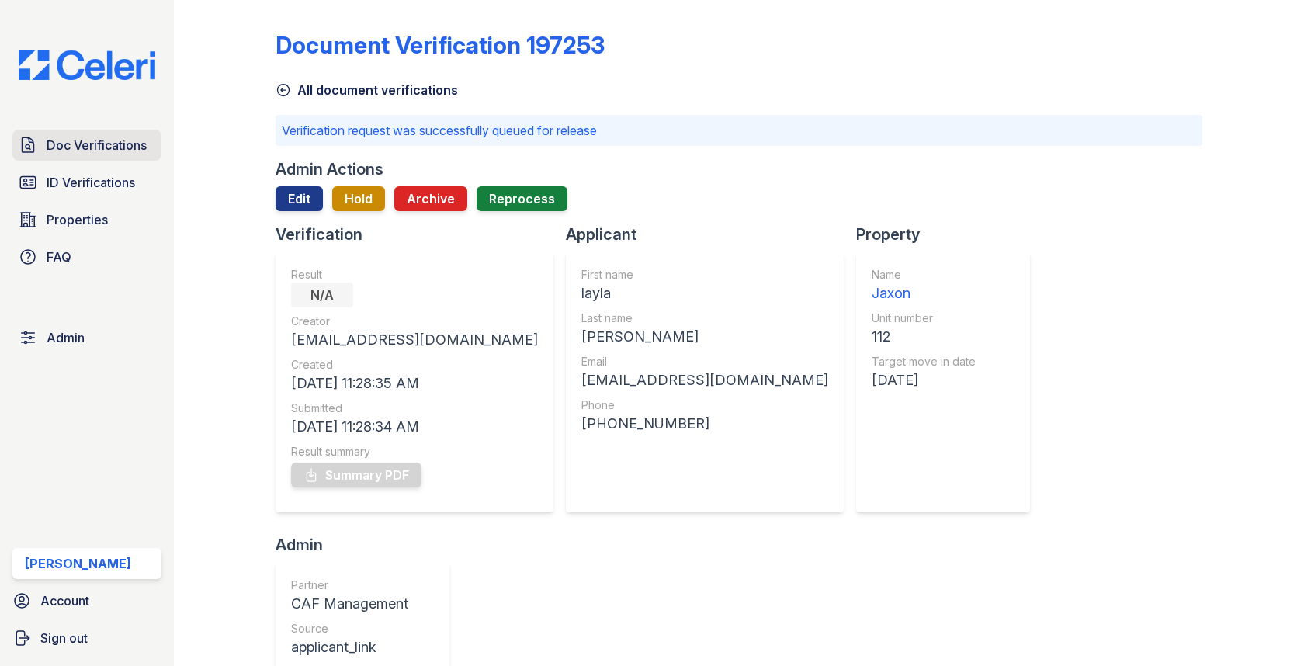
click at [136, 157] on link "Doc Verifications" at bounding box center [86, 145] width 149 height 31
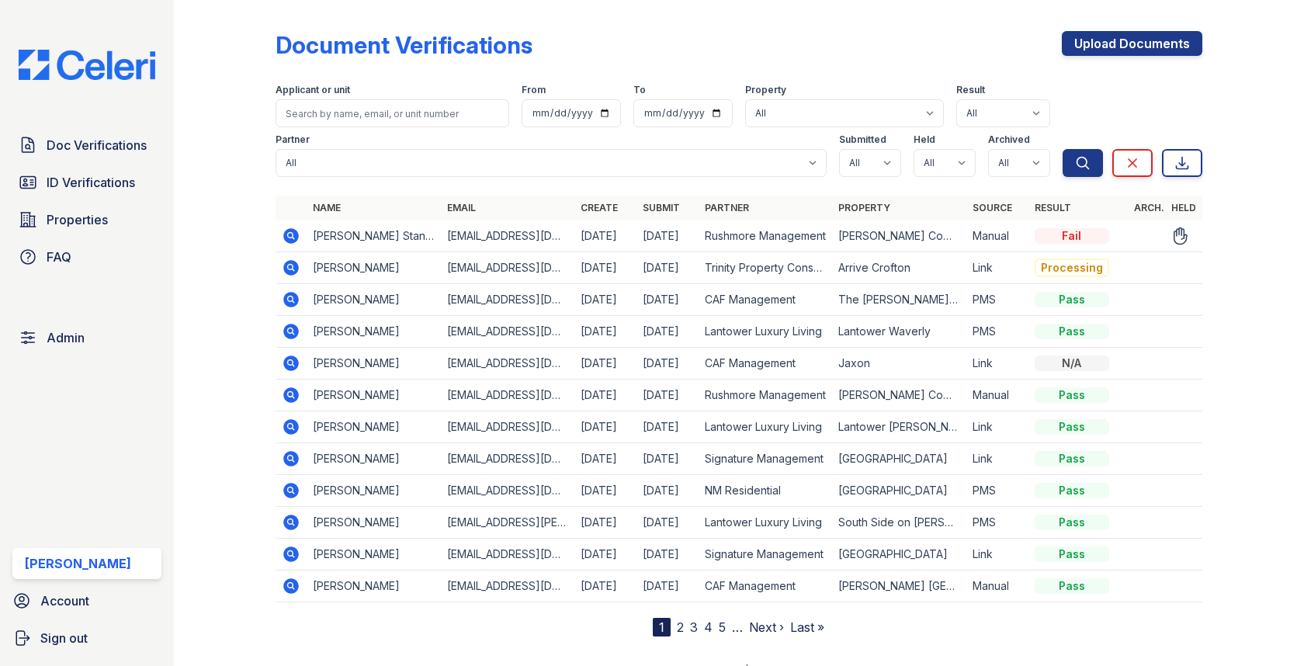
click at [289, 227] on icon at bounding box center [291, 236] width 19 height 19
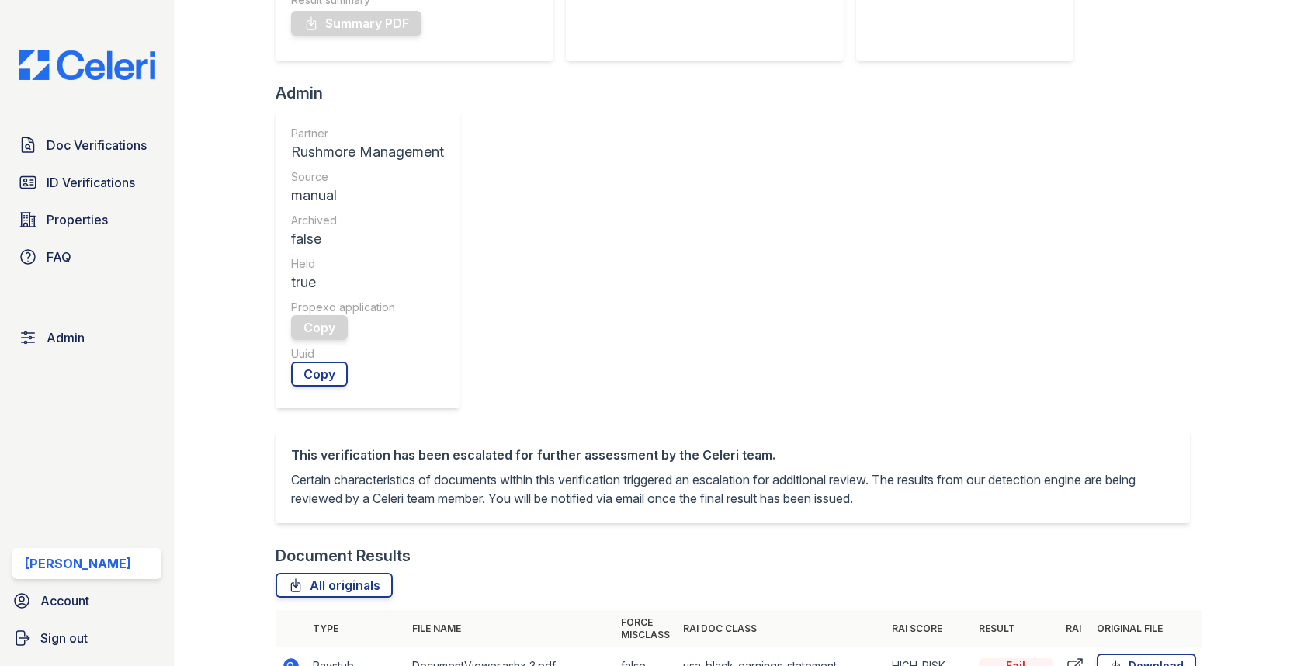
scroll to position [575, 0]
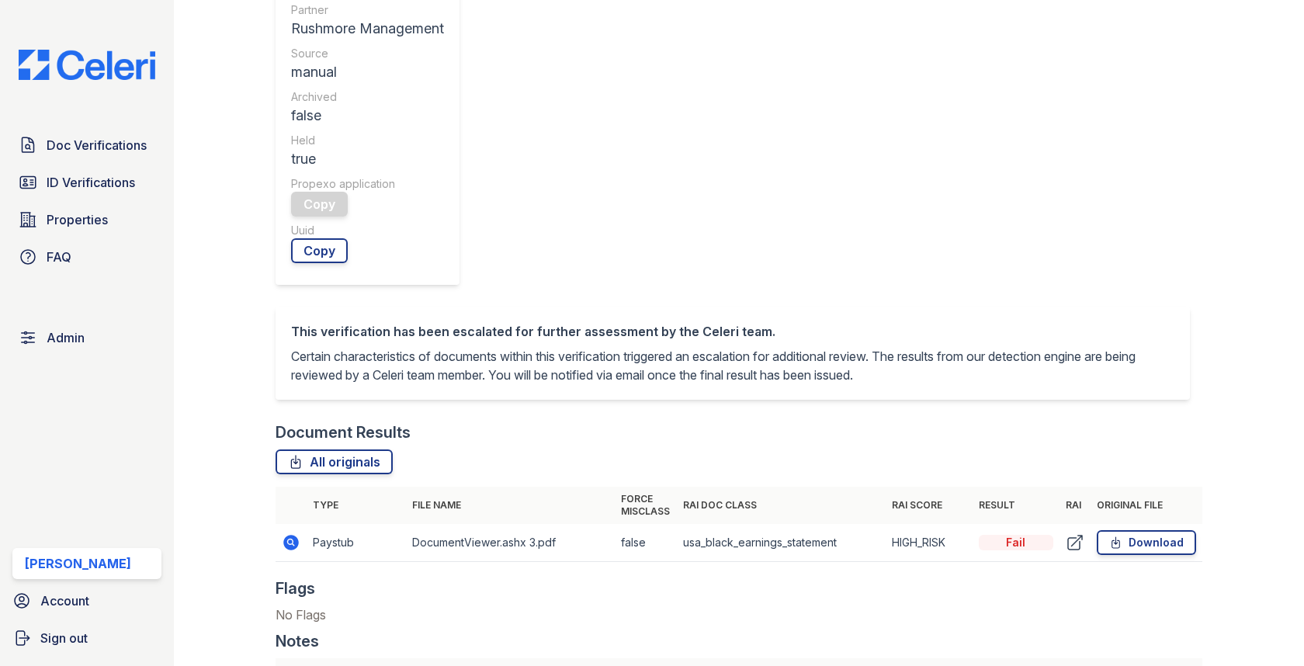
click at [291, 539] on icon at bounding box center [291, 541] width 4 height 4
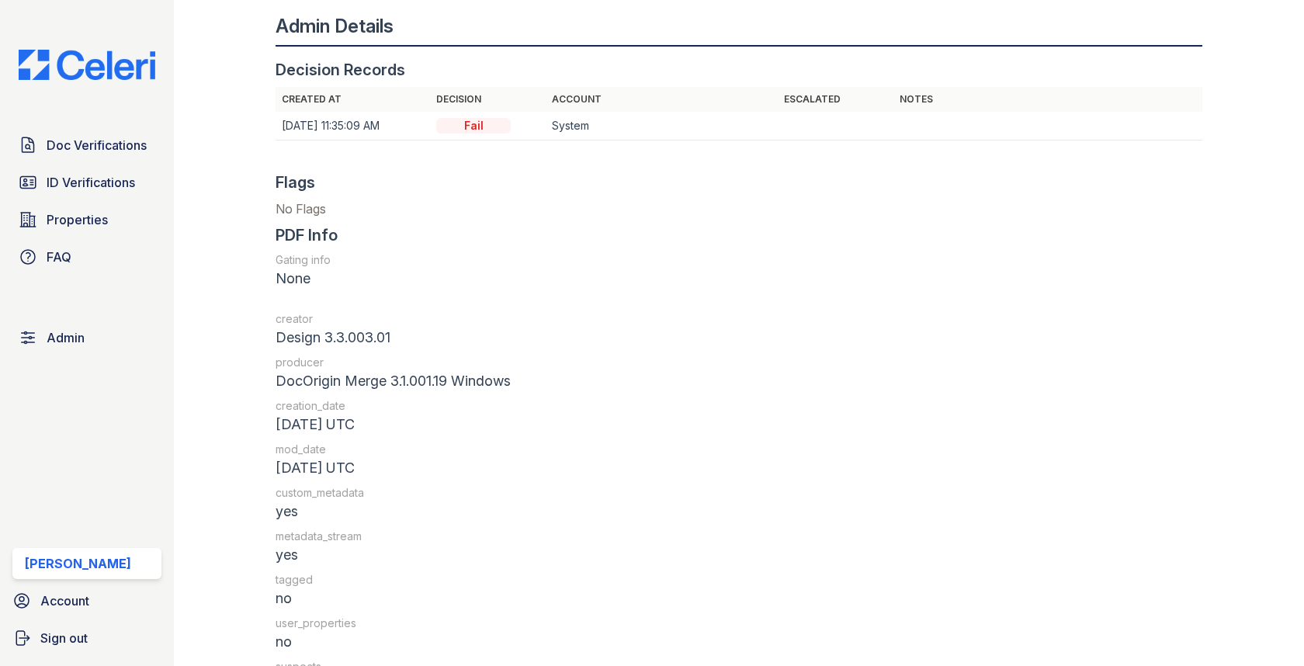
scroll to position [1748, 0]
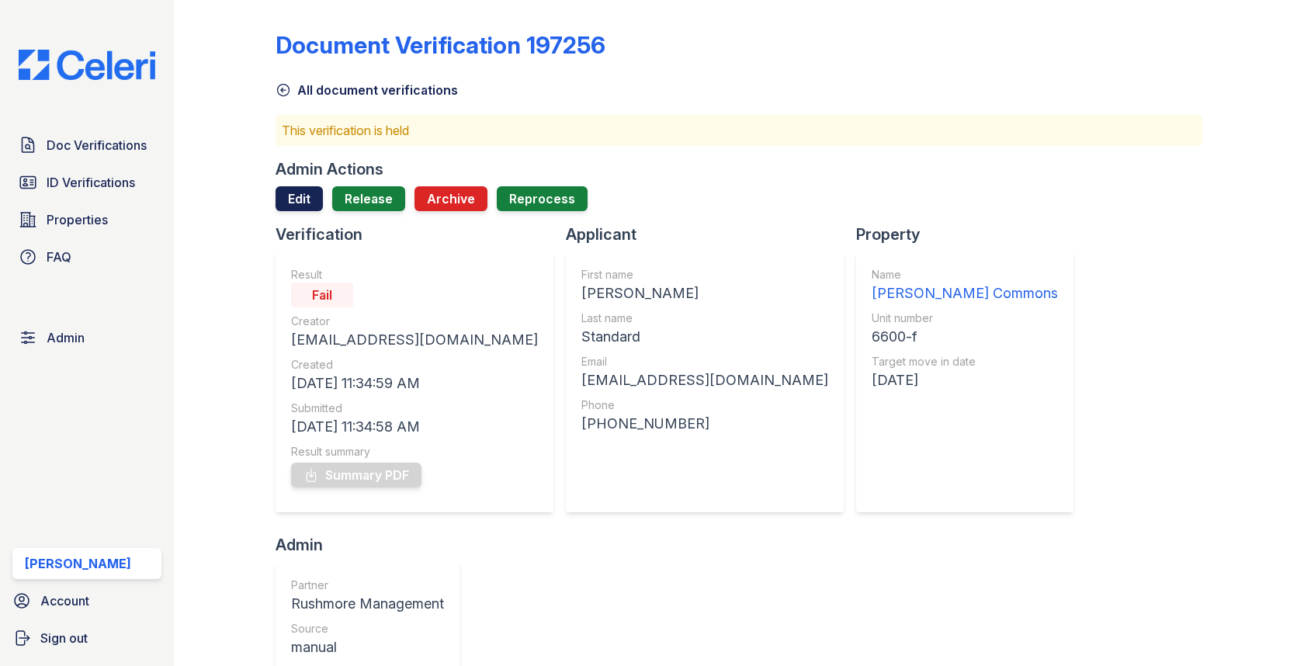
click at [295, 206] on link "Edit" at bounding box center [299, 198] width 47 height 25
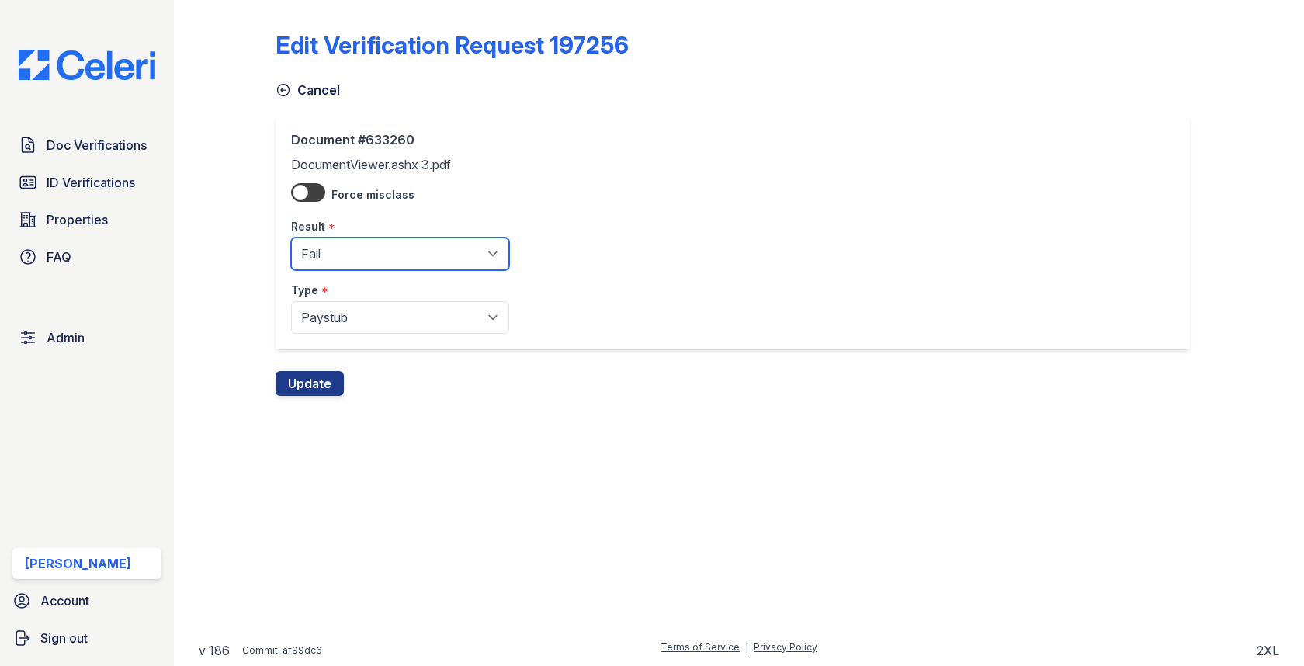
click at [332, 240] on select "Pending Sent Started Processing Pass Fail Caution Error N/A" at bounding box center [400, 253] width 218 height 33
select select "pass"
click at [325, 383] on button "Update" at bounding box center [310, 383] width 68 height 25
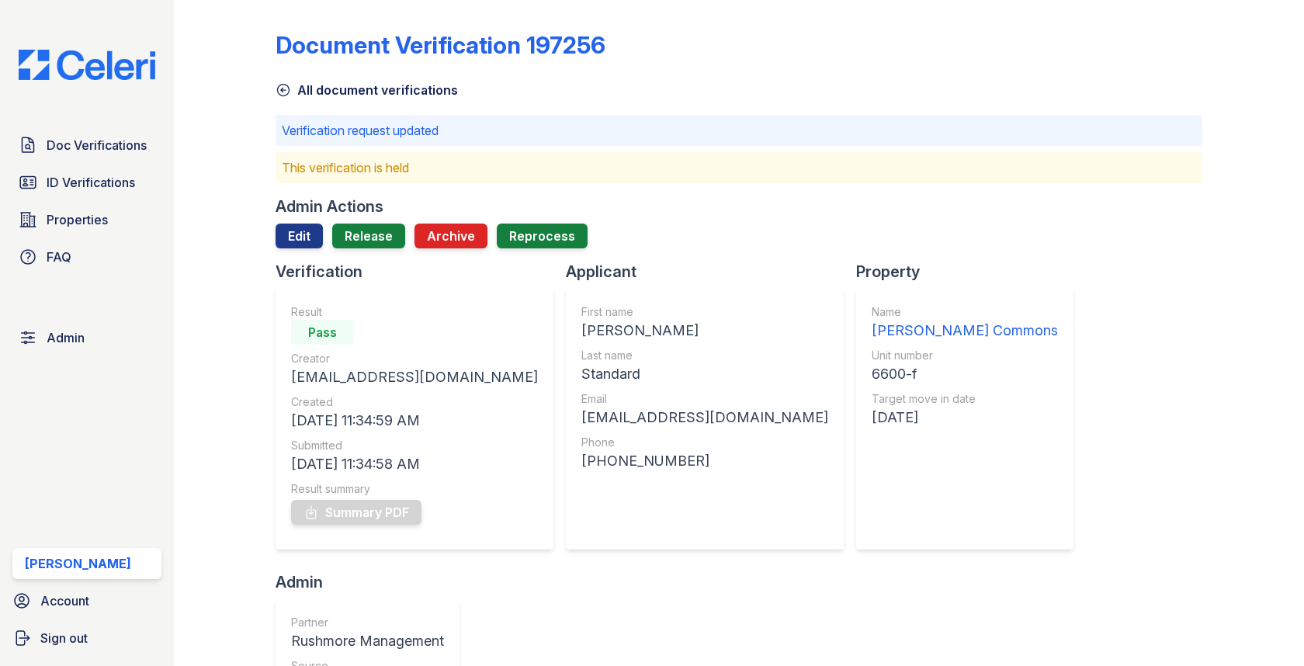
click at [382, 251] on div at bounding box center [739, 254] width 926 height 12
click at [380, 230] on link "Release" at bounding box center [368, 236] width 73 height 25
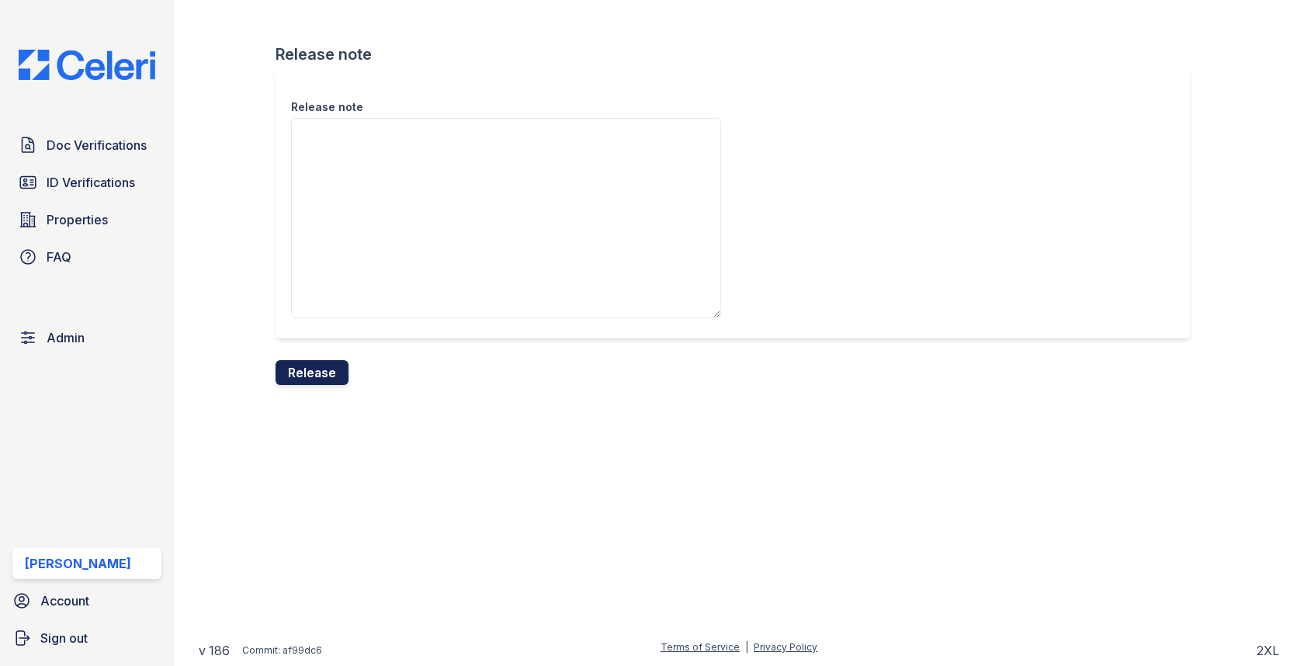
click at [332, 363] on button "Release" at bounding box center [312, 372] width 73 height 25
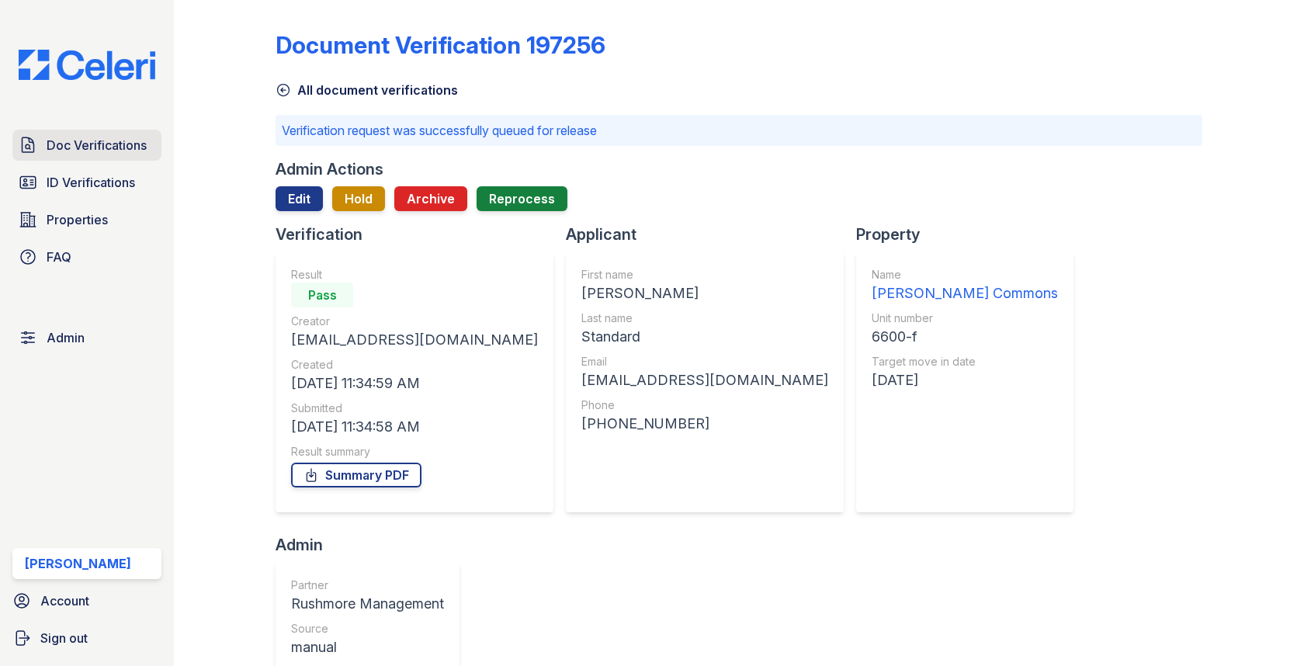
click at [92, 155] on link "Doc Verifications" at bounding box center [86, 145] width 149 height 31
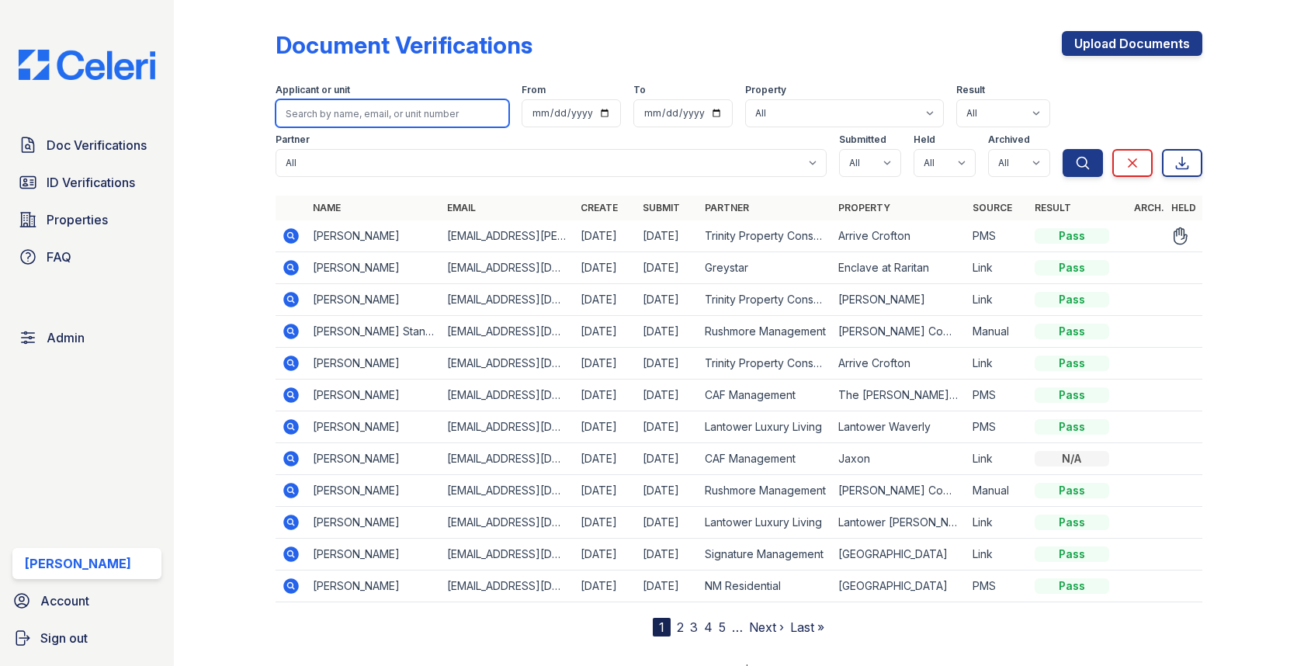
click at [401, 117] on input "search" at bounding box center [392, 113] width 233 height 28
paste input "Quanisha"
type input "Quanisha"
click at [1062, 149] on button "Search" at bounding box center [1082, 163] width 40 height 28
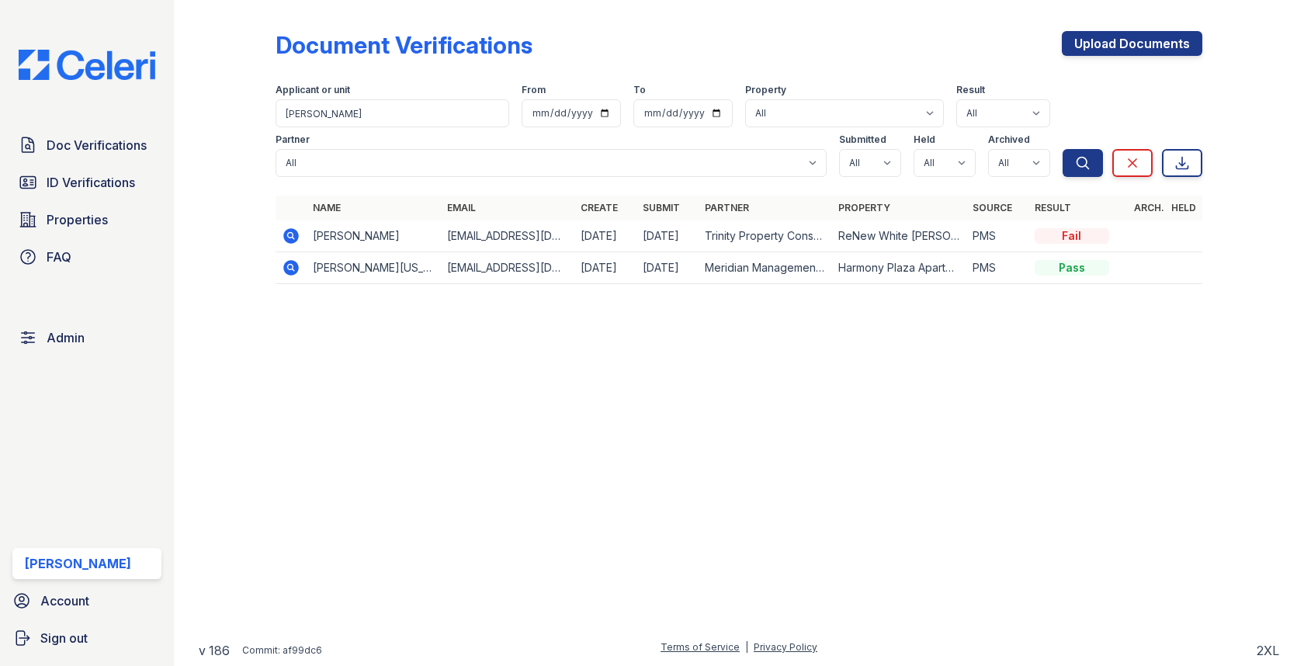
click at [289, 235] on icon at bounding box center [291, 235] width 4 height 4
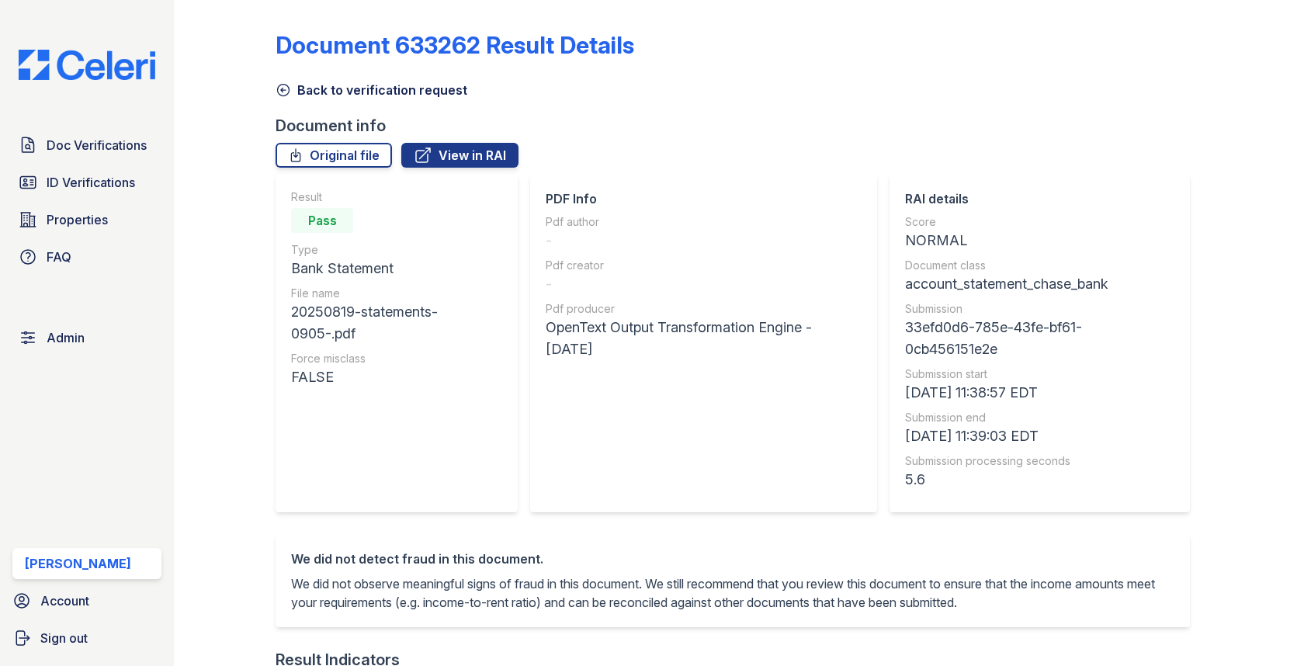
click at [356, 85] on link "Back to verification request" at bounding box center [372, 90] width 192 height 19
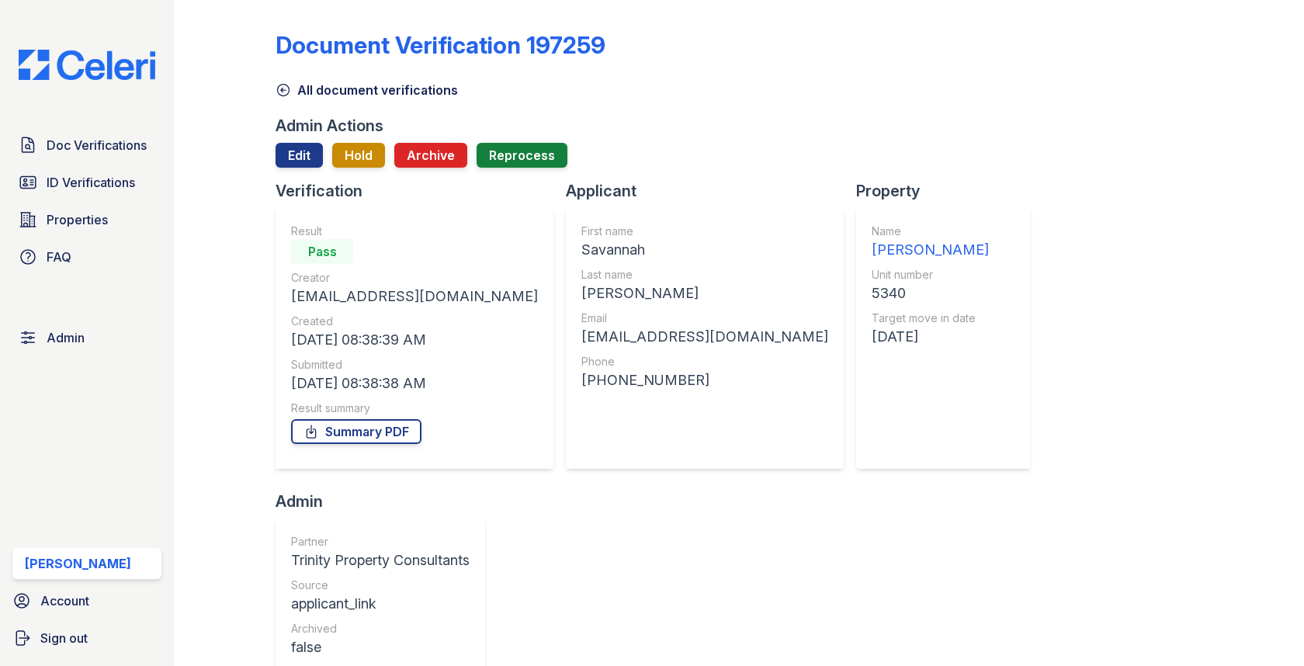
click at [581, 243] on div "Savannah" at bounding box center [704, 250] width 247 height 22
copy div "Savannah"
click at [140, 137] on span "Doc Verifications" at bounding box center [97, 145] width 100 height 19
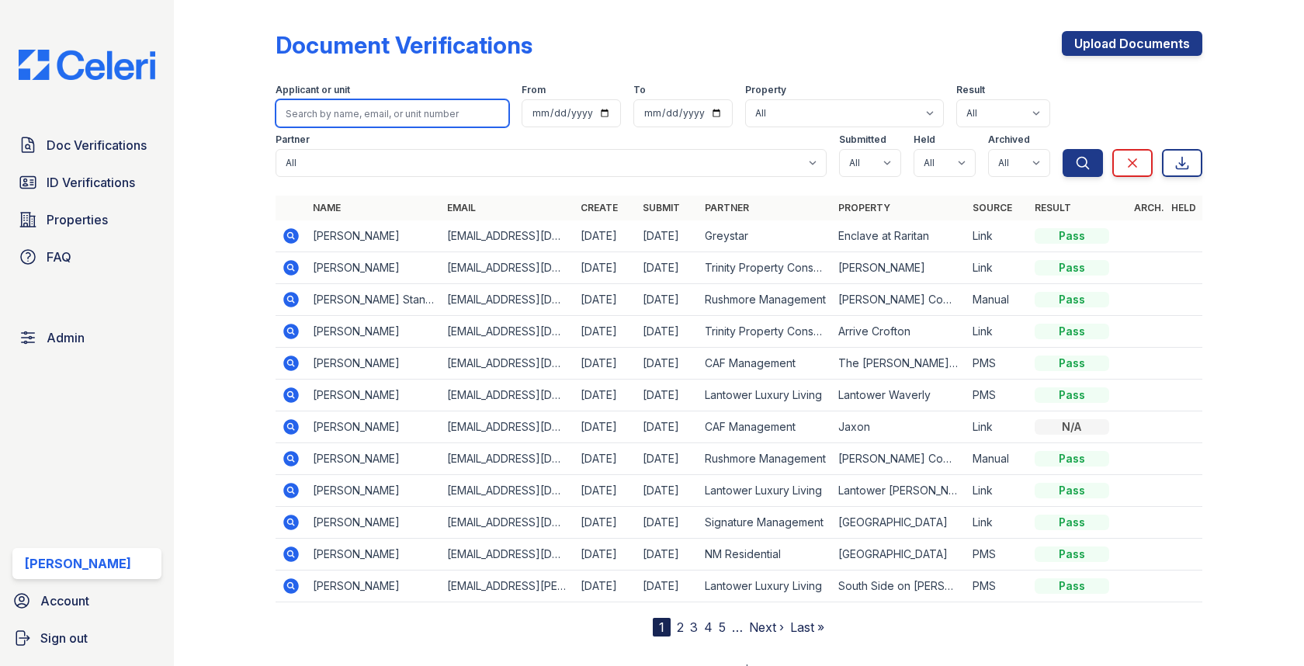
click at [380, 102] on input "search" at bounding box center [392, 113] width 233 height 28
paste input "Savannah"
type input "Savannah"
click at [1062, 149] on button "Search" at bounding box center [1082, 163] width 40 height 28
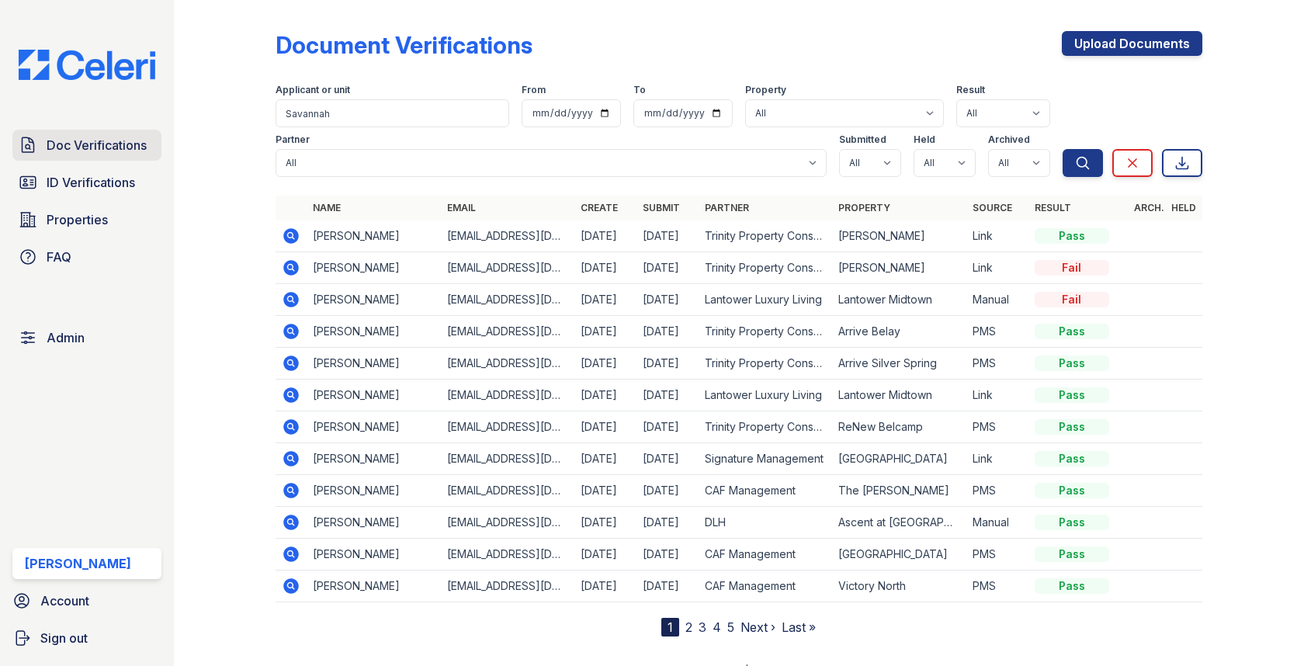
click at [113, 140] on span "Doc Verifications" at bounding box center [97, 145] width 100 height 19
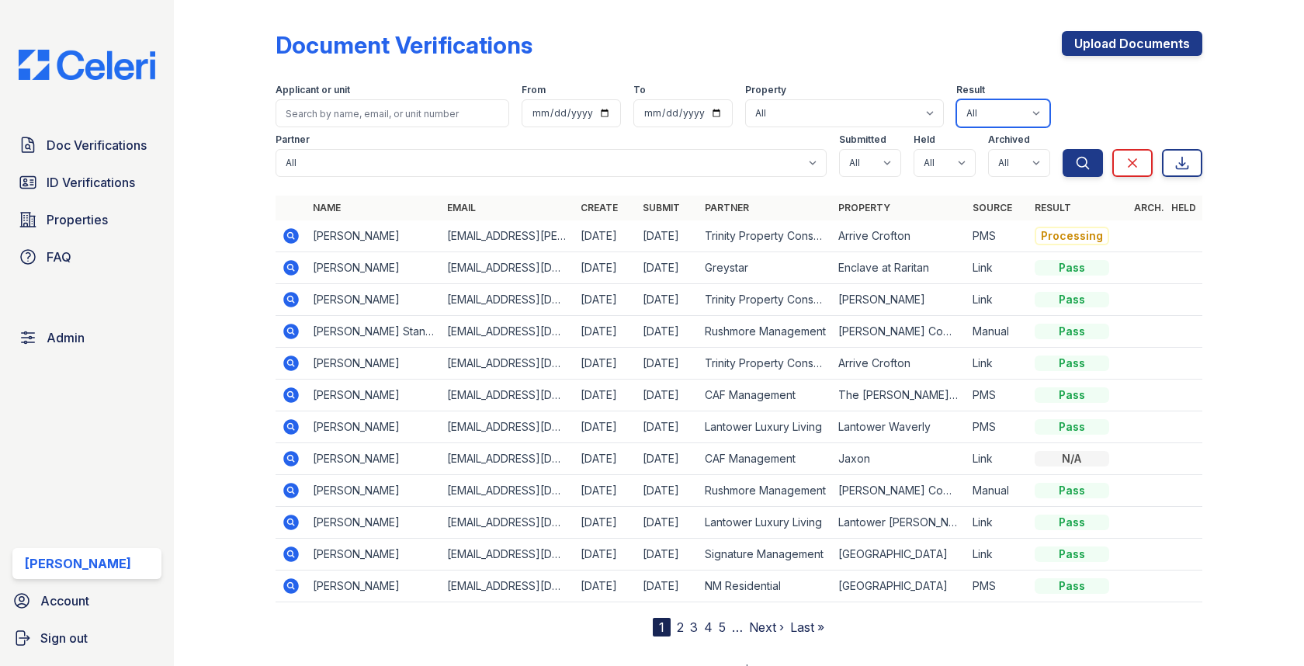
click at [994, 114] on select "All Pass Caution N/a Complete Started Error Sent Fail Pending Processing" at bounding box center [1003, 113] width 94 height 28
click at [986, 105] on select "All Pass Caution N/a Complete Started Error Sent Fail Pending Processing" at bounding box center [1003, 113] width 94 height 28
select select "fail"
click at [1083, 158] on icon "submit" at bounding box center [1083, 163] width 16 height 16
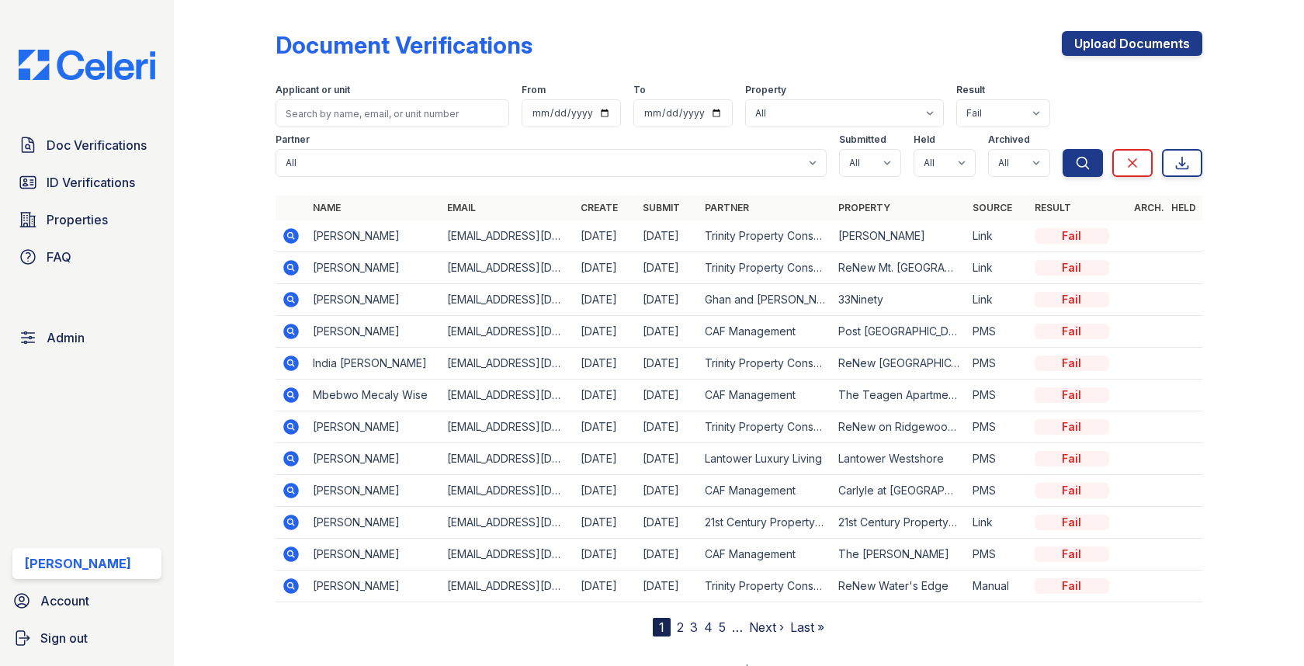
click at [696, 622] on link "3" at bounding box center [694, 627] width 8 height 16
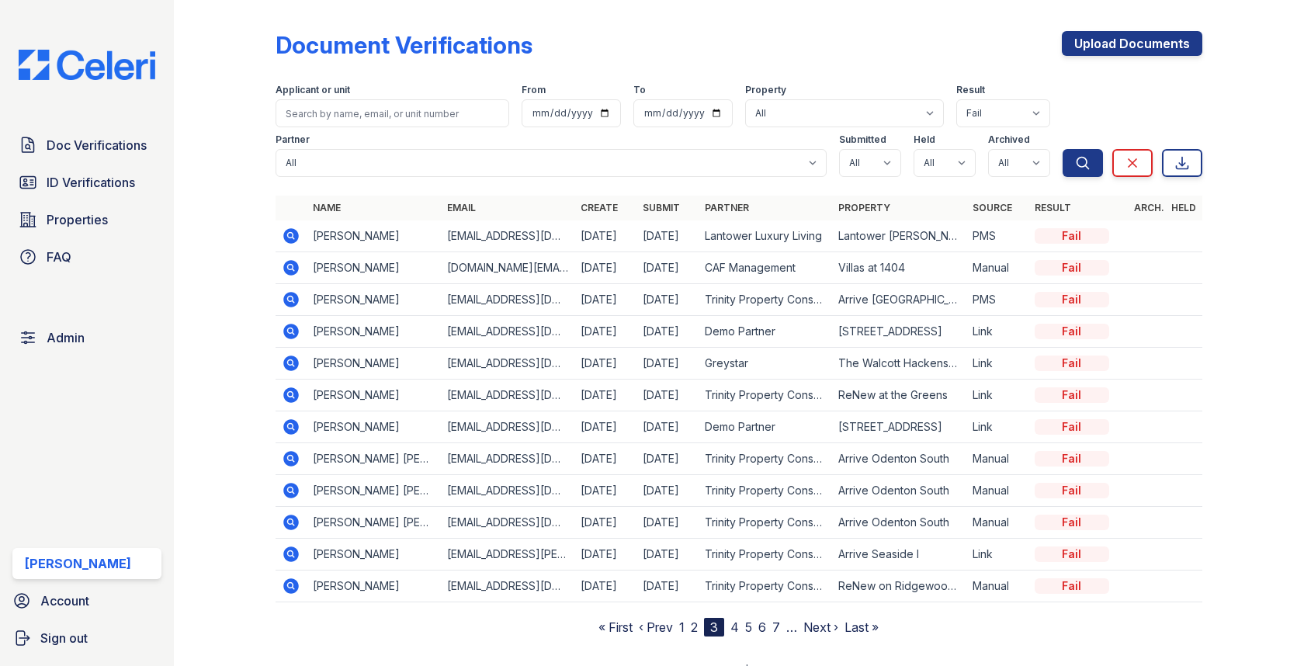
click at [733, 625] on link "4" at bounding box center [734, 627] width 9 height 16
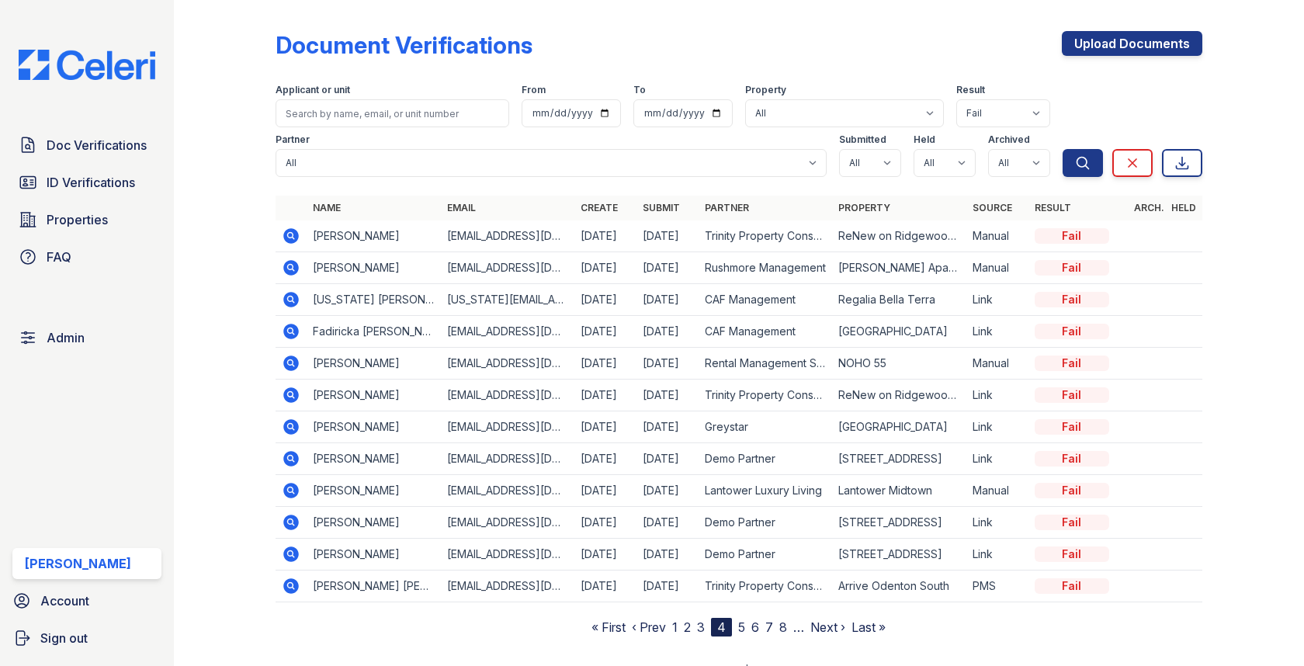
click at [747, 622] on nav "« First ‹ Prev 1 2 3 4 5 6 7 8 … Next › Last »" at bounding box center [738, 627] width 294 height 19
click at [743, 622] on link "5" at bounding box center [741, 627] width 7 height 16
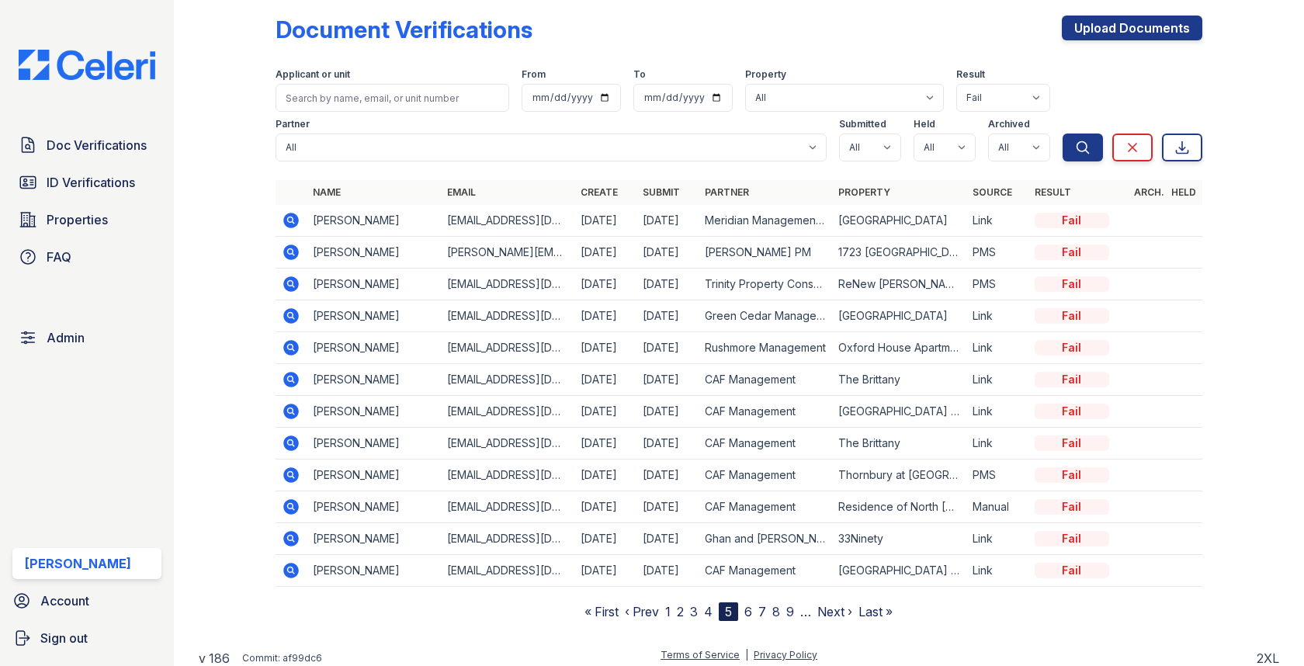
scroll to position [18, 0]
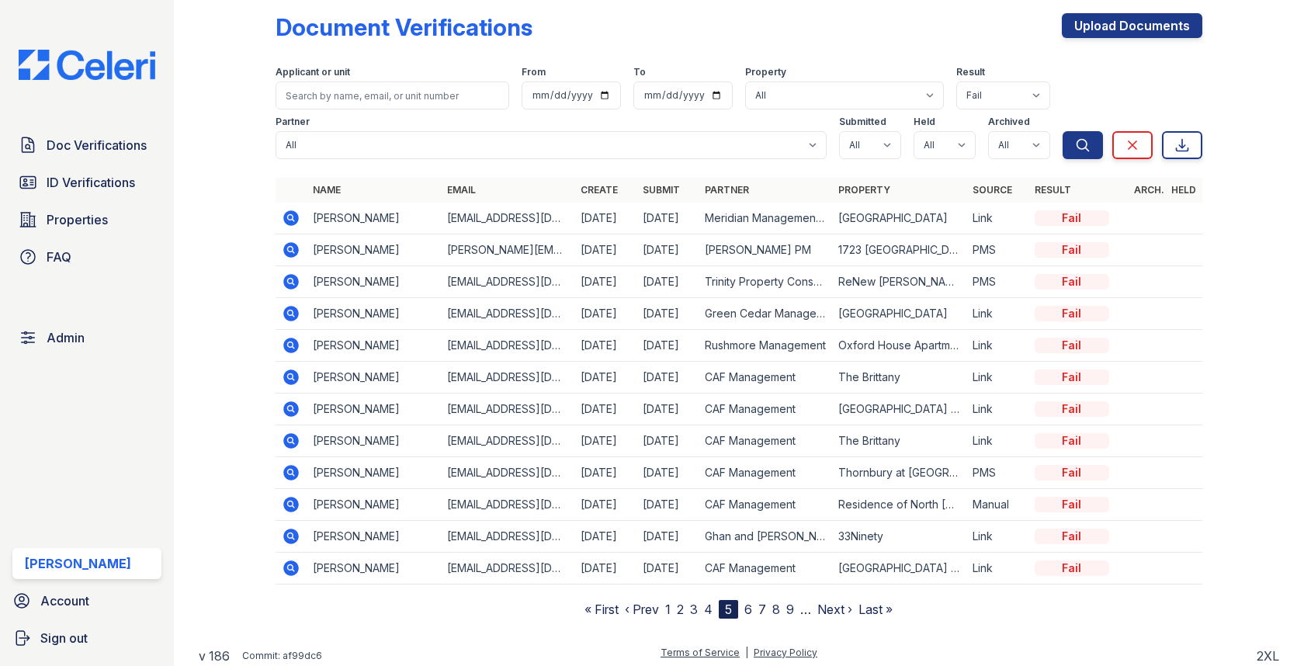
click at [748, 607] on link "6" at bounding box center [748, 609] width 8 height 16
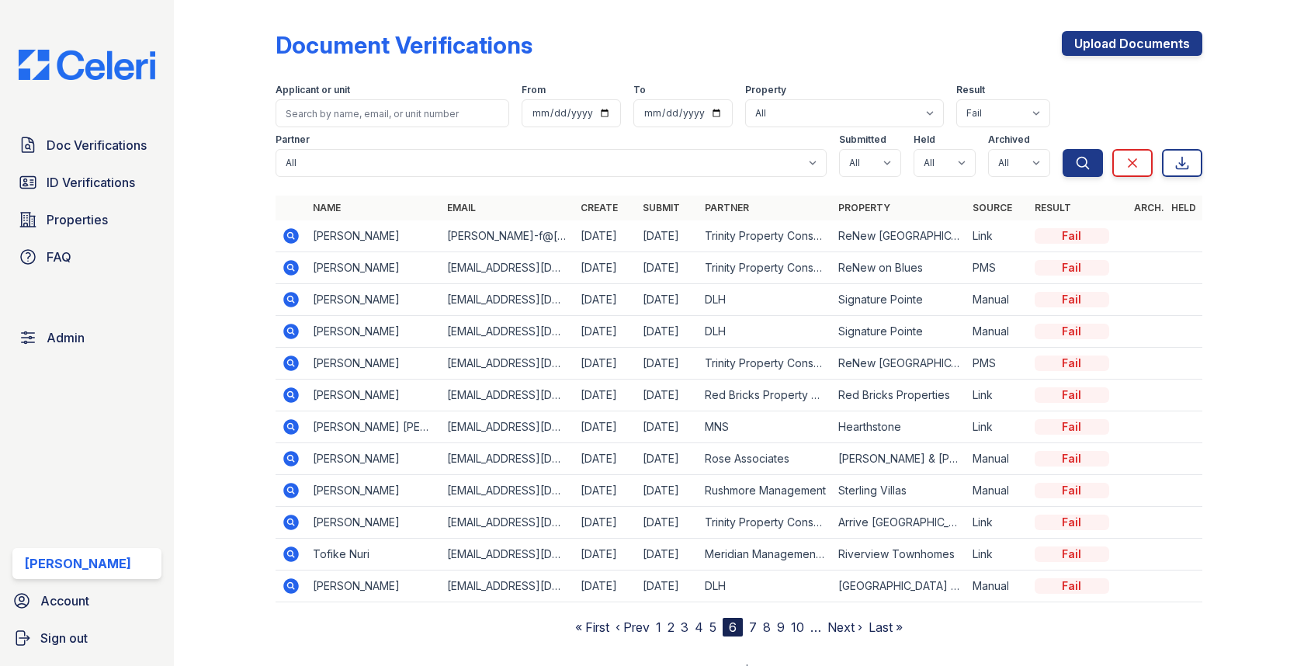
click at [293, 518] on icon at bounding box center [291, 522] width 19 height 19
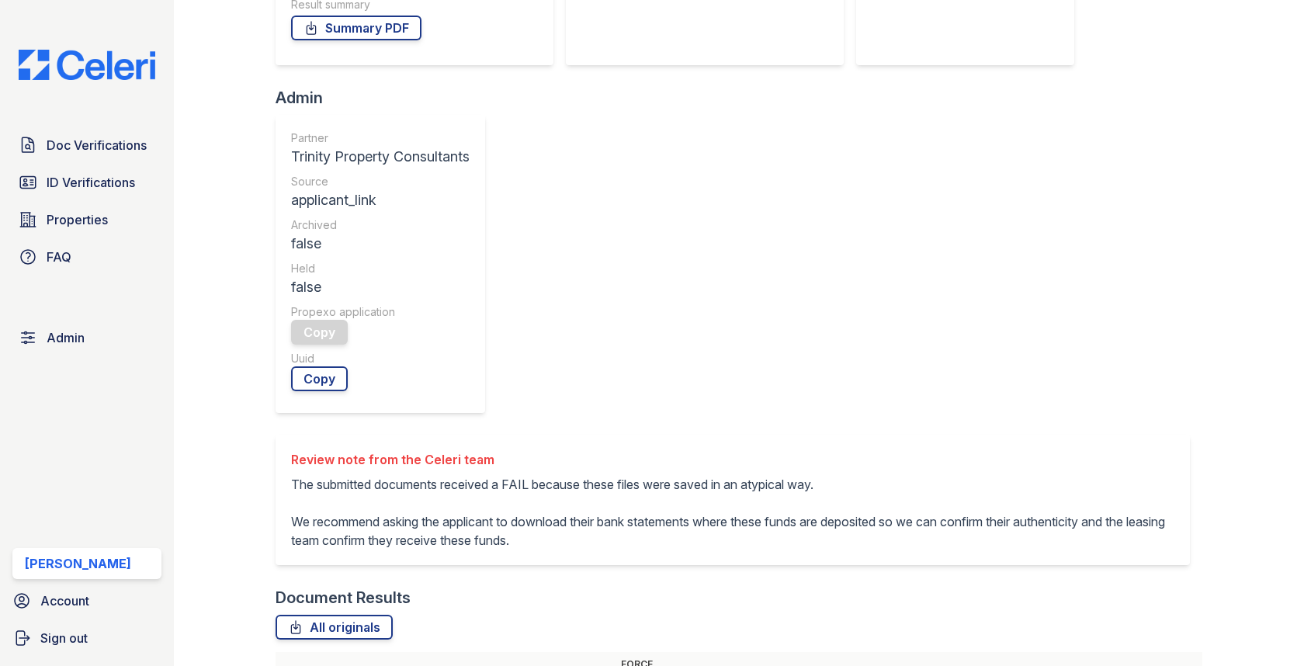
scroll to position [449, 0]
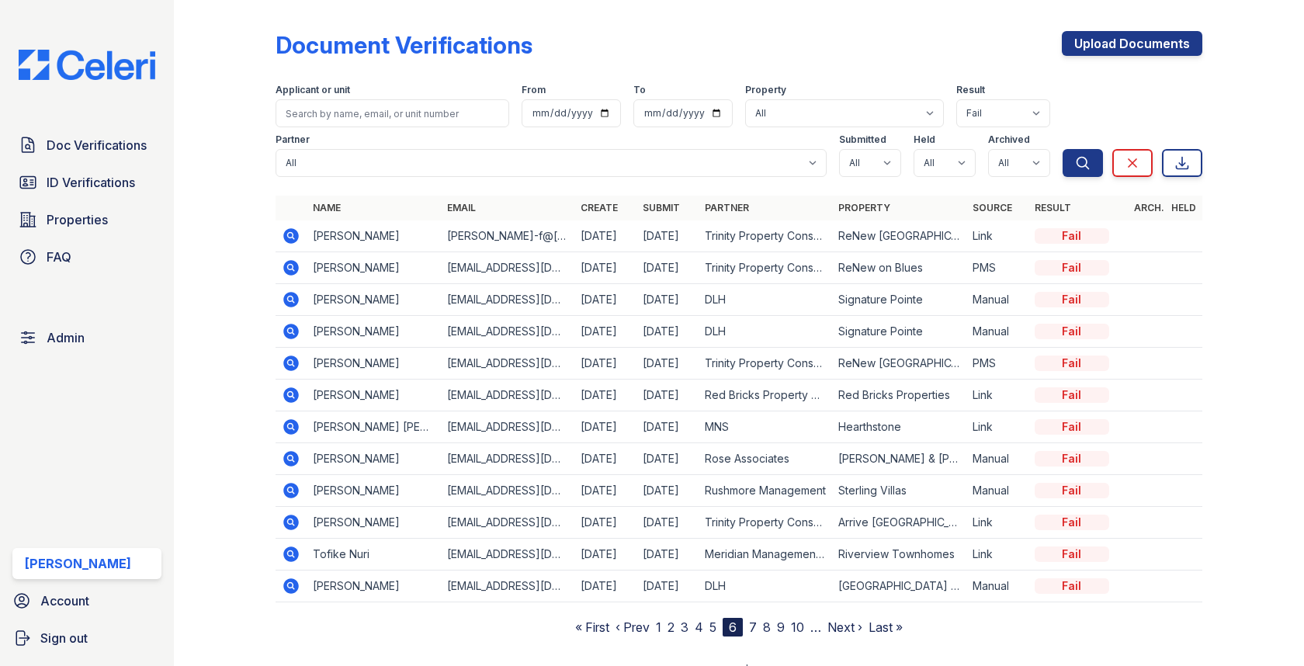
scroll to position [19, 0]
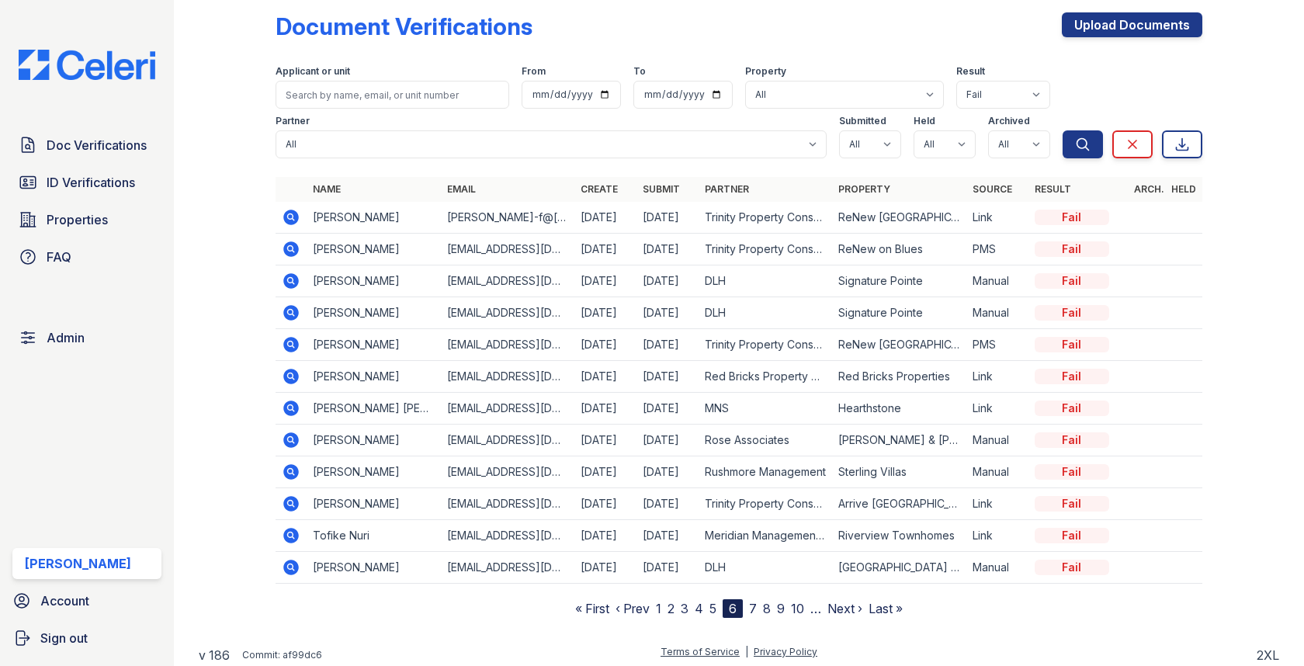
click at [747, 606] on nav "« First ‹ Prev 1 2 3 4 5 6 7 8 9 10 … Next › Last »" at bounding box center [739, 608] width 328 height 19
click at [749, 606] on nav "« First ‹ Prev 1 2 3 4 5 6 7 8 9 10 … Next › Last »" at bounding box center [739, 608] width 328 height 19
click at [749, 606] on link "7" at bounding box center [753, 609] width 8 height 16
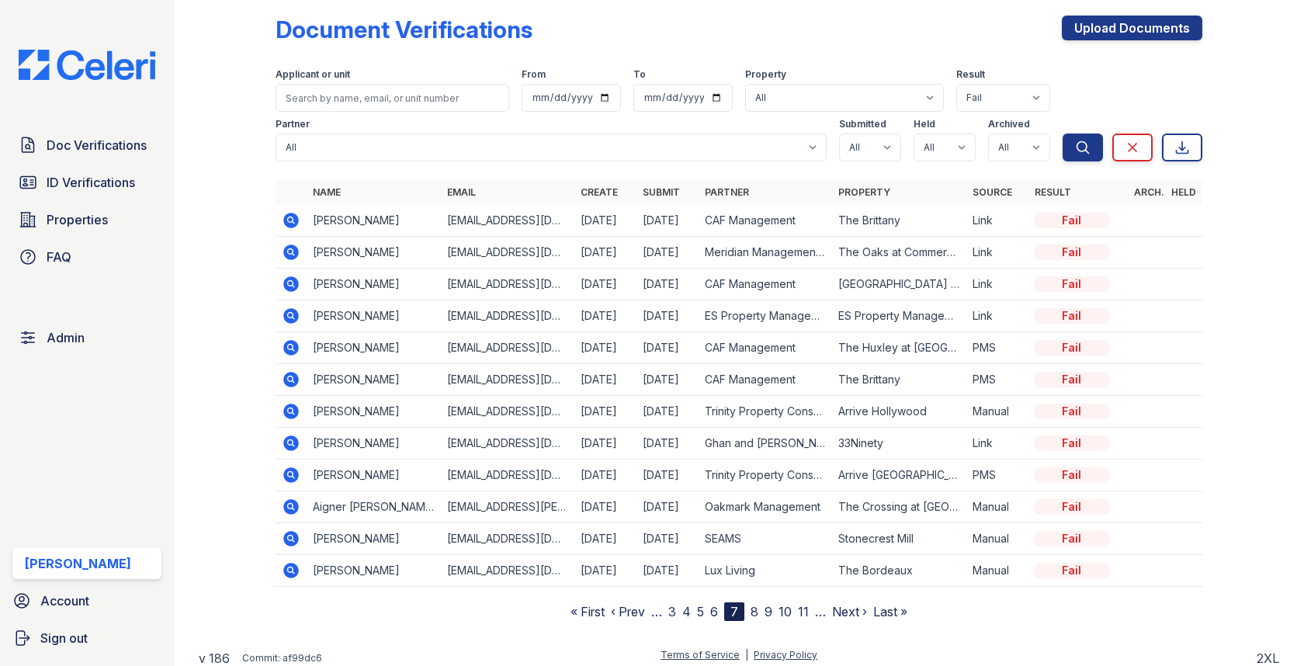
scroll to position [17, 0]
click at [290, 471] on icon at bounding box center [291, 472] width 4 height 4
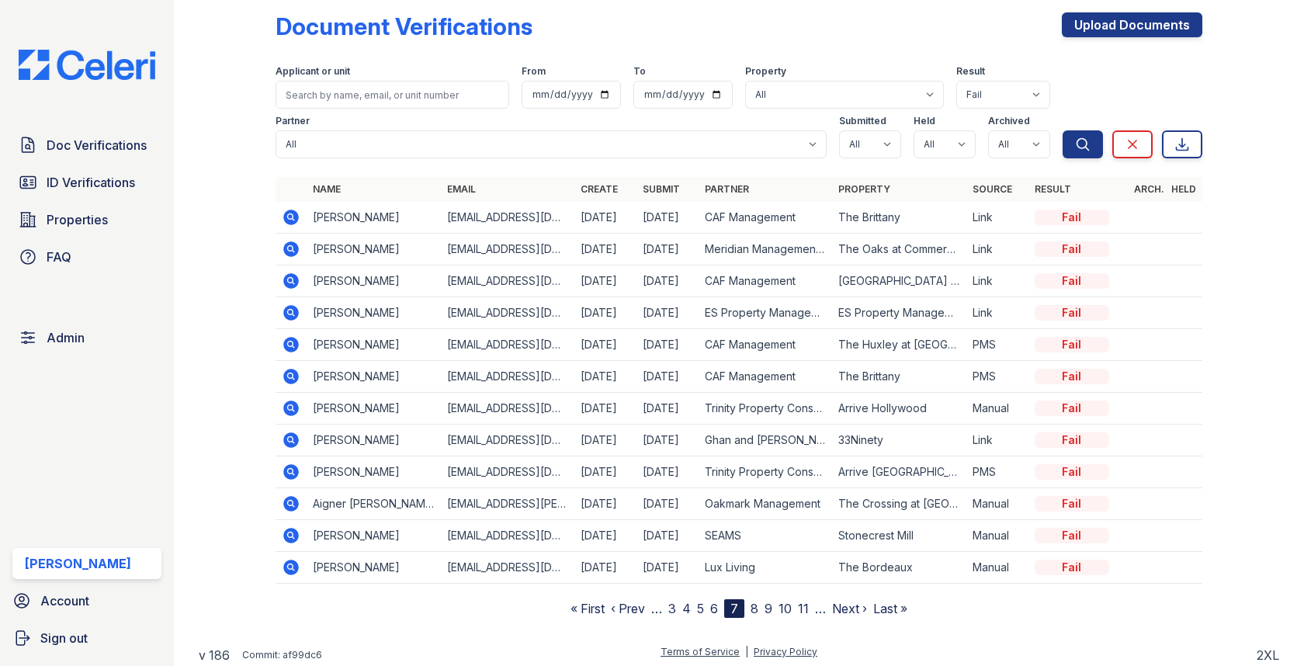
click at [751, 604] on link "8" at bounding box center [754, 609] width 8 height 16
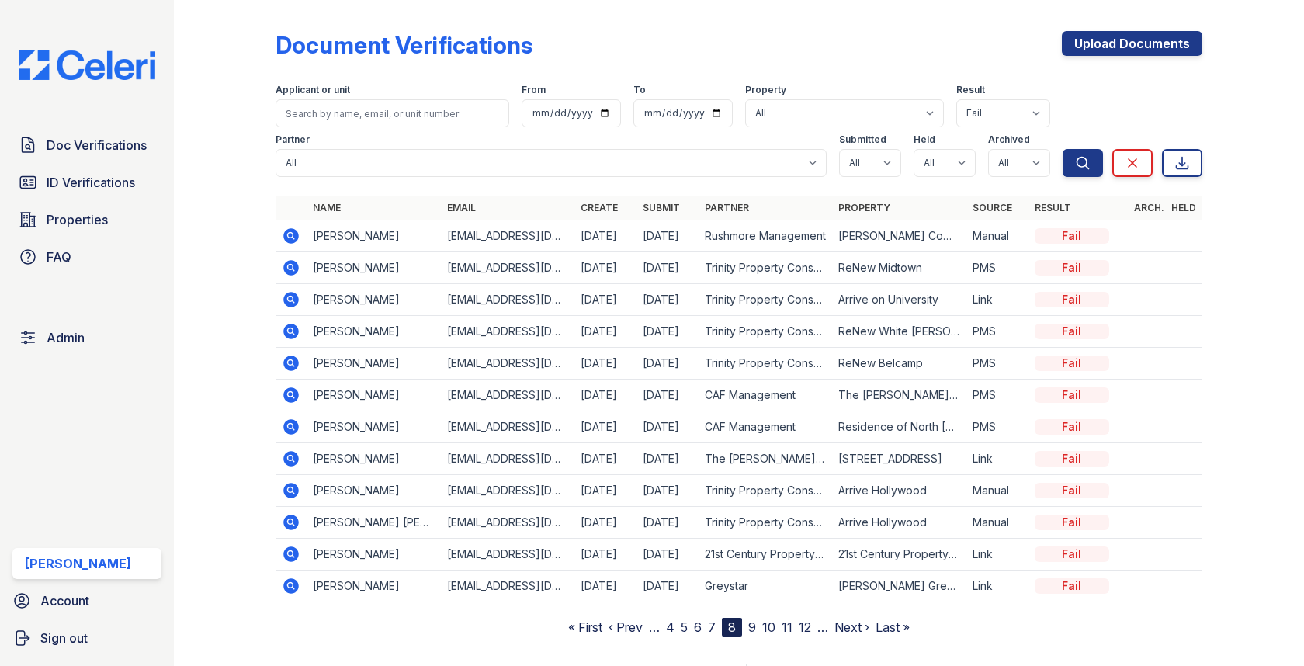
click at [293, 329] on icon at bounding box center [292, 332] width 16 height 16
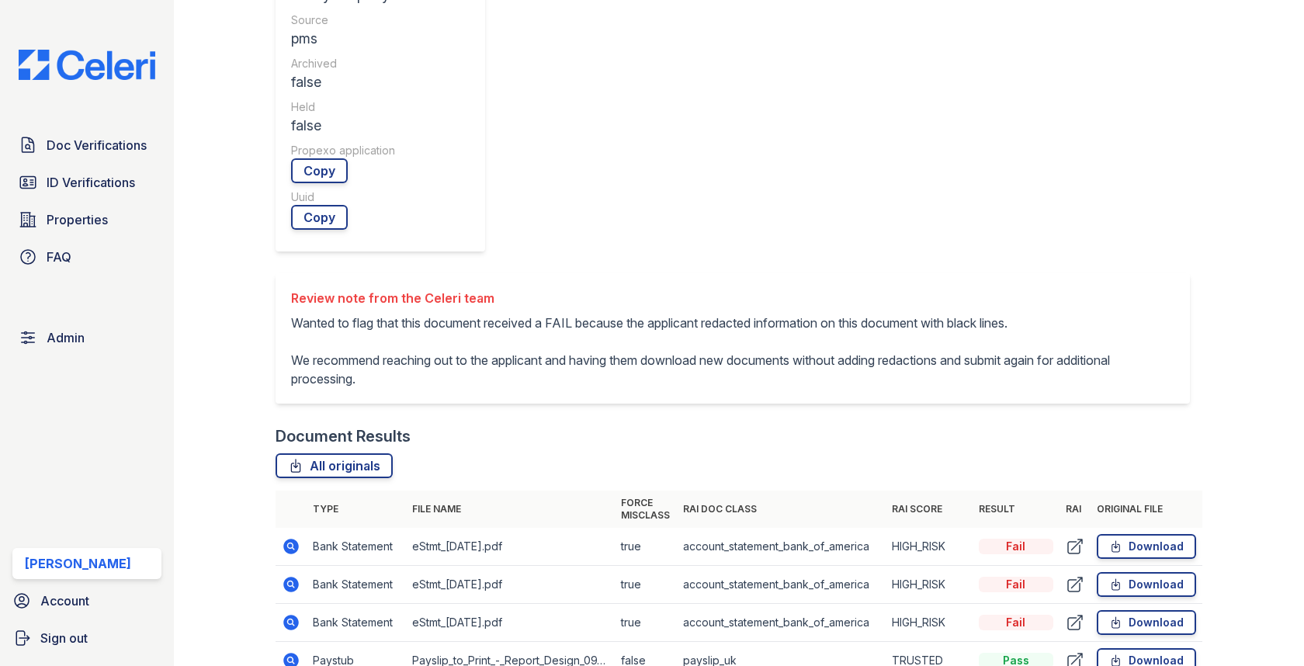
scroll to position [595, 0]
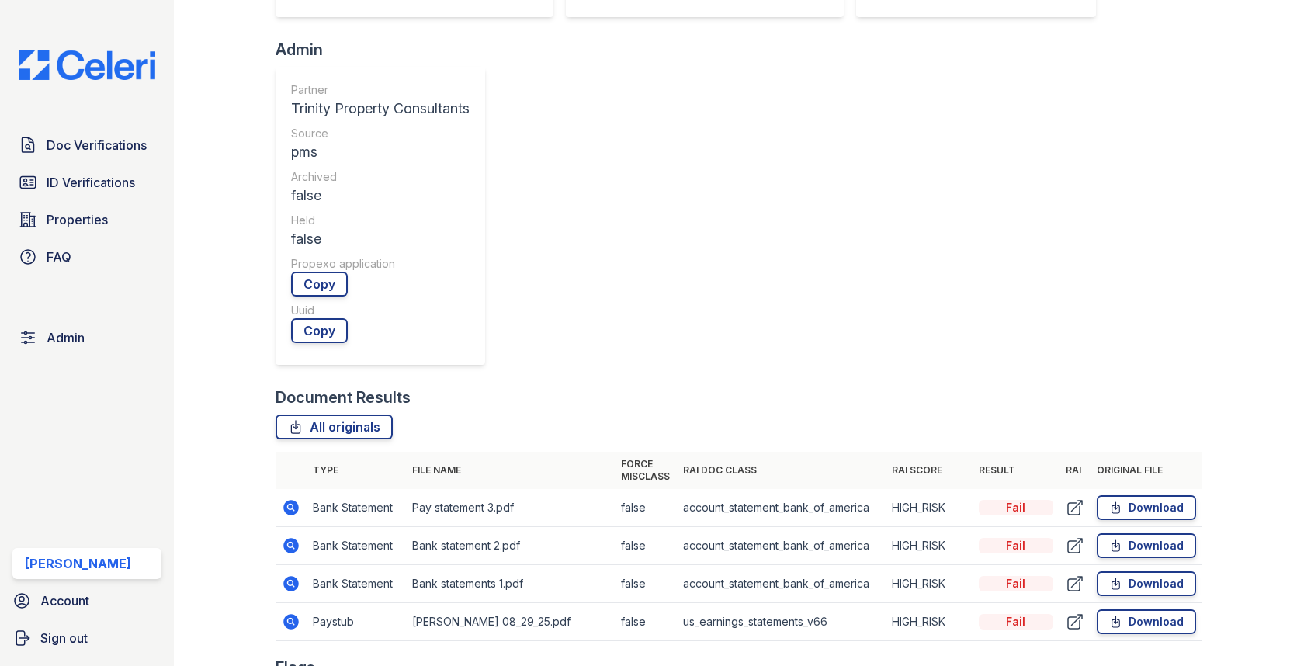
scroll to position [394, 0]
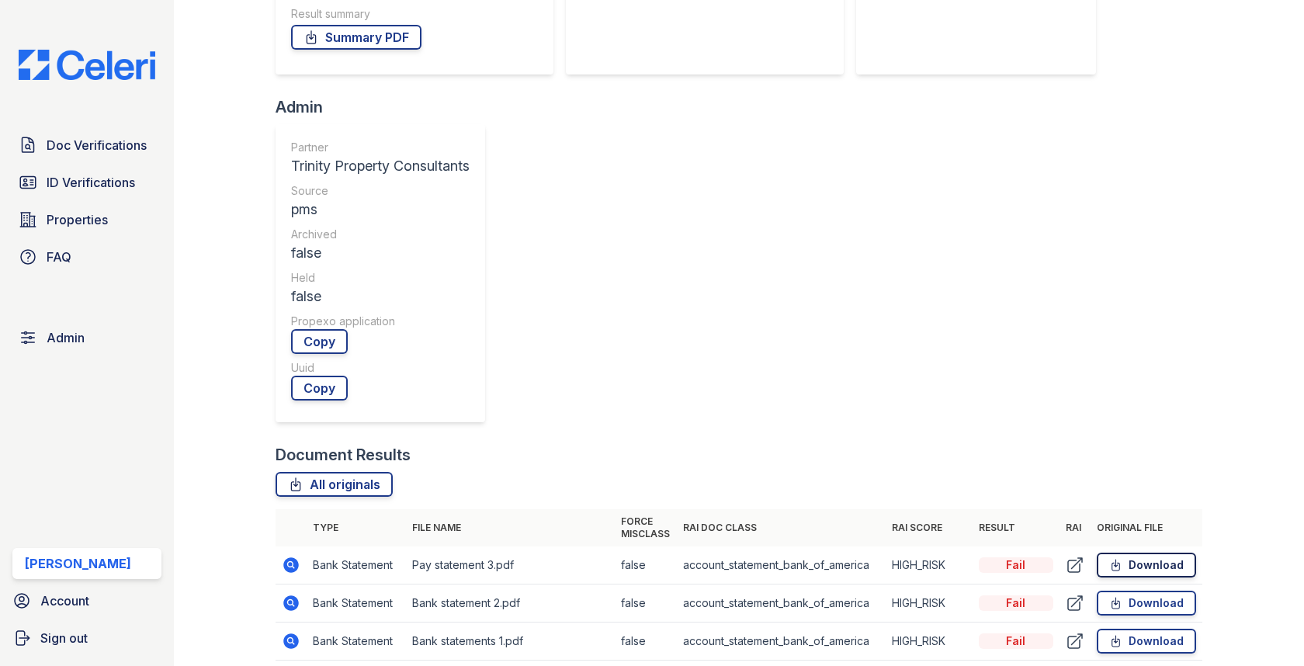
click at [1114, 560] on icon at bounding box center [1115, 565] width 8 height 11
click at [1137, 591] on link "Download" at bounding box center [1146, 603] width 99 height 25
click at [1229, 271] on div at bounding box center [1240, 639] width 77 height 2054
click at [1156, 591] on link "Download" at bounding box center [1146, 603] width 99 height 25
click at [1143, 629] on link "Download" at bounding box center [1146, 641] width 99 height 25
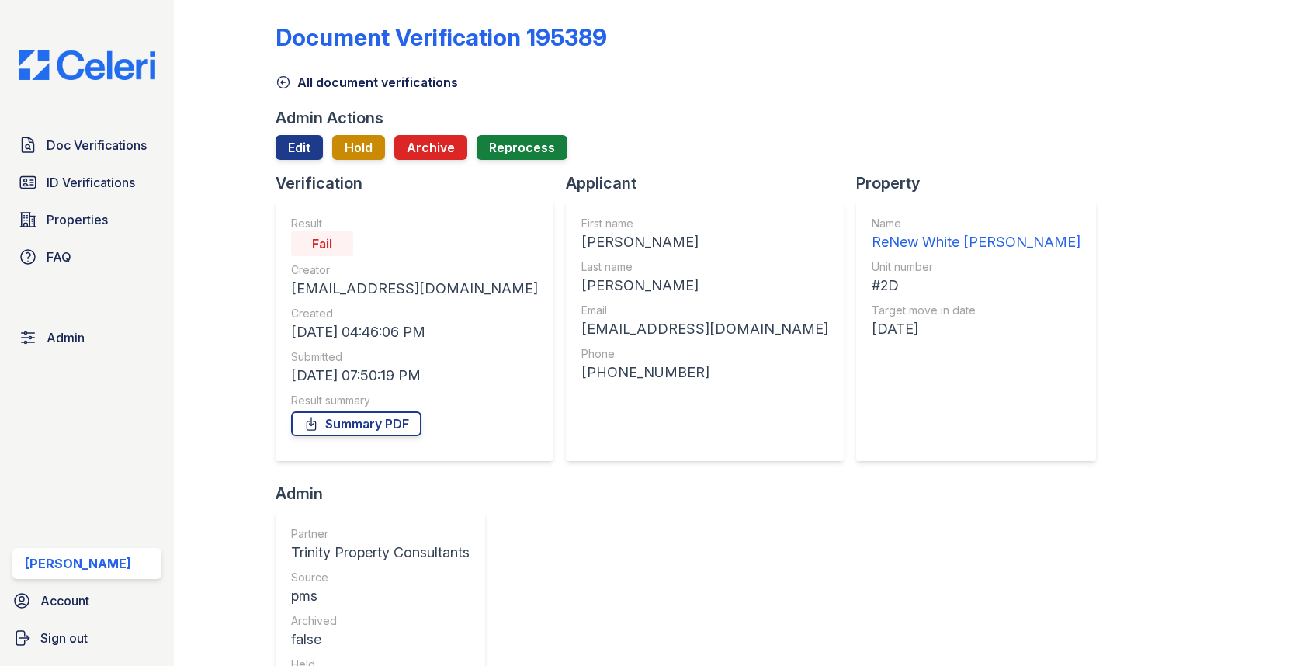
scroll to position [0, 0]
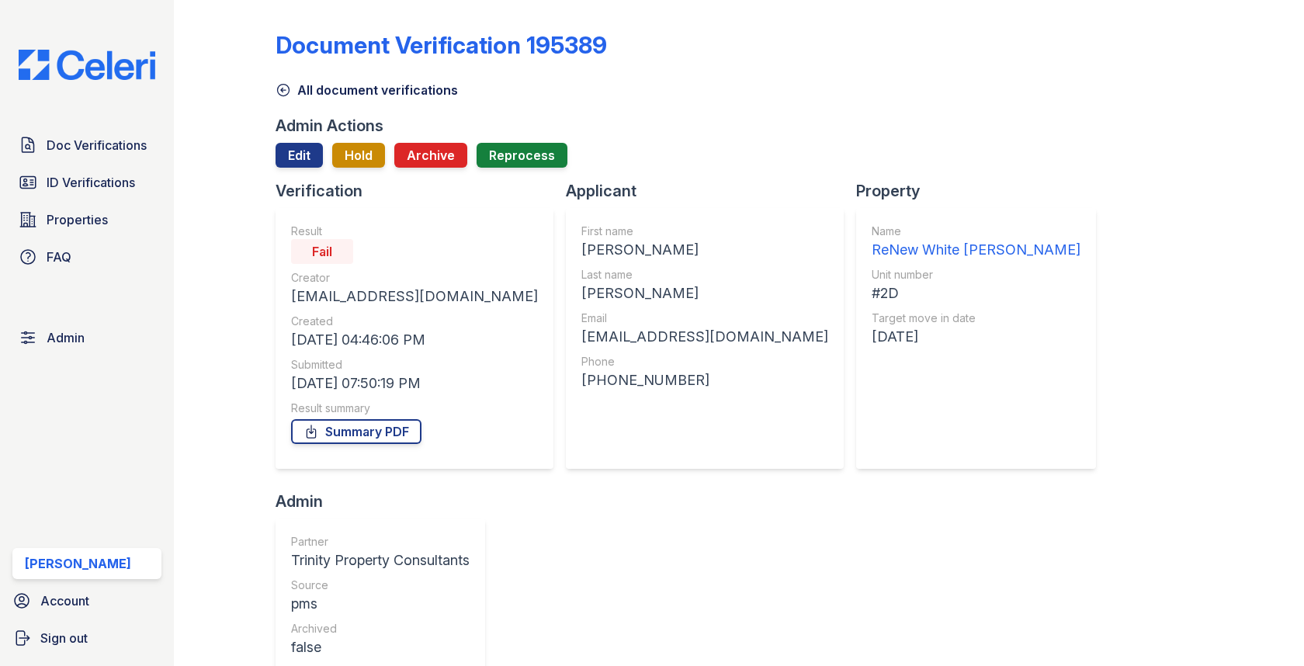
click at [581, 248] on div "Quanisha" at bounding box center [704, 250] width 247 height 22
copy div "Quanisha"
click at [581, 303] on div "Johnson" at bounding box center [704, 293] width 247 height 22
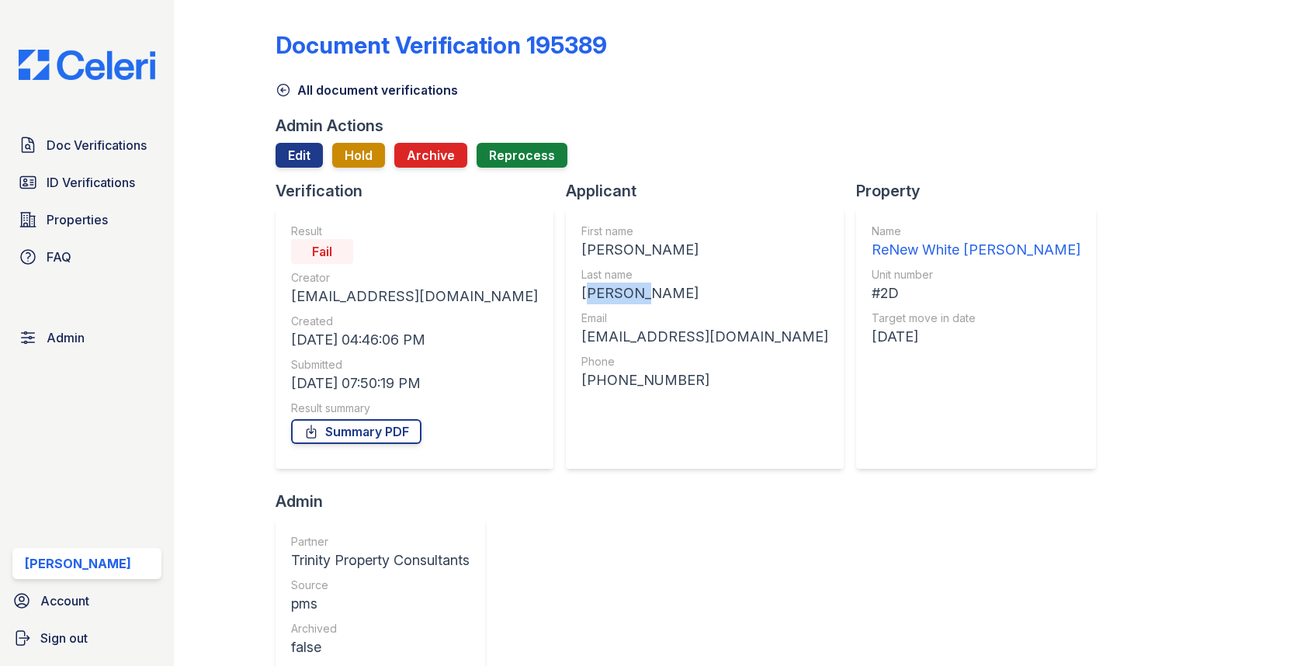
click at [581, 303] on div "Johnson" at bounding box center [704, 293] width 247 height 22
copy div "Johnson"
click at [581, 350] on div "First name Quanisha Last name Johnson Email blessed0124@yahoo.com Phone +141020…" at bounding box center [704, 339] width 247 height 230
click at [581, 337] on div "[EMAIL_ADDRESS][DOMAIN_NAME]" at bounding box center [704, 337] width 247 height 22
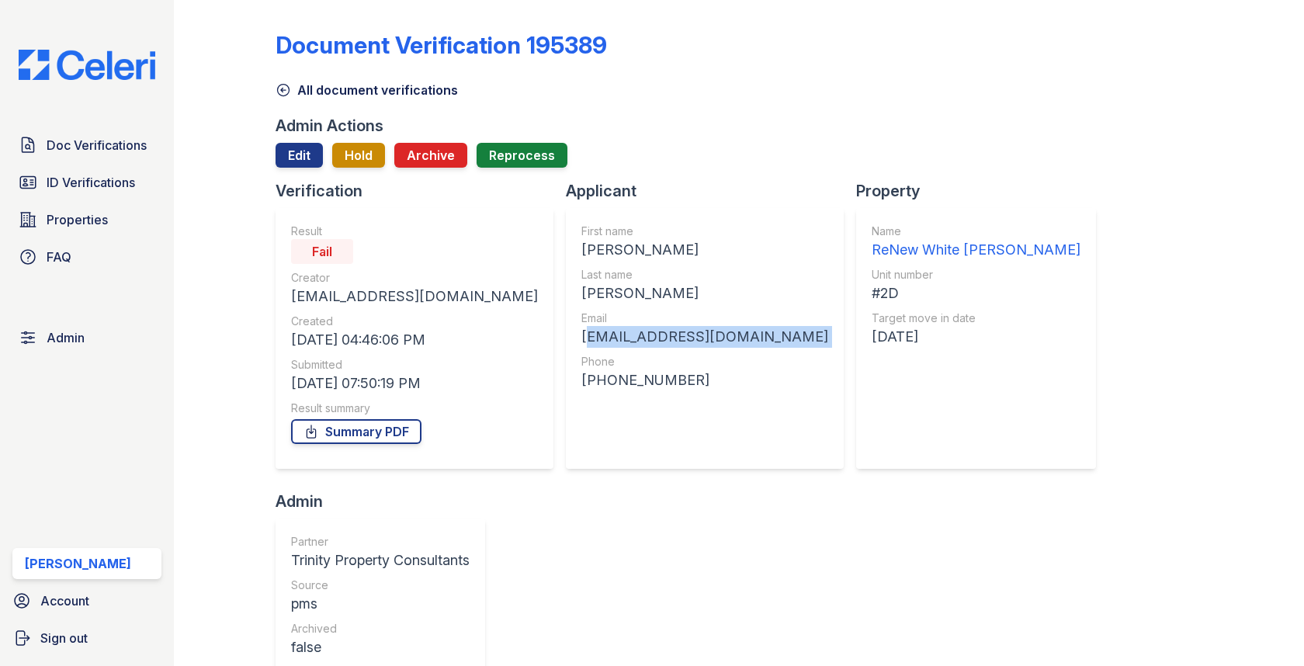
click at [581, 337] on div "[EMAIL_ADDRESS][DOMAIN_NAME]" at bounding box center [704, 337] width 247 height 22
copy div "[EMAIL_ADDRESS][DOMAIN_NAME]"
click at [872, 291] on div "#2D" at bounding box center [976, 293] width 209 height 22
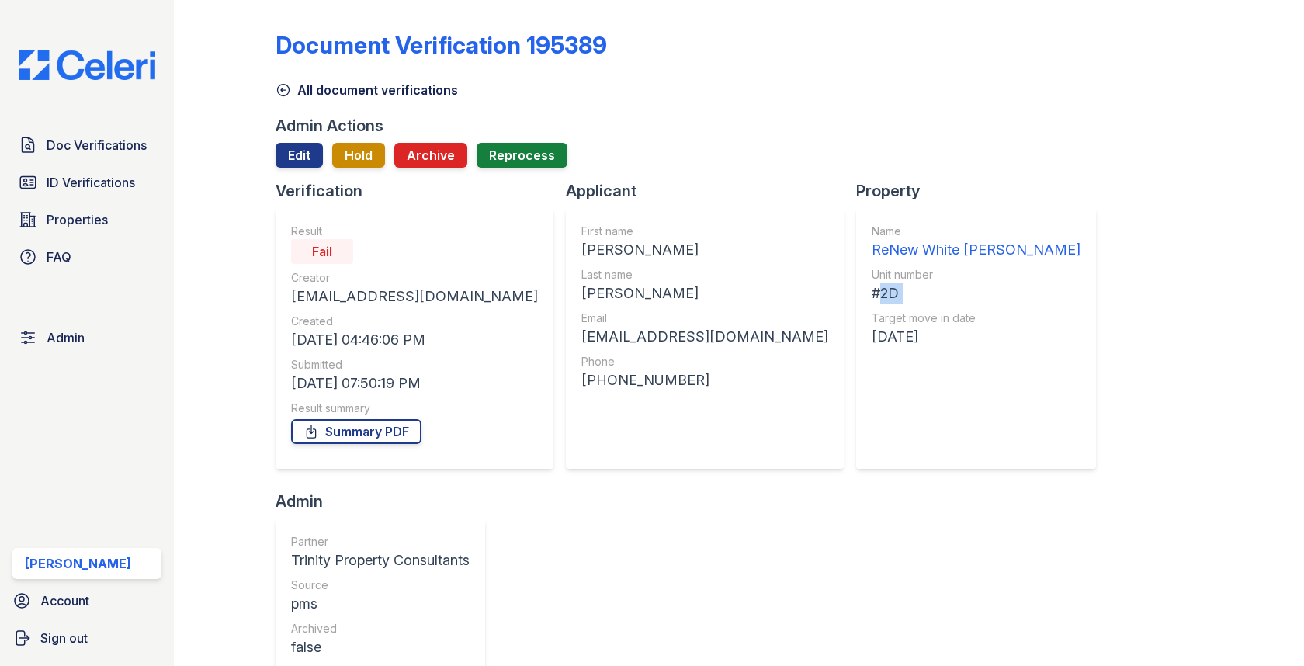
copy div "#2D"
drag, startPoint x: 518, startPoint y: 380, endPoint x: 638, endPoint y: 380, distance: 120.3
click at [638, 380] on div "+14102072754" at bounding box center [704, 380] width 247 height 22
copy div "4102072754"
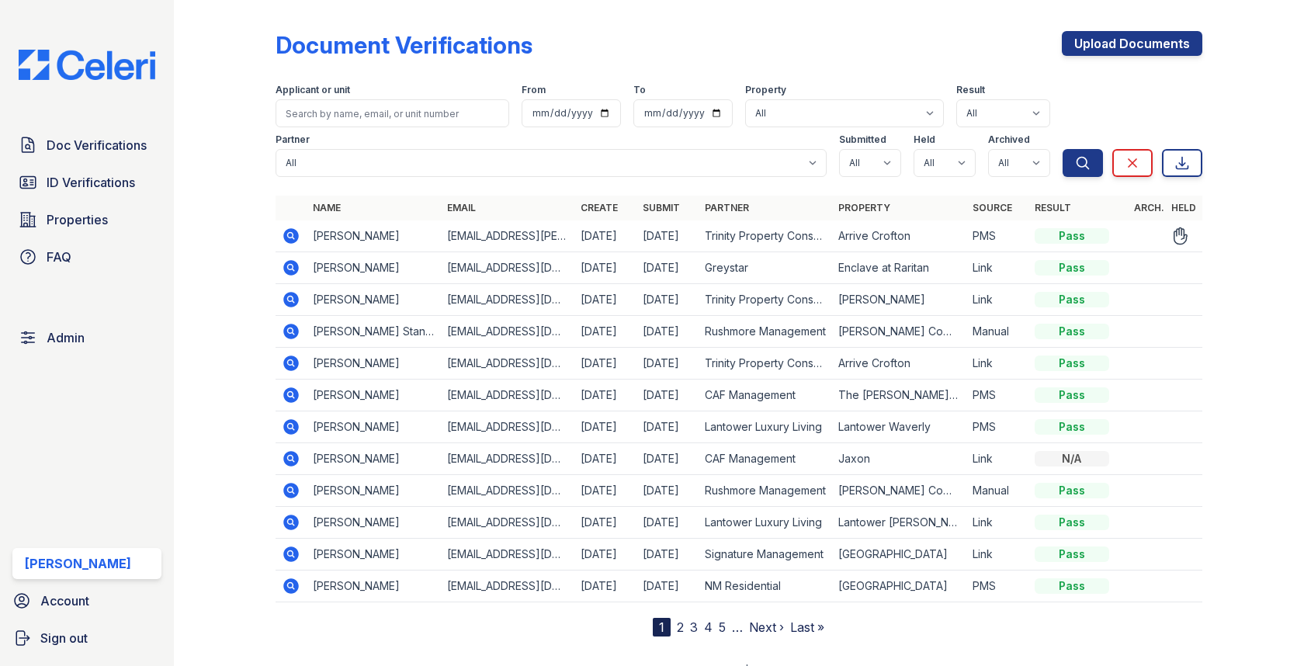
click at [1148, 57] on div "Upload Documents" at bounding box center [1132, 51] width 140 height 40
click at [1136, 49] on link "Upload Documents" at bounding box center [1132, 43] width 140 height 25
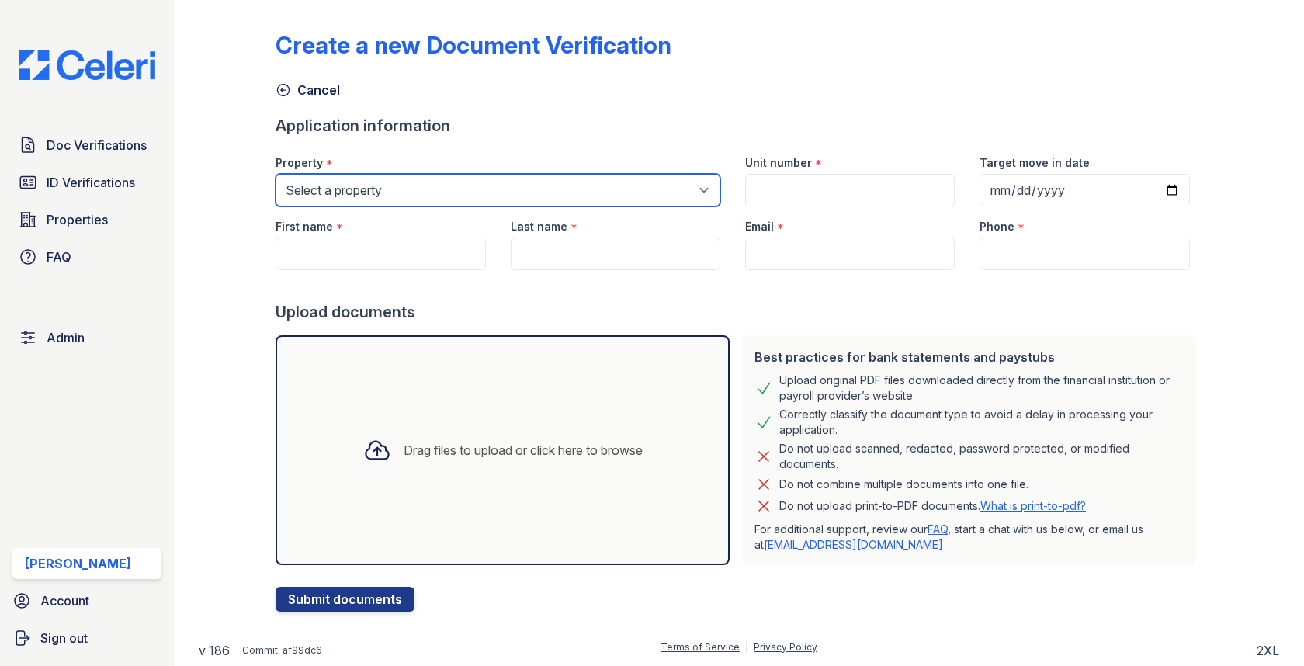
click at [393, 186] on select "Select a property [GEOGRAPHIC_DATA][PERSON_NAME] [GEOGRAPHIC_DATA] [STREET_ADDR…" at bounding box center [498, 190] width 445 height 33
select select "1790"
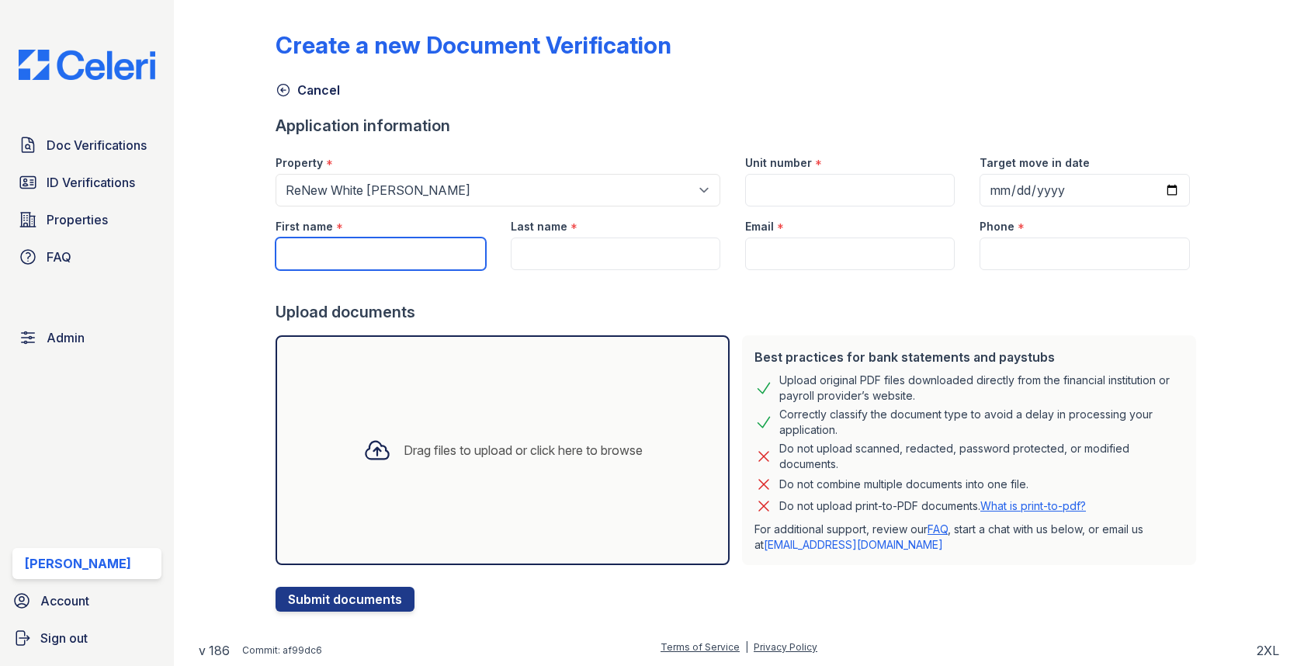
click at [319, 252] on input "First name" at bounding box center [381, 253] width 210 height 33
paste input "[PERSON_NAME]"
type input "[PERSON_NAME]"
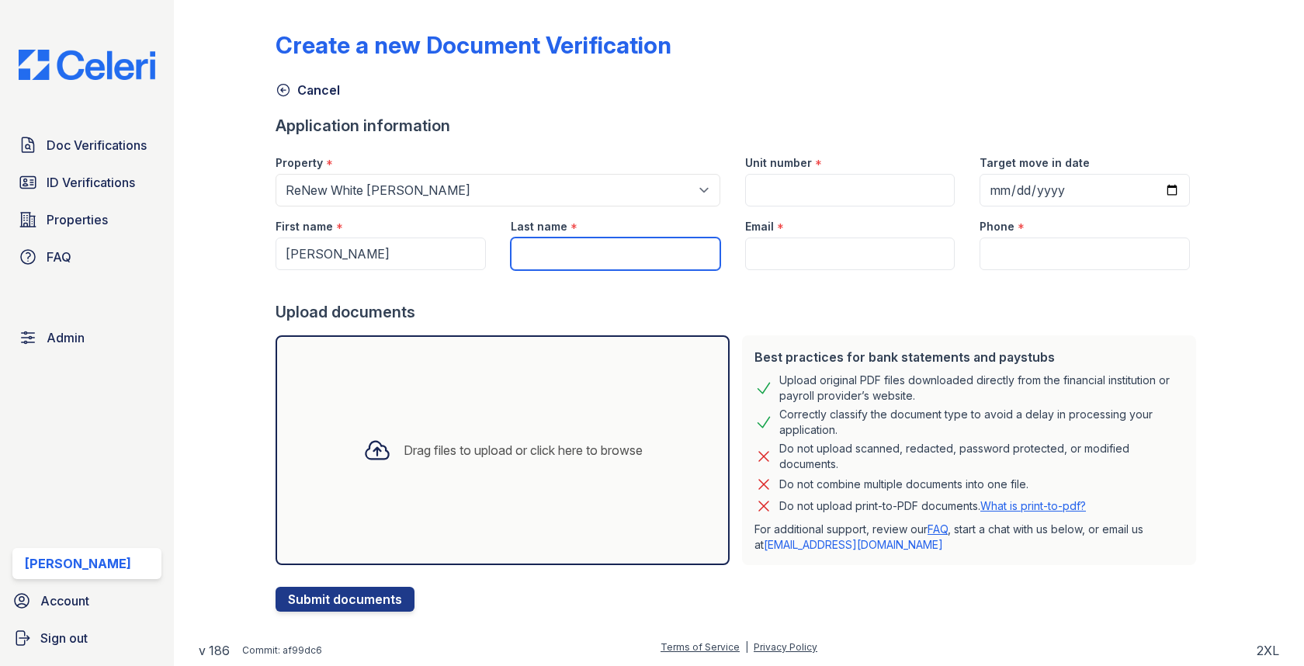
click at [587, 258] on input "Last name" at bounding box center [616, 253] width 210 height 33
paste input "[PERSON_NAME]"
type input "[PERSON_NAME]"
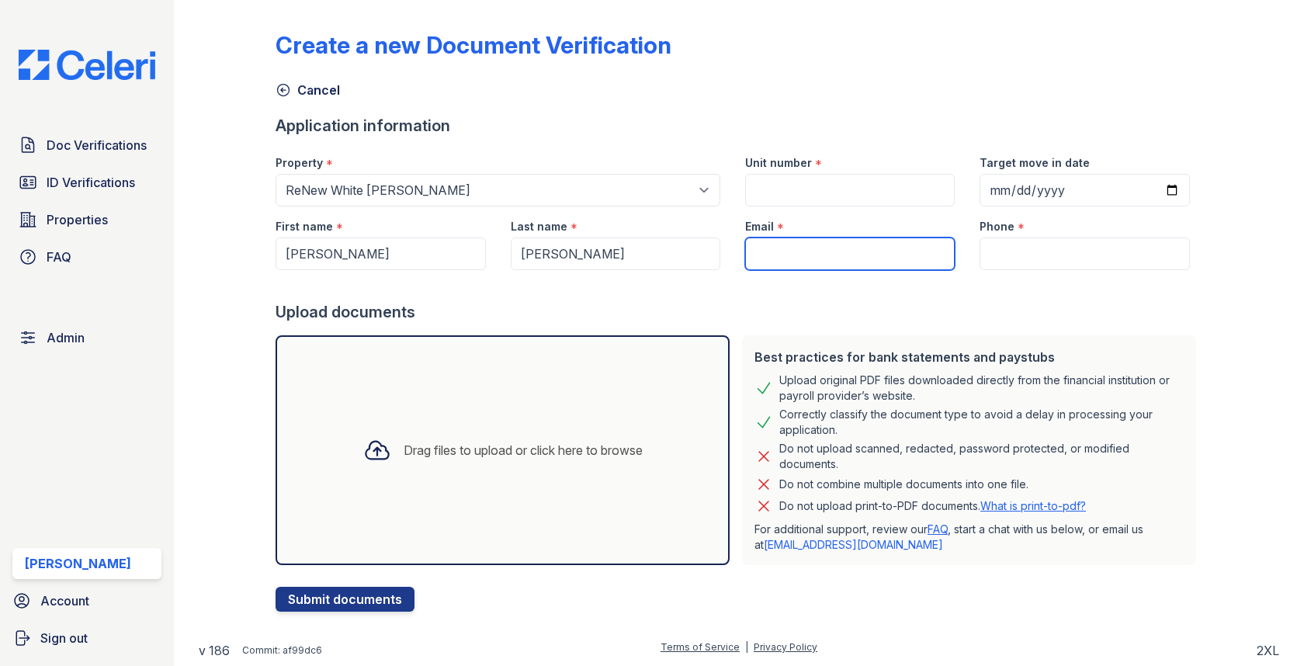
click at [868, 244] on input "Email" at bounding box center [850, 253] width 210 height 33
paste input "[EMAIL_ADDRESS][DOMAIN_NAME]"
type input "[EMAIL_ADDRESS][DOMAIN_NAME]"
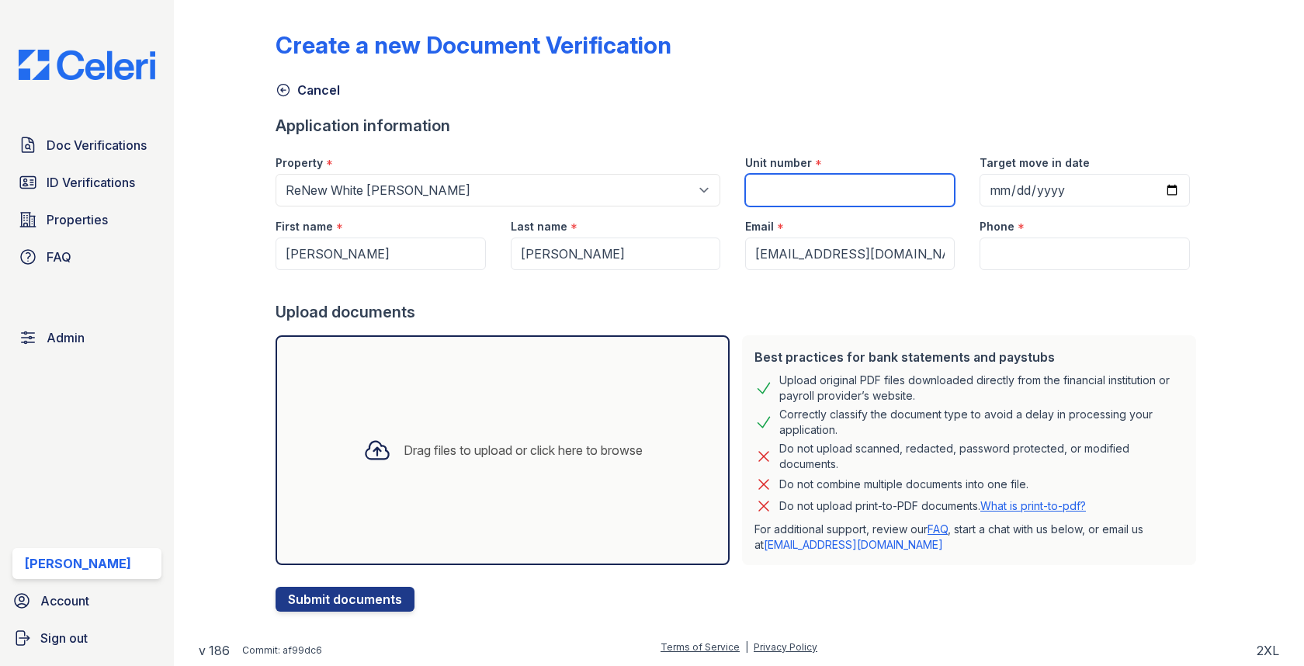
click at [827, 188] on input "Unit number" at bounding box center [850, 190] width 210 height 33
paste input "#2D"
type input "#2D"
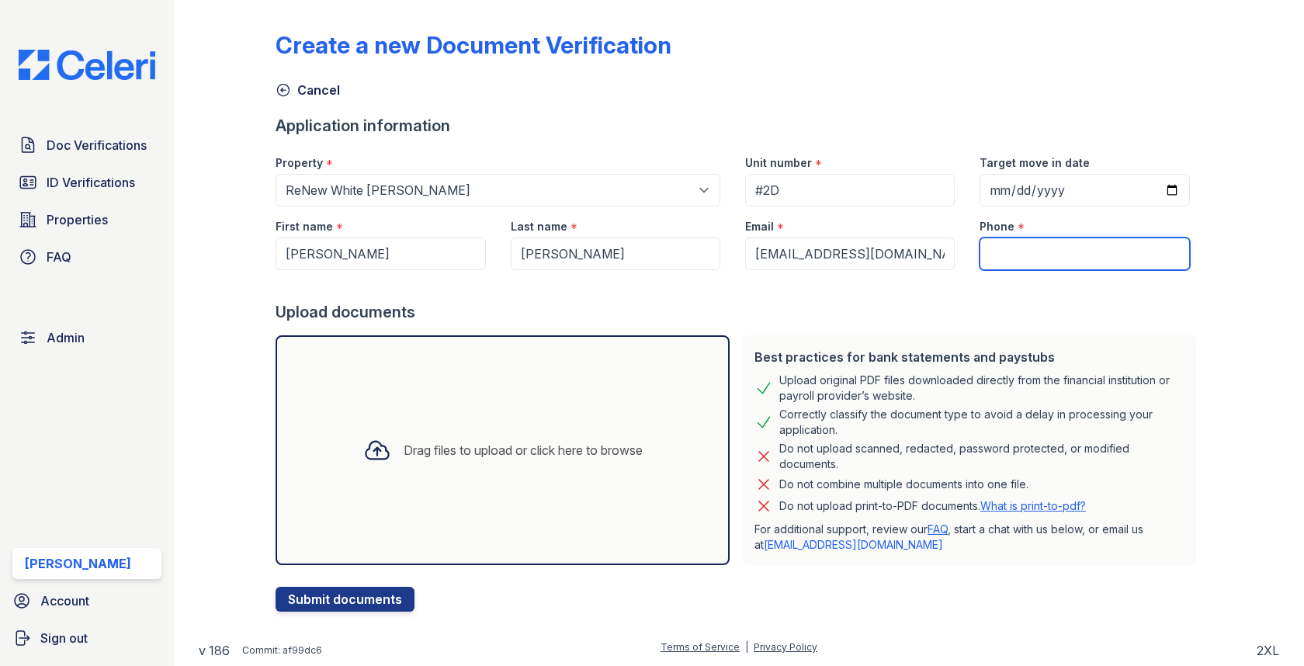
click at [1035, 240] on input "Phone" at bounding box center [1084, 253] width 210 height 33
paste input "4102072754"
type input "4102072754"
click at [563, 407] on div "Drag files to upload or click here to browse" at bounding box center [503, 450] width 454 height 230
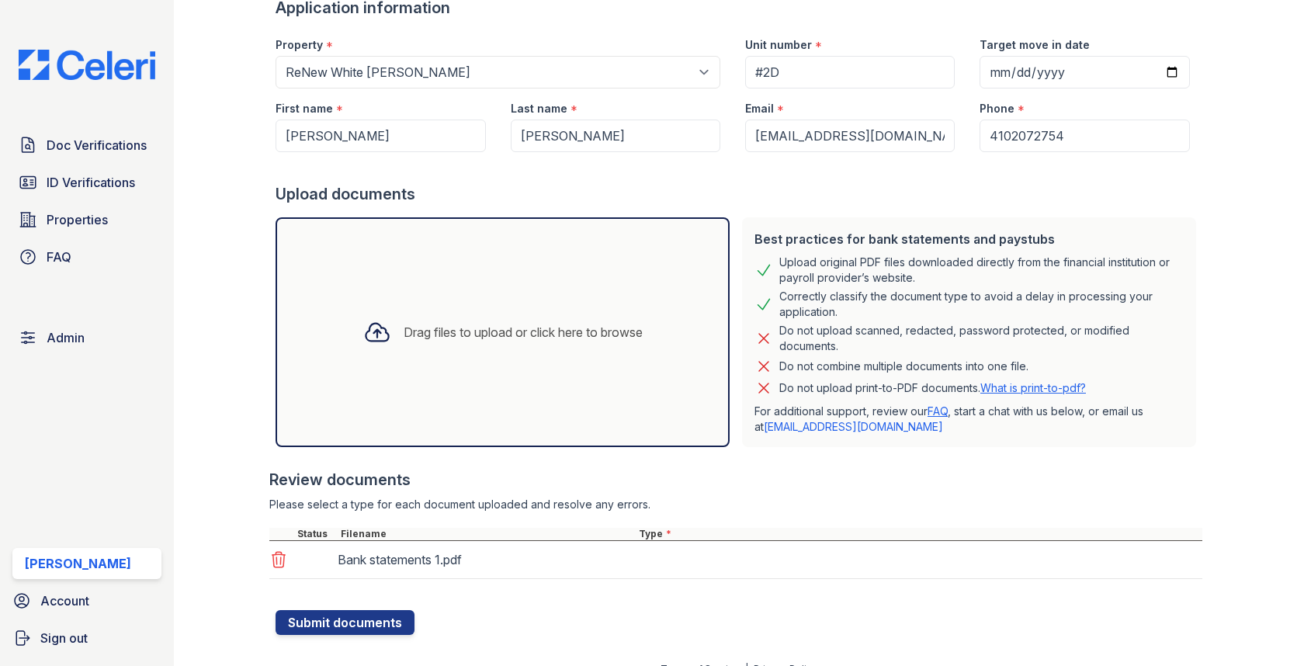
scroll to position [137, 0]
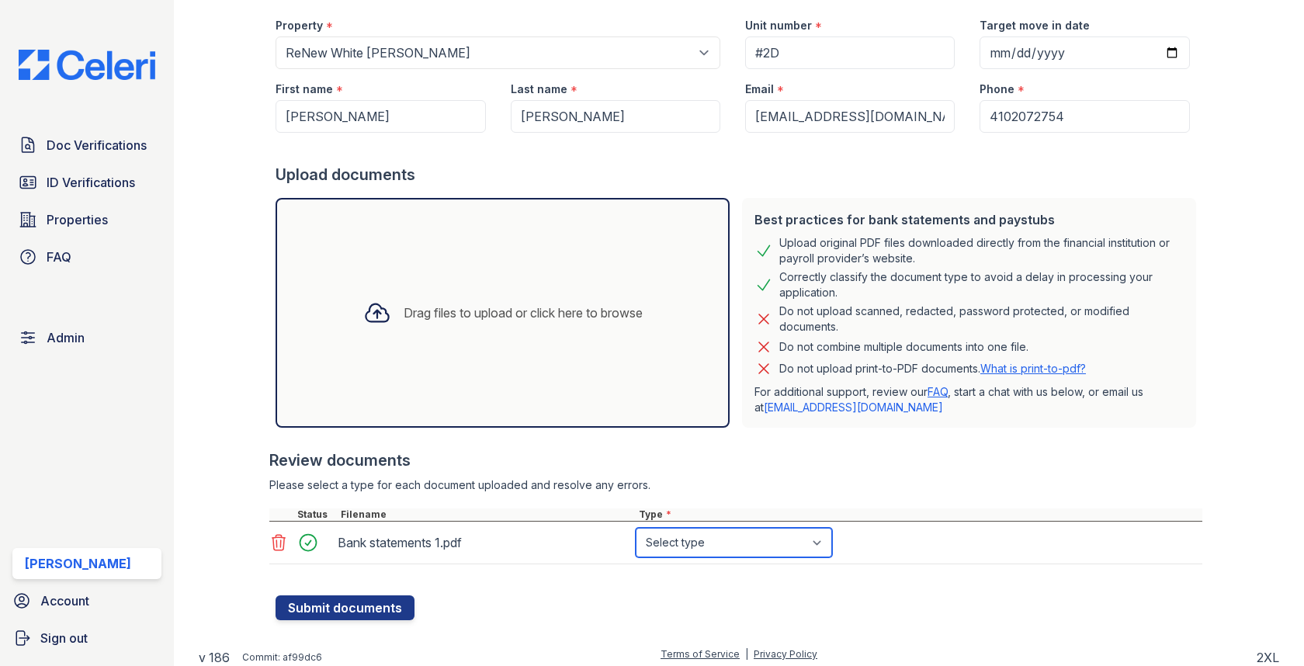
click at [685, 543] on select "Select type Paystub Bank Statement Offer Letter Tax Documents Benefit Award Let…" at bounding box center [734, 542] width 196 height 29
select select "bank_statement"
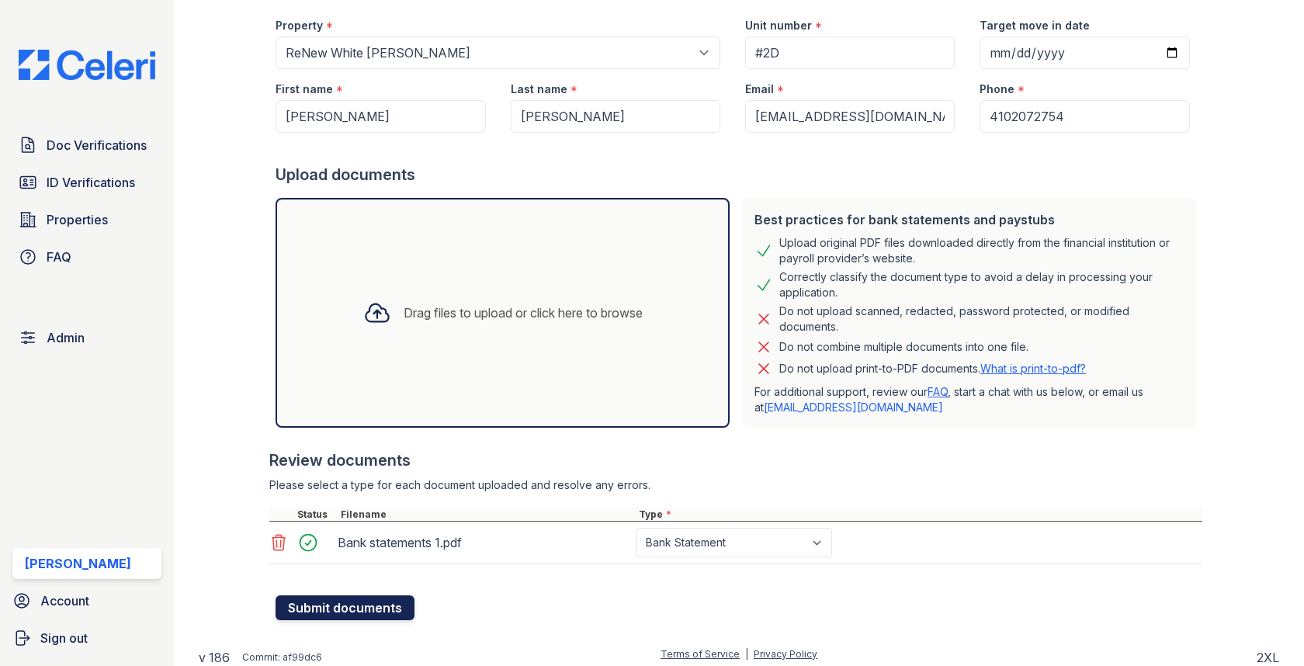
click at [381, 602] on button "Submit documents" at bounding box center [345, 607] width 139 height 25
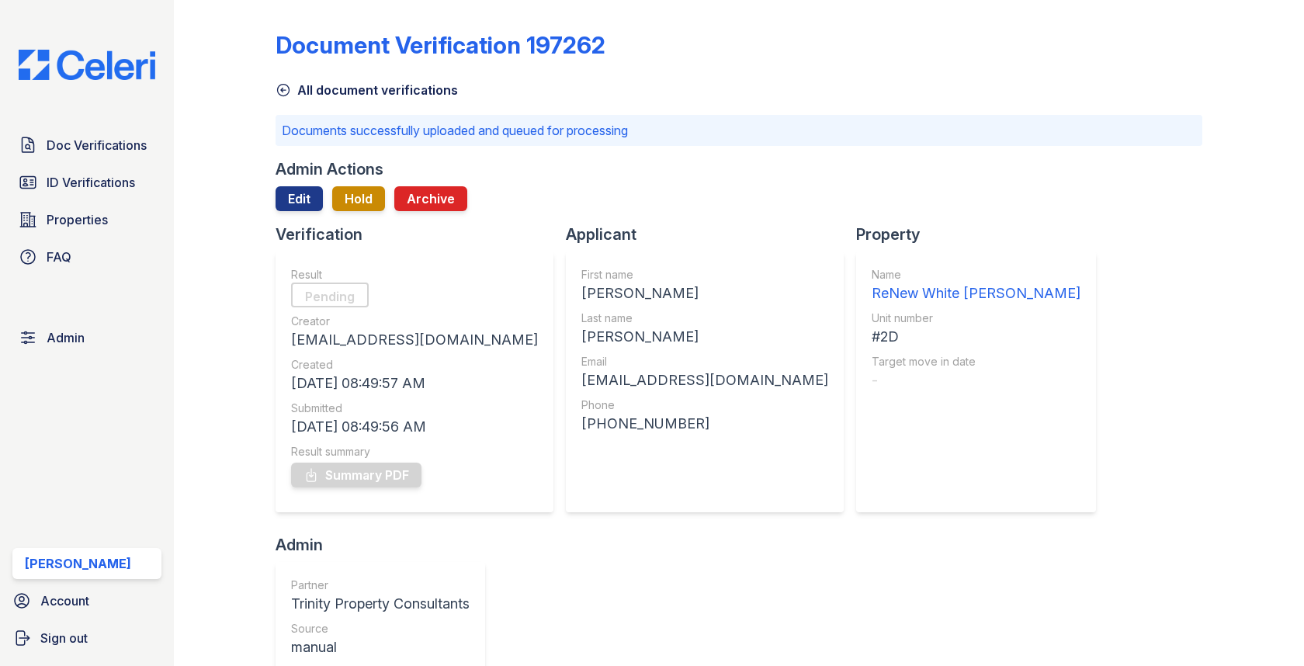
click at [581, 288] on div "Quanisha" at bounding box center [704, 293] width 247 height 22
copy div "Quanisha"
click at [581, 324] on div "Last name" at bounding box center [704, 318] width 247 height 16
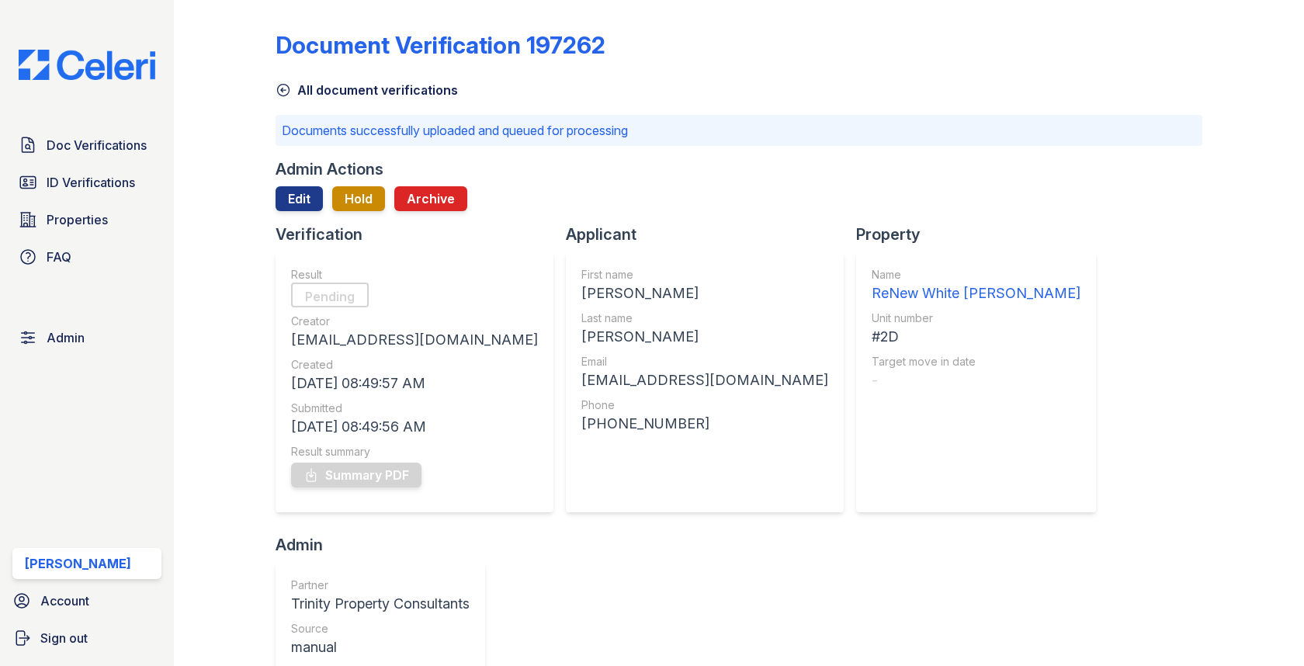
click at [581, 324] on div "Last name" at bounding box center [704, 318] width 247 height 16
click at [581, 342] on div "Johnson" at bounding box center [704, 337] width 247 height 22
copy div "Johnson"
click at [581, 376] on div "blessed0124@yahoo.com" at bounding box center [704, 380] width 247 height 22
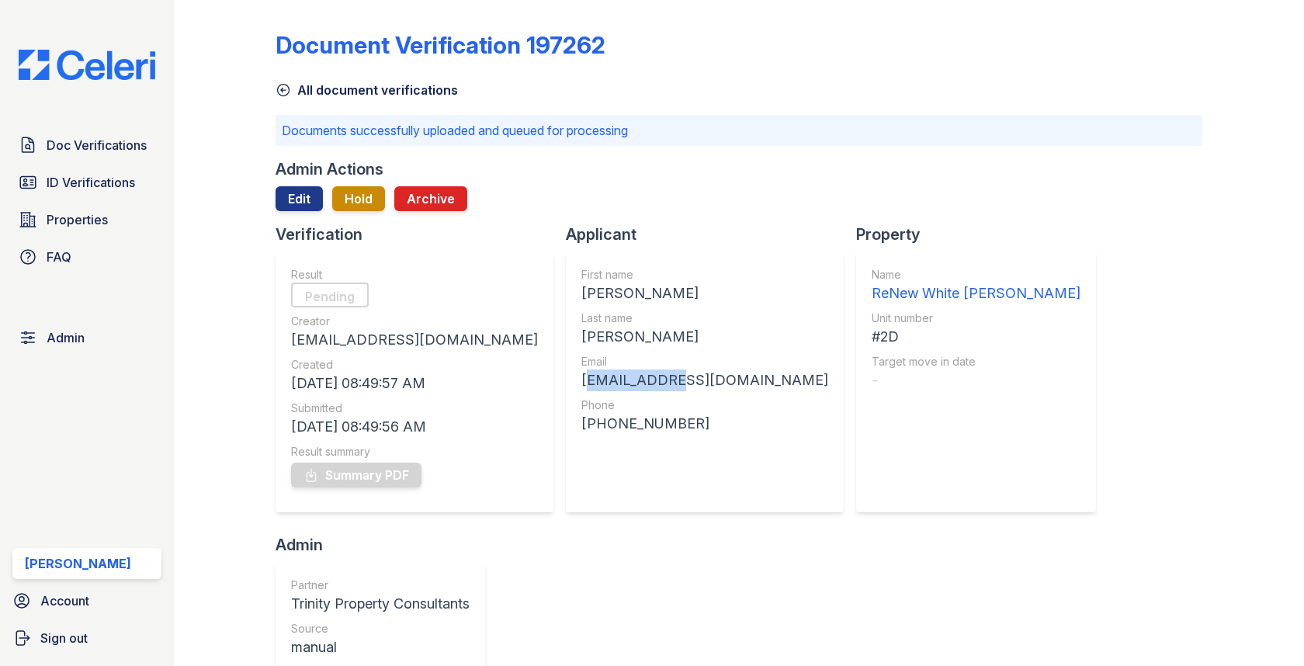
click at [581, 376] on div "blessed0124@yahoo.com" at bounding box center [704, 380] width 247 height 22
copy div "blessed0124@yahoo.com"
click at [872, 336] on div "#2D" at bounding box center [976, 337] width 209 height 22
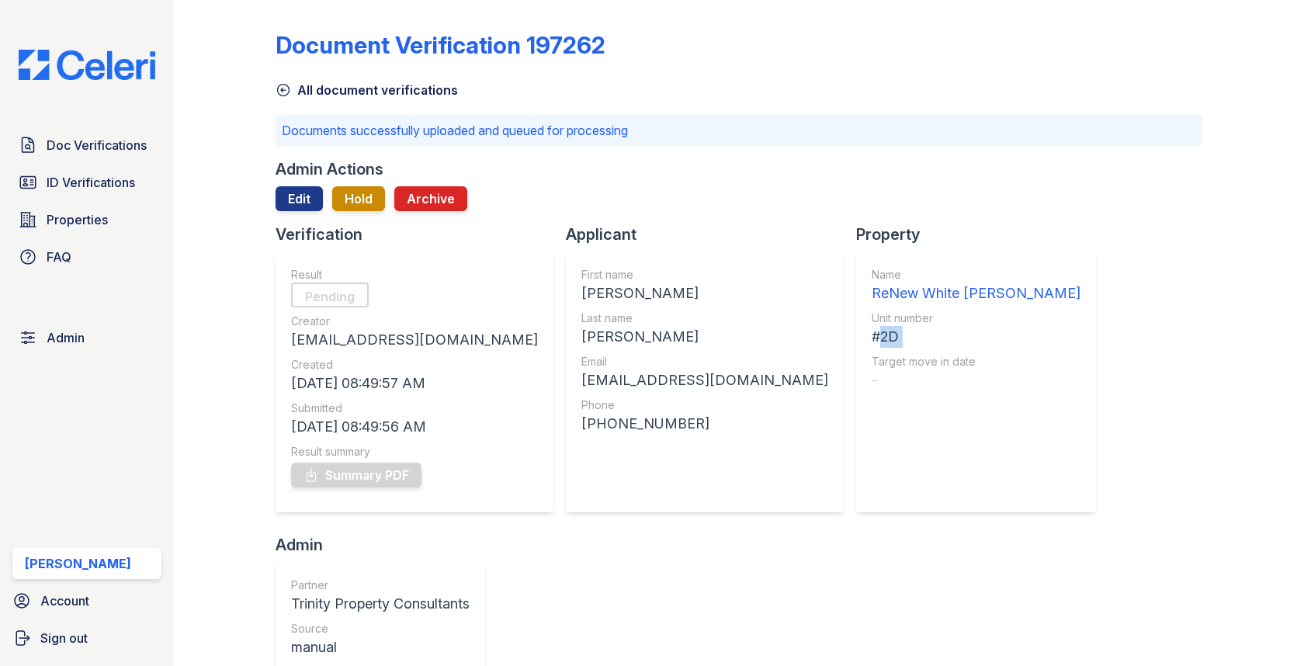
click at [872, 336] on div "#2D" at bounding box center [976, 337] width 209 height 22
copy div "#2D"
drag, startPoint x: 497, startPoint y: 422, endPoint x: 598, endPoint y: 421, distance: 101.7
click at [598, 421] on div "+14102072754" at bounding box center [704, 424] width 247 height 22
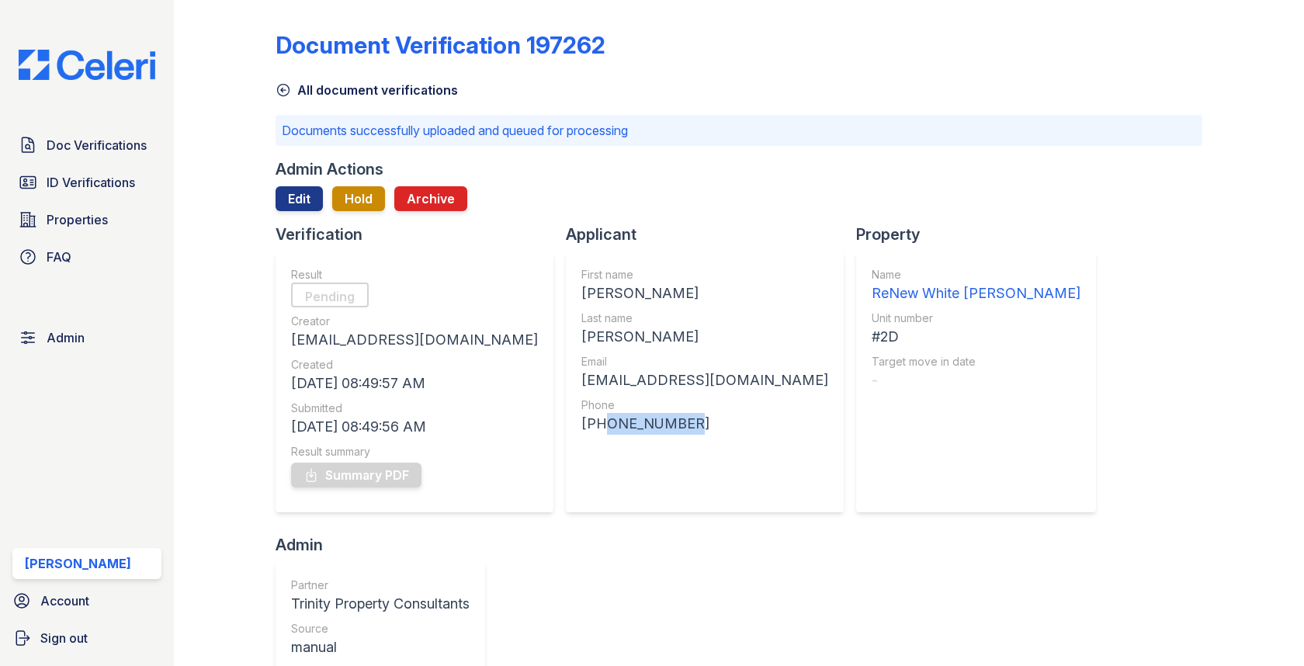
copy div "4102072754"
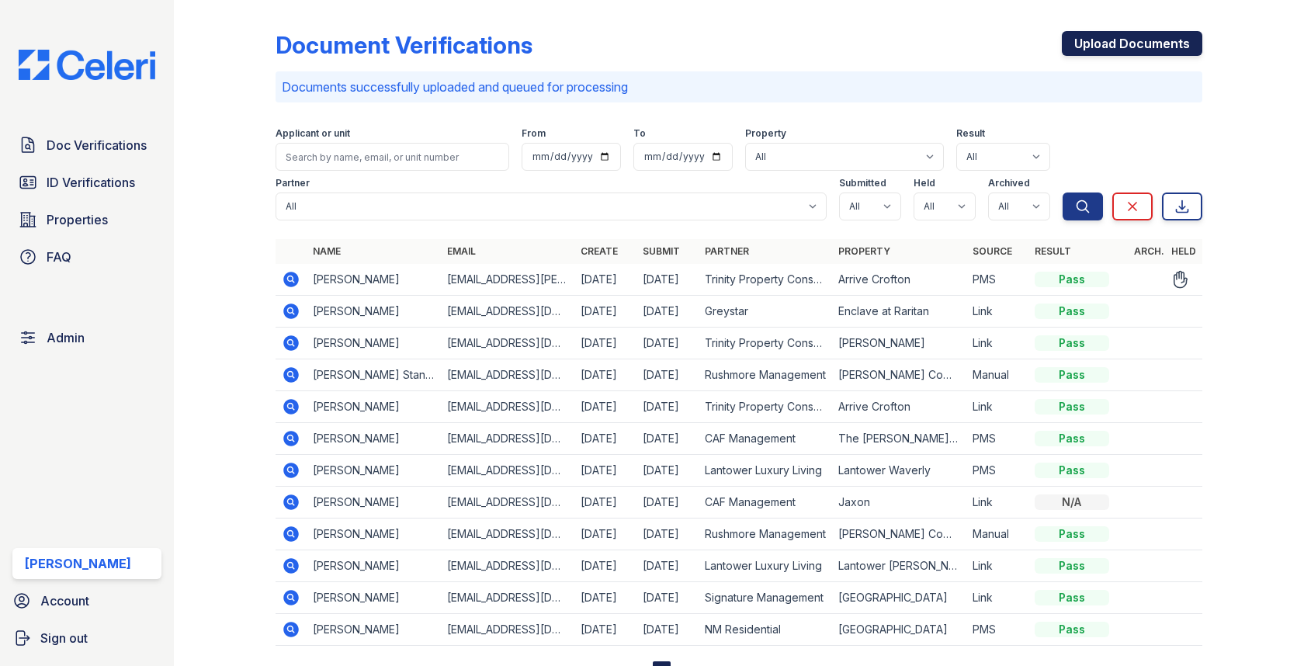
click at [1141, 46] on link "Upload Documents" at bounding box center [1132, 43] width 140 height 25
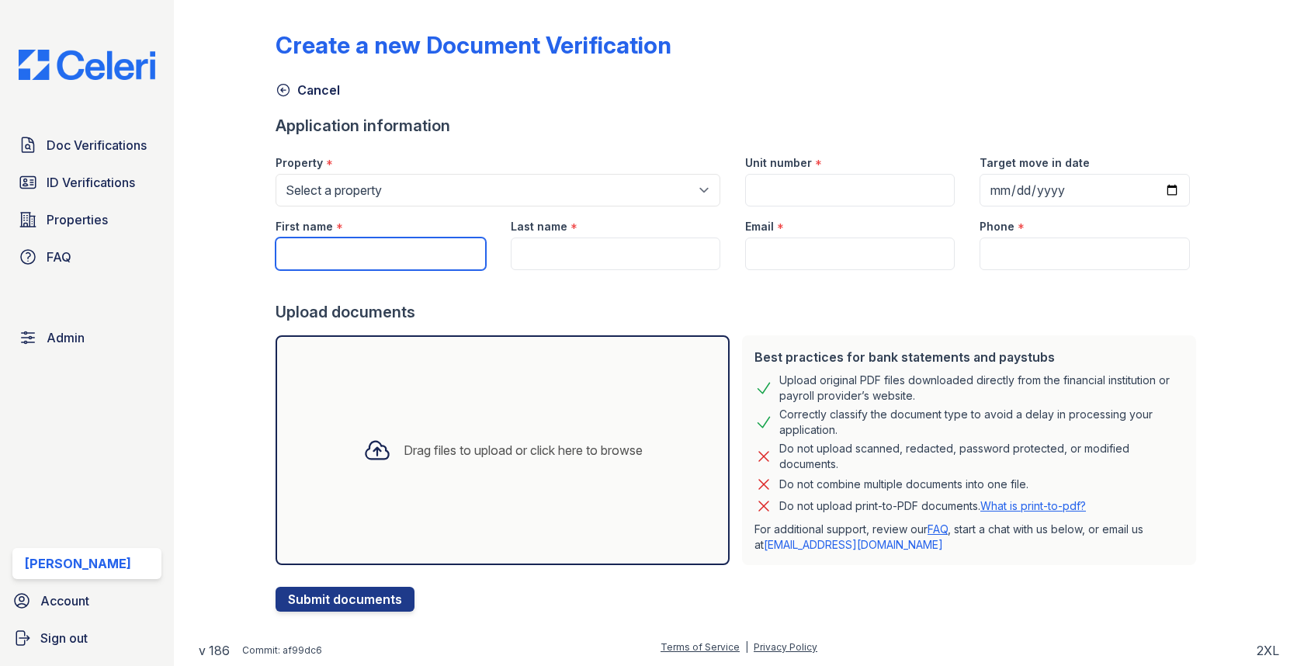
click at [357, 262] on input "First name" at bounding box center [381, 253] width 210 height 33
paste input "[PERSON_NAME]"
type input "[PERSON_NAME]"
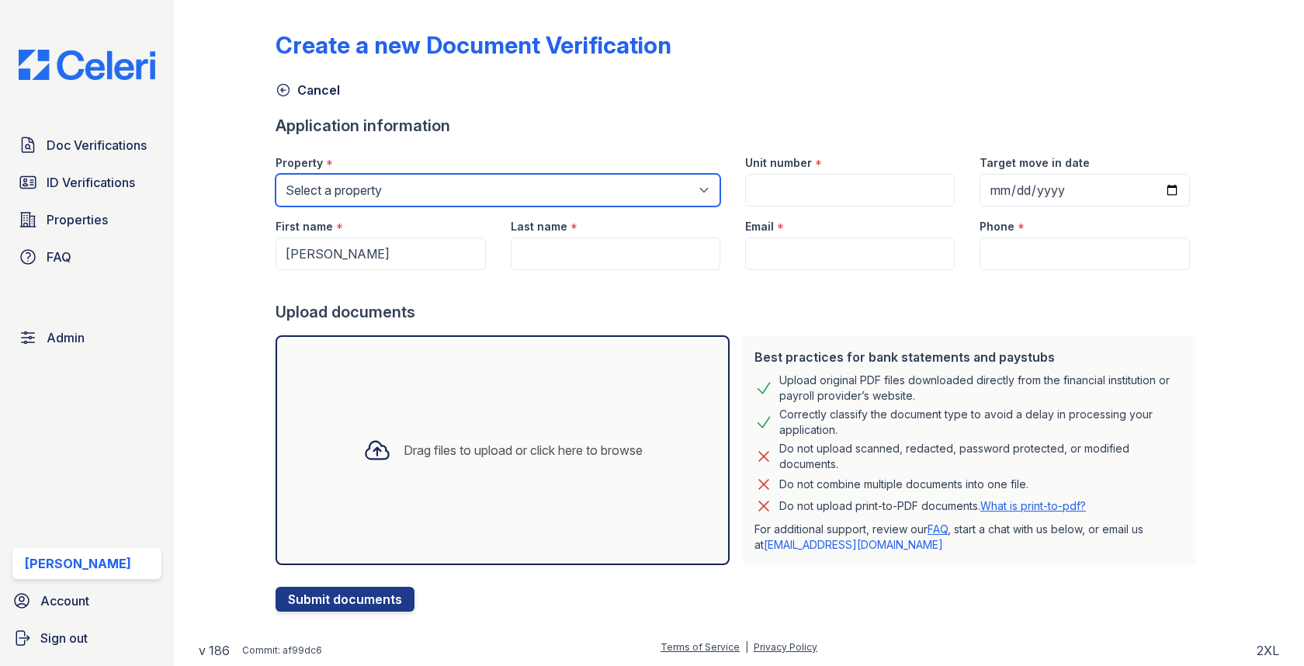
click at [408, 190] on select "Select a property [GEOGRAPHIC_DATA][PERSON_NAME] [GEOGRAPHIC_DATA] [STREET_ADDR…" at bounding box center [498, 190] width 445 height 33
select select "1790"
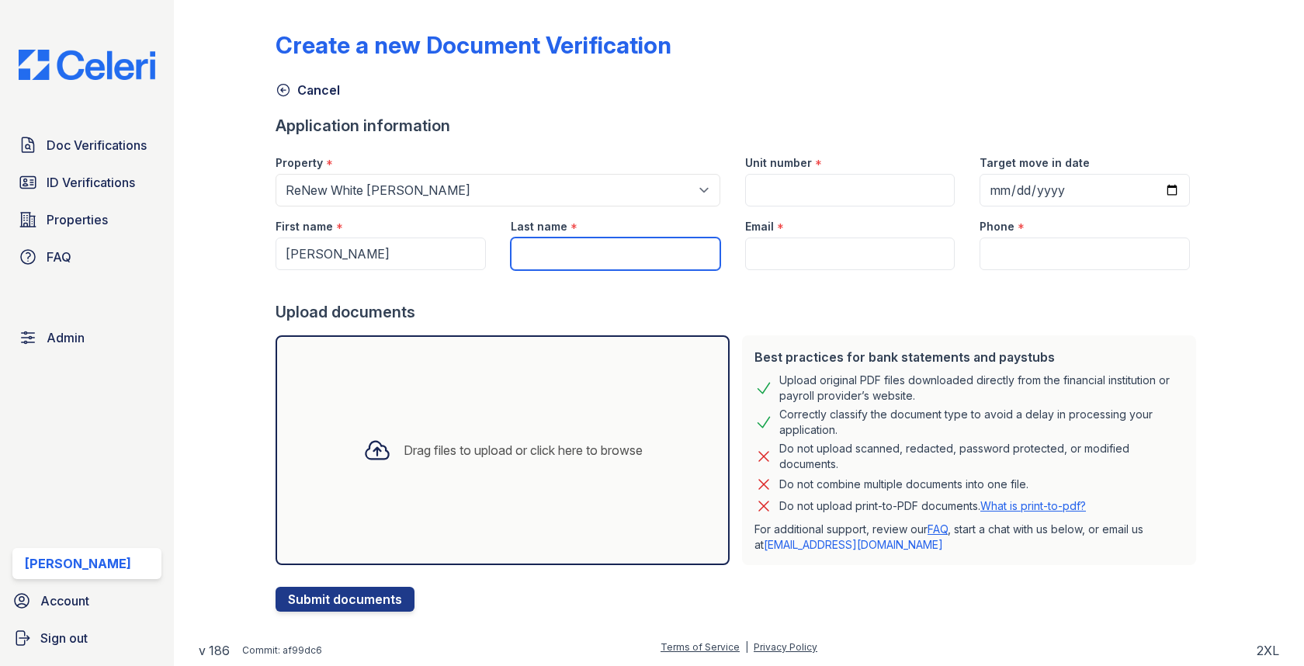
click at [544, 255] on input "Last name" at bounding box center [616, 253] width 210 height 33
paste input "[PERSON_NAME]"
type input "[PERSON_NAME]"
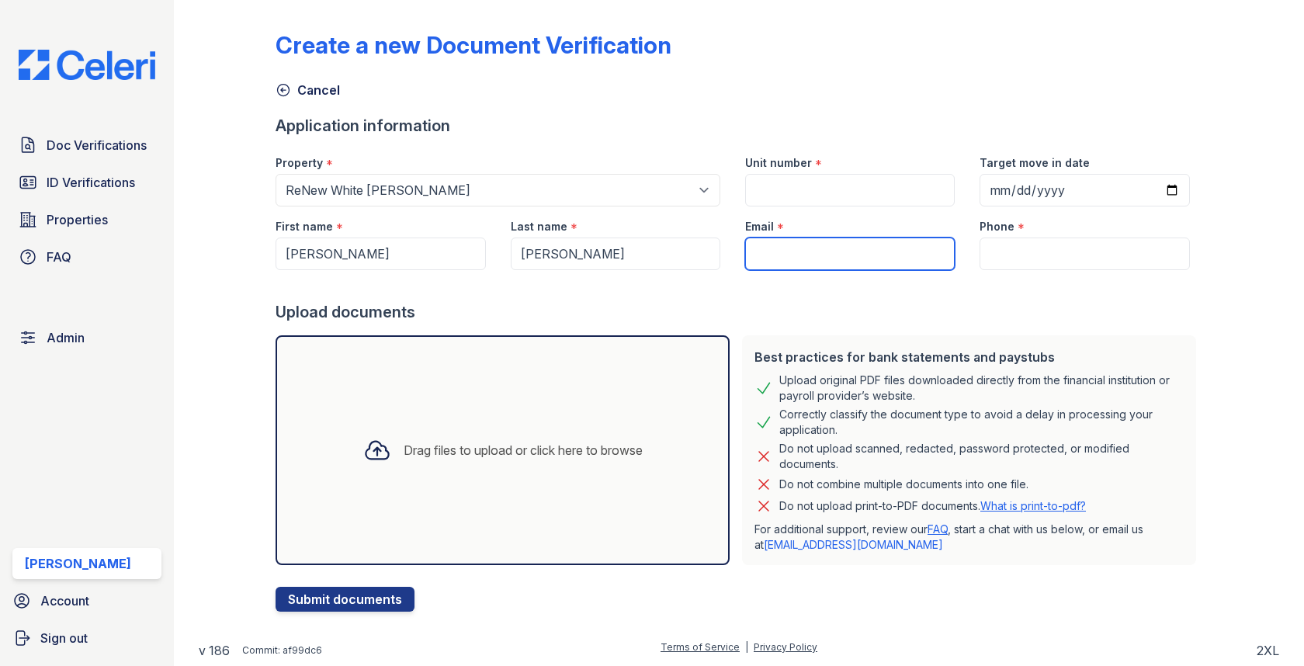
click at [837, 248] on input "Email" at bounding box center [850, 253] width 210 height 33
paste input "blessed0124@yahoo.com"
type input "blessed0124@yahoo.com"
click at [818, 208] on div "Email *" at bounding box center [850, 221] width 210 height 31
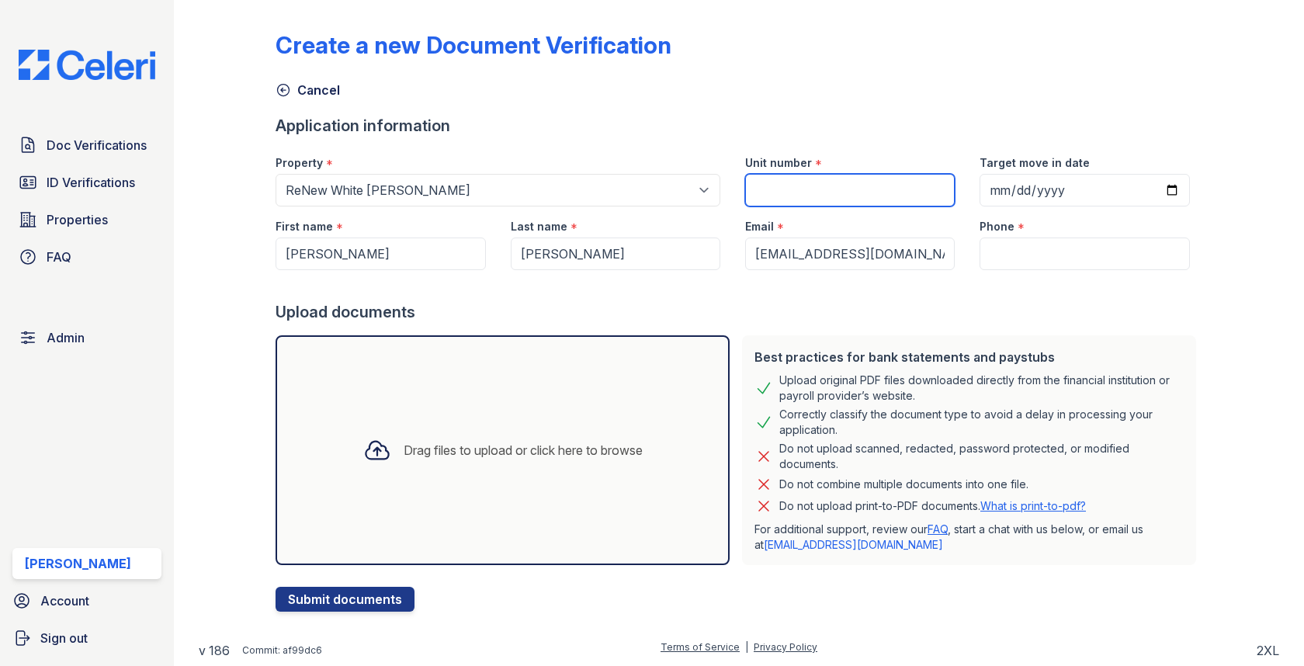
click at [819, 194] on input "Unit number" at bounding box center [850, 190] width 210 height 33
paste input "#2D"
type input "#2D"
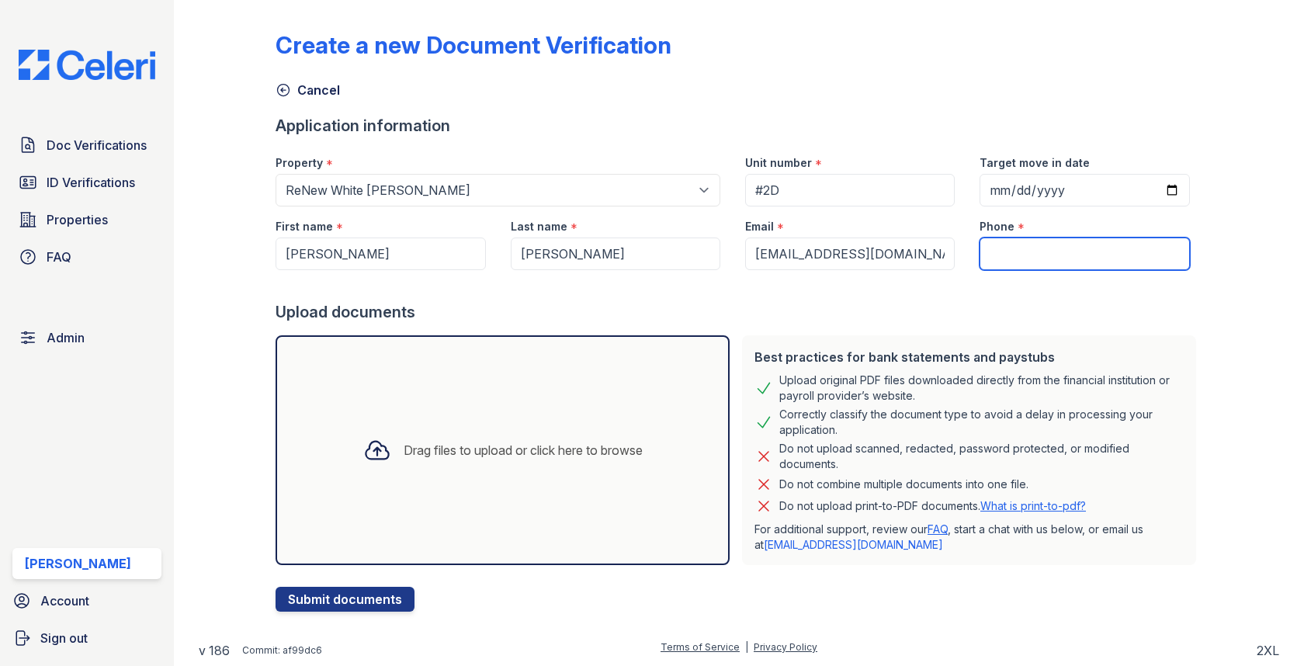
click at [996, 244] on input "Phone" at bounding box center [1084, 253] width 210 height 33
paste input "4102072754"
type input "4102072754"
click at [524, 375] on div "Drag files to upload or click here to browse" at bounding box center [503, 450] width 454 height 230
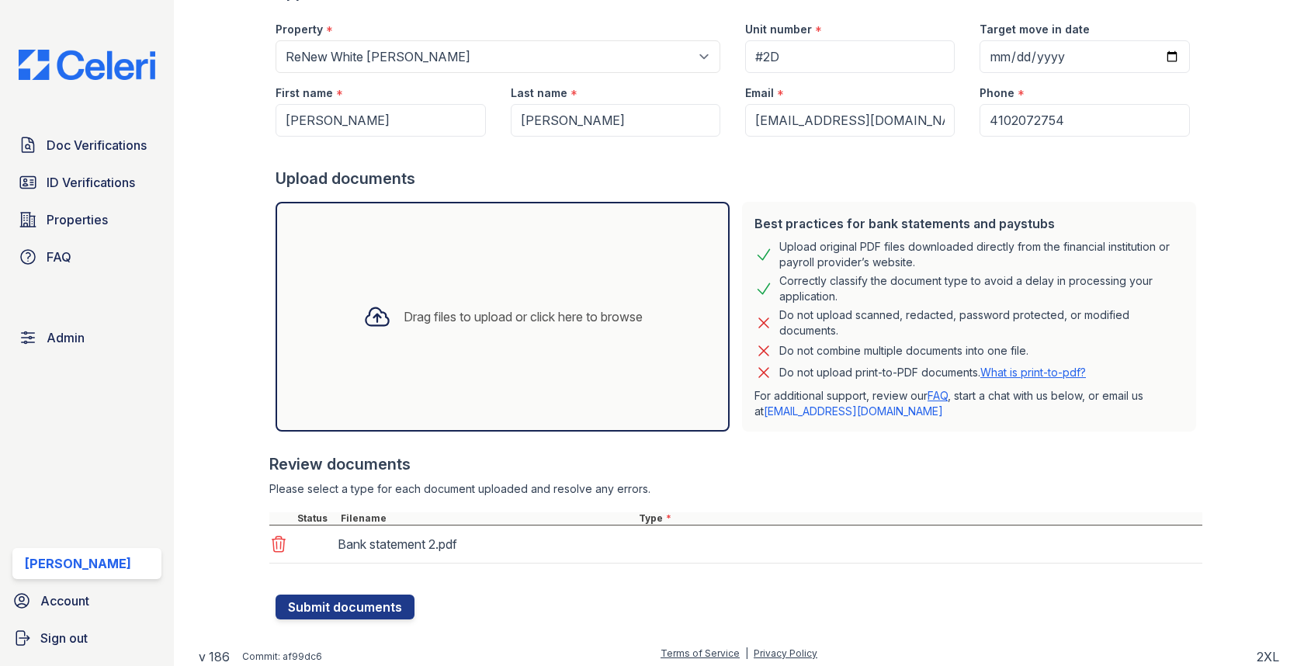
scroll to position [137, 0]
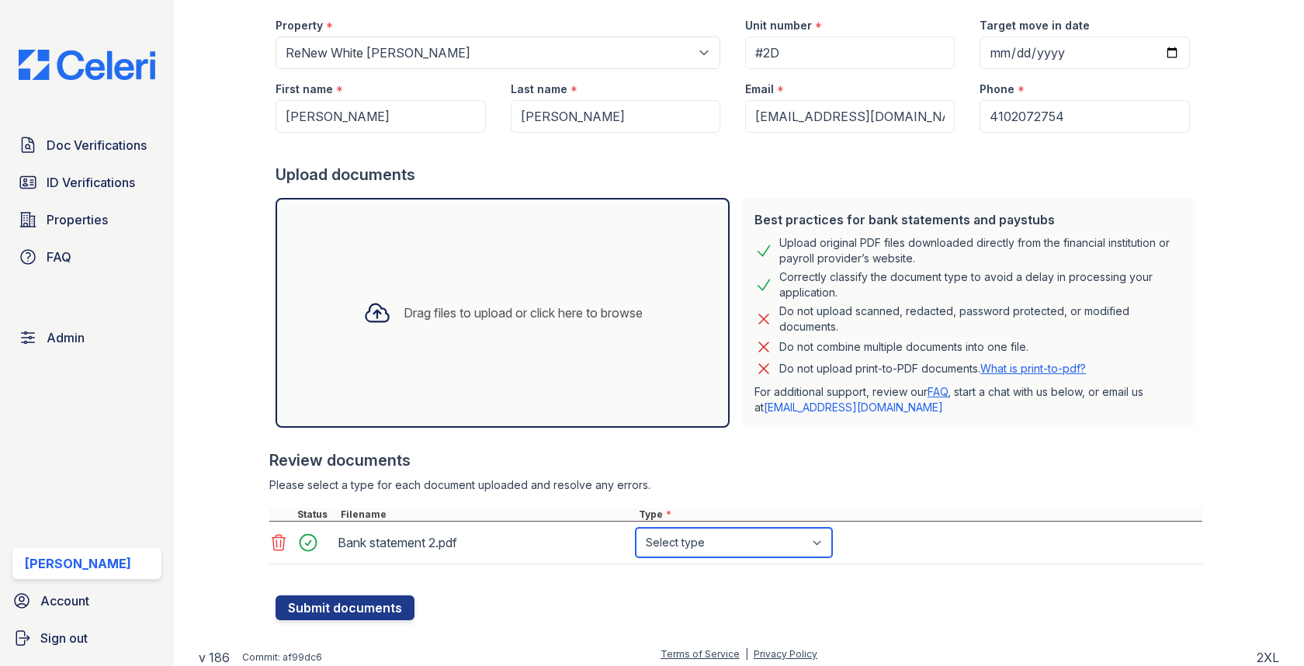
click at [676, 538] on select "Select type Paystub Bank Statement Offer Letter Tax Documents Benefit Award Let…" at bounding box center [734, 542] width 196 height 29
select select "bank_statement"
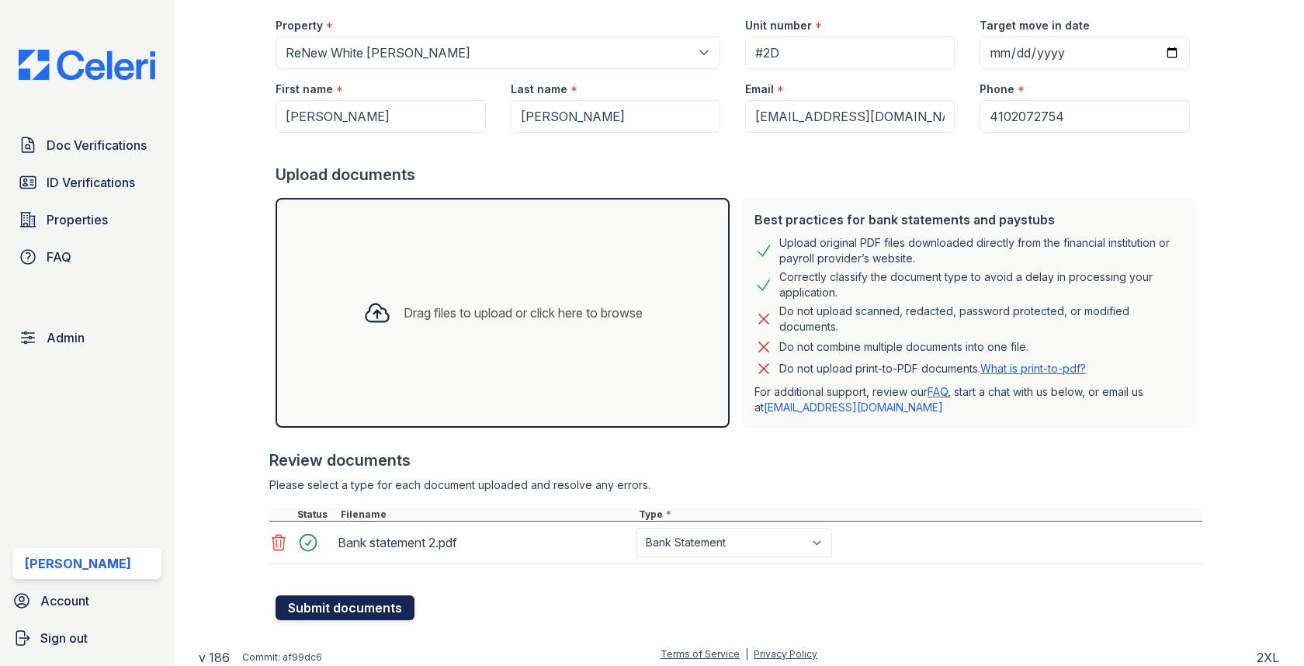
click at [387, 600] on button "Submit documents" at bounding box center [345, 607] width 139 height 25
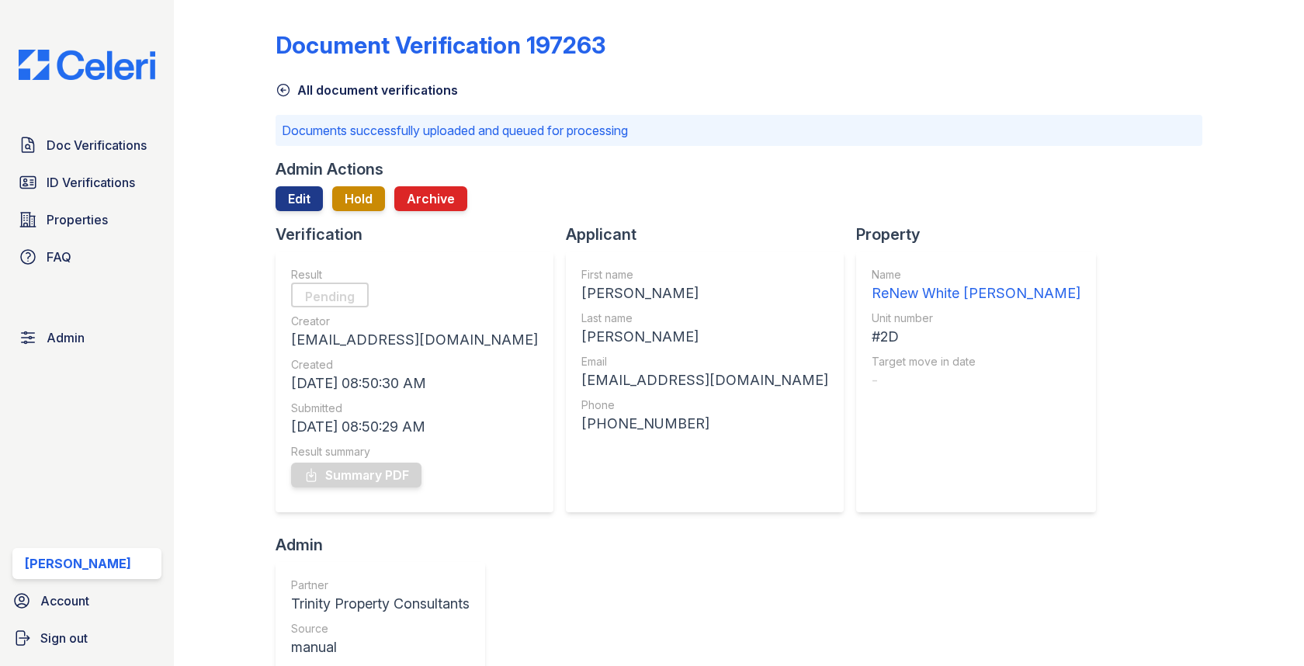
click at [581, 285] on div "Quanisha" at bounding box center [704, 293] width 247 height 22
copy div "Quanisha"
click at [581, 338] on div "Johnson" at bounding box center [704, 337] width 247 height 22
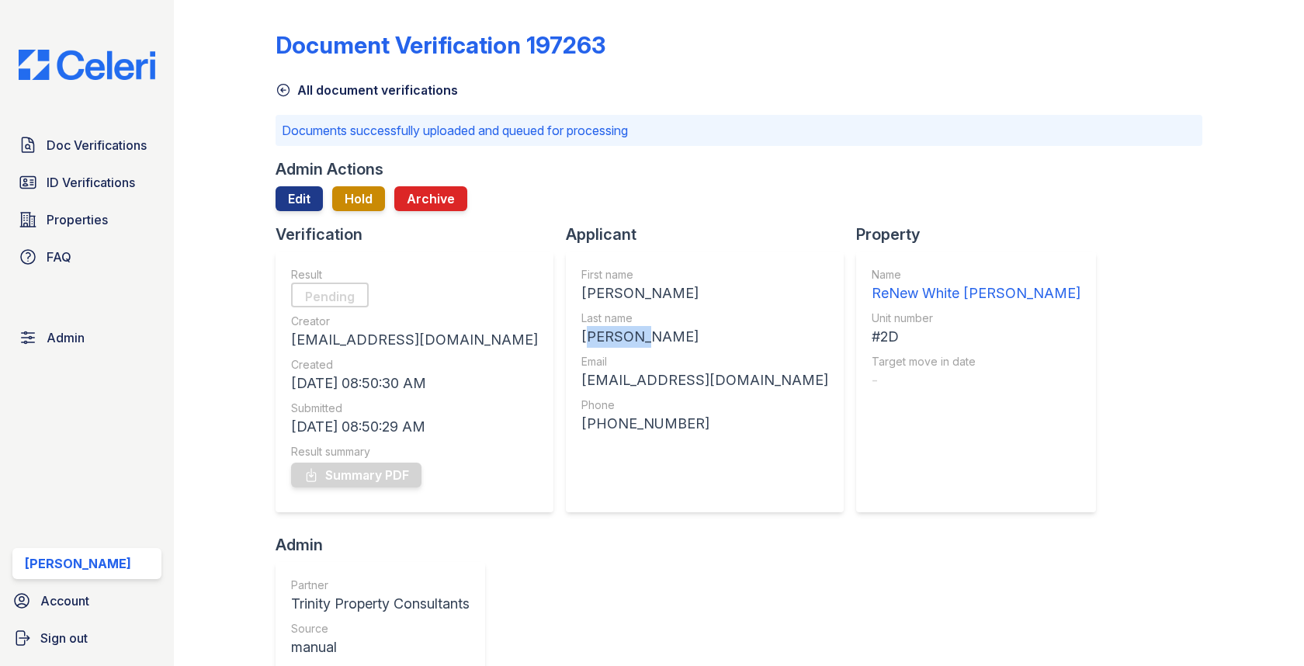
copy div "Johnson"
click at [581, 376] on div "blessed0124@yahoo.com" at bounding box center [704, 380] width 247 height 22
copy div "blessed0124@yahoo.com"
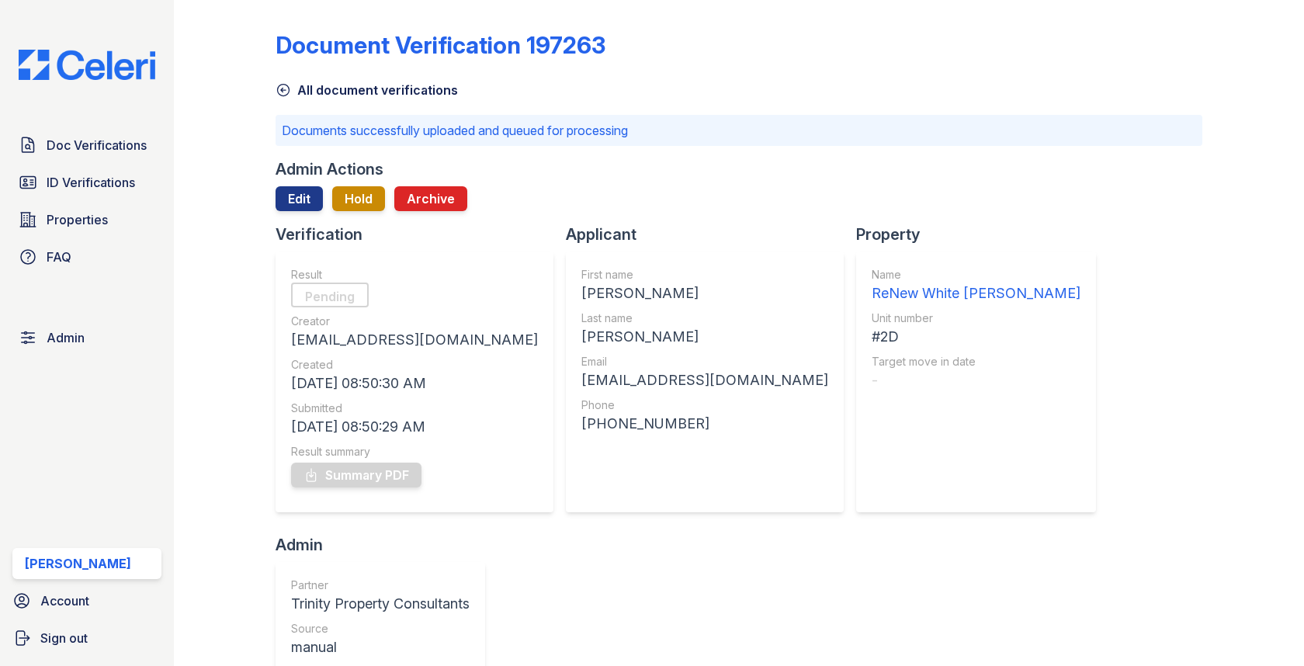
click at [872, 338] on div "#2D" at bounding box center [976, 337] width 209 height 22
copy div "#2D"
drag, startPoint x: 498, startPoint y: 422, endPoint x: 616, endPoint y: 420, distance: 118.0
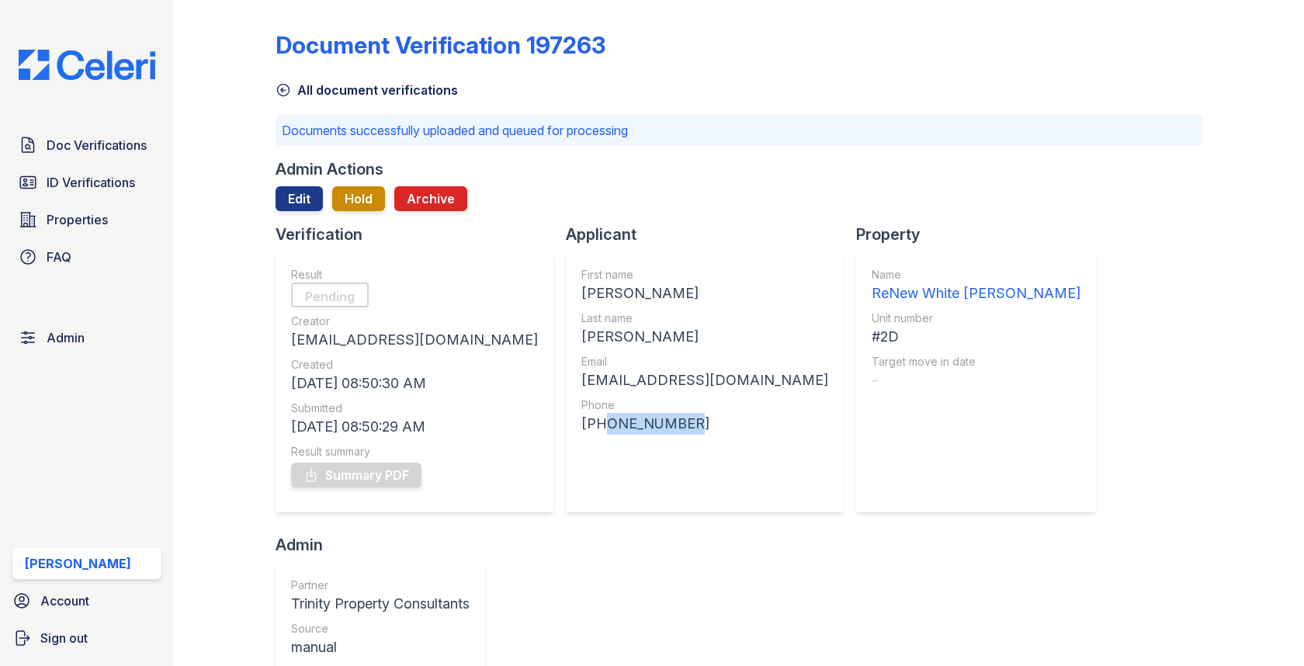
click at [616, 420] on div "+14102072754" at bounding box center [704, 424] width 247 height 22
copy div "4102072754"
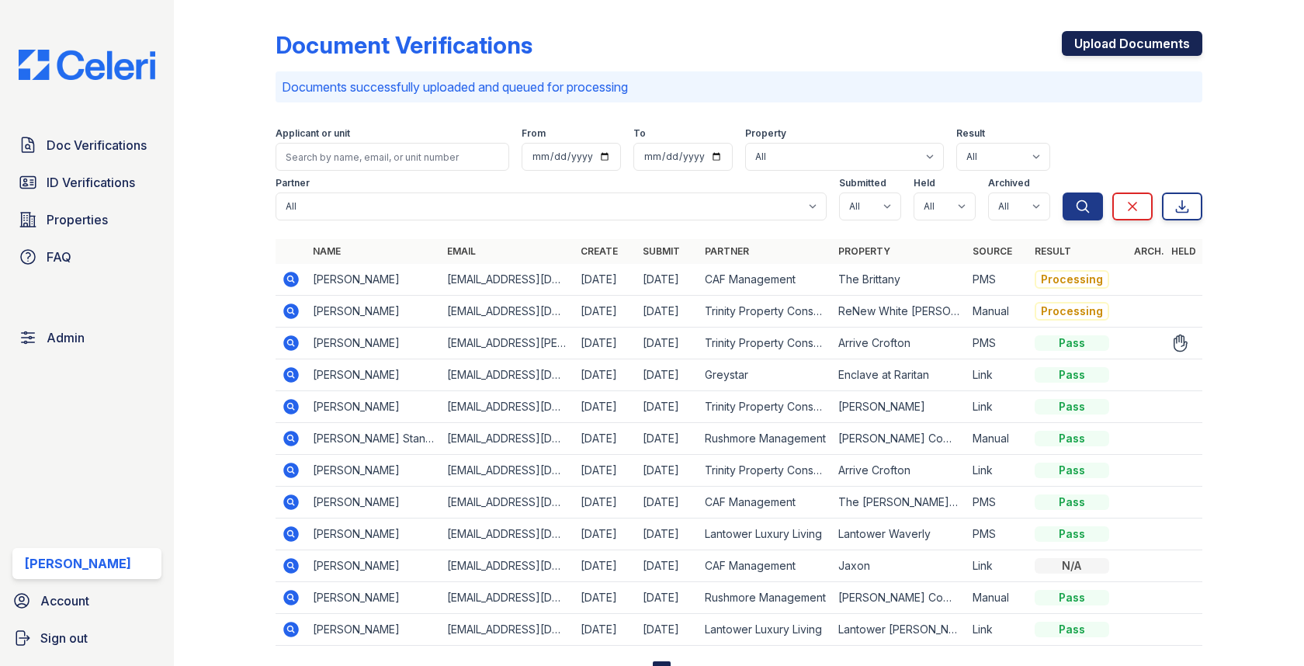
click at [1107, 43] on link "Upload Documents" at bounding box center [1132, 43] width 140 height 25
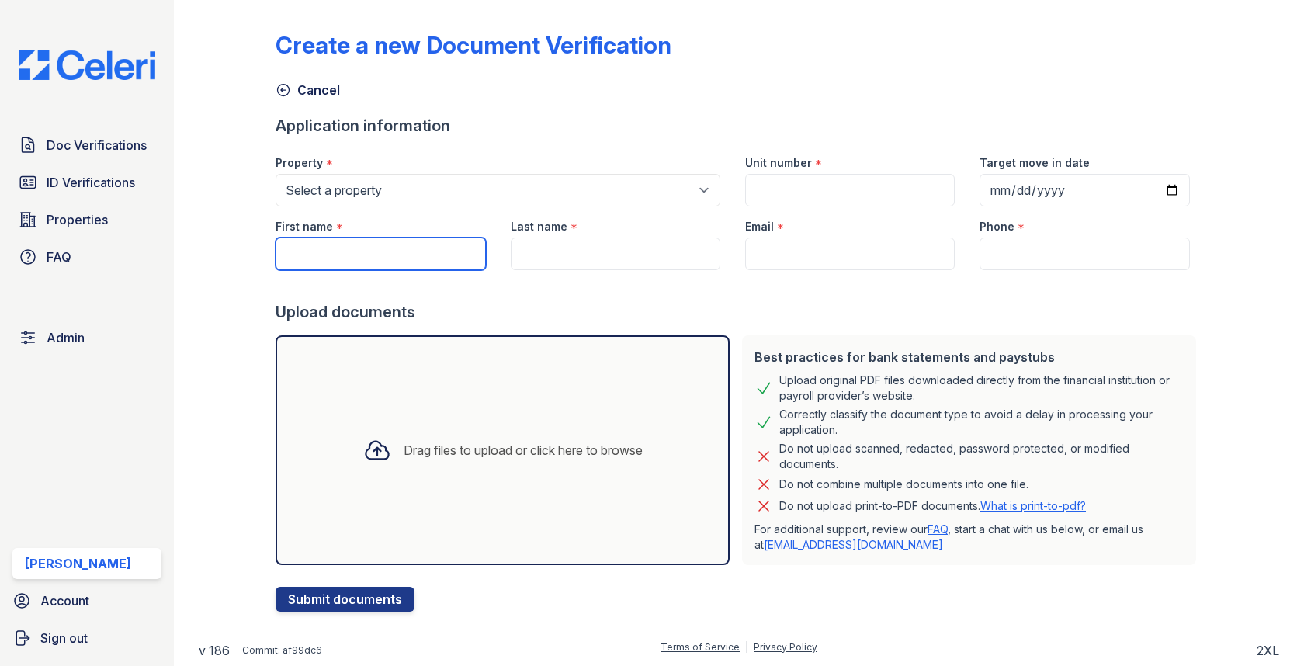
click at [442, 257] on input "First name" at bounding box center [381, 253] width 210 height 33
paste input "[PERSON_NAME]"
type input "[PERSON_NAME]"
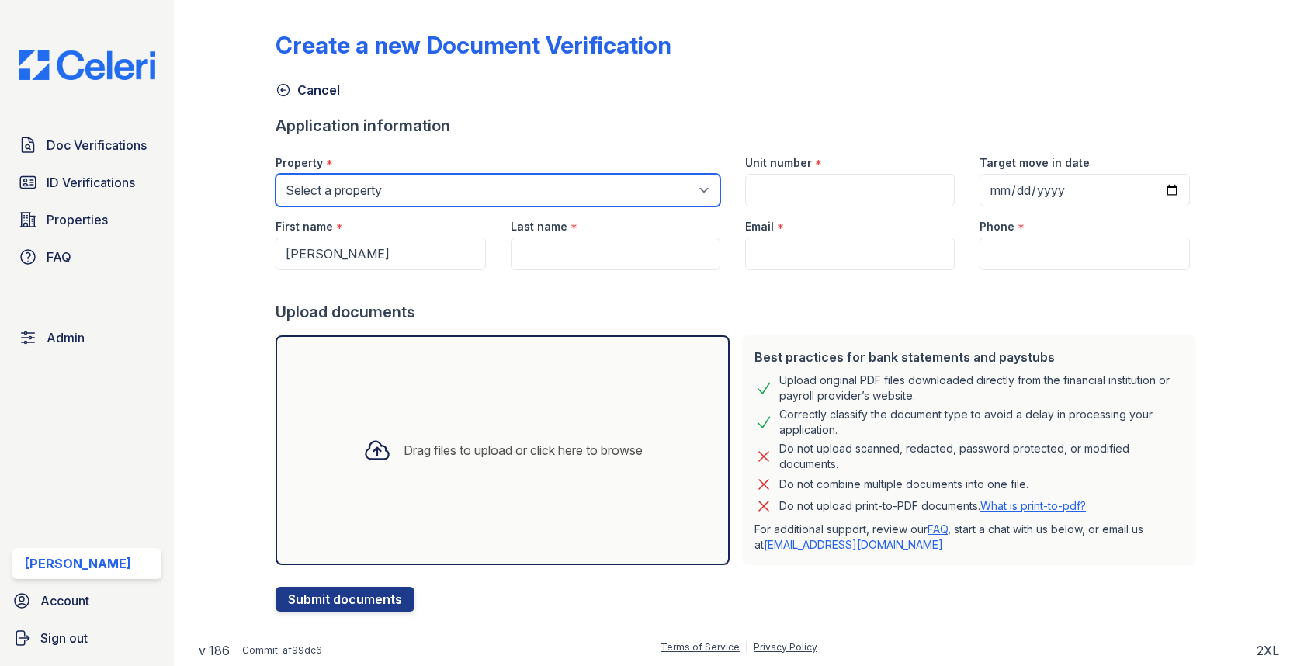
click at [472, 178] on select "Select a property 0000 Kinney Avenue 09 Cape Coral 10006 North Glowing Forge Co…" at bounding box center [498, 190] width 445 height 33
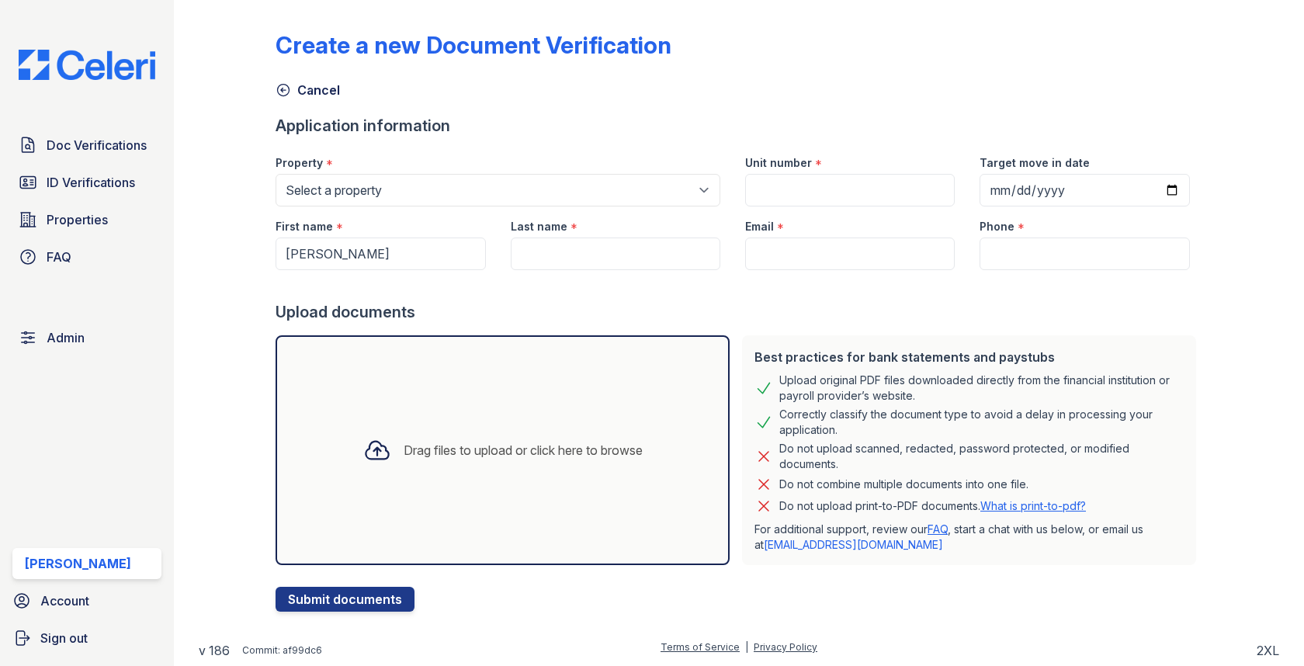
click at [339, 206] on div "First name *" at bounding box center [381, 221] width 210 height 31
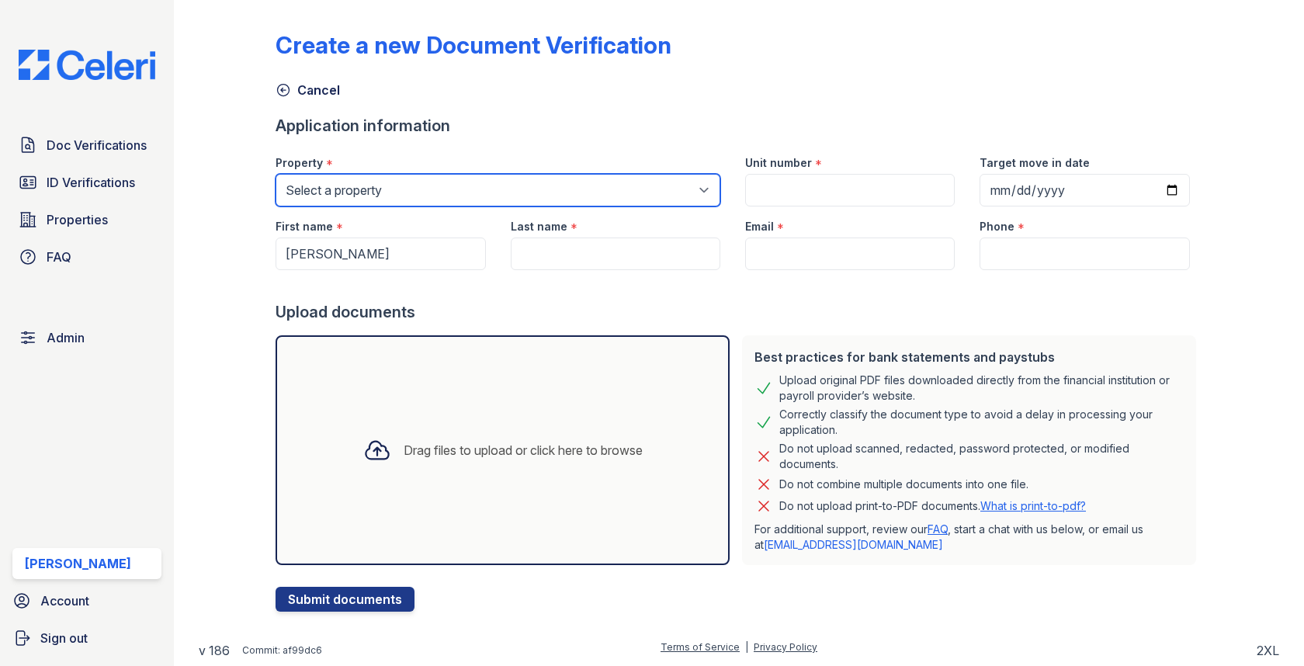
click at [341, 198] on select "Select a property 0000 Kinney Avenue 09 Cape Coral 10006 North Glowing Forge Co…" at bounding box center [498, 190] width 445 height 33
select select "1790"
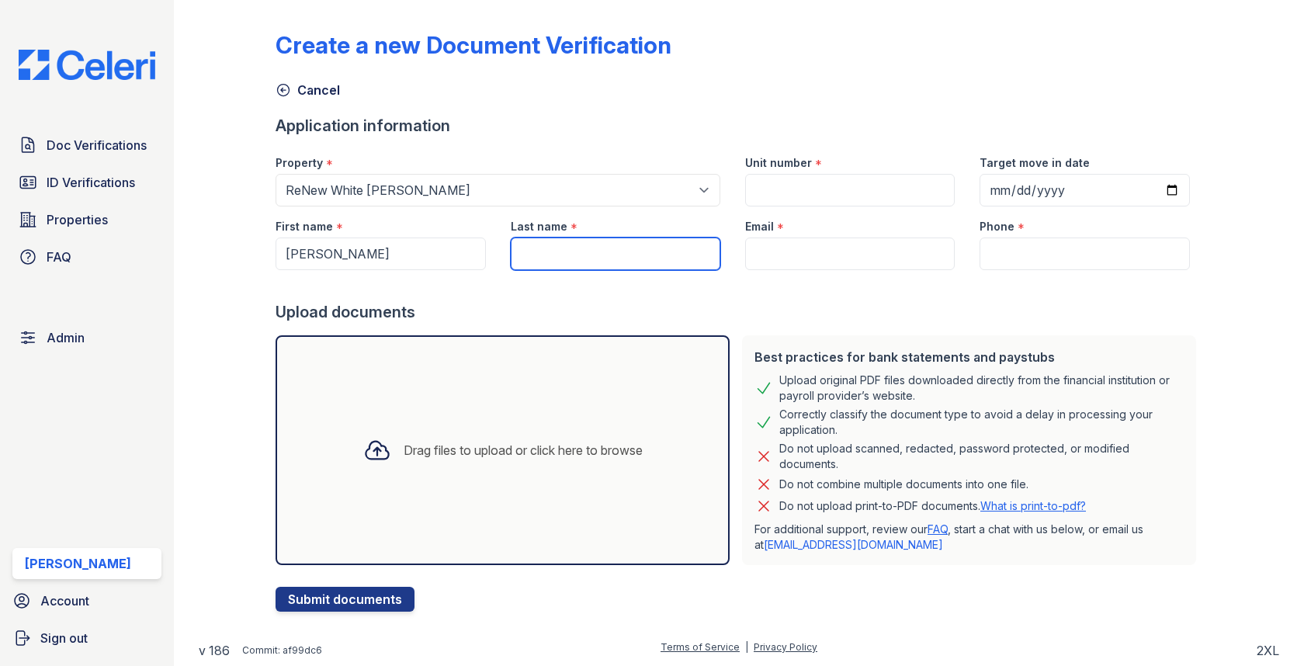
click at [650, 244] on input "Last name" at bounding box center [616, 253] width 210 height 33
paste input "Johnson"
type input "Johnson"
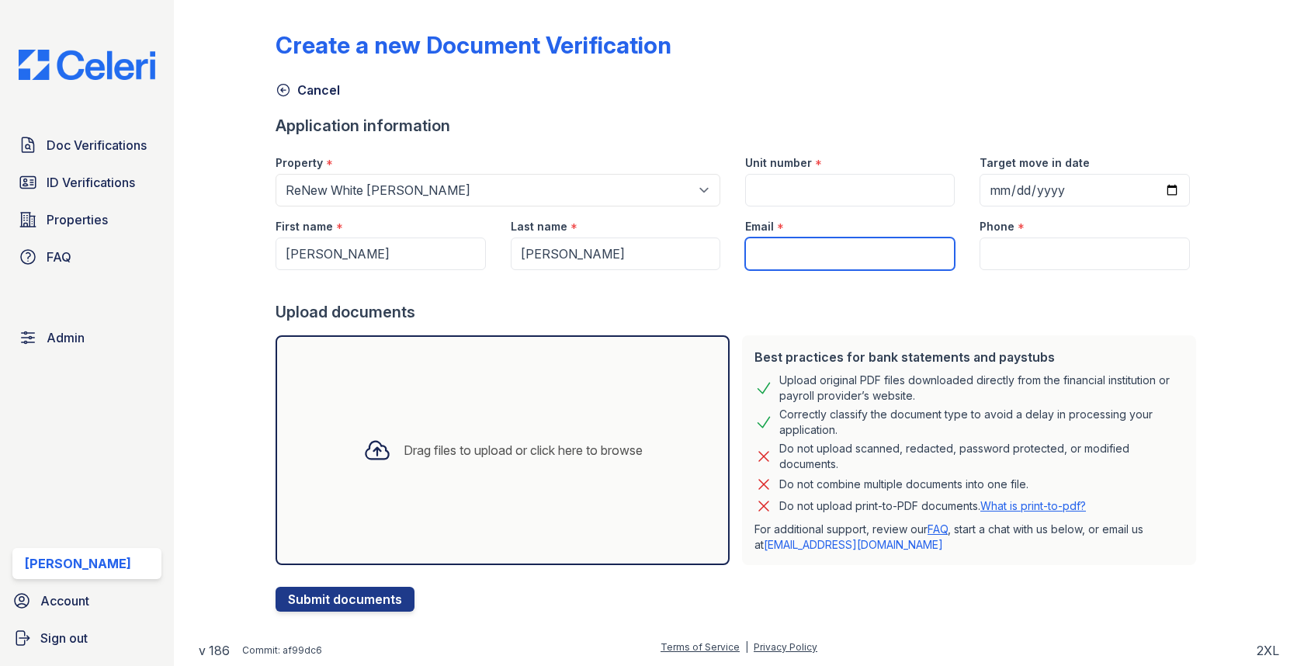
click at [771, 244] on input "Email" at bounding box center [850, 253] width 210 height 33
paste input "blessed0124@yahoo.com"
type input "blessed0124@yahoo.com"
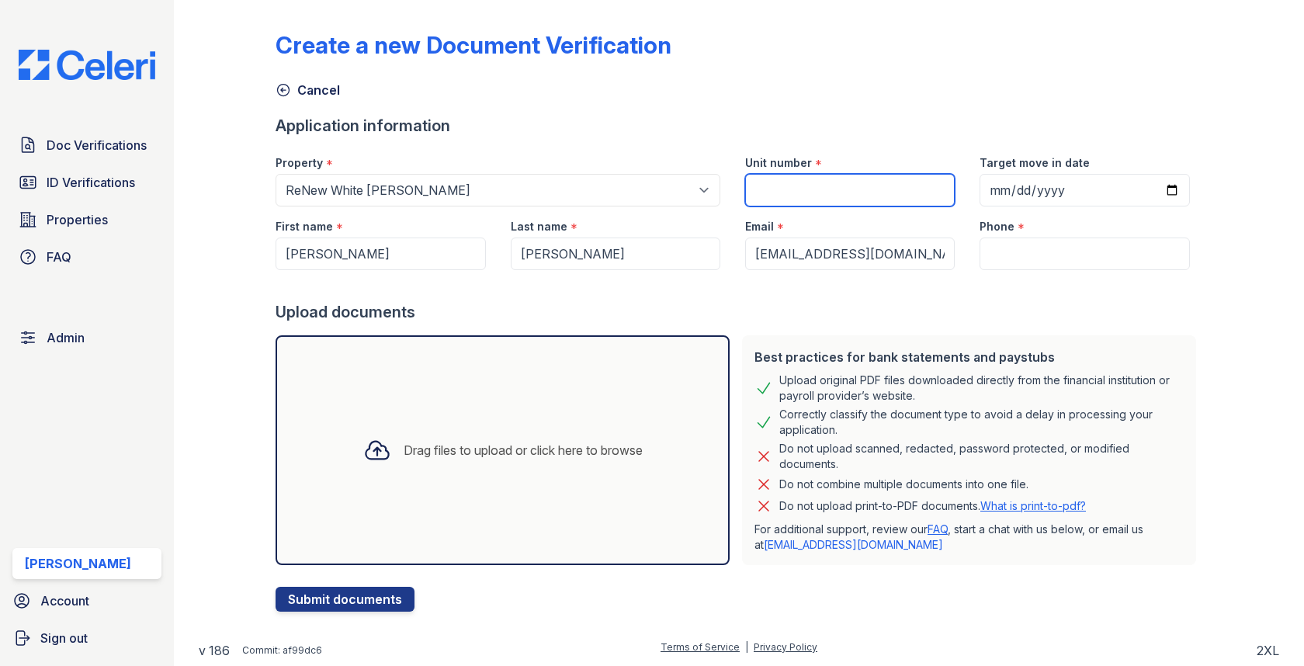
click at [869, 189] on input "Unit number" at bounding box center [850, 190] width 210 height 33
paste input "#2D"
type input "#2D"
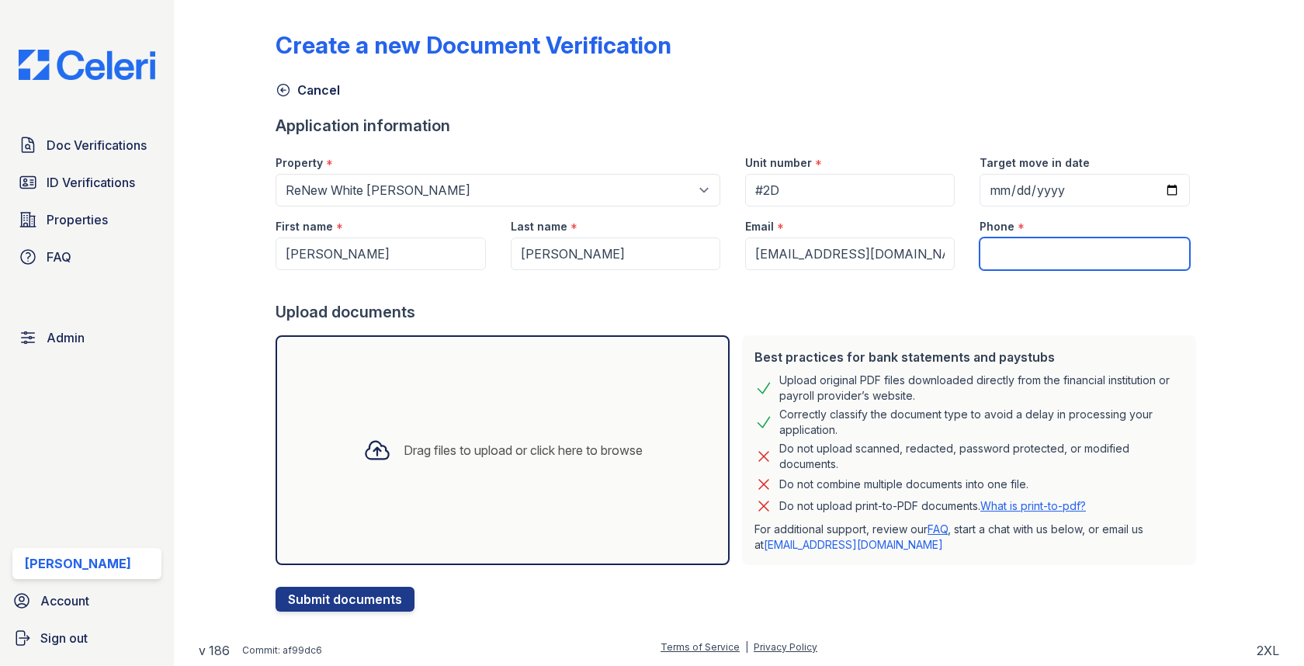
click at [1026, 245] on input "Phone" at bounding box center [1084, 253] width 210 height 33
paste input "4102072754"
type input "4102072754"
click at [477, 412] on div "Drag files to upload or click here to browse" at bounding box center [503, 450] width 454 height 230
click at [531, 401] on div "Drag files to upload or click here to browse" at bounding box center [503, 450] width 454 height 230
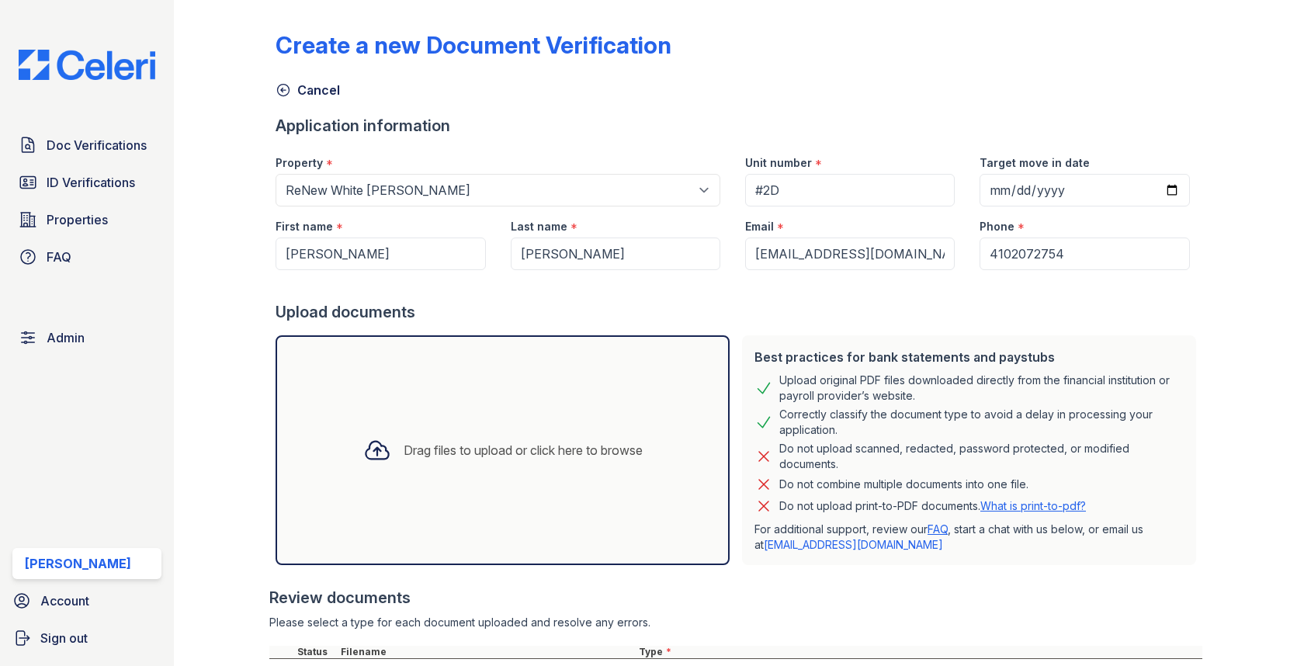
scroll to position [137, 0]
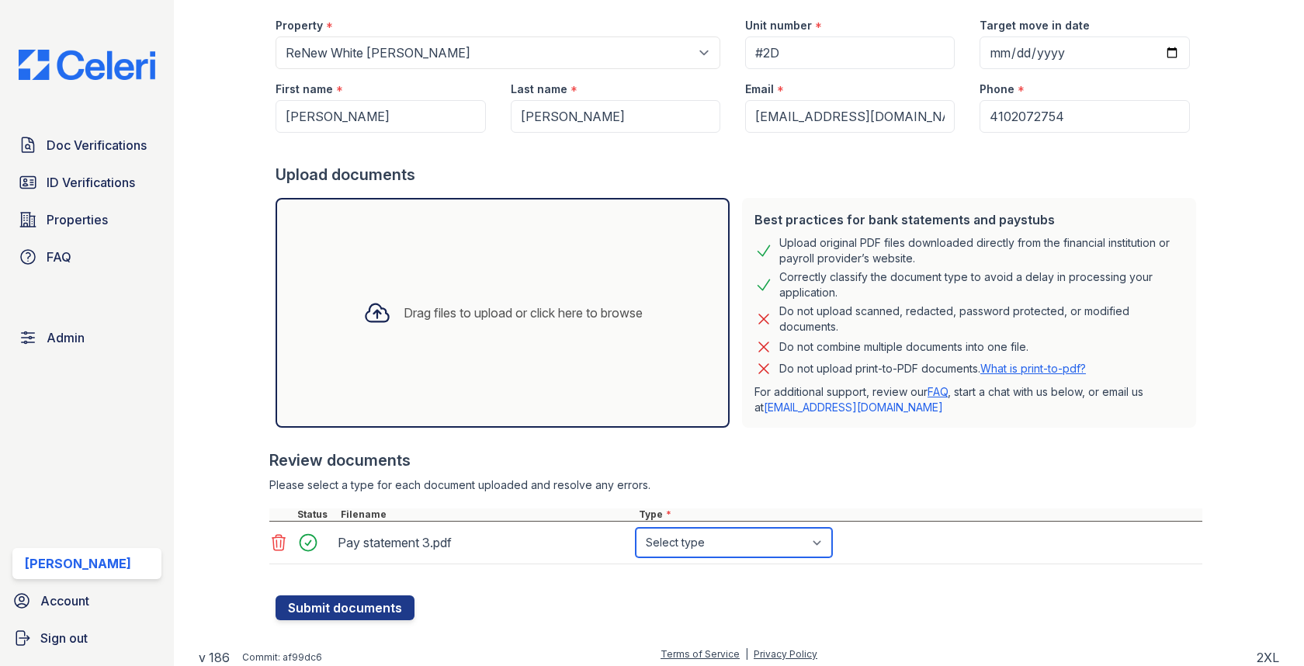
click at [686, 542] on select "Select type Paystub Bank Statement Offer Letter Tax Documents Benefit Award Let…" at bounding box center [734, 542] width 196 height 29
select select "bank_statement"
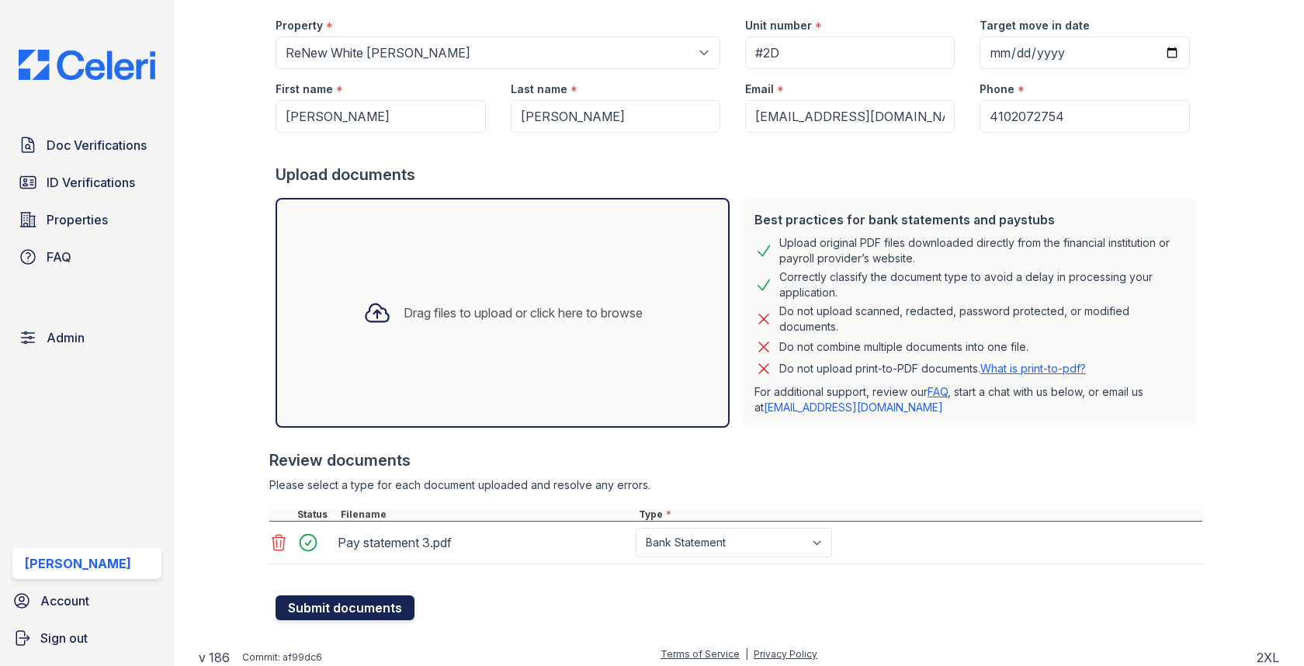
click at [368, 596] on button "Submit documents" at bounding box center [345, 607] width 139 height 25
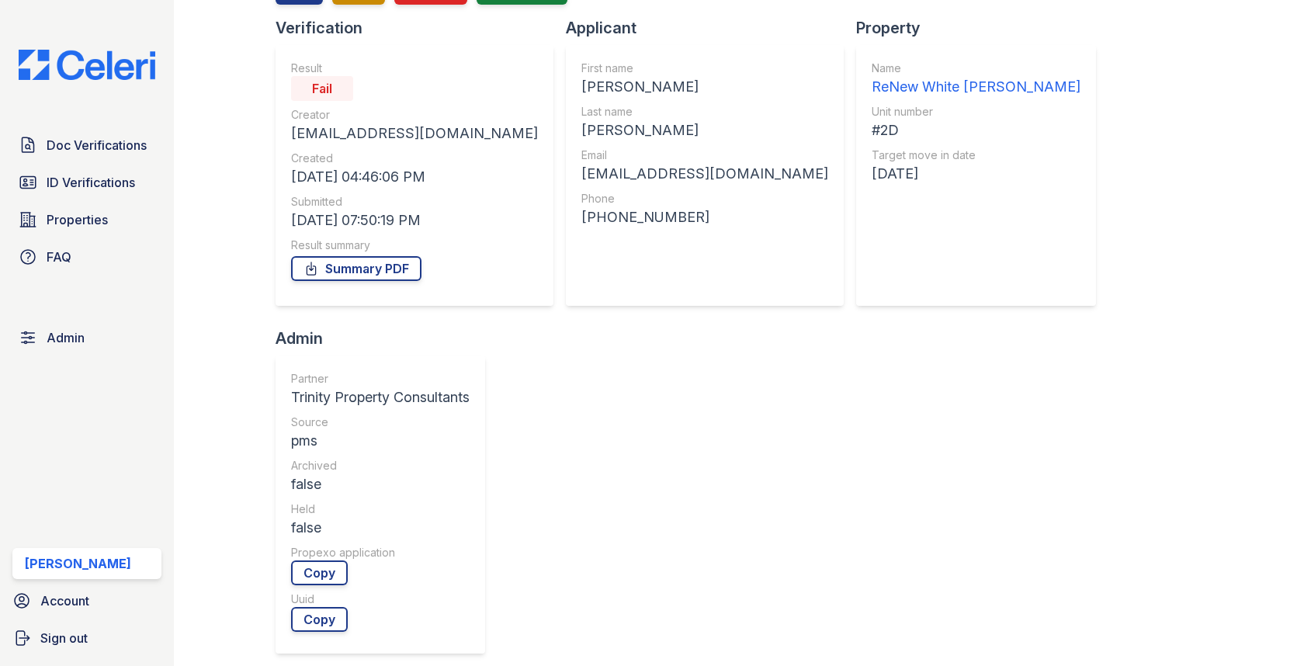
scroll to position [259, 0]
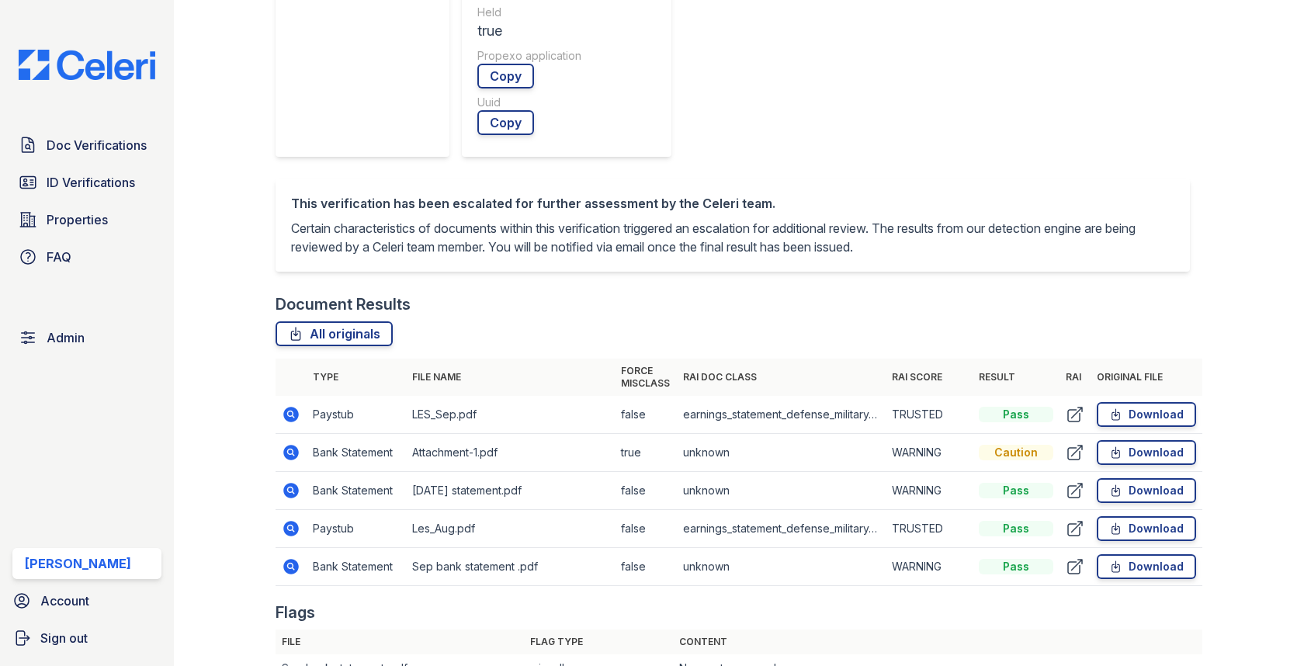
scroll to position [671, 0]
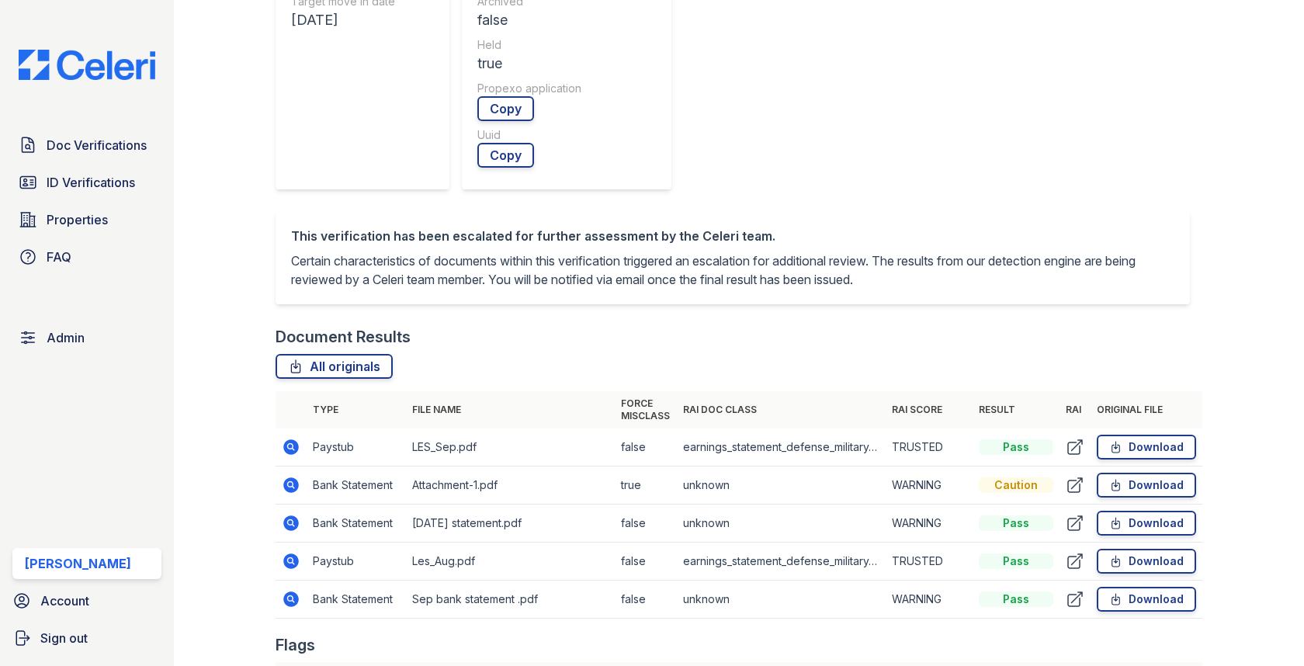
click at [289, 482] on icon at bounding box center [291, 484] width 4 height 4
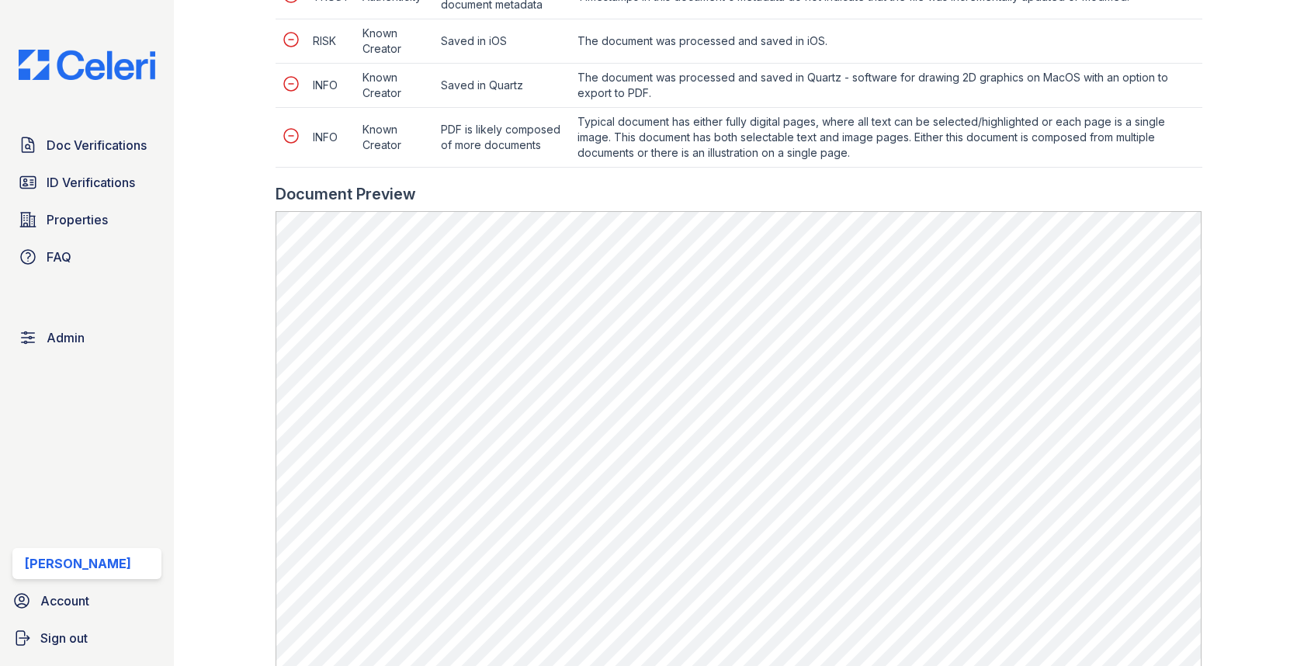
scroll to position [806, 0]
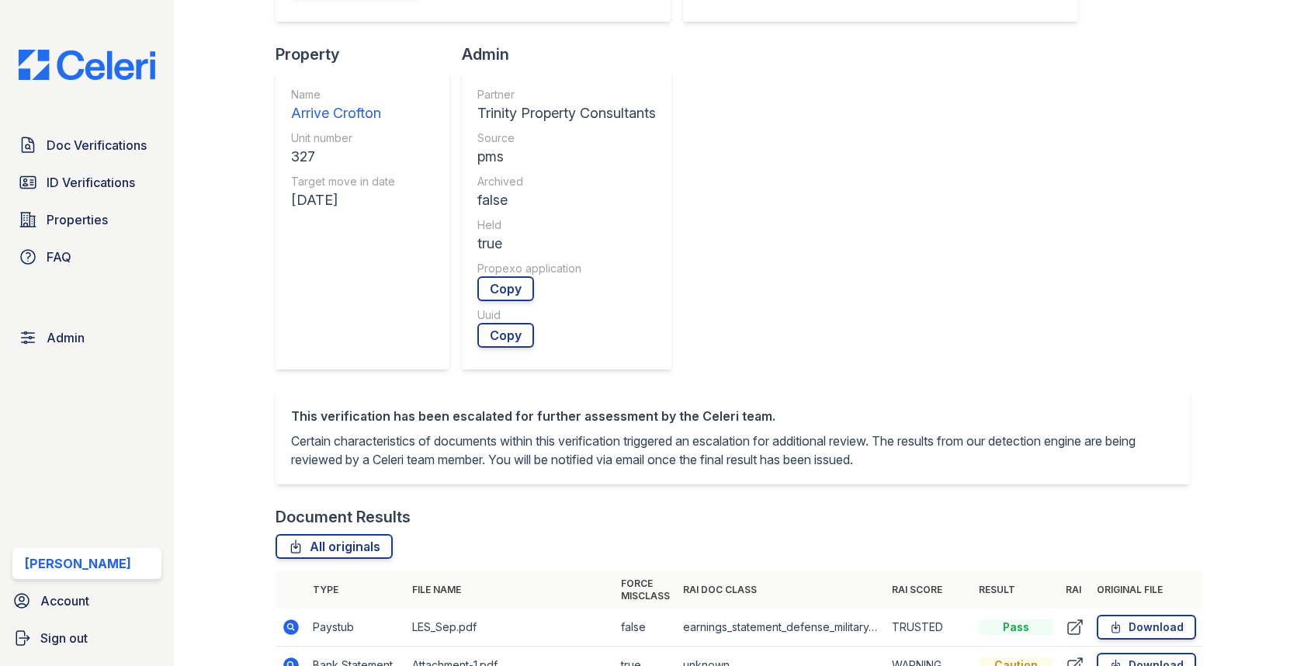
scroll to position [581, 0]
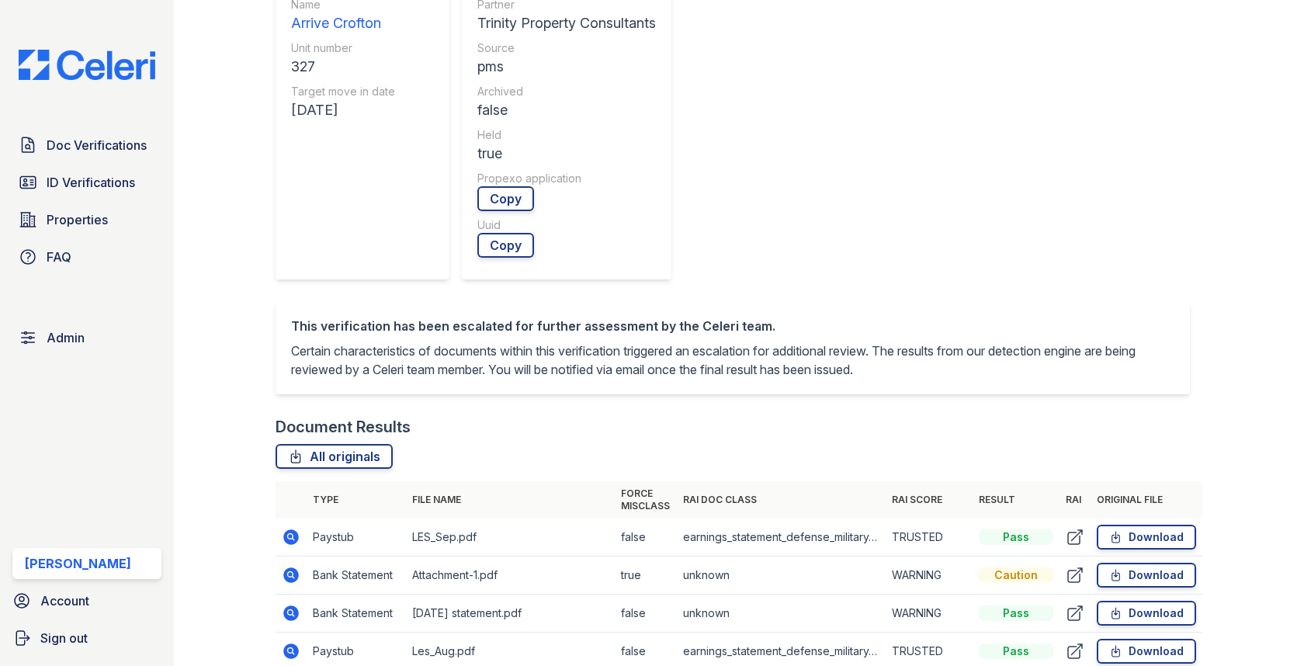
click at [289, 605] on icon at bounding box center [292, 613] width 16 height 16
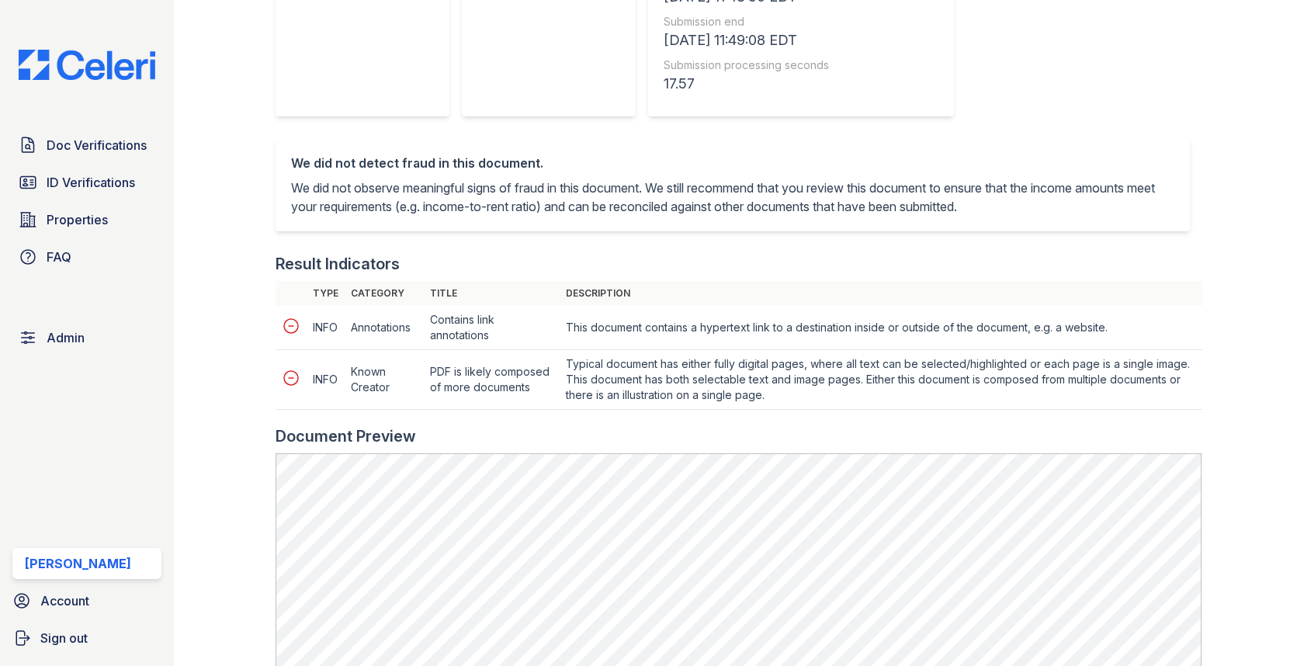
scroll to position [522, 0]
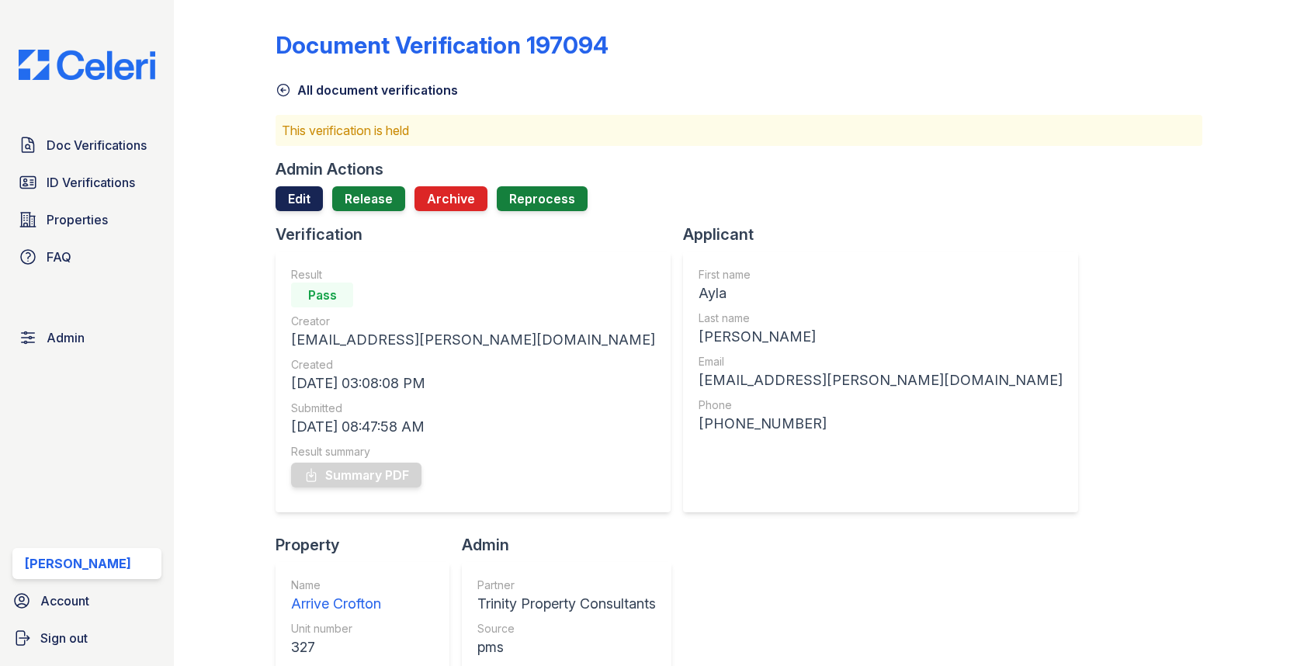
click at [305, 195] on link "Edit" at bounding box center [299, 198] width 47 height 25
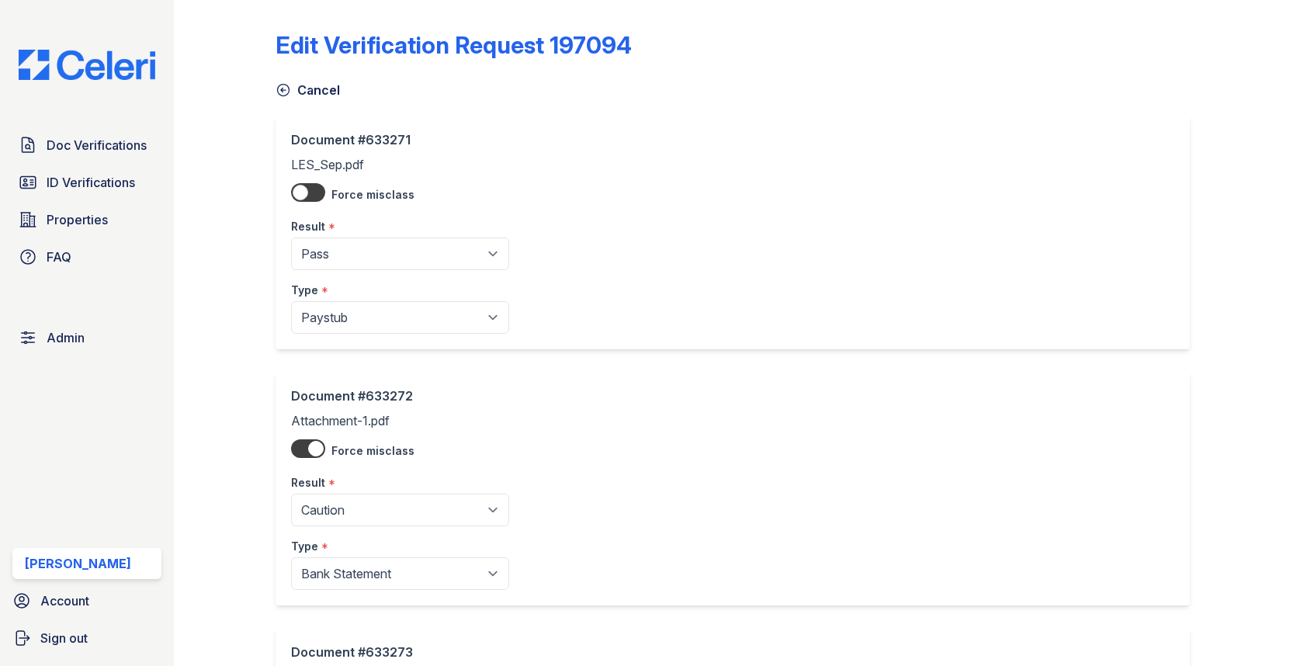
click at [352, 491] on div "Result *" at bounding box center [400, 478] width 218 height 31
click at [351, 500] on select "Pending Sent Started Processing Pass Fail Caution Error N/A" at bounding box center [400, 510] width 218 height 33
select select "pass"
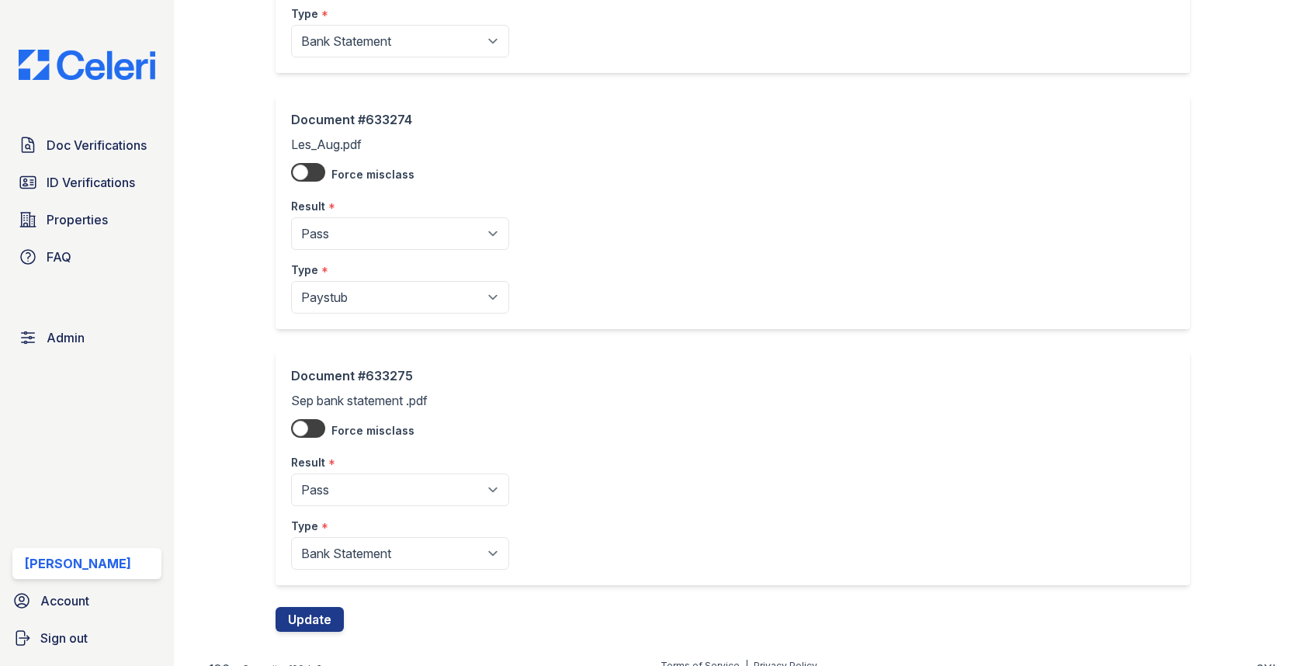
scroll to position [801, 0]
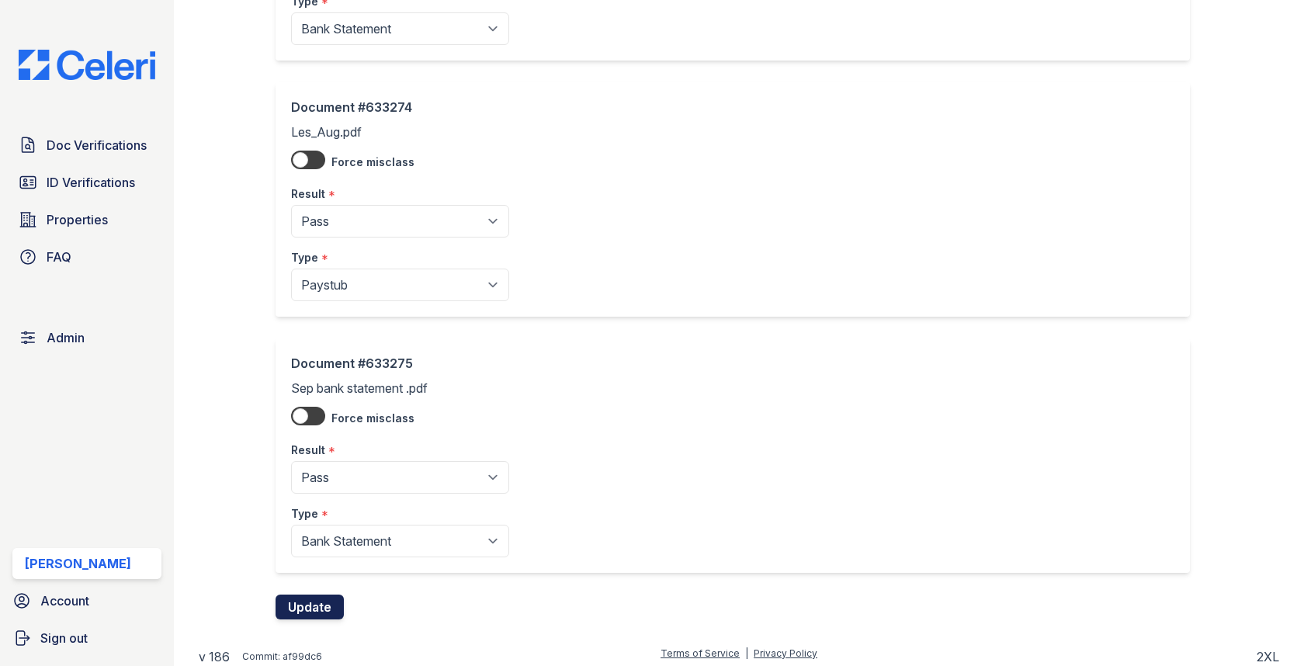
click at [317, 601] on button "Update" at bounding box center [310, 606] width 68 height 25
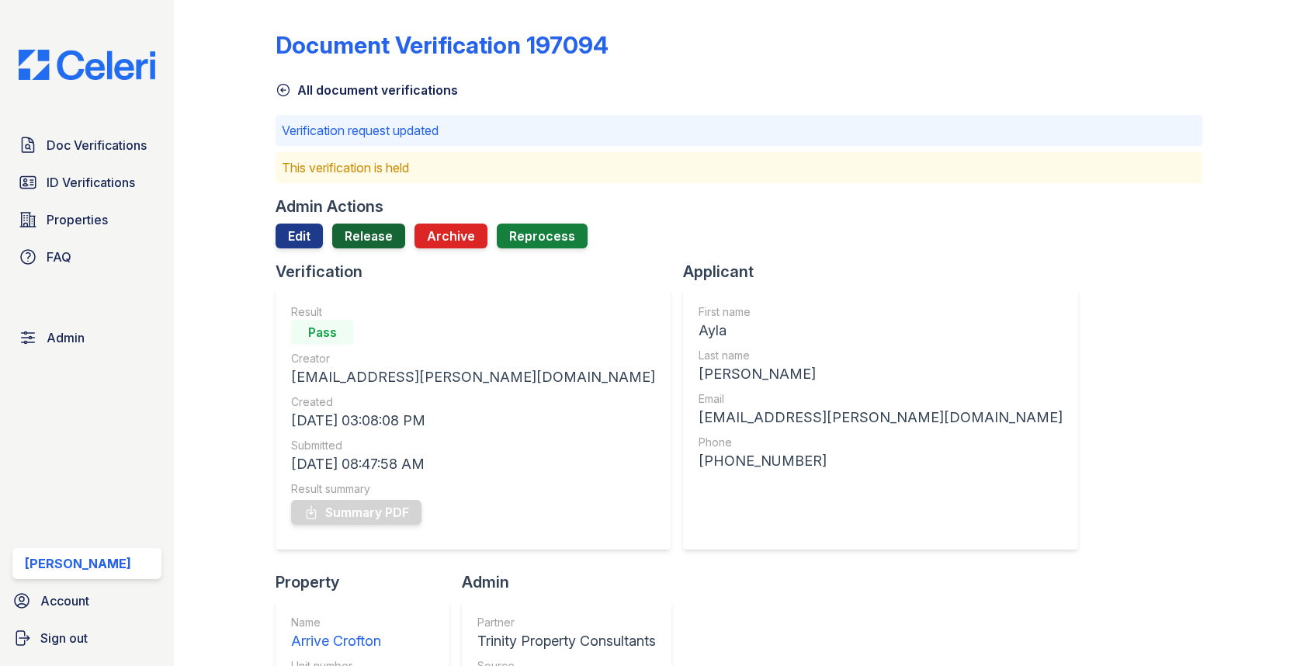
click at [378, 239] on link "Release" at bounding box center [368, 236] width 73 height 25
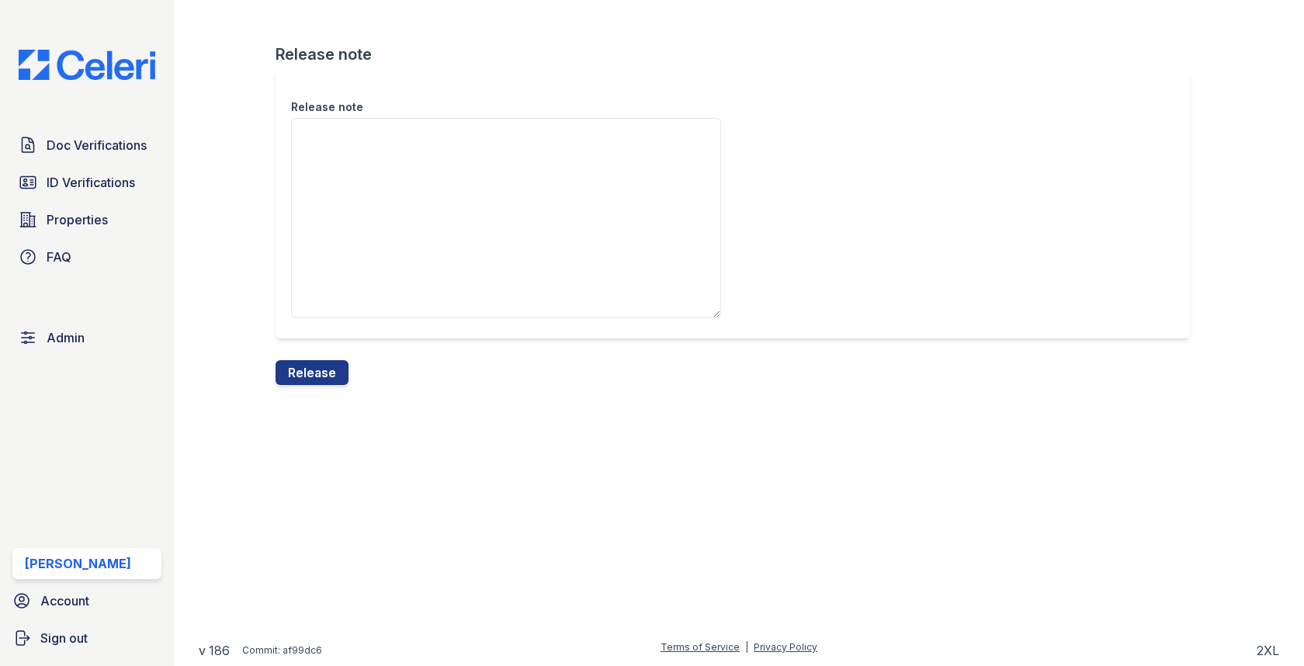
click at [308, 385] on div "Release note Release note Release" at bounding box center [739, 205] width 1080 height 410
click at [316, 365] on button "Release" at bounding box center [312, 372] width 73 height 25
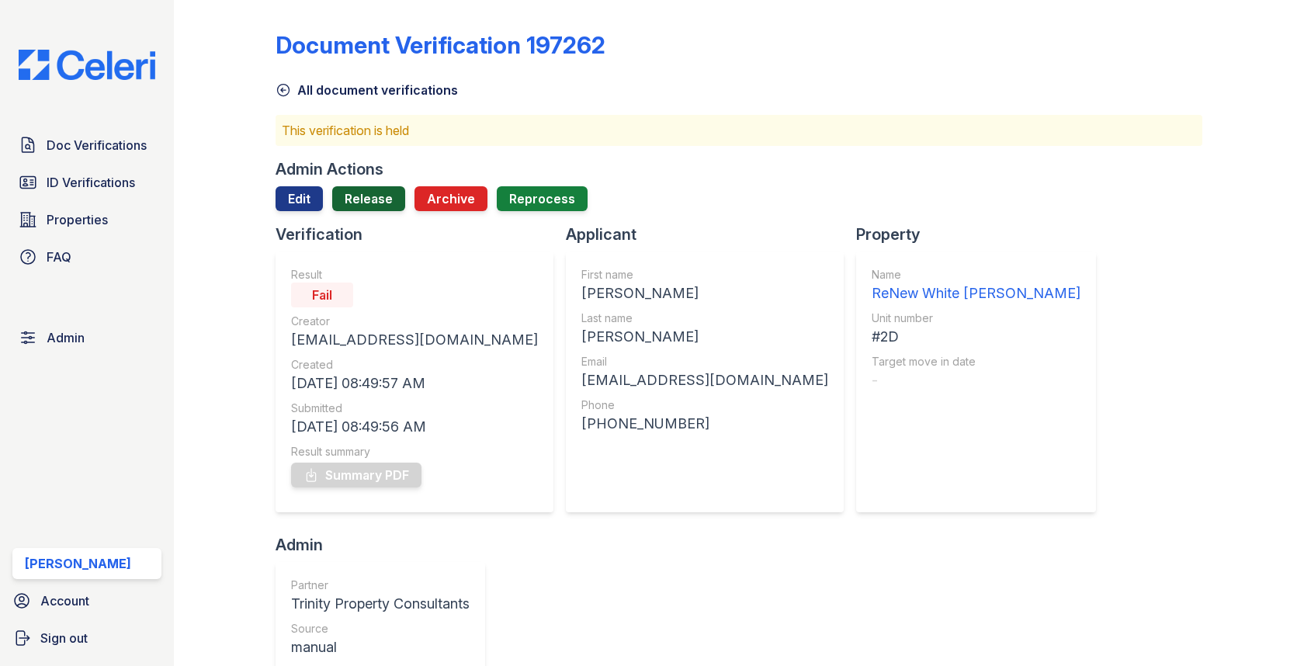
click at [393, 204] on link "Release" at bounding box center [368, 198] width 73 height 25
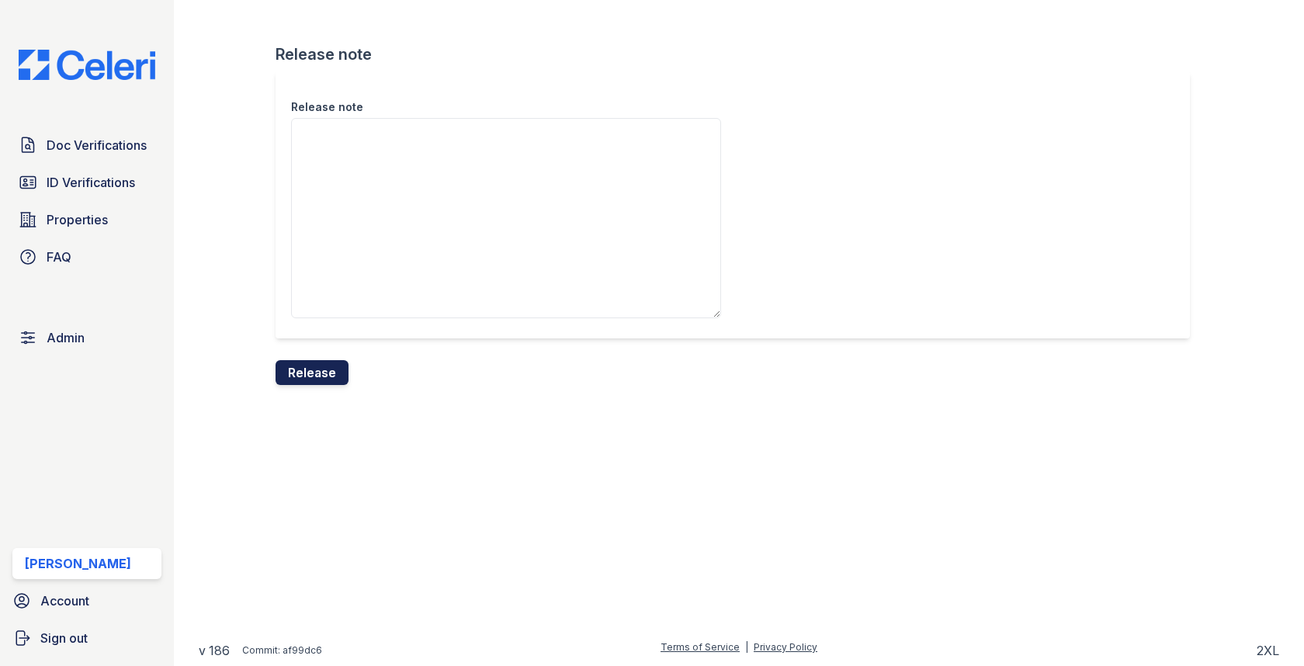
click at [320, 381] on button "Release" at bounding box center [312, 372] width 73 height 25
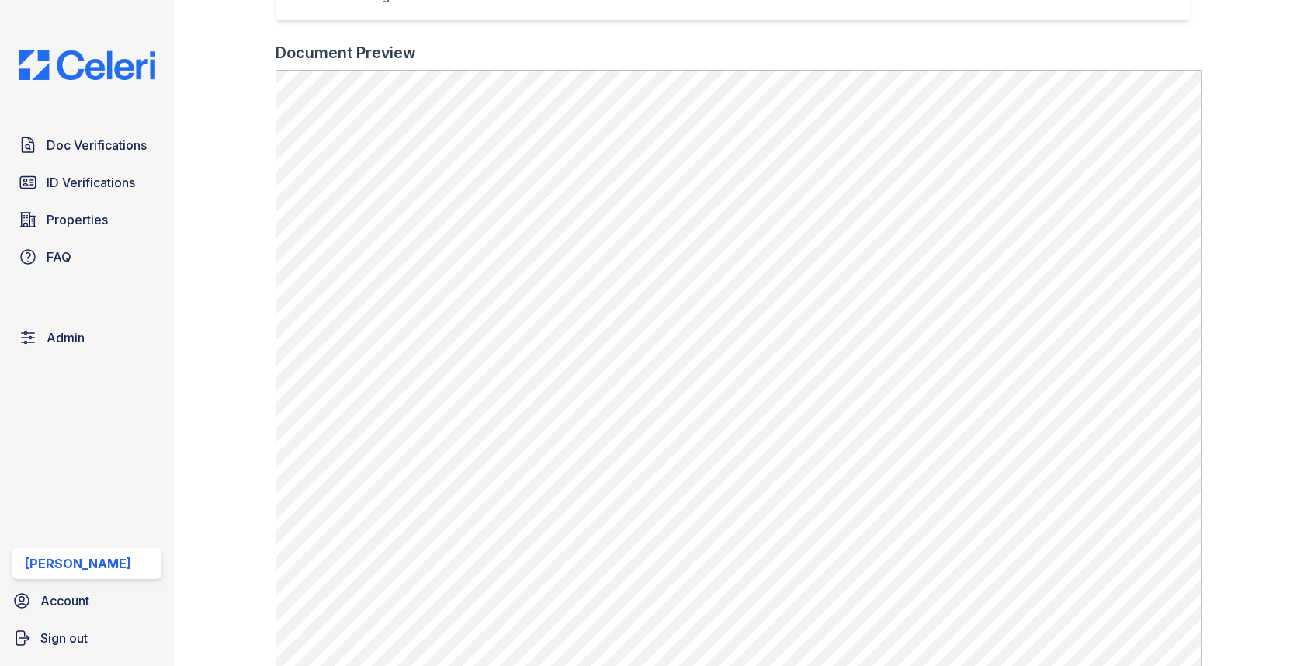
scroll to position [705, 0]
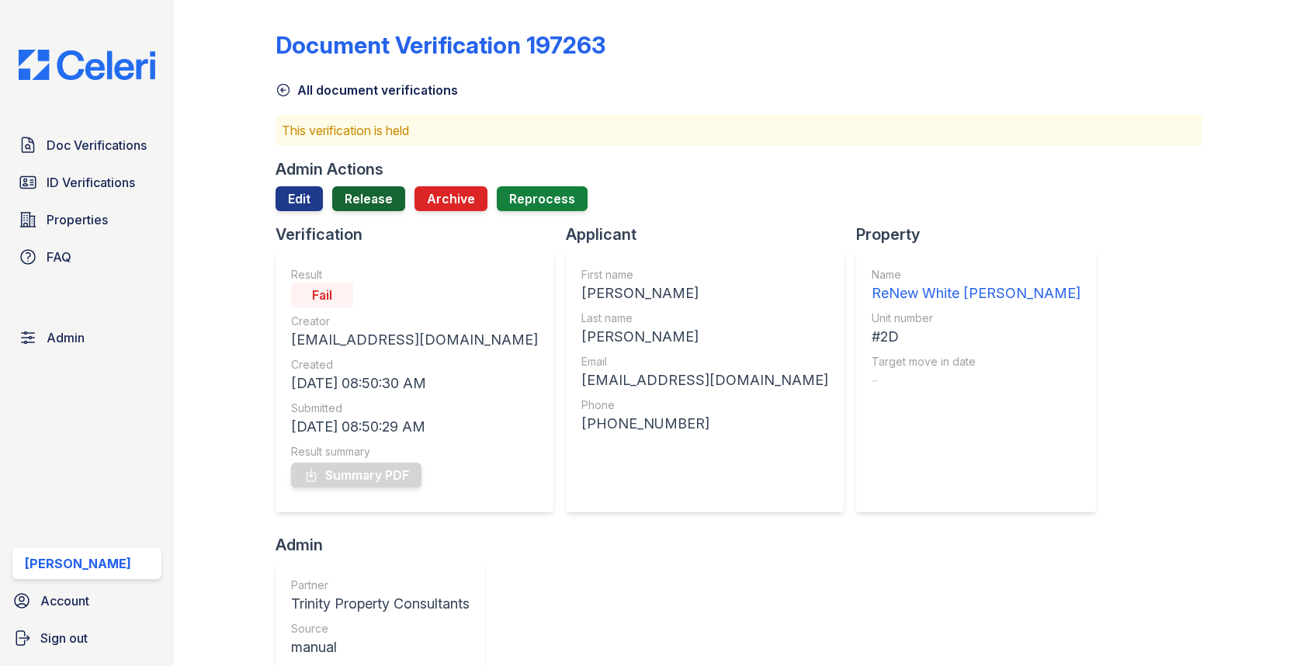
click at [393, 202] on link "Release" at bounding box center [368, 198] width 73 height 25
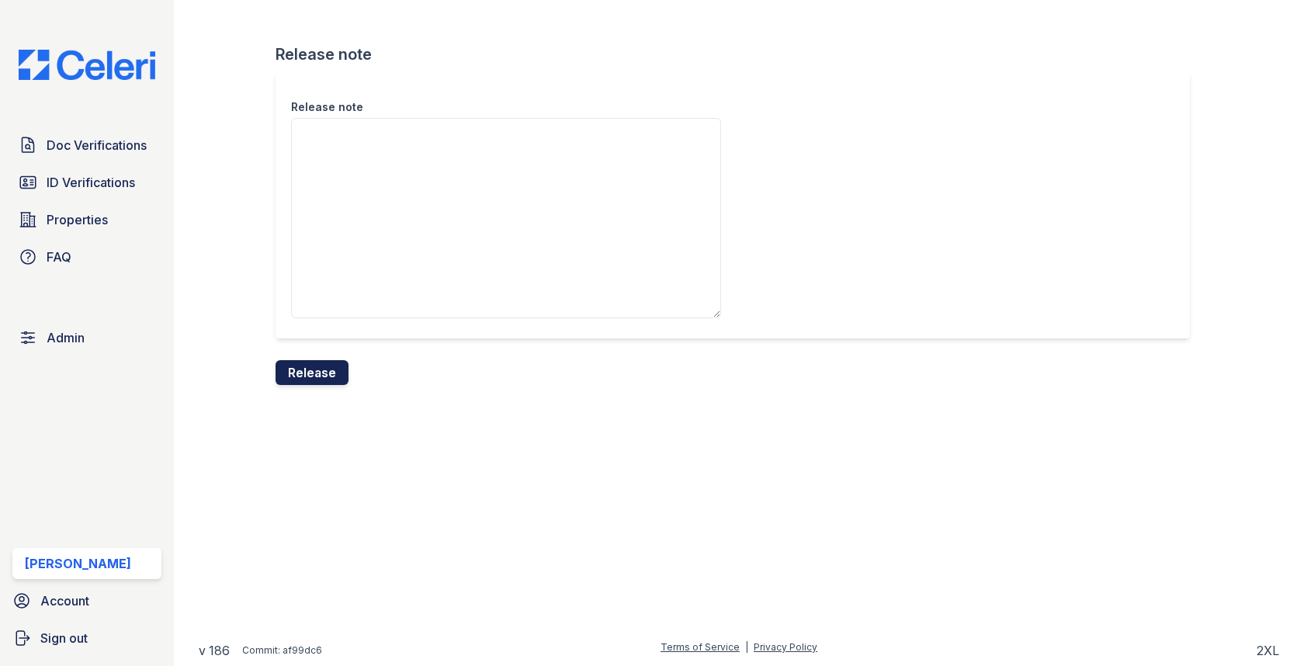
click at [329, 360] on button "Release" at bounding box center [312, 372] width 73 height 25
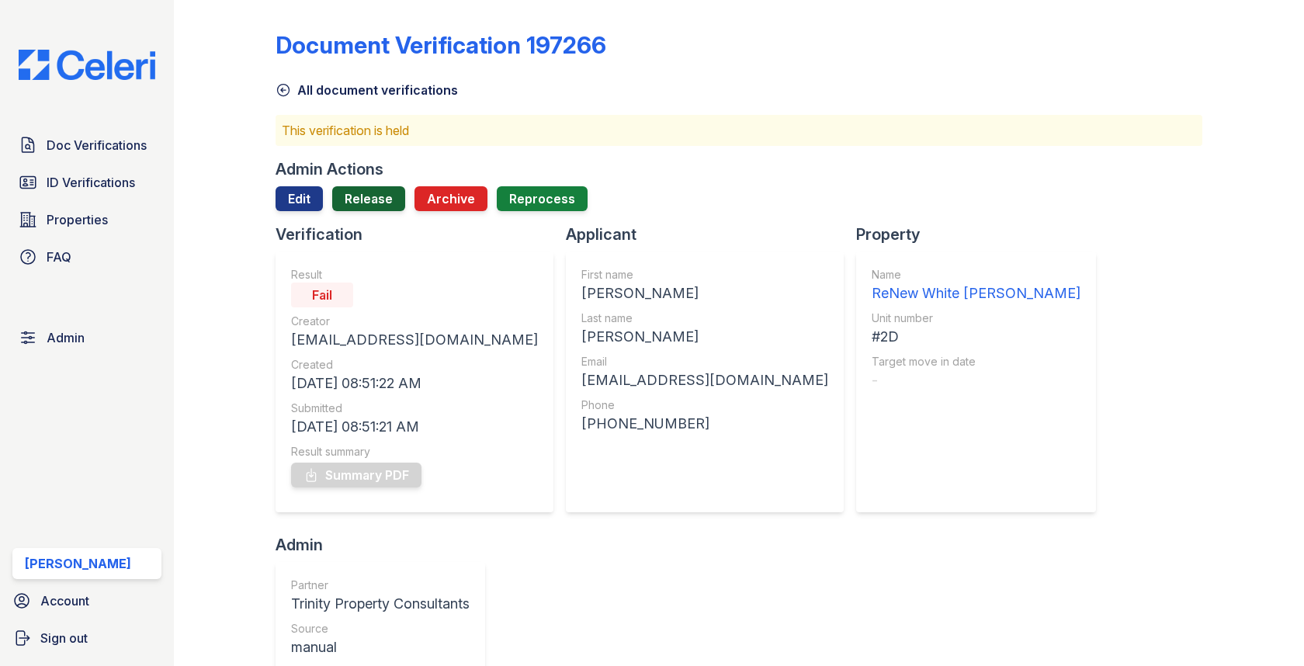
click at [386, 192] on link "Release" at bounding box center [368, 198] width 73 height 25
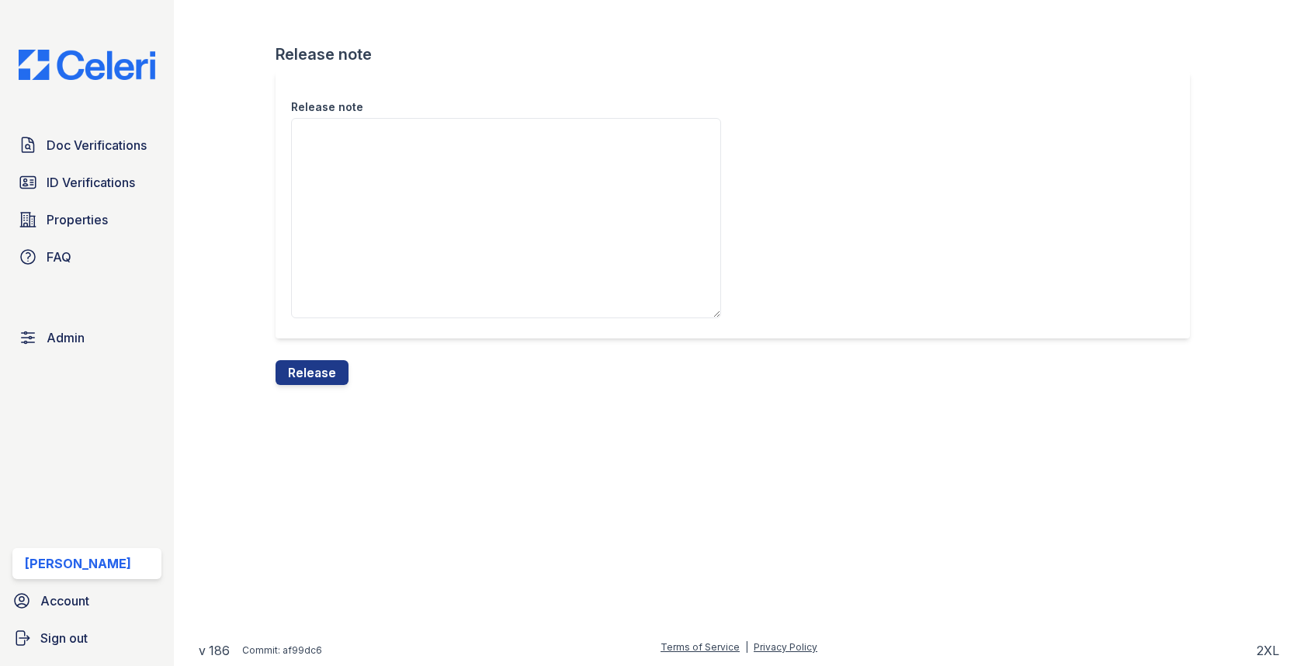
click at [312, 353] on div "Release note" at bounding box center [739, 215] width 926 height 289
click at [312, 363] on button "Release" at bounding box center [312, 372] width 73 height 25
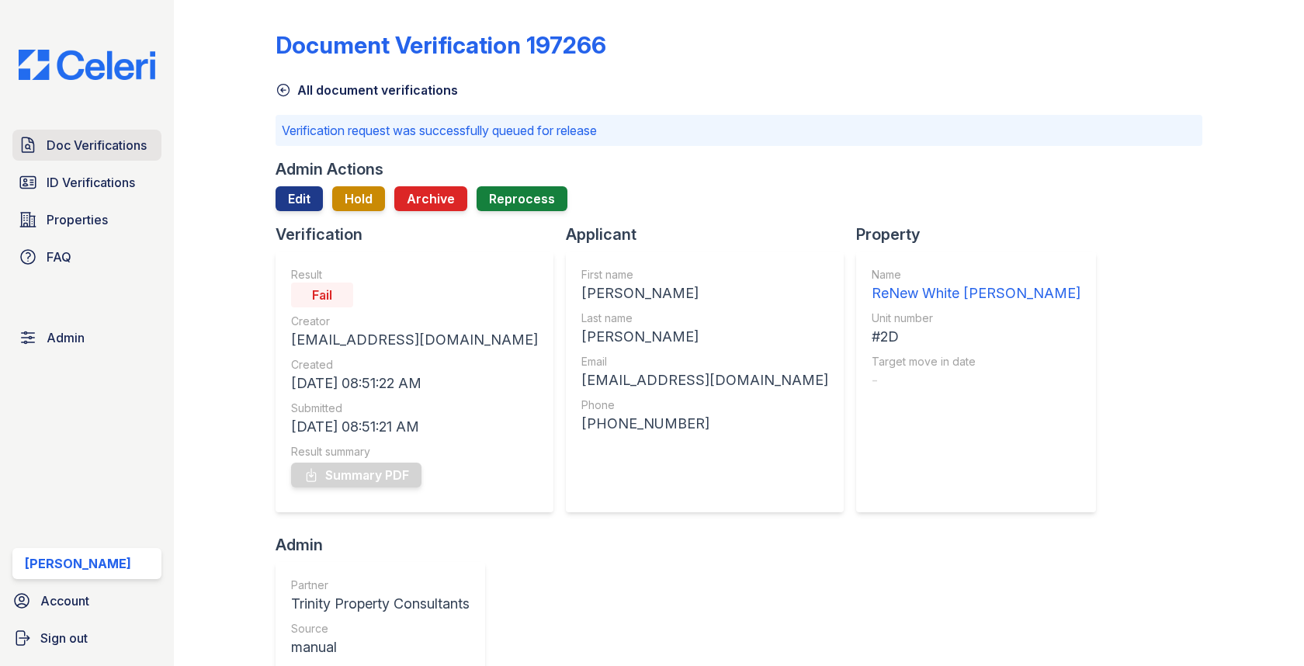
click at [127, 134] on link "Doc Verifications" at bounding box center [86, 145] width 149 height 31
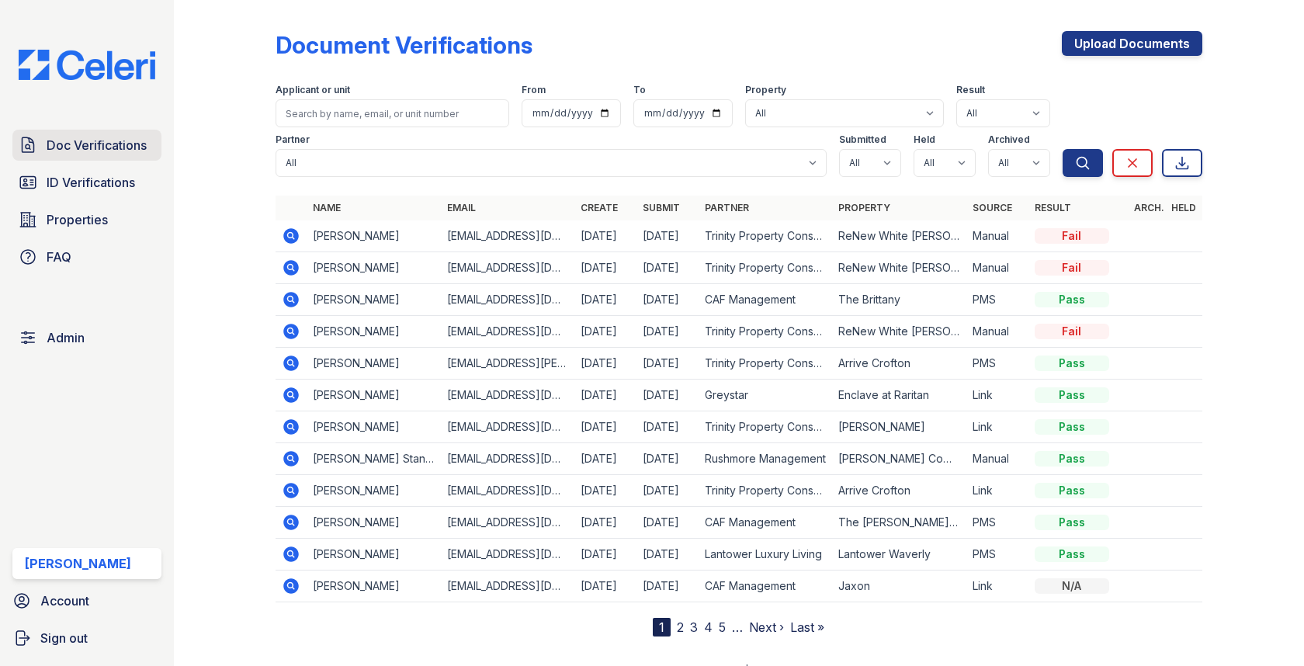
click at [91, 147] on span "Doc Verifications" at bounding box center [97, 145] width 100 height 19
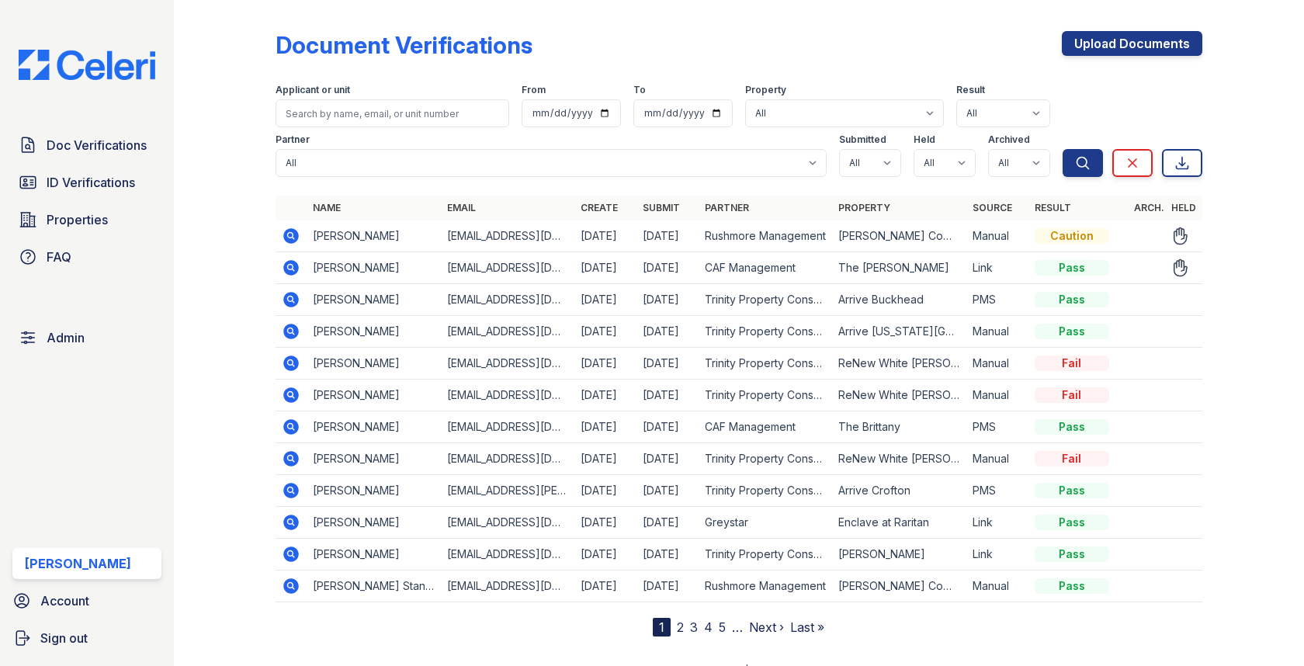
click at [293, 243] on icon at bounding box center [292, 236] width 16 height 16
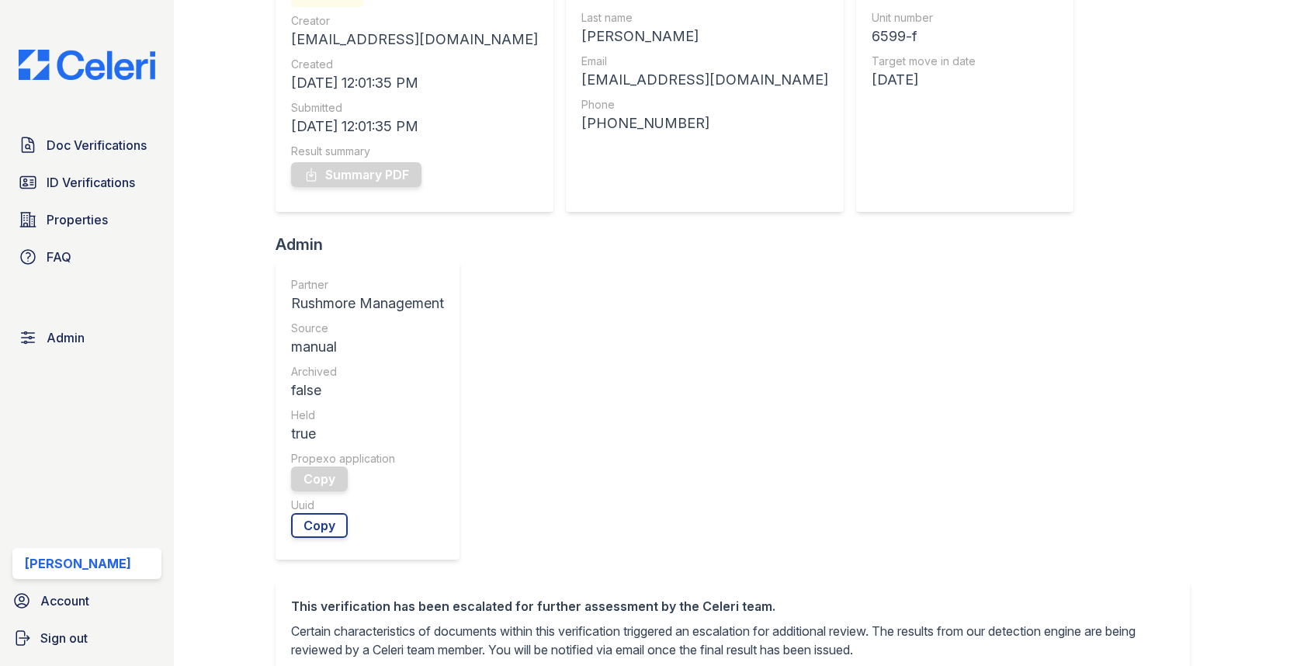
scroll to position [397, 0]
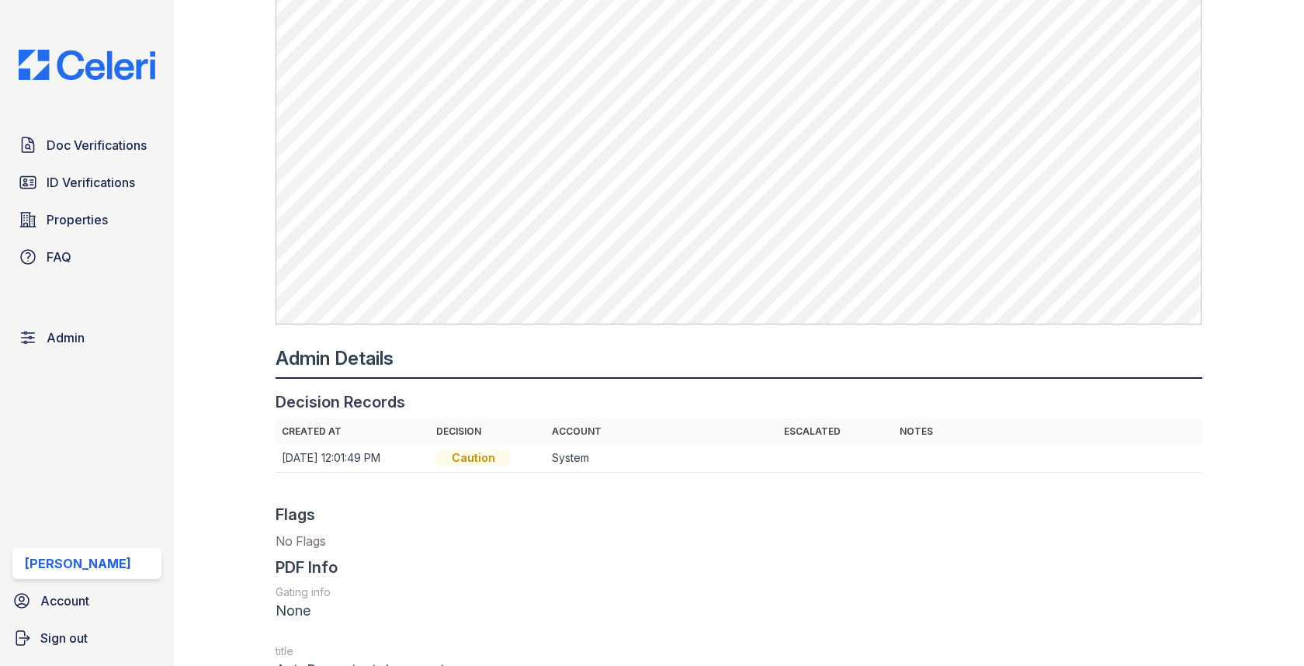
scroll to position [1659, 0]
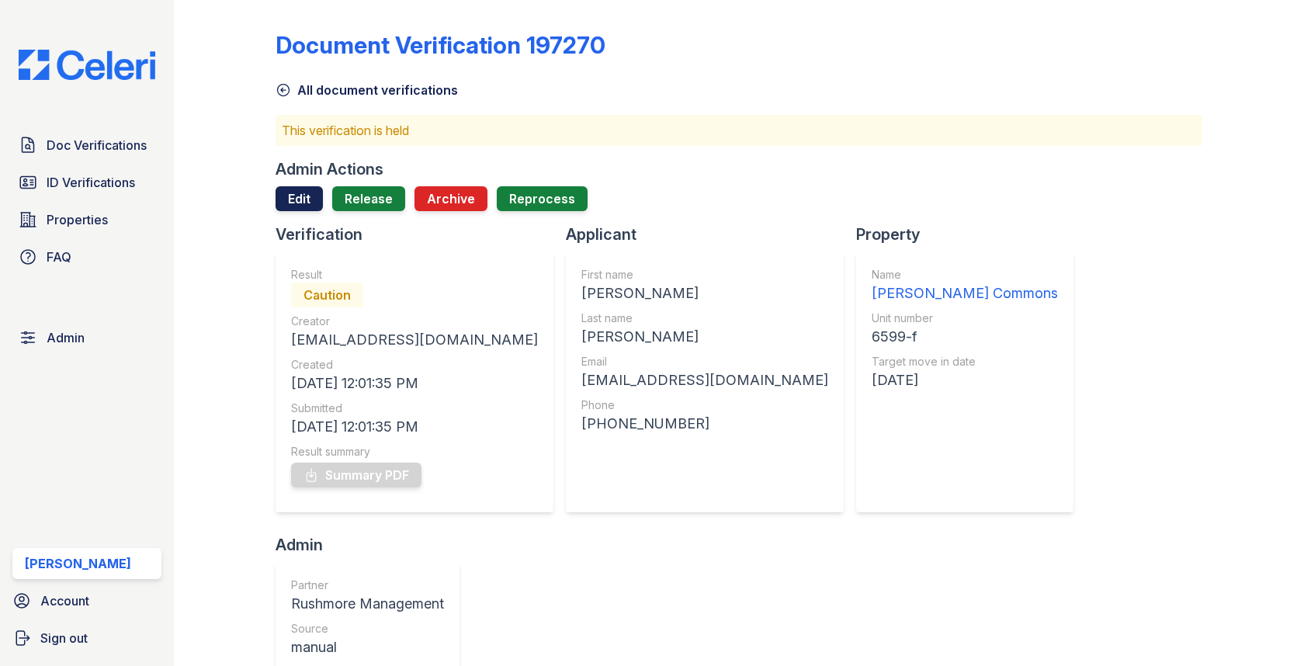
click at [299, 205] on link "Edit" at bounding box center [299, 198] width 47 height 25
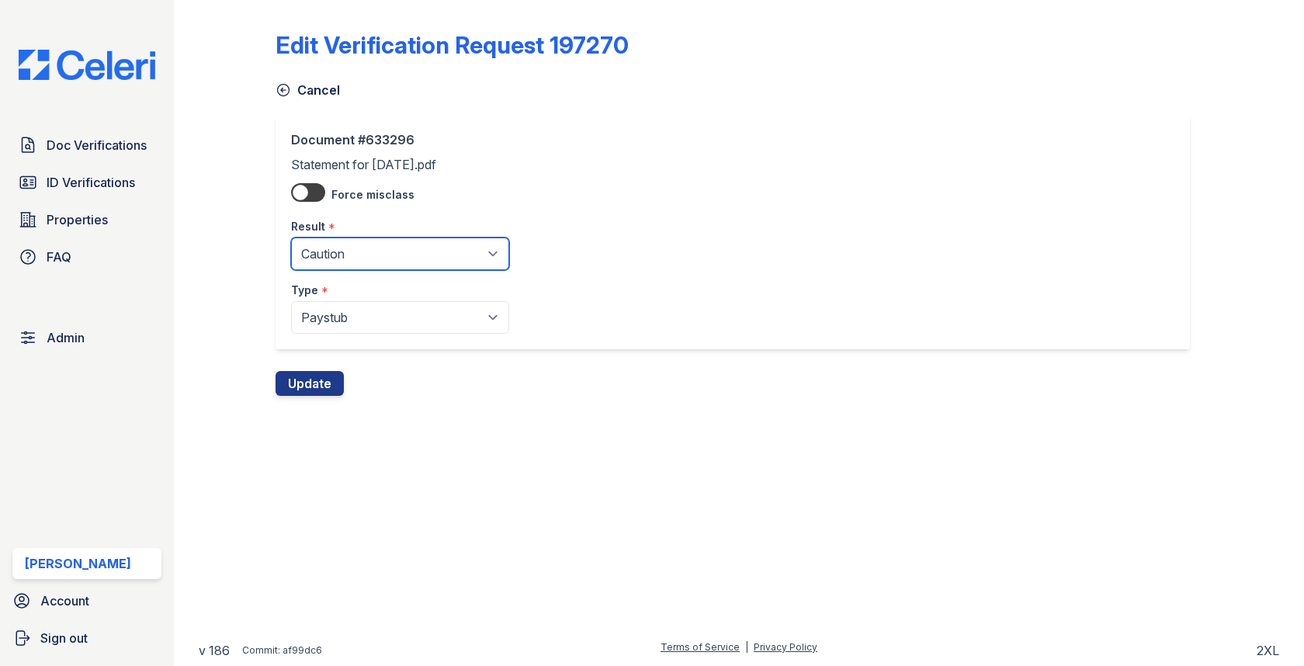
click at [324, 237] on select "Pending Sent Started Processing Pass Fail Caution Error N/A" at bounding box center [400, 253] width 218 height 33
select select "pass"
click at [320, 389] on button "Update" at bounding box center [310, 383] width 68 height 25
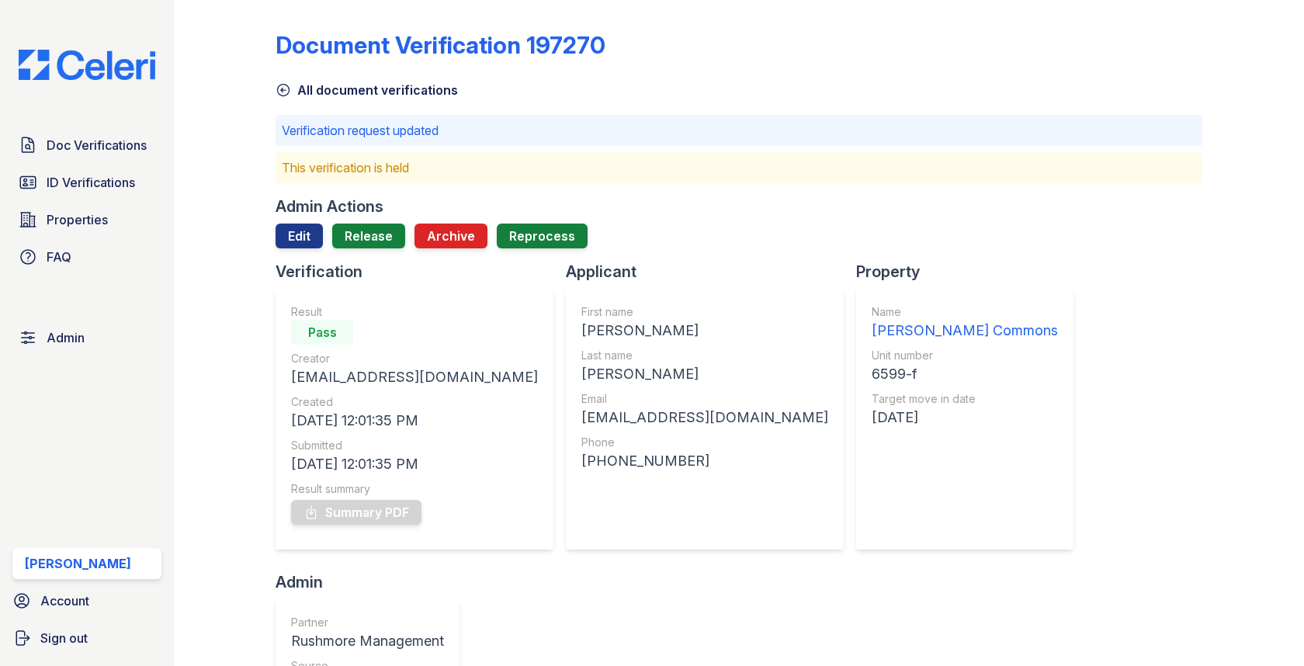
click at [369, 252] on div at bounding box center [739, 254] width 926 height 12
click at [369, 227] on link "Release" at bounding box center [368, 236] width 73 height 25
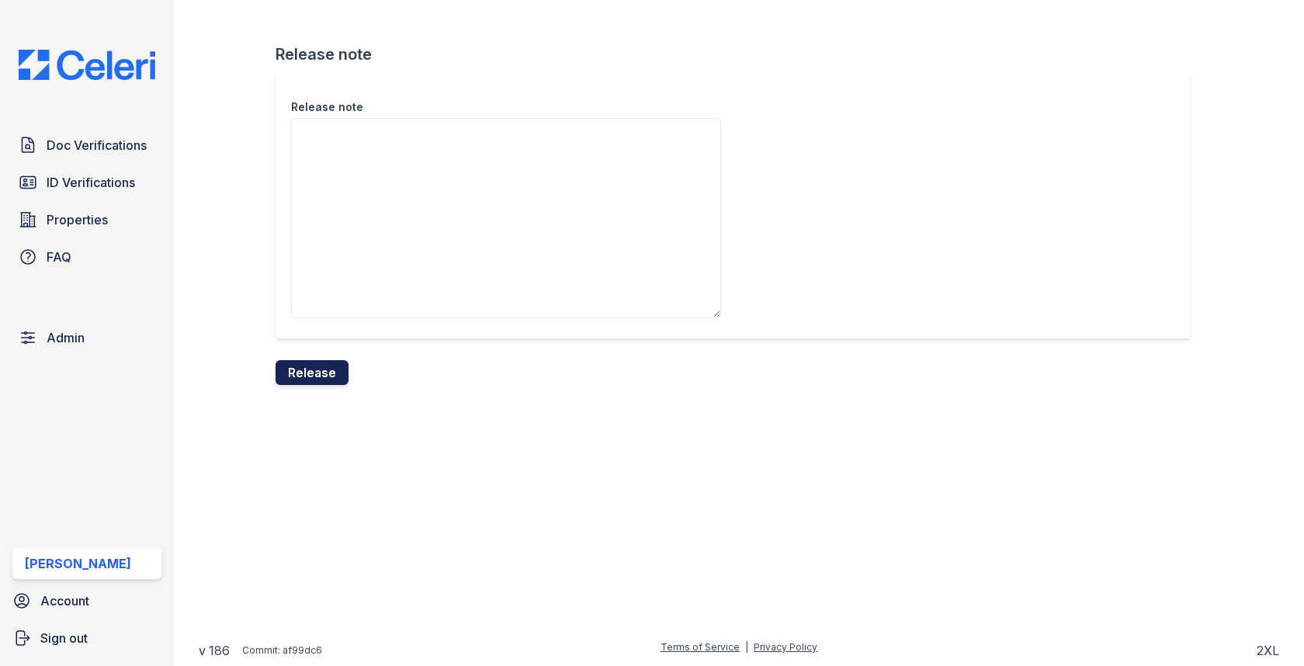
click at [314, 375] on button "Release" at bounding box center [312, 372] width 73 height 25
